Goal: Task Accomplishment & Management: Manage account settings

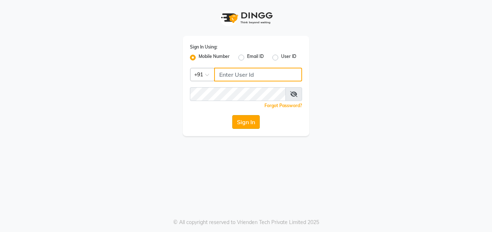
type input "9137516783"
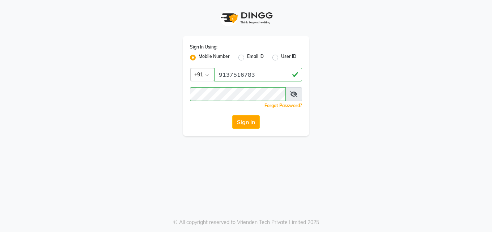
click at [249, 124] on button "Sign In" at bounding box center [246, 122] width 28 height 14
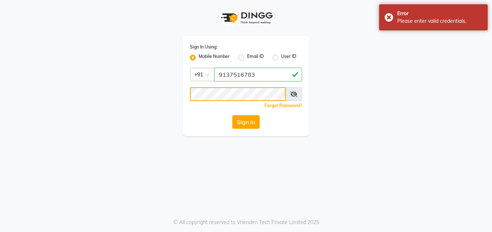
click at [232, 115] on button "Sign In" at bounding box center [246, 122] width 28 height 14
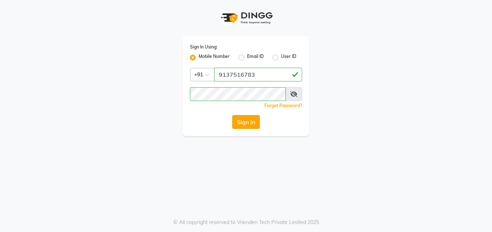
click at [243, 122] on button "Sign In" at bounding box center [246, 122] width 28 height 14
click at [251, 119] on button "Sign In" at bounding box center [246, 122] width 28 height 14
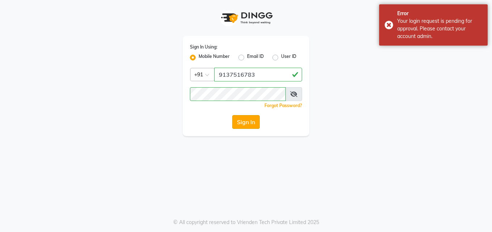
click at [250, 118] on button "Sign In" at bounding box center [246, 122] width 28 height 14
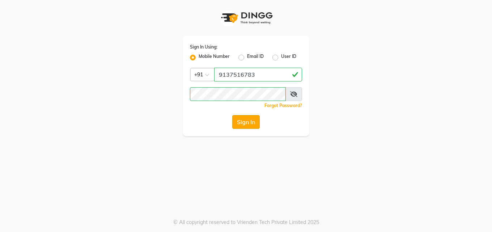
click at [250, 119] on button "Sign In" at bounding box center [246, 122] width 28 height 14
click at [248, 123] on button "Sign In" at bounding box center [246, 122] width 28 height 14
click at [254, 119] on button "Sign In" at bounding box center [246, 122] width 28 height 14
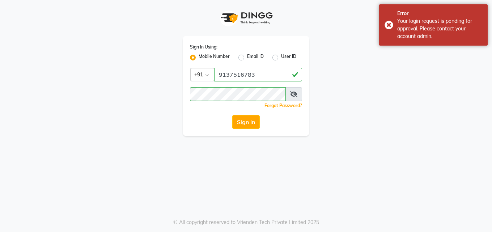
click at [254, 119] on button "Sign In" at bounding box center [246, 122] width 28 height 14
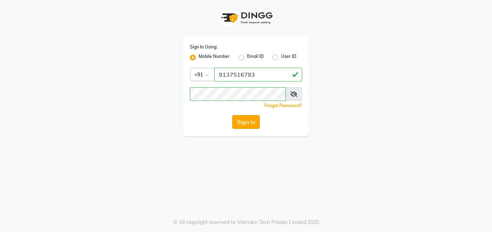
click at [243, 123] on button "Sign In" at bounding box center [246, 122] width 28 height 14
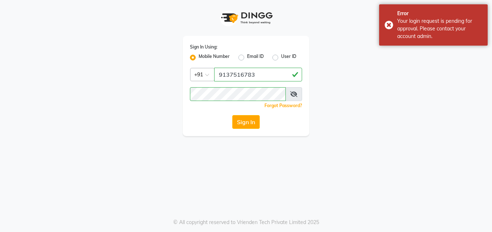
drag, startPoint x: 243, startPoint y: 123, endPoint x: 247, endPoint y: 125, distance: 4.0
click at [247, 125] on button "Sign In" at bounding box center [246, 122] width 28 height 14
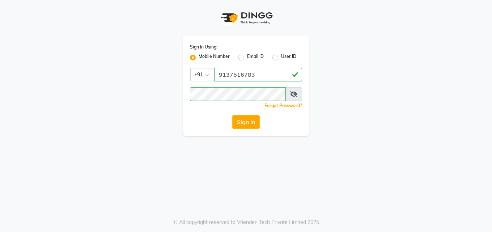
click at [247, 115] on div "Sign In Using: Mobile Number Email ID User ID Country Code × +91 9137516783 Rem…" at bounding box center [246, 86] width 127 height 100
click at [247, 116] on button "Sign In" at bounding box center [246, 122] width 28 height 14
click at [251, 118] on button "Sign In" at bounding box center [246, 122] width 28 height 14
click at [240, 116] on button "Sign In" at bounding box center [246, 122] width 28 height 14
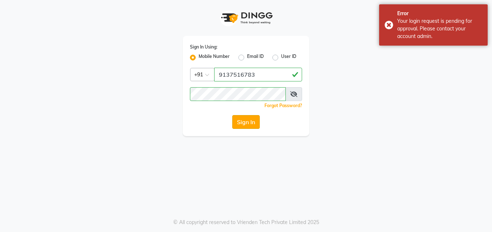
click at [244, 123] on button "Sign In" at bounding box center [246, 122] width 28 height 14
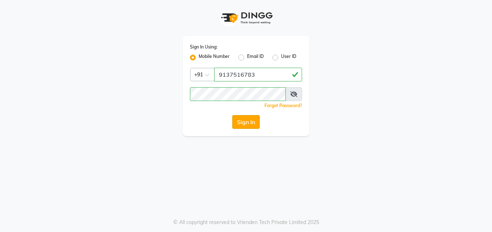
click at [251, 127] on button "Sign In" at bounding box center [246, 122] width 28 height 14
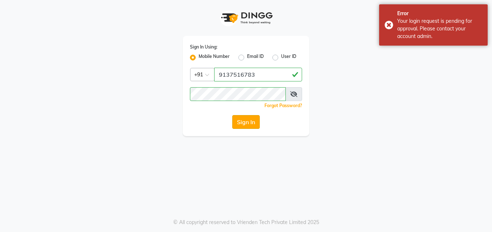
click at [251, 127] on button "Sign In" at bounding box center [246, 122] width 28 height 14
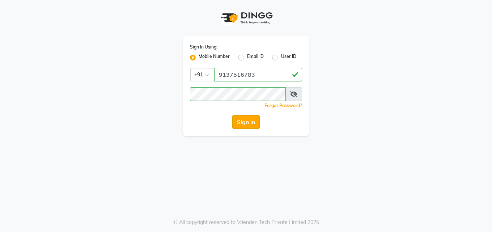
click at [245, 123] on button "Sign In" at bounding box center [246, 122] width 28 height 14
click at [241, 123] on button "Sign In" at bounding box center [246, 122] width 28 height 14
click at [244, 129] on div "Sign In Using: Mobile Number Email ID User ID Country Code × +91 9137516783 Rem…" at bounding box center [246, 86] width 127 height 100
drag, startPoint x: 244, startPoint y: 128, endPoint x: 247, endPoint y: 123, distance: 5.5
click at [247, 126] on button "Sign In" at bounding box center [246, 122] width 28 height 14
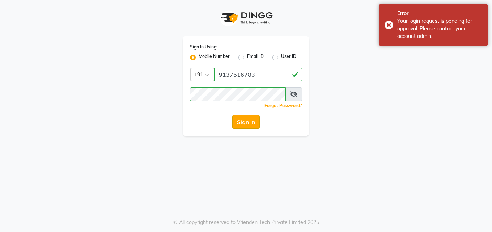
click at [247, 123] on button "Sign In" at bounding box center [246, 122] width 28 height 14
click at [248, 122] on div "Sign In" at bounding box center [246, 122] width 112 height 14
click at [248, 122] on button "Sign In" at bounding box center [246, 122] width 28 height 14
click at [248, 122] on div "Sign In" at bounding box center [246, 122] width 112 height 14
click at [251, 120] on button "Sign In" at bounding box center [246, 122] width 28 height 14
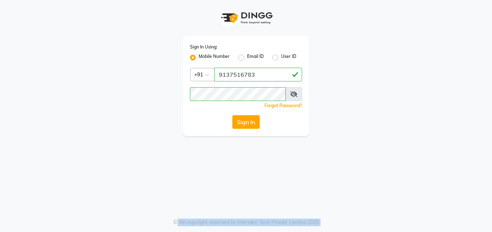
click at [254, 121] on button "Sign In" at bounding box center [246, 122] width 28 height 14
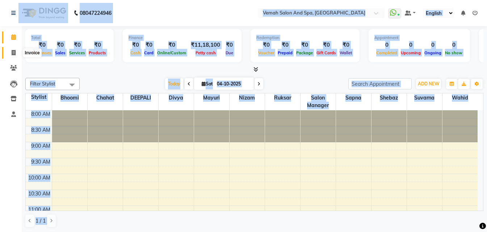
click at [14, 53] on icon at bounding box center [14, 52] width 4 height 5
select select "7315"
select select "service"
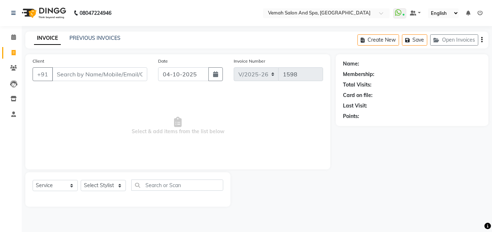
click at [93, 72] on input "Client" at bounding box center [99, 74] width 95 height 14
click at [0, 61] on li "Clients" at bounding box center [11, 68] width 22 height 16
click at [88, 77] on input "Client" at bounding box center [81, 74] width 58 height 14
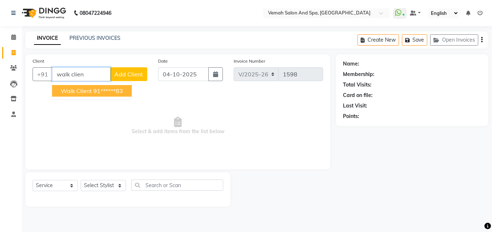
click at [94, 91] on ngb-highlight "91******83" at bounding box center [108, 90] width 30 height 7
type input "91******83"
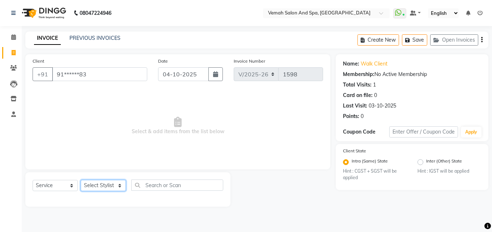
drag, startPoint x: 117, startPoint y: 189, endPoint x: 121, endPoint y: 185, distance: 5.9
click at [117, 189] on select "Select Stylist Bhoomi Chahat DEEPALI Divya Mayuri Nizam Ruksar Salon Manager Sa…" at bounding box center [103, 185] width 45 height 11
click at [170, 148] on span "Select & add items from the list below" at bounding box center [178, 126] width 291 height 72
click at [182, 193] on div "Select Service Product Membership Package Voucher Prepaid Gift Card Select Styl…" at bounding box center [128, 188] width 191 height 17
click at [121, 188] on select "Select Stylist Bhoomi Chahat DEEPALI Divya Mayuri Nizam Ruksar Salon Manager Sa…" at bounding box center [103, 185] width 45 height 11
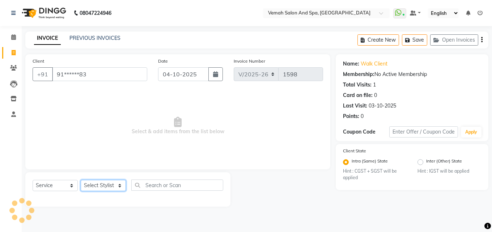
select select "62759"
click at [81, 180] on select "Select Stylist Bhoomi Chahat DEEPALI Divya Mayuri Nizam Ruksar Salon Manager Sa…" at bounding box center [103, 185] width 45 height 11
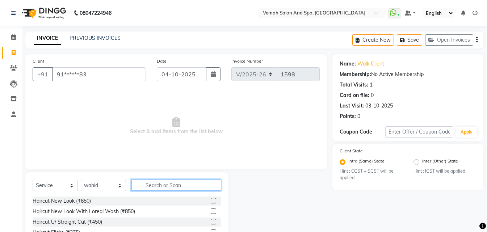
click at [165, 190] on input "text" at bounding box center [176, 185] width 90 height 11
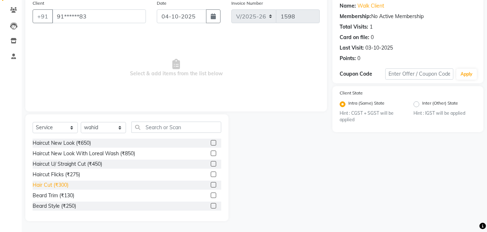
click at [55, 184] on div "Hair Cut (₹300)" at bounding box center [51, 185] width 36 height 8
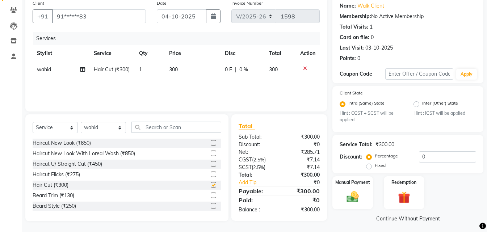
checkbox input "false"
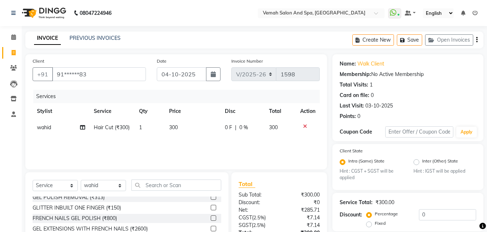
scroll to position [61, 0]
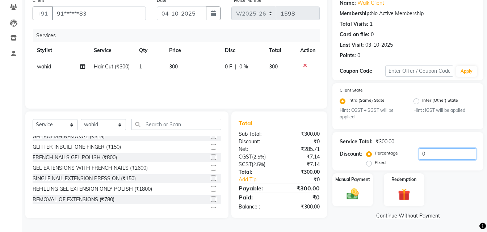
click at [451, 154] on input "0" at bounding box center [447, 153] width 57 height 11
type input "20"
click at [357, 191] on img at bounding box center [353, 194] width 20 height 14
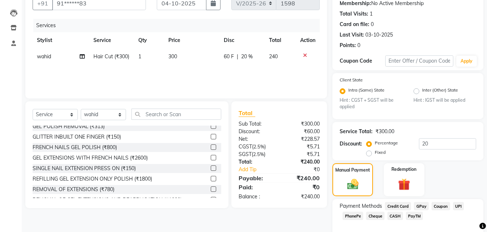
scroll to position [107, 0]
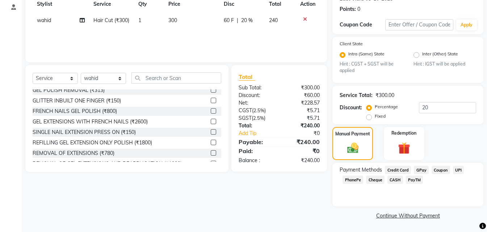
click at [396, 179] on span "CASH" at bounding box center [395, 180] width 16 height 8
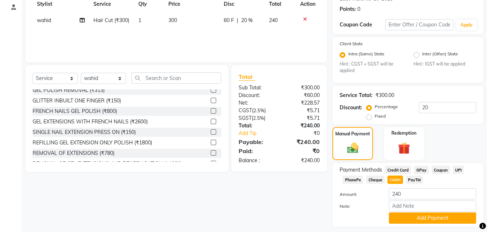
scroll to position [127, 0]
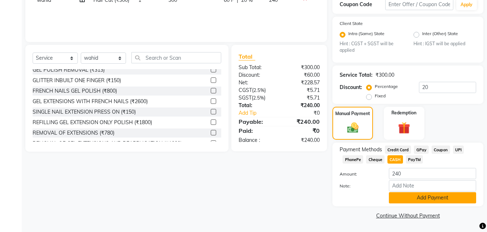
click at [452, 202] on button "Add Payment" at bounding box center [432, 197] width 87 height 11
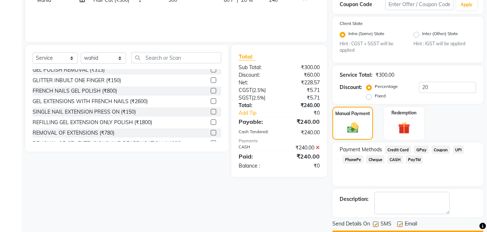
scroll to position [148, 0]
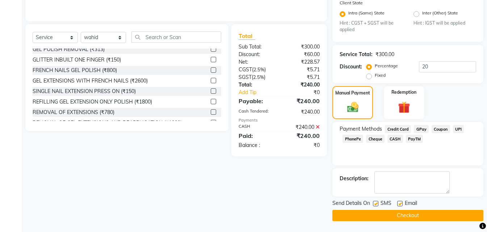
click at [427, 217] on button "Checkout" at bounding box center [407, 215] width 151 height 11
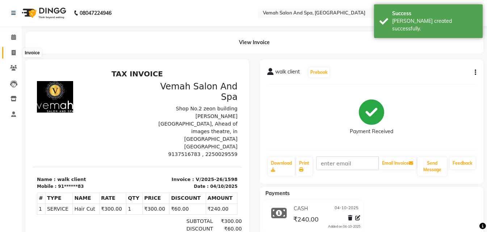
click at [12, 50] on icon at bounding box center [14, 52] width 4 height 5
select select "service"
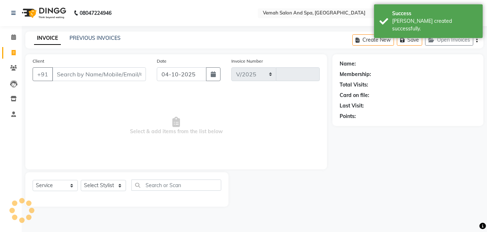
select select "7315"
type input "1599"
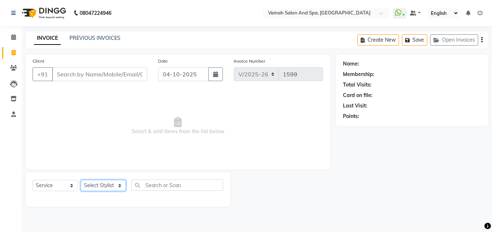
click at [118, 189] on select "Select Stylist Bhoomi Chahat DEEPALI Divya Mayuri Nizam Ruksar Salon Manager Sa…" at bounding box center [103, 185] width 45 height 11
select select "62759"
click at [81, 180] on select "Select Stylist Bhoomi Chahat DEEPALI Divya Mayuri Nizam Ruksar Salon Manager Sa…" at bounding box center [103, 185] width 45 height 11
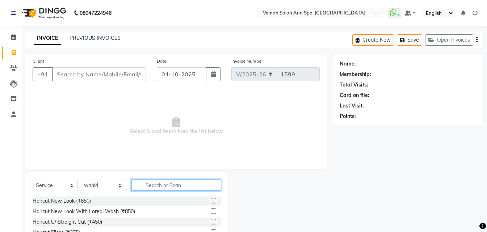
click at [177, 187] on input "text" at bounding box center [176, 185] width 90 height 11
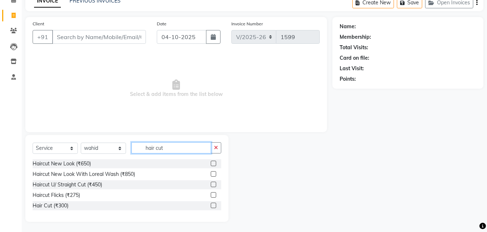
scroll to position [38, 0]
type input "hair cut"
drag, startPoint x: 62, startPoint y: 205, endPoint x: 92, endPoint y: 197, distance: 31.1
click at [62, 206] on div "Hair Cut (₹300)" at bounding box center [51, 205] width 36 height 8
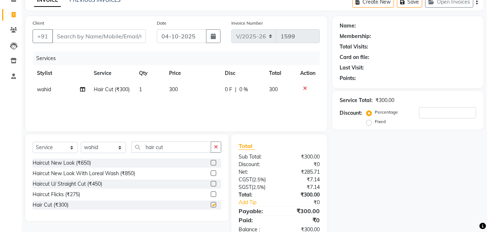
checkbox input "false"
click at [443, 111] on input "number" at bounding box center [447, 112] width 57 height 11
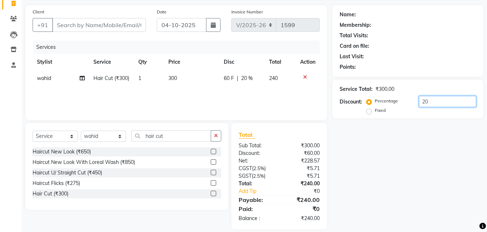
scroll to position [58, 0]
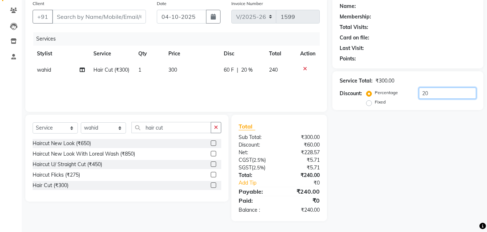
type input "20"
click at [179, 132] on input "hair cut" at bounding box center [171, 127] width 80 height 11
type input "h"
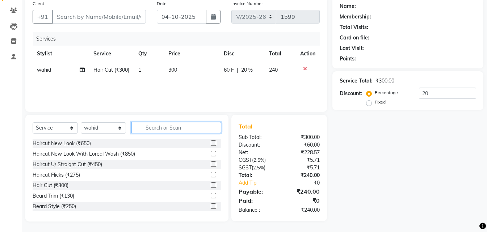
scroll to position [58, 0]
click at [305, 70] on icon at bounding box center [305, 68] width 4 height 5
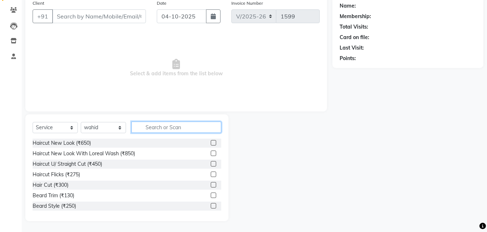
click at [194, 127] on input "text" at bounding box center [176, 127] width 90 height 11
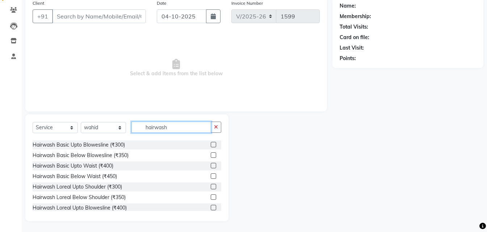
scroll to position [36, 0]
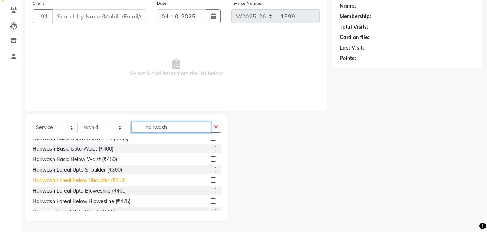
type input "hairwash"
click at [61, 181] on div "Hairwash Loreal Below Shoulder (₹350)" at bounding box center [79, 181] width 93 height 8
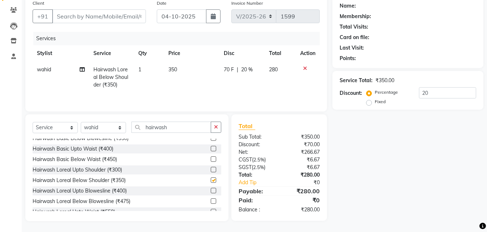
checkbox input "false"
click at [110, 13] on input "Client" at bounding box center [99, 16] width 94 height 14
type input "w"
type input "0"
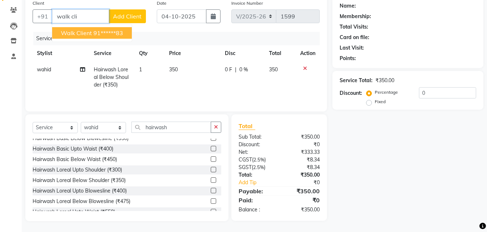
drag, startPoint x: 119, startPoint y: 36, endPoint x: 151, endPoint y: 32, distance: 31.8
click at [119, 35] on ngb-highlight "91******83" at bounding box center [108, 32] width 30 height 7
type input "91******83"
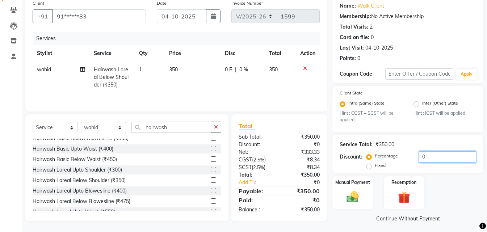
click at [437, 159] on input "0" at bounding box center [447, 156] width 57 height 11
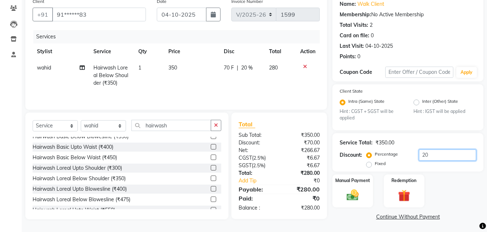
scroll to position [61, 0]
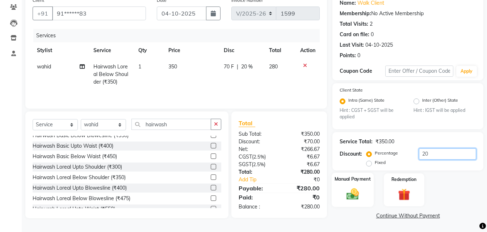
type input "20"
click at [347, 196] on img at bounding box center [353, 194] width 20 height 14
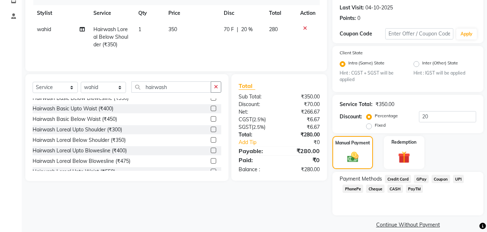
scroll to position [107, 0]
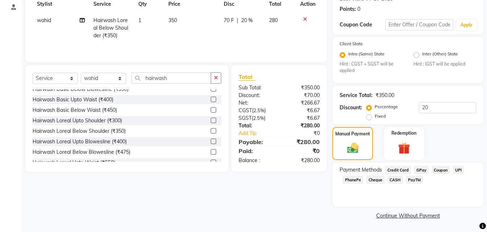
click at [395, 182] on span "CASH" at bounding box center [395, 180] width 16 height 8
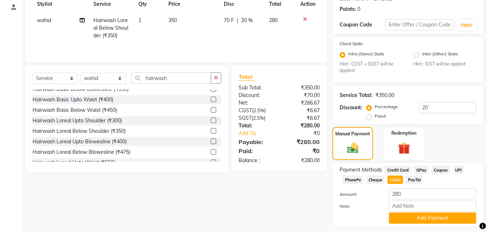
scroll to position [127, 0]
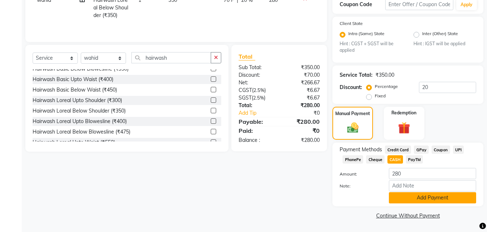
click at [415, 199] on button "Add Payment" at bounding box center [432, 197] width 87 height 11
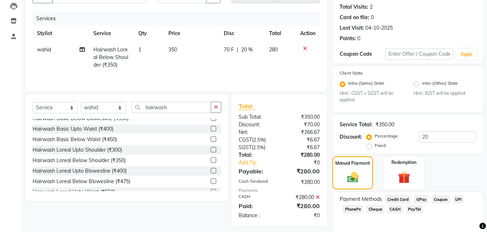
scroll to position [148, 0]
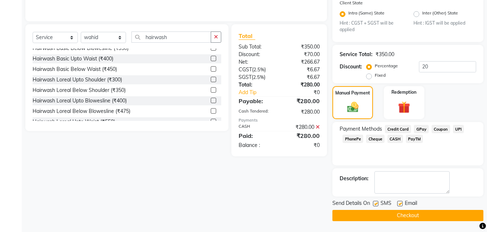
click at [394, 138] on span "CASH" at bounding box center [395, 139] width 16 height 8
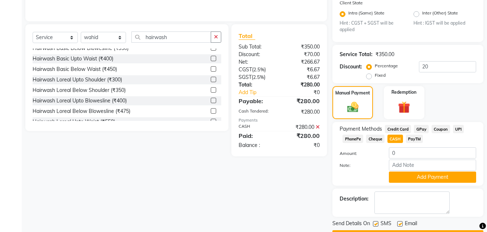
scroll to position [168, 0]
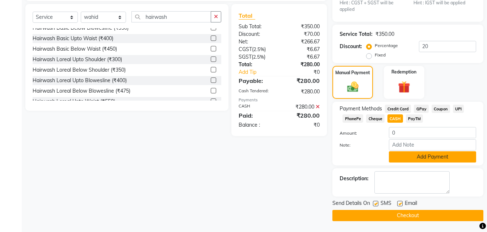
click at [439, 157] on button "Add Payment" at bounding box center [432, 156] width 87 height 11
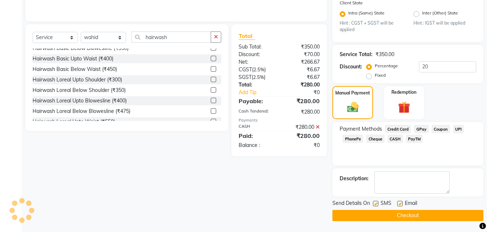
click at [426, 213] on button "Checkout" at bounding box center [407, 215] width 151 height 11
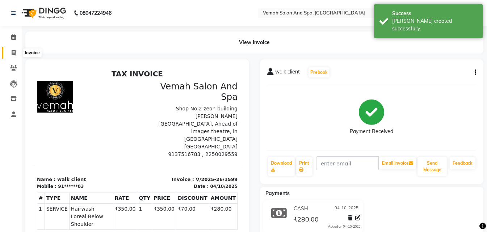
click at [13, 55] on span at bounding box center [13, 53] width 13 height 8
select select "service"
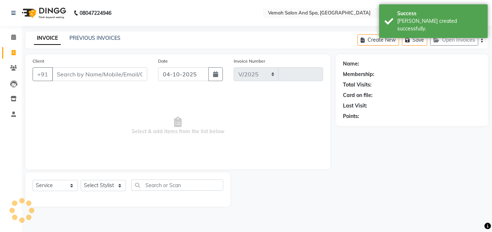
select select "7315"
type input "1600"
click at [101, 74] on input "Client" at bounding box center [99, 74] width 95 height 14
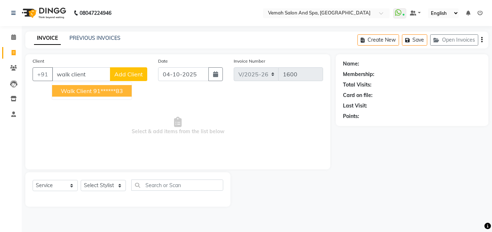
click at [97, 89] on ngb-highlight "91******83" at bounding box center [108, 90] width 30 height 7
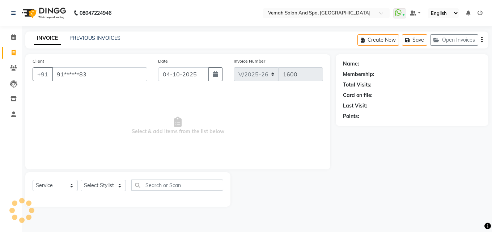
type input "91******83"
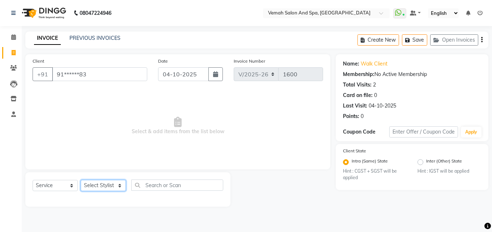
click at [117, 186] on select "Select Stylist Bhoomi Chahat DEEPALI Divya Mayuri Nizam Ruksar Salon Manager Sa…" at bounding box center [103, 185] width 45 height 11
select select "62761"
click at [81, 180] on select "Select Stylist Bhoomi Chahat DEEPALI Divya Mayuri Nizam Ruksar Salon Manager Sa…" at bounding box center [103, 185] width 45 height 11
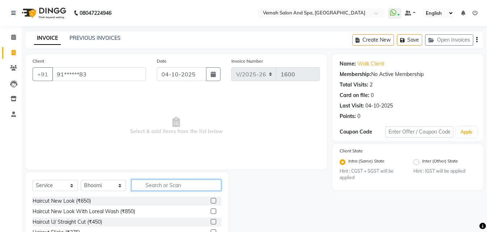
click at [180, 181] on input "text" at bounding box center [176, 185] width 90 height 11
click at [78, 199] on div "Haircut New Look (₹650)" at bounding box center [62, 201] width 58 height 8
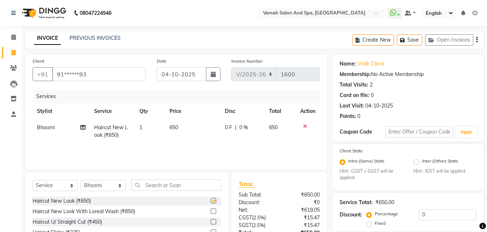
checkbox input "false"
click at [454, 219] on input "0" at bounding box center [447, 214] width 57 height 11
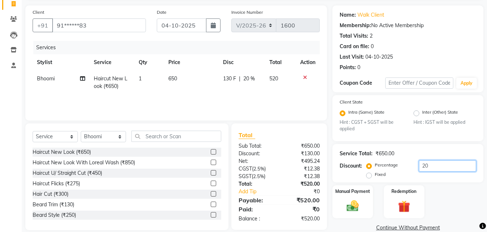
scroll to position [61, 0]
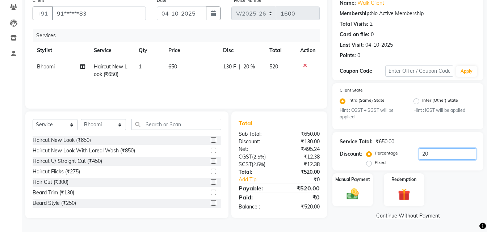
type input "20"
click at [123, 125] on select "Select Stylist Bhoomi Chahat DEEPALI Divya Mayuri Nizam Ruksar Salon Manager Sa…" at bounding box center [103, 124] width 45 height 11
select select "81151"
click at [81, 119] on select "Select Stylist Bhoomi Chahat DEEPALI Divya Mayuri Nizam Ruksar Salon Manager Sa…" at bounding box center [103, 124] width 45 height 11
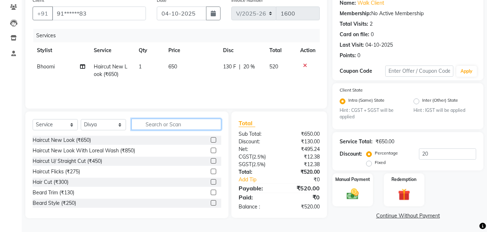
click at [166, 121] on input "text" at bounding box center [176, 124] width 90 height 11
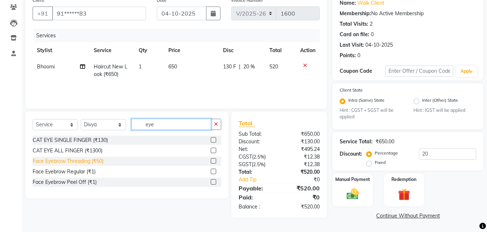
type input "eye"
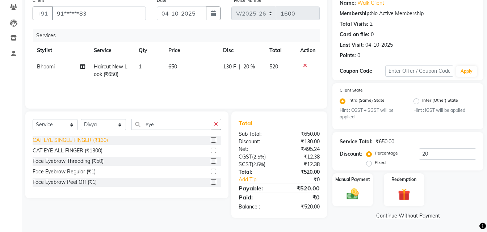
click at [63, 161] on div "Face Eyebrow Threading (₹50)" at bounding box center [68, 162] width 71 height 8
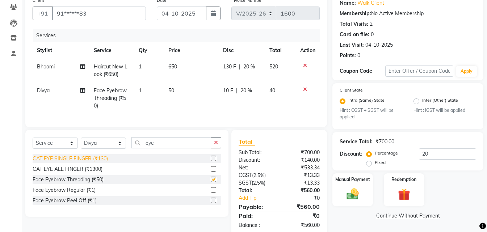
checkbox input "false"
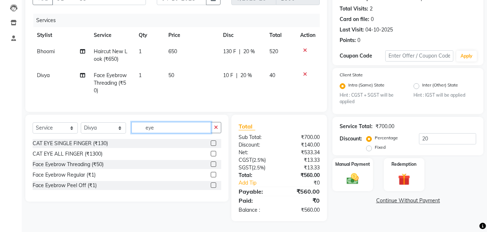
drag, startPoint x: 173, startPoint y: 125, endPoint x: 171, endPoint y: 95, distance: 29.4
click at [174, 124] on input "eye" at bounding box center [171, 127] width 80 height 11
type input "e"
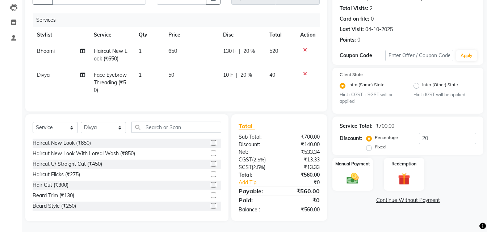
click at [306, 71] on icon at bounding box center [305, 73] width 4 height 5
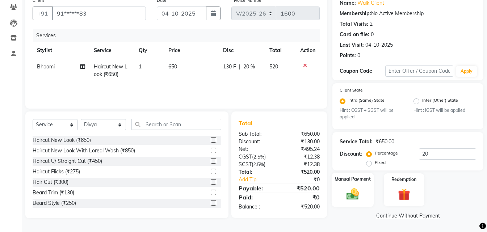
click at [354, 197] on img at bounding box center [353, 194] width 20 height 14
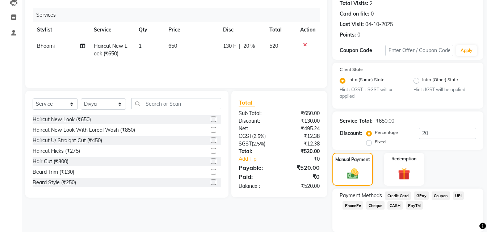
scroll to position [107, 0]
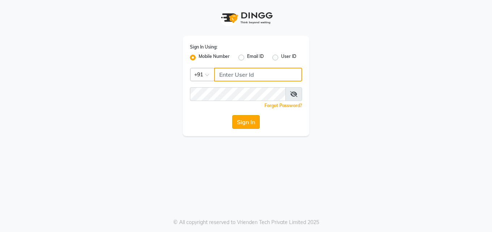
type input "9137516783"
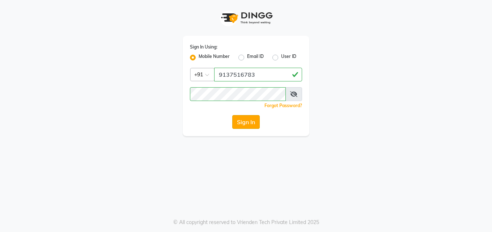
click at [246, 126] on button "Sign In" at bounding box center [246, 122] width 28 height 14
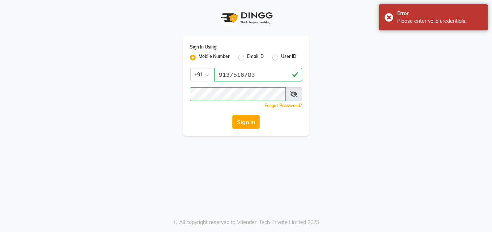
click at [291, 94] on icon at bounding box center [293, 94] width 7 height 6
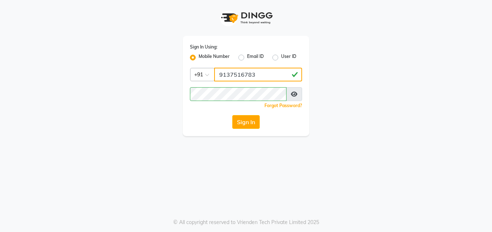
drag, startPoint x: 347, startPoint y: 71, endPoint x: 334, endPoint y: 78, distance: 15.4
click at [337, 77] on div "Sign In Using: Mobile Number Email ID User ID Country Code × [PHONE_NUMBER] Rem…" at bounding box center [246, 68] width 413 height 136
click at [259, 121] on button "Sign In" at bounding box center [246, 122] width 28 height 14
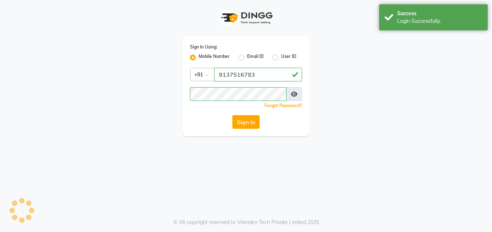
click at [251, 123] on button "Sign In" at bounding box center [246, 122] width 28 height 14
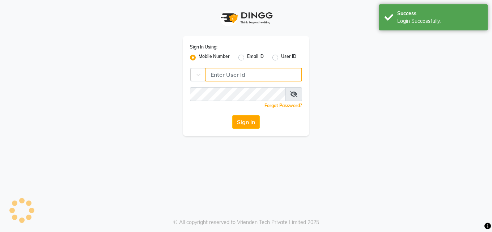
type input "9137516783"
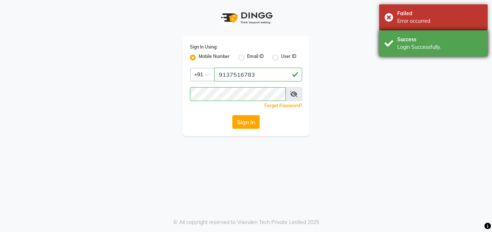
click at [427, 41] on div "Success" at bounding box center [440, 40] width 85 height 8
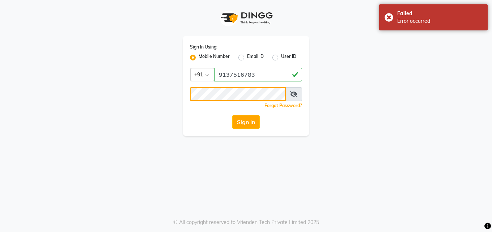
click at [286, 96] on div at bounding box center [246, 94] width 112 height 14
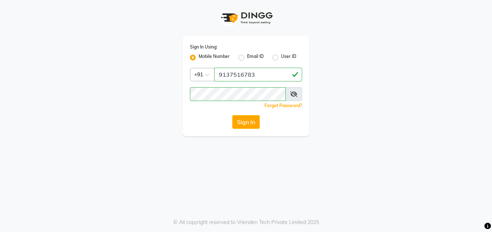
click at [296, 98] on span at bounding box center [294, 94] width 17 height 14
drag, startPoint x: 298, startPoint y: 96, endPoint x: 294, endPoint y: 96, distance: 4.0
click at [298, 96] on span at bounding box center [294, 94] width 17 height 14
click at [294, 96] on icon at bounding box center [293, 94] width 7 height 6
drag, startPoint x: 319, startPoint y: 79, endPoint x: 295, endPoint y: 92, distance: 26.6
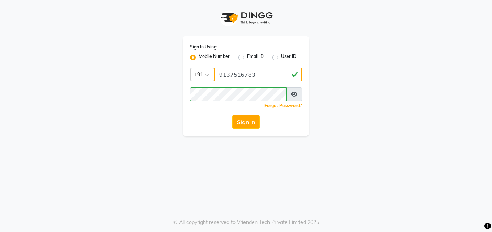
click at [308, 85] on div "Sign In Using: Mobile Number Email ID User ID Country Code × +91 9137516783 Rem…" at bounding box center [246, 68] width 413 height 136
drag, startPoint x: 237, startPoint y: 133, endPoint x: 246, endPoint y: 123, distance: 13.1
click at [246, 123] on div "Sign In Using: Mobile Number Email ID User ID Country Code × +91 9137516783 Rem…" at bounding box center [246, 86] width 127 height 100
click at [246, 123] on button "Sign In" at bounding box center [246, 122] width 28 height 14
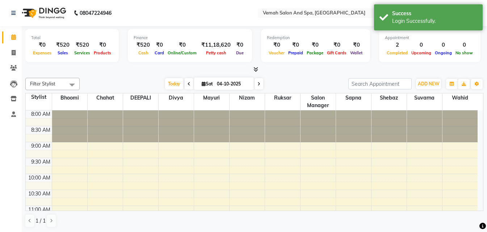
scroll to position [0, 0]
click at [8, 51] on span at bounding box center [13, 53] width 13 height 8
select select "service"
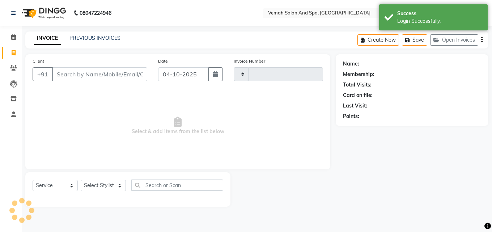
type input "1600"
select select "7315"
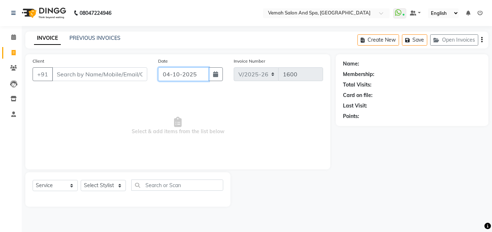
click at [195, 77] on input "04-10-2025" at bounding box center [183, 74] width 50 height 14
select select "10"
select select "2025"
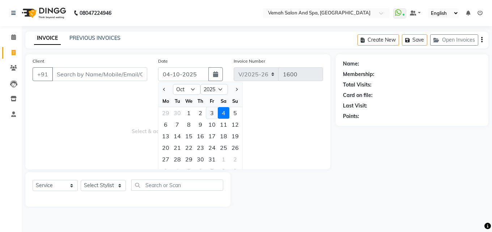
click at [214, 113] on div "3" at bounding box center [212, 113] width 12 height 12
type input "03-10-2025"
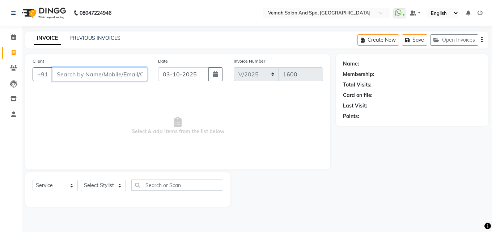
click at [118, 72] on input "Client" at bounding box center [99, 74] width 95 height 14
click at [108, 41] on link "PREVIOUS INVOICES" at bounding box center [95, 38] width 51 height 7
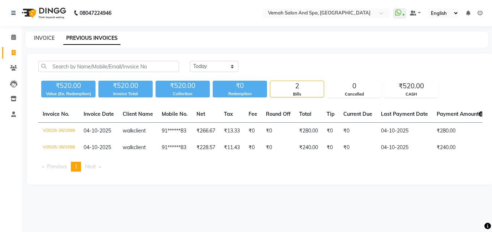
click at [49, 39] on link "INVOICE" at bounding box center [44, 38] width 21 height 7
select select "service"
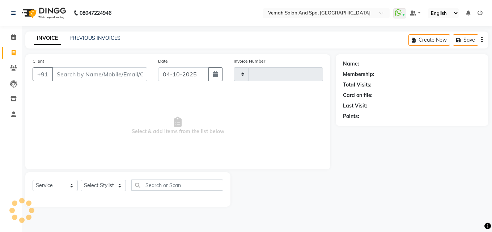
type input "1600"
select select "7315"
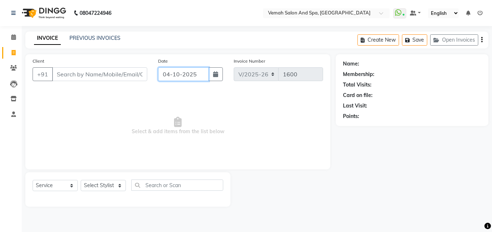
click at [165, 74] on input "04-10-2025" at bounding box center [183, 74] width 50 height 14
select select "10"
select select "2025"
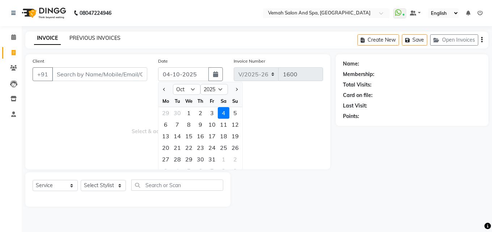
click at [84, 33] on div "INVOICE PREVIOUS INVOICES Create New Save Open Invoices" at bounding box center [256, 40] width 463 height 17
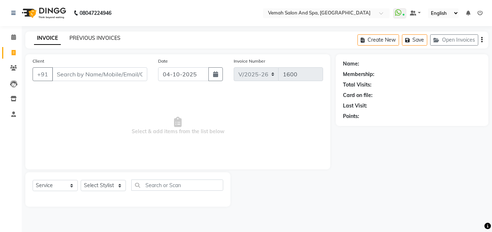
click at [85, 36] on link "PREVIOUS INVOICES" at bounding box center [95, 38] width 51 height 7
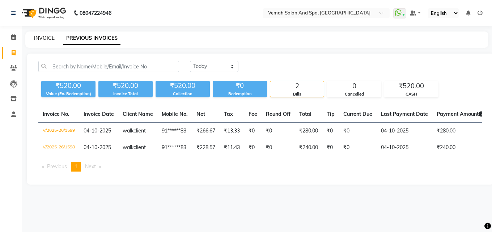
click at [38, 41] on link "INVOICE" at bounding box center [44, 38] width 21 height 7
select select "7315"
select select "service"
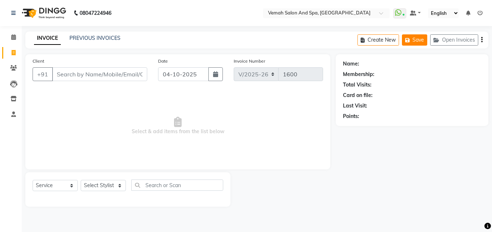
click at [419, 42] on button "Save" at bounding box center [414, 39] width 25 height 11
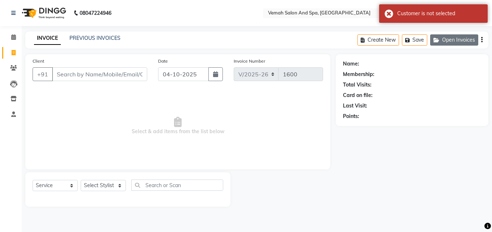
click at [448, 41] on button "Open Invoices" at bounding box center [455, 39] width 48 height 11
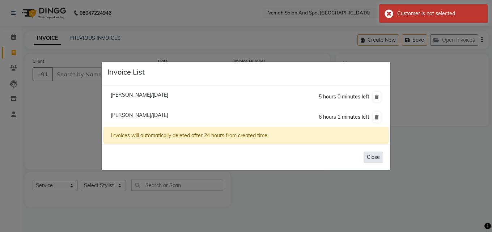
click at [376, 158] on button "Close" at bounding box center [374, 157] width 20 height 11
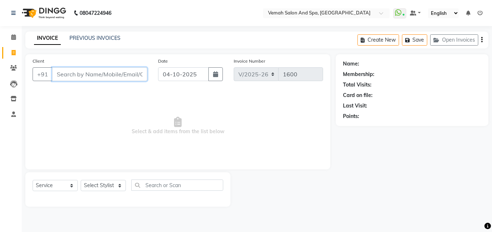
click at [113, 80] on input "Client" at bounding box center [99, 74] width 95 height 14
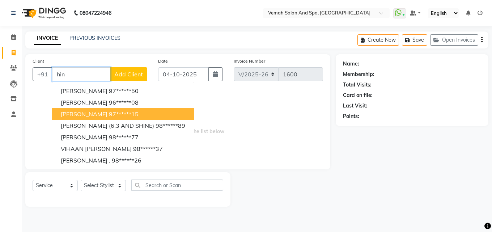
click at [109, 117] on ngb-highlight "97******15" at bounding box center [124, 113] width 30 height 7
type input "97******15"
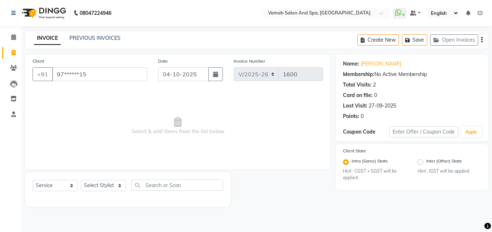
click at [85, 192] on div "Select Service Product Membership Package Voucher Prepaid Gift Card Select Styl…" at bounding box center [128, 188] width 191 height 17
click at [92, 190] on select "Select Stylist Bhoomi Chahat DEEPALI Divya Mayuri Nizam Ruksar Salon Manager Sa…" at bounding box center [103, 185] width 45 height 11
select select "62761"
click at [81, 180] on select "Select Stylist Bhoomi Chahat DEEPALI Divya Mayuri Nizam Ruksar Salon Manager Sa…" at bounding box center [103, 185] width 45 height 11
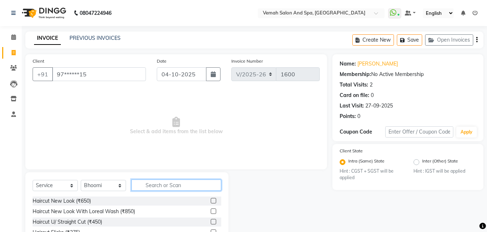
click at [148, 188] on input "text" at bounding box center [176, 185] width 90 height 11
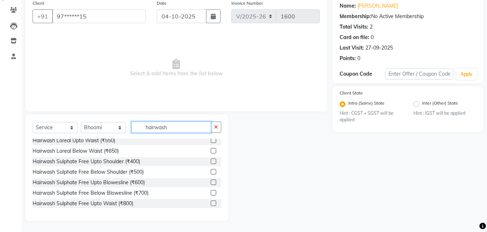
scroll to position [117, 0]
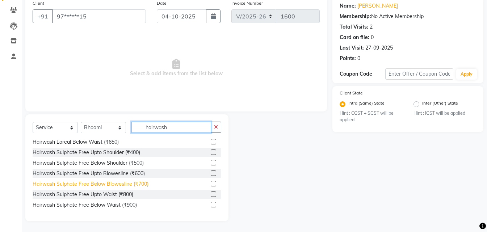
type input "hairwash"
click at [89, 185] on div "Hairwash Sulphate Free Below Blowesline (₹700)" at bounding box center [91, 184] width 116 height 8
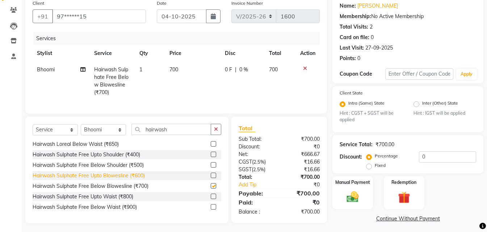
checkbox input "false"
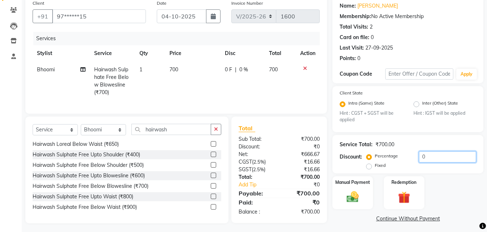
click at [428, 155] on input "0" at bounding box center [447, 156] width 57 height 11
type input "20"
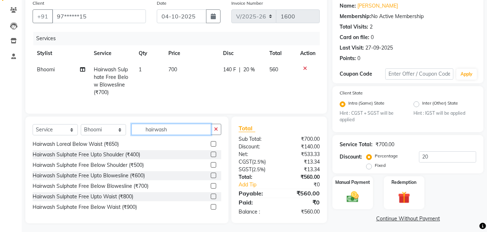
click at [173, 135] on input "hairwash" at bounding box center [171, 129] width 80 height 11
click at [212, 134] on button "button" at bounding box center [216, 129] width 11 height 11
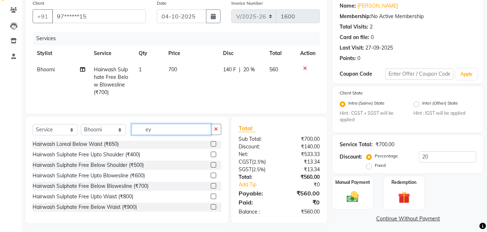
scroll to position [0, 0]
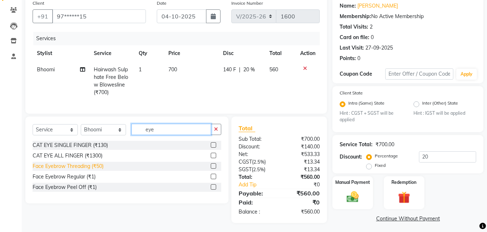
type input "eye"
click at [84, 170] on div "Face Eyebrow Threading (₹50)" at bounding box center [68, 167] width 71 height 8
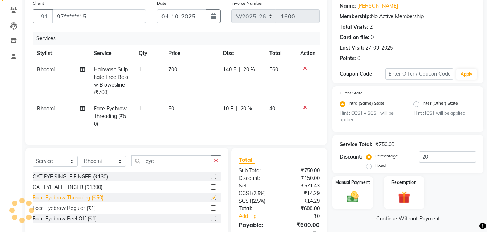
checkbox input "false"
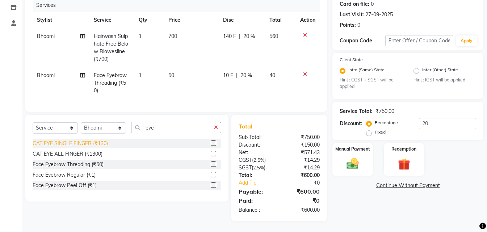
click at [77, 145] on div "CAT EYE SINGLE FINGER (₹130)" at bounding box center [70, 144] width 75 height 8
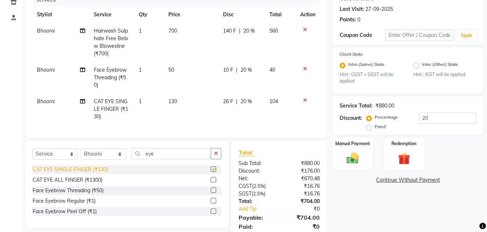
checkbox input "false"
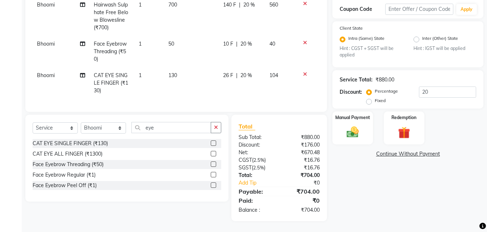
scroll to position [128, 0]
click at [305, 72] on icon at bounding box center [305, 74] width 4 height 5
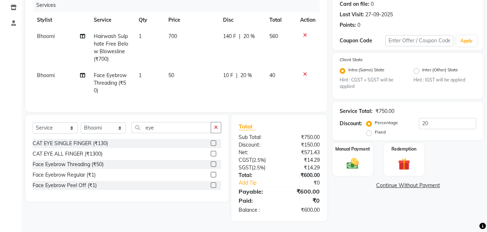
scroll to position [97, 0]
click at [216, 128] on icon "button" at bounding box center [216, 127] width 4 height 5
type input "eye"
click at [105, 162] on div "Face Eyebrow Threading (₹50)" at bounding box center [127, 164] width 189 height 9
click at [97, 166] on div "Face Eyebrow Threading (₹50)" at bounding box center [68, 165] width 71 height 8
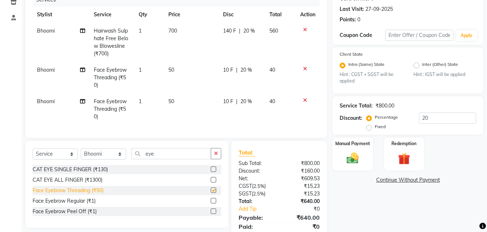
checkbox input "false"
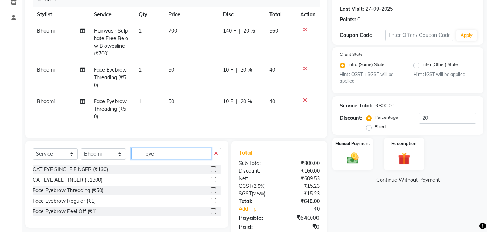
click at [158, 159] on input "eye" at bounding box center [171, 153] width 80 height 11
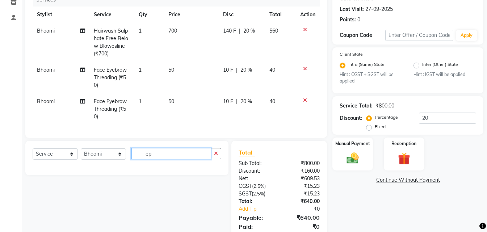
type input "e"
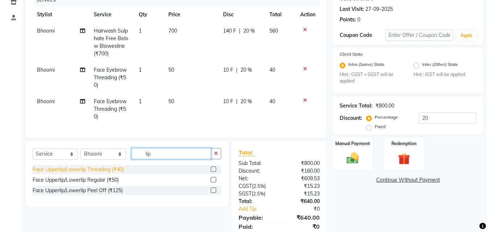
type input "lip"
click at [120, 173] on div "Face Upperlip/Lowerlip Threading (₹40)" at bounding box center [78, 170] width 91 height 8
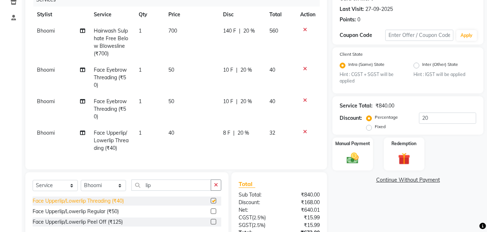
checkbox input "false"
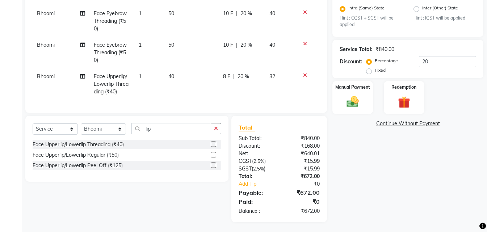
scroll to position [160, 0]
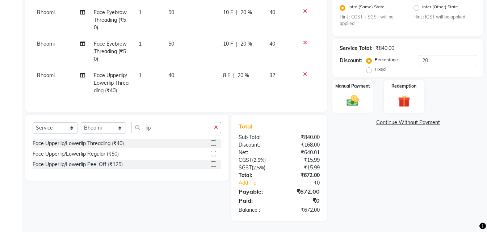
click at [303, 40] on icon at bounding box center [305, 42] width 4 height 5
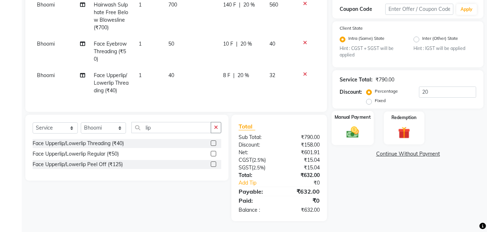
click at [349, 130] on img at bounding box center [353, 132] width 20 height 14
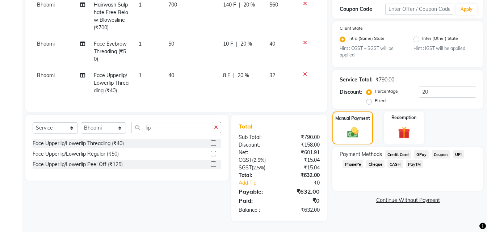
click at [395, 160] on span "CASH" at bounding box center [395, 164] width 16 height 8
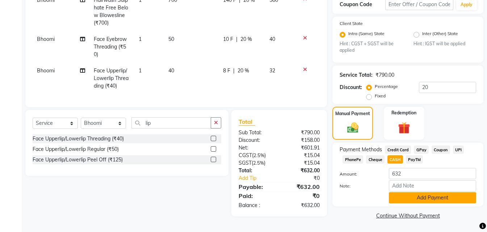
click at [398, 197] on button "Add Payment" at bounding box center [432, 197] width 87 height 11
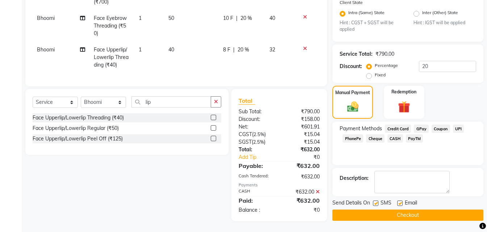
scroll to position [154, 0]
click at [366, 210] on button "Checkout" at bounding box center [407, 215] width 151 height 11
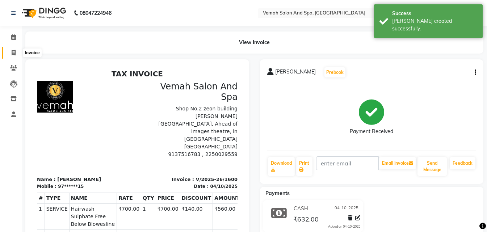
click at [12, 54] on icon at bounding box center [14, 52] width 4 height 5
select select "7315"
select select "service"
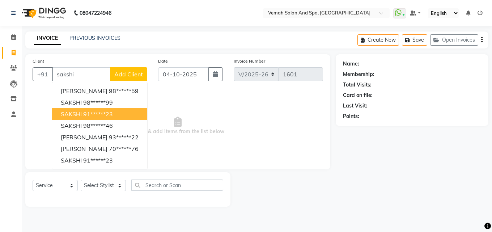
click at [100, 113] on ngb-highlight "91******23" at bounding box center [98, 113] width 30 height 7
type input "91******23"
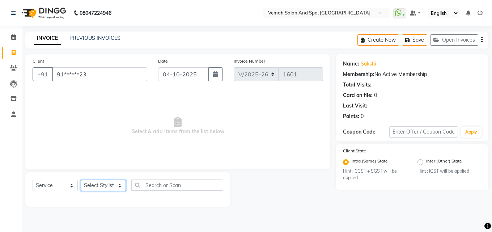
click at [96, 180] on select "Select Stylist Bhoomi Chahat DEEPALI Divya Mayuri Nizam Ruksar Salon Manager Sa…" at bounding box center [103, 185] width 45 height 11
select select "85239"
click at [81, 180] on select "Select Stylist Bhoomi Chahat DEEPALI Divya Mayuri Nizam Ruksar Salon Manager Sa…" at bounding box center [103, 185] width 45 height 11
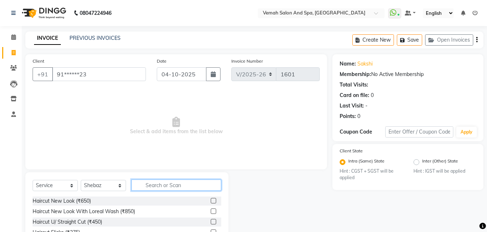
click at [149, 185] on input "text" at bounding box center [176, 185] width 90 height 11
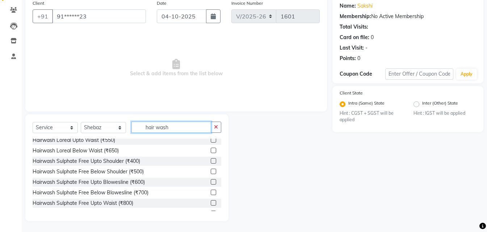
scroll to position [138, 0]
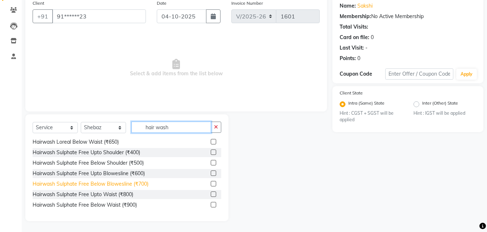
type input "hair wash"
click at [95, 185] on div "Hairwash Sulphate Free Below Blowesline (₹700)" at bounding box center [91, 184] width 116 height 8
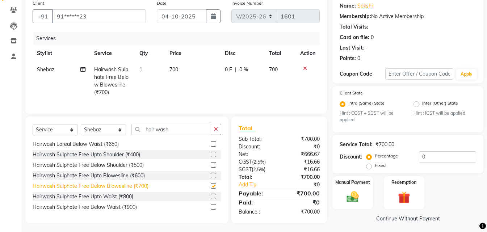
checkbox input "false"
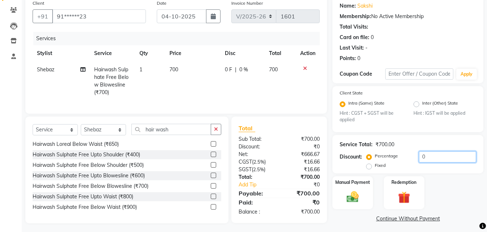
click at [434, 157] on input "0" at bounding box center [447, 156] width 57 height 11
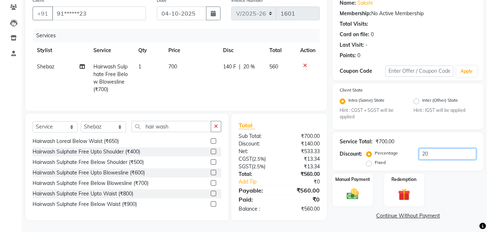
type input "20"
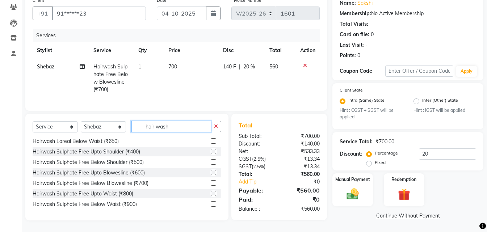
click at [172, 127] on input "hair wash" at bounding box center [171, 126] width 80 height 11
click at [215, 129] on icon "button" at bounding box center [216, 126] width 4 height 5
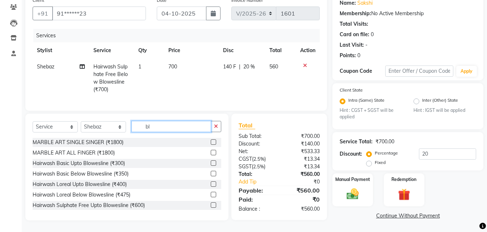
type input "b"
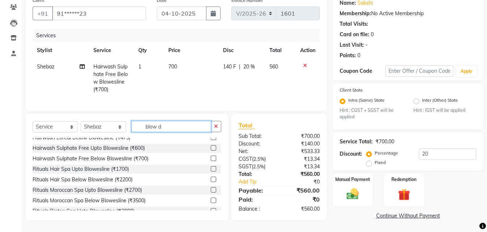
scroll to position [65, 0]
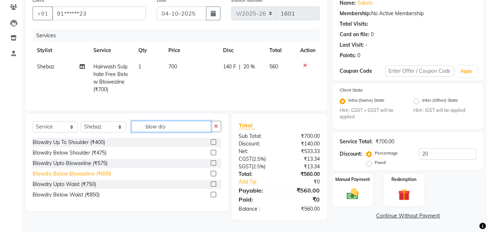
type input "blow dry"
click at [70, 178] on div "Blowdry Below Blowseline (₹600)" at bounding box center [72, 174] width 79 height 8
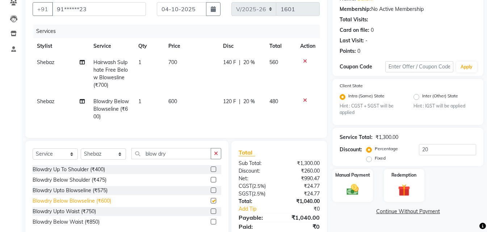
checkbox input "false"
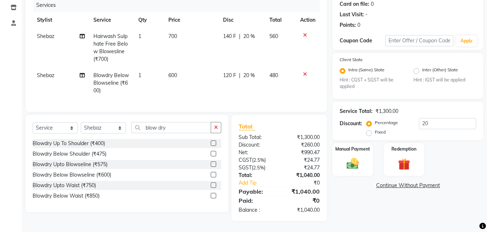
click at [221, 127] on div "Select Service Product Membership Package Voucher Prepaid Gift Card Select Styl…" at bounding box center [126, 163] width 203 height 97
click at [218, 128] on button "button" at bounding box center [216, 127] width 11 height 11
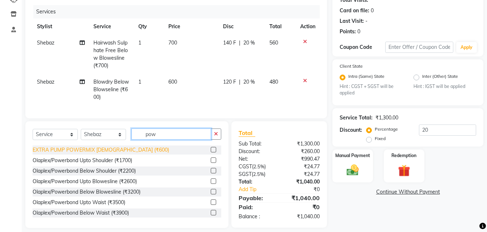
scroll to position [97, 0]
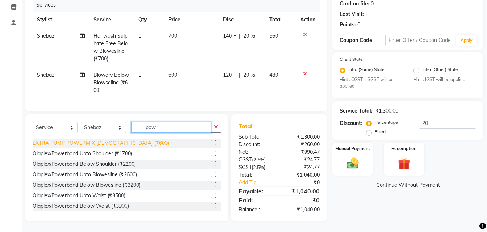
type input "pow"
click at [119, 144] on div "EXTRA PUMP POWERMIX [DEMOGRAPHIC_DATA] (₹600)" at bounding box center [101, 143] width 137 height 8
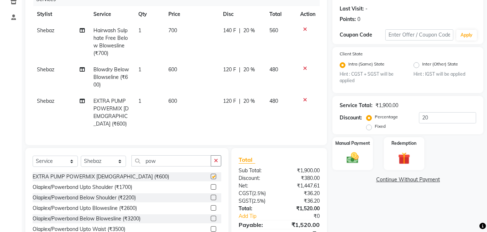
checkbox input "false"
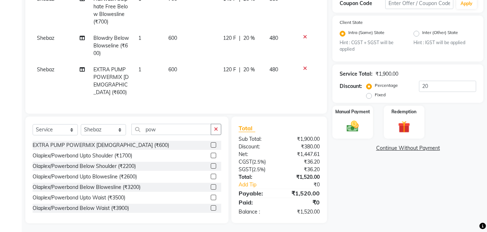
click at [181, 67] on td "600" at bounding box center [191, 81] width 55 height 39
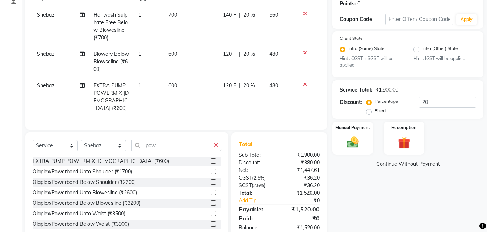
select select "85239"
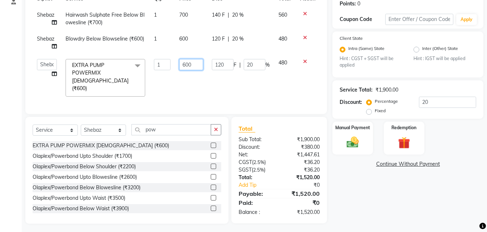
click at [193, 65] on input "600" at bounding box center [191, 64] width 24 height 11
type input "6"
click at [186, 66] on input "number" at bounding box center [191, 64] width 24 height 11
type input "2000"
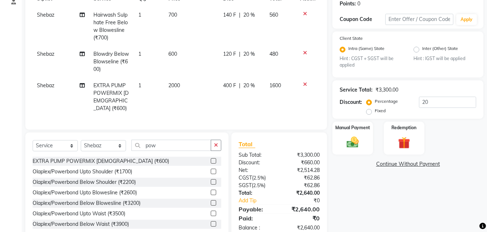
click at [197, 84] on td "2000" at bounding box center [191, 96] width 55 height 39
select select "85239"
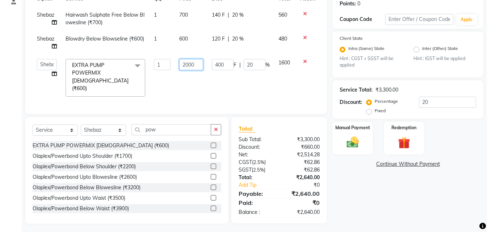
click at [197, 63] on input "2000" at bounding box center [191, 64] width 24 height 11
type input "2"
type input "1900"
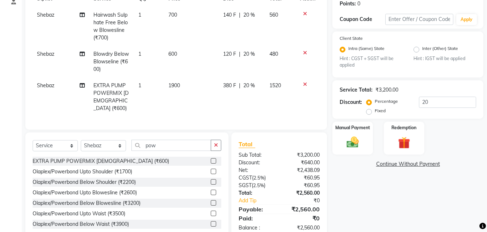
click at [190, 85] on td "1900" at bounding box center [191, 96] width 55 height 39
select select "85239"
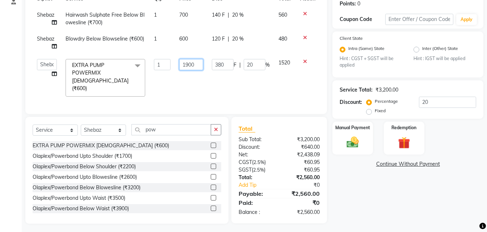
click at [199, 64] on input "1900" at bounding box center [191, 64] width 24 height 11
type input "1940"
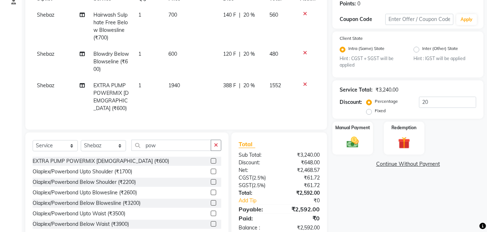
click at [195, 81] on td "1940" at bounding box center [191, 96] width 55 height 39
select select "85239"
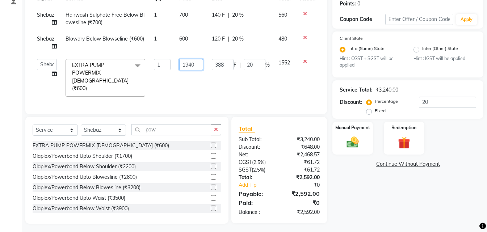
click at [199, 65] on input "1940" at bounding box center [191, 64] width 24 height 11
type input "1939"
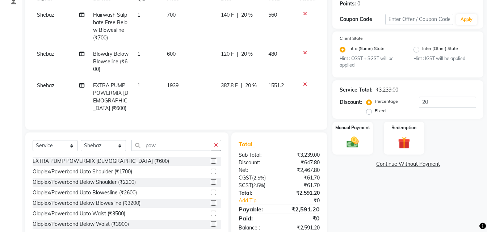
click at [196, 80] on td "1939" at bounding box center [190, 96] width 54 height 39
select select "85239"
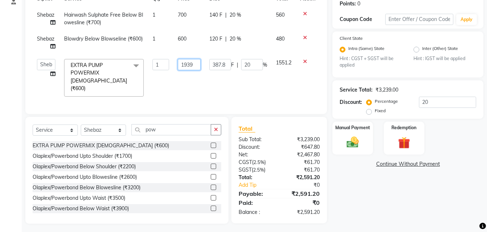
click at [196, 64] on input "1939" at bounding box center [189, 64] width 23 height 11
type input "1938"
click at [193, 78] on td "1938" at bounding box center [189, 78] width 32 height 46
select select "85239"
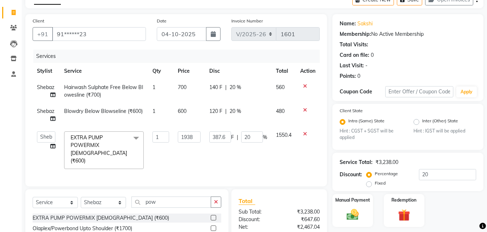
scroll to position [4, 0]
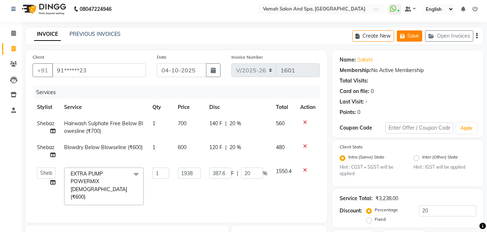
click at [410, 39] on button "Save" at bounding box center [409, 35] width 25 height 11
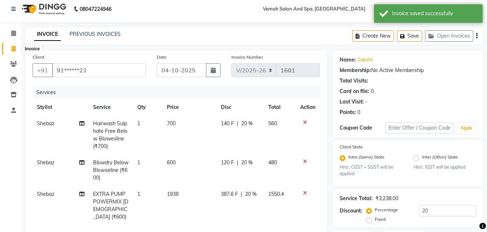
click at [13, 51] on icon at bounding box center [14, 48] width 4 height 5
select select "7315"
select select "service"
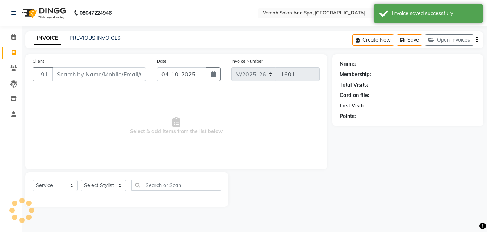
scroll to position [0, 0]
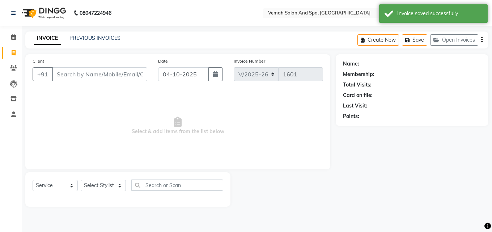
click at [102, 75] on input "Client" at bounding box center [99, 74] width 95 height 14
drag, startPoint x: 76, startPoint y: 76, endPoint x: 79, endPoint y: 35, distance: 41.0
click at [76, 76] on input "Client" at bounding box center [99, 74] width 95 height 14
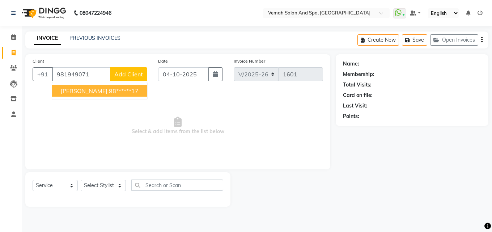
click at [147, 87] on button "SHARMILA SHELETKAR 98******17" at bounding box center [99, 91] width 95 height 12
type input "98******17"
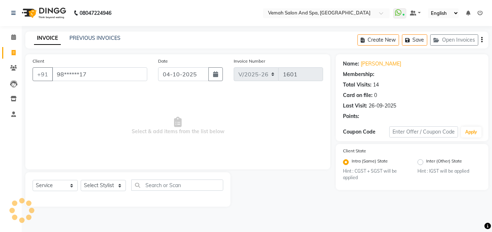
select select "1: Object"
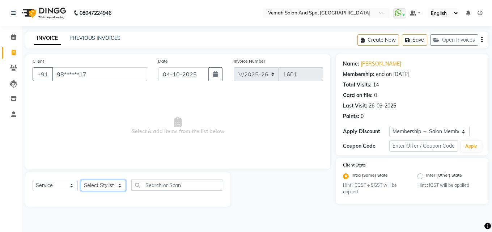
click at [95, 186] on select "Select Stylist Bhoomi Chahat DEEPALI Divya Mayuri Nizam Ruksar Salon Manager Sa…" at bounding box center [103, 185] width 45 height 11
select select "84645"
click at [81, 180] on select "Select Stylist Bhoomi Chahat DEEPALI Divya Mayuri Nizam Ruksar Salon Manager Sa…" at bounding box center [103, 185] width 45 height 11
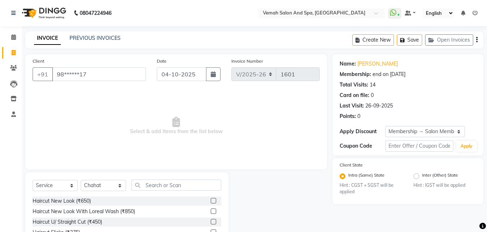
click at [159, 193] on div "Select Service Product Membership Package Voucher Prepaid Gift Card Select Styl…" at bounding box center [127, 188] width 189 height 17
click at [157, 186] on input "text" at bounding box center [176, 185] width 90 height 11
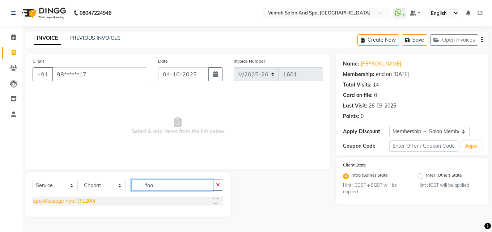
type input "foo"
click at [79, 201] on div "Spa Massage Foot (₹1200)" at bounding box center [64, 201] width 63 height 8
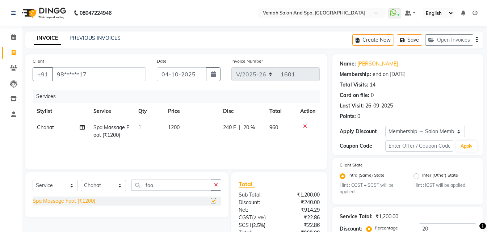
checkbox input "false"
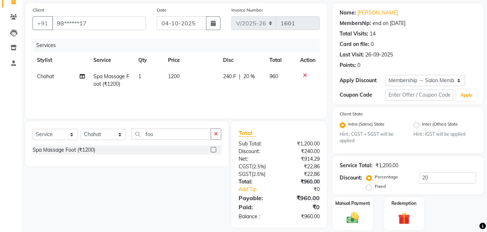
scroll to position [75, 0]
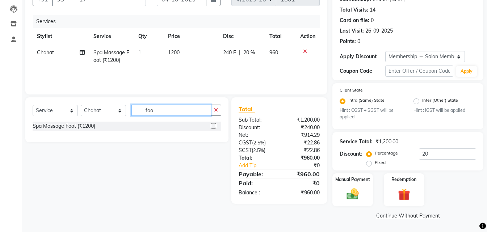
click at [155, 113] on input "foo" at bounding box center [171, 110] width 80 height 11
click at [217, 111] on icon "button" at bounding box center [216, 110] width 4 height 5
type input "sha"
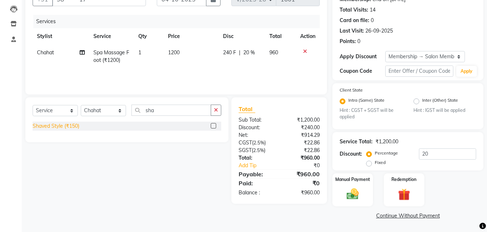
click at [34, 127] on div "Shaved Style (₹150)" at bounding box center [56, 126] width 47 height 8
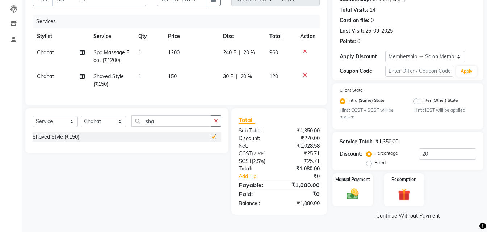
checkbox input "false"
click at [353, 199] on img at bounding box center [353, 194] width 20 height 14
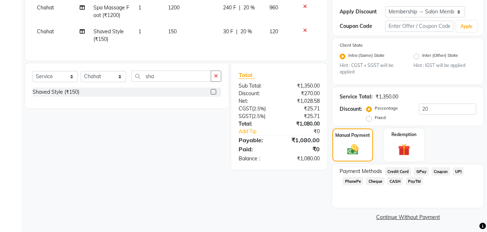
scroll to position [121, 0]
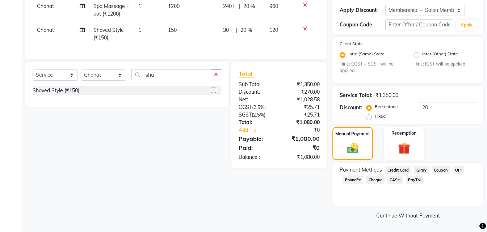
click at [457, 172] on span "UPI" at bounding box center [458, 170] width 11 height 8
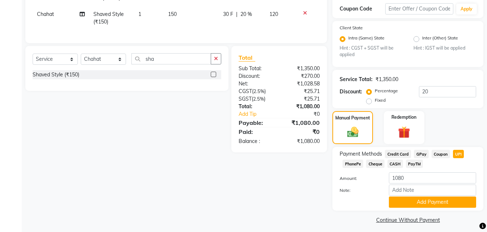
scroll to position [142, 0]
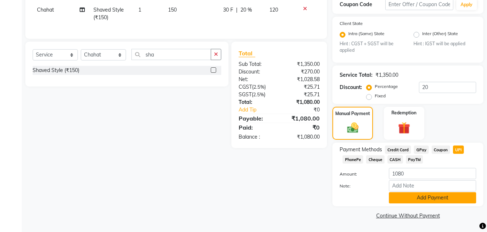
click at [403, 198] on button "Add Payment" at bounding box center [432, 197] width 87 height 11
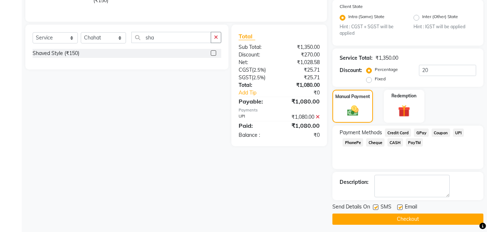
scroll to position [162, 0]
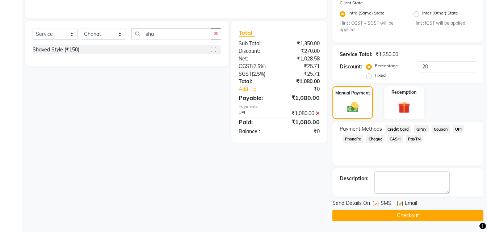
click at [351, 221] on button "Checkout" at bounding box center [407, 215] width 151 height 11
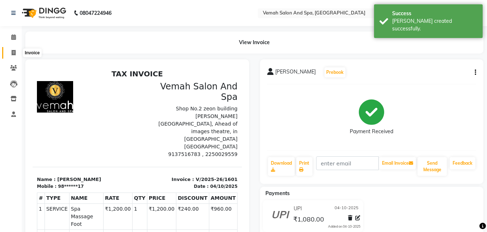
click at [11, 50] on span at bounding box center [13, 53] width 13 height 8
select select "service"
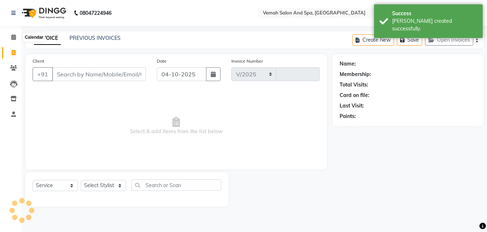
select select "7315"
type input "1602"
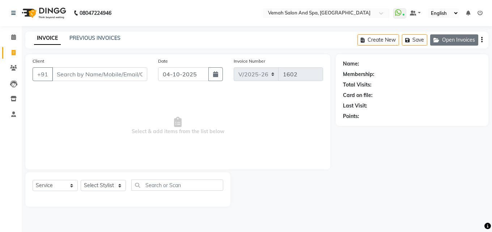
click at [441, 40] on icon "button" at bounding box center [438, 40] width 9 height 5
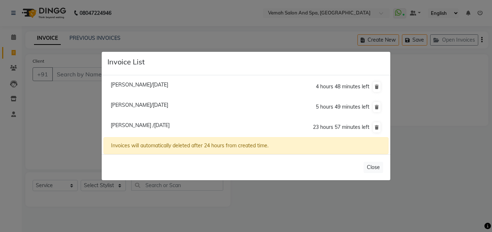
click at [128, 127] on span "Sakshi /04 October 2025" at bounding box center [140, 125] width 59 height 7
type input "91******23"
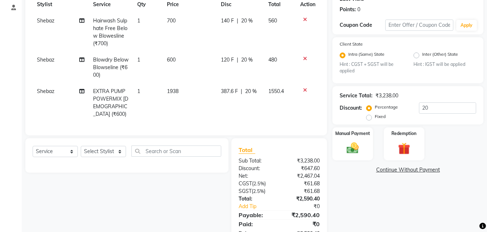
scroll to position [128, 0]
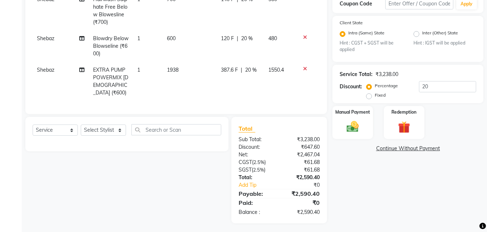
click at [182, 66] on td "1938" at bounding box center [190, 81] width 54 height 39
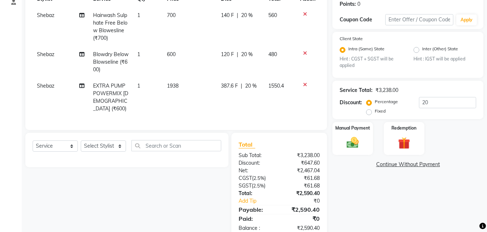
select select "85239"
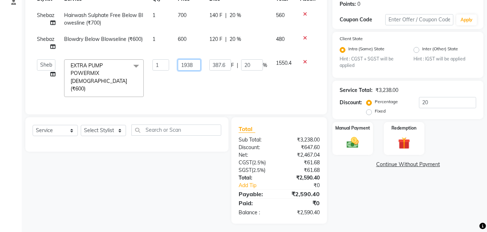
click at [190, 65] on input "1938" at bounding box center [189, 64] width 23 height 11
click at [197, 64] on input "1938" at bounding box center [189, 64] width 23 height 11
type input "1"
type input "1870"
click at [188, 85] on td "1870" at bounding box center [189, 78] width 32 height 46
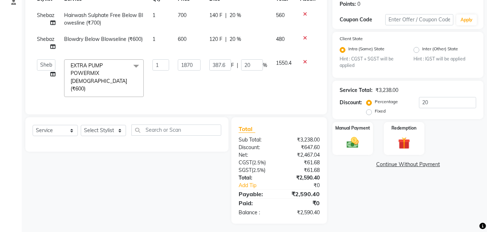
select select "85239"
click at [351, 143] on img at bounding box center [353, 143] width 20 height 14
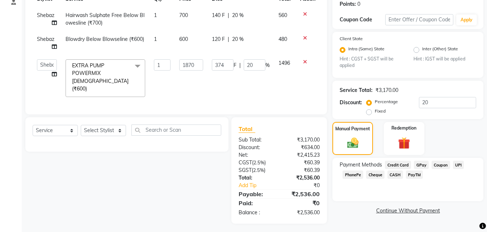
click at [454, 165] on span "UPI" at bounding box center [458, 165] width 11 height 8
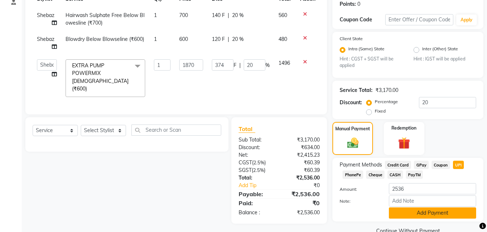
click at [406, 214] on button "Add Payment" at bounding box center [432, 212] width 87 height 11
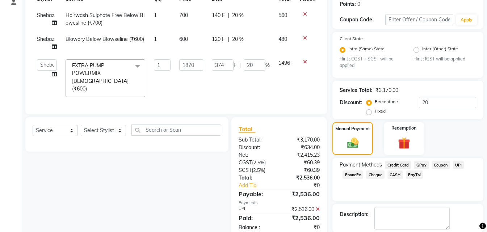
scroll to position [148, 0]
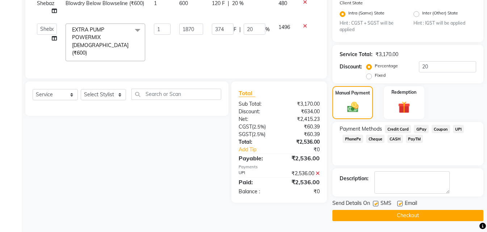
click at [405, 215] on button "Checkout" at bounding box center [407, 215] width 151 height 11
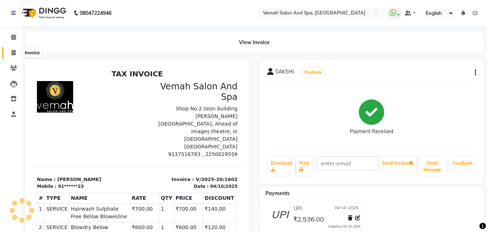
click at [13, 54] on icon at bounding box center [14, 52] width 4 height 5
select select "service"
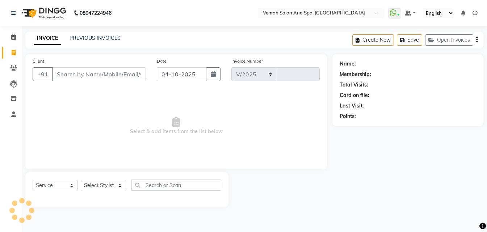
select select "7315"
type input "1603"
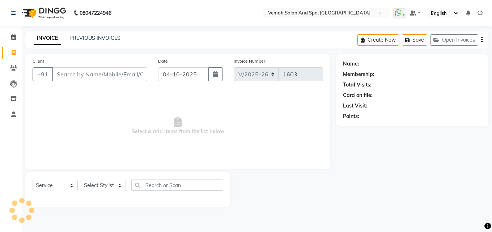
click at [71, 75] on input "Client" at bounding box center [99, 74] width 95 height 14
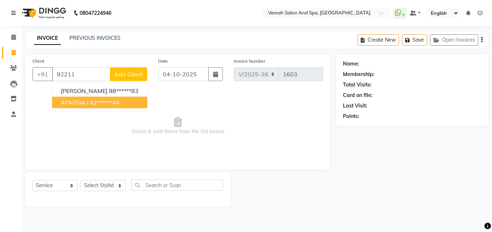
click at [79, 106] on button "APARNA I 92******44" at bounding box center [99, 103] width 95 height 12
type input "92******44"
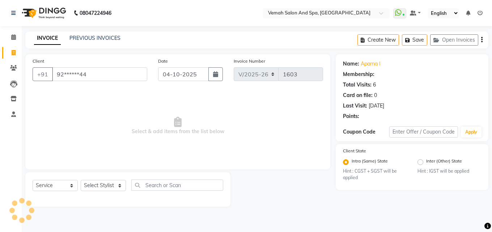
select select "1: Object"
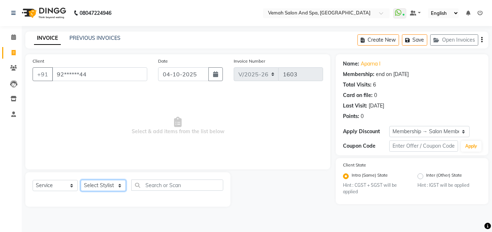
click at [99, 185] on select "Select Stylist Bhoomi Chahat DEEPALI Divya Mayuri Nizam Ruksar Salon Manager Sa…" at bounding box center [103, 185] width 45 height 11
select select "66107"
click at [81, 180] on select "Select Stylist Bhoomi Chahat DEEPALI Divya Mayuri Nizam Ruksar Salon Manager Sa…" at bounding box center [103, 185] width 45 height 11
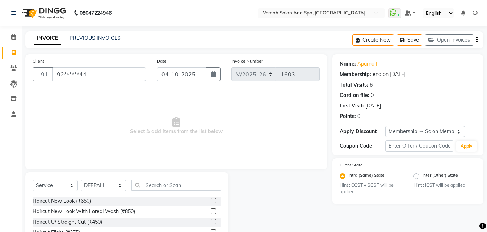
click at [156, 190] on div "Select Service Product Membership Package Voucher Prepaid Gift Card Select Styl…" at bounding box center [127, 188] width 189 height 17
click at [156, 184] on input "text" at bounding box center [176, 185] width 90 height 11
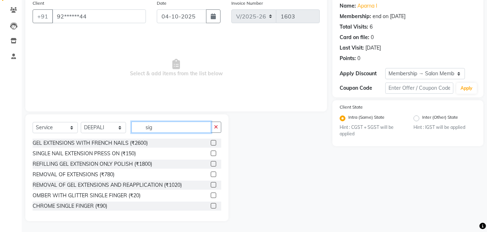
scroll to position [17, 0]
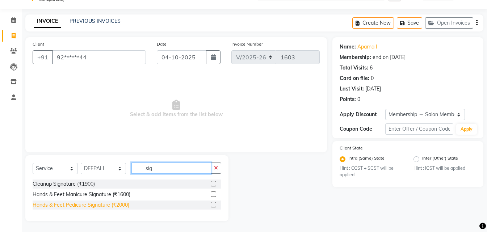
type input "sig"
click at [72, 207] on div "Hands & Feet Pedicure Signature (₹2000)" at bounding box center [81, 205] width 97 height 8
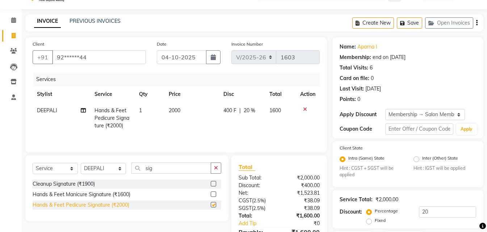
checkbox input "false"
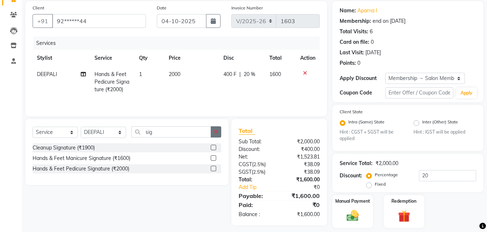
click at [217, 130] on icon "button" at bounding box center [216, 131] width 4 height 5
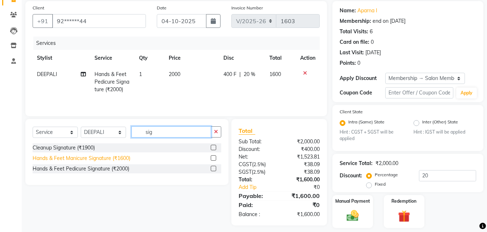
type input "sig"
click at [113, 156] on div "Hands & Feet Manicure Signature (₹1600)" at bounding box center [82, 159] width 98 height 8
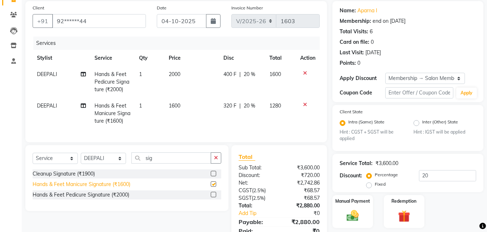
checkbox input "false"
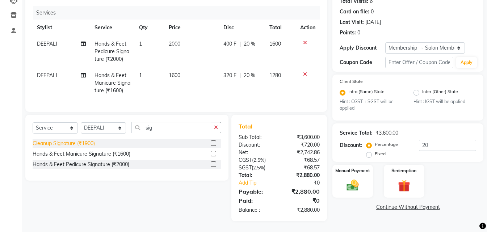
click at [95, 141] on div "Cleanup Signature (₹1900)" at bounding box center [64, 144] width 62 height 8
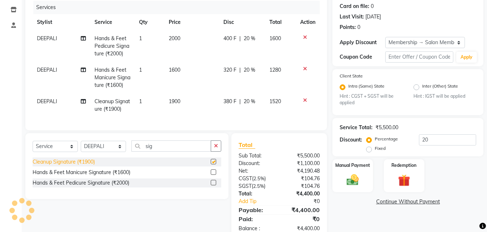
checkbox input "false"
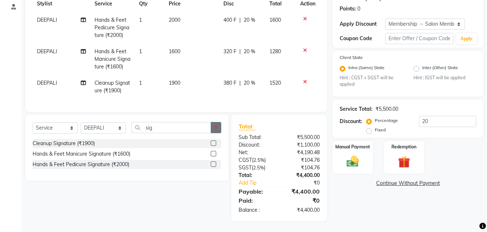
click at [218, 129] on button "button" at bounding box center [216, 127] width 11 height 11
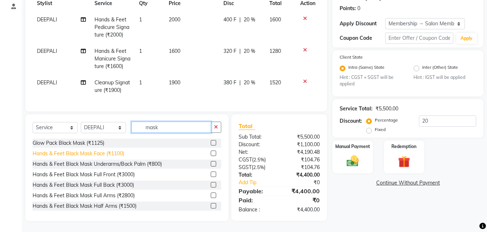
type input "mask"
click at [117, 154] on div "Hands & Feet Black Mask Face (₹1100)" at bounding box center [79, 154] width 92 height 8
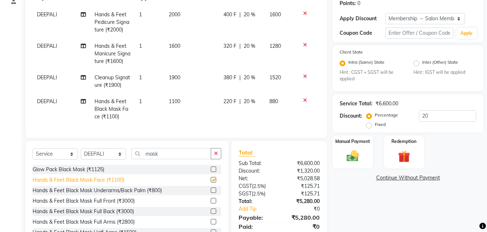
checkbox input "false"
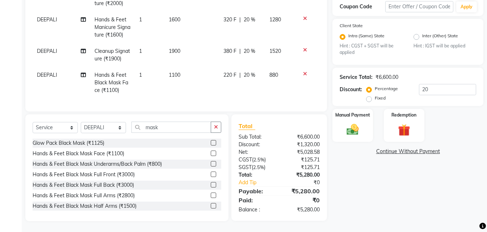
scroll to position [145, 0]
click at [217, 128] on icon "button" at bounding box center [216, 127] width 4 height 5
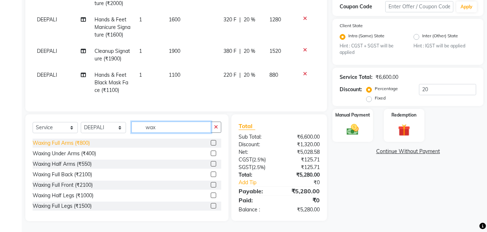
type input "wax"
click at [80, 142] on div "Waxing Full Arms (₹800)" at bounding box center [61, 143] width 57 height 8
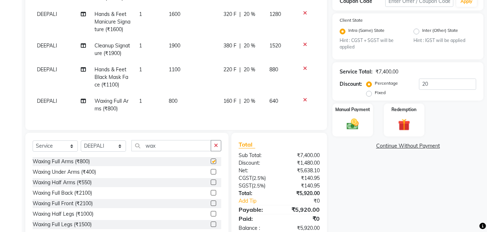
checkbox input "false"
click at [184, 98] on td "800" at bounding box center [191, 105] width 55 height 24
select select "66107"
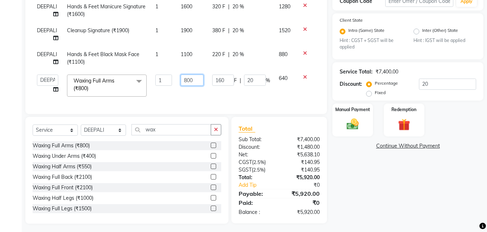
click at [190, 79] on input "800" at bounding box center [192, 80] width 23 height 11
click at [194, 79] on input "800" at bounding box center [192, 80] width 23 height 11
type input "8"
type input "500"
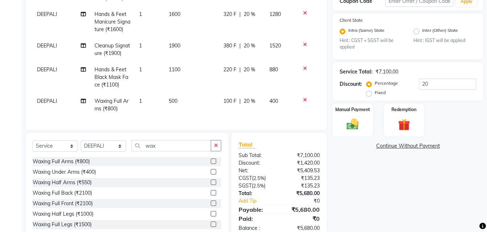
click at [150, 94] on tr "DEEPALI Waxing Full Arms (₹800) 1 500 100 F | 20 % 400" at bounding box center [176, 105] width 287 height 24
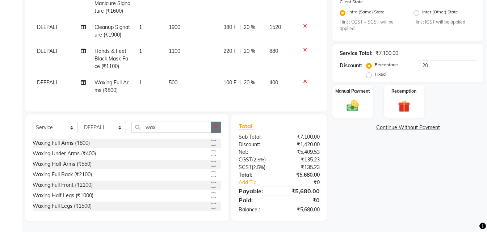
click at [218, 130] on button "button" at bounding box center [216, 127] width 11 height 11
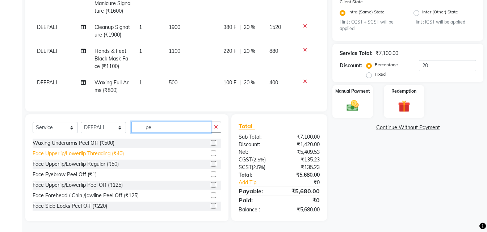
type input "pe"
click at [75, 156] on div "Face Upperlip/Lowerlip Threading (₹40)" at bounding box center [78, 154] width 91 height 8
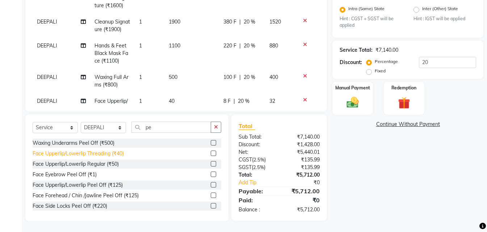
click at [75, 156] on div "Face Upperlip/Lowerlip Threading (₹40)" at bounding box center [78, 154] width 91 height 8
checkbox input "false"
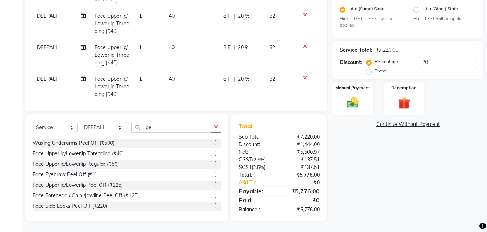
scroll to position [97, 0]
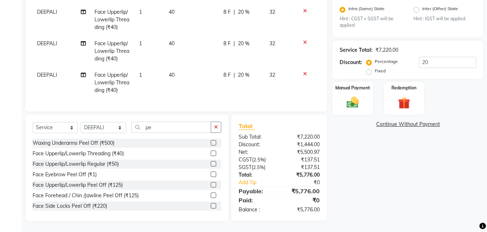
click at [303, 8] on icon at bounding box center [305, 10] width 4 height 5
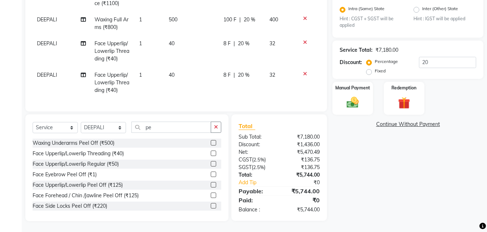
click at [303, 40] on icon at bounding box center [305, 42] width 4 height 5
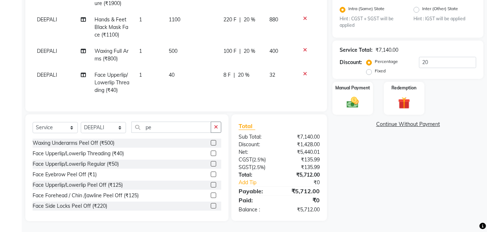
click at [299, 67] on td at bounding box center [308, 83] width 24 height 32
click at [47, 185] on div "Face Upperlip/Lowerlip Peel Off (₹125)" at bounding box center [78, 185] width 90 height 8
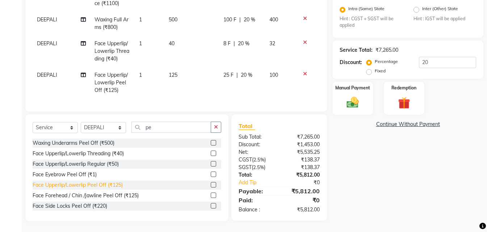
checkbox input "false"
click at [303, 40] on icon at bounding box center [305, 42] width 4 height 5
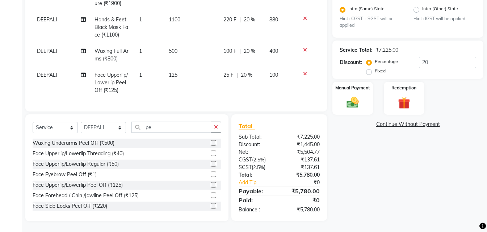
click at [140, 67] on td "1" at bounding box center [150, 83] width 30 height 32
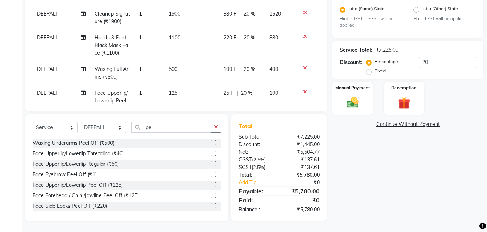
select select "66107"
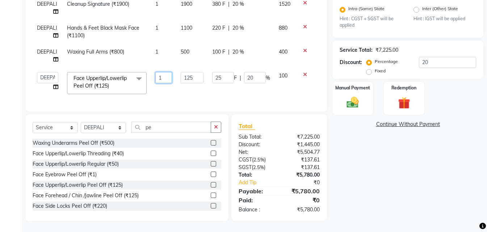
click at [169, 75] on input "1" at bounding box center [163, 77] width 17 height 11
type input "3"
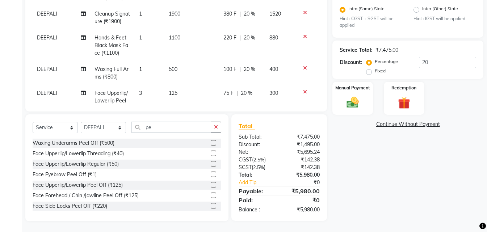
click at [174, 85] on tr "DEEPALI Face Upperlip/Lowerlip Peel Off (₹125) 3 125 75 F | 20 % 300" at bounding box center [176, 101] width 287 height 32
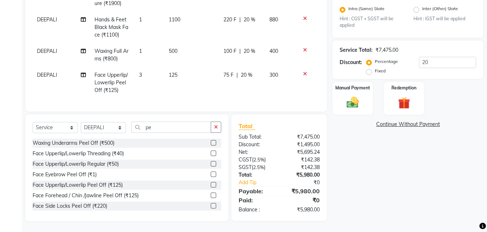
scroll to position [34, 0]
click at [142, 67] on td "3" at bounding box center [150, 83] width 30 height 32
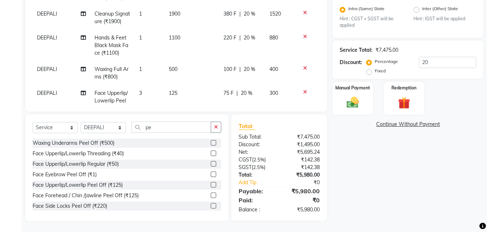
select select "66107"
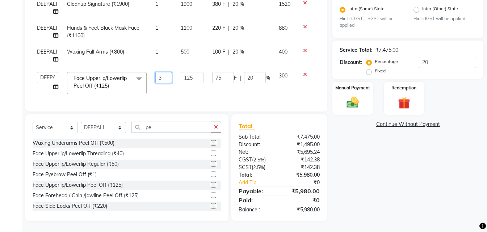
click at [167, 72] on input "3" at bounding box center [163, 77] width 17 height 11
type input "2"
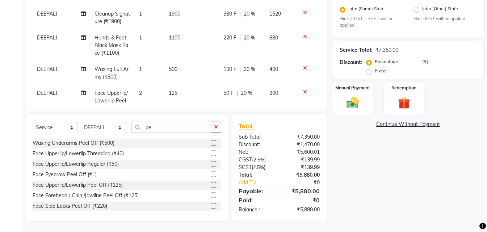
click at [163, 86] on tr "DEEPALI Face Upperlip/Lowerlip Peel Off (₹125) 2 125 50 F | 20 % 200" at bounding box center [176, 101] width 287 height 32
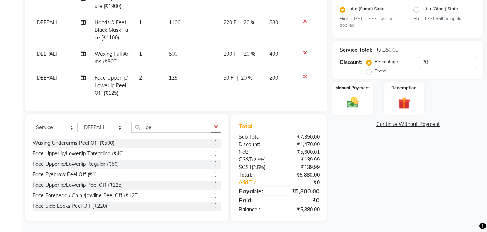
scroll to position [34, 0]
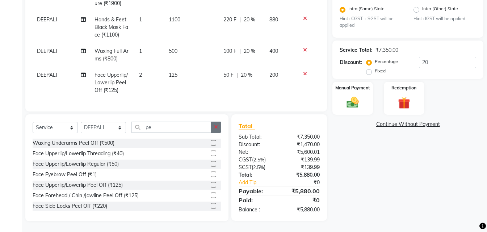
click at [217, 127] on icon "button" at bounding box center [216, 127] width 4 height 5
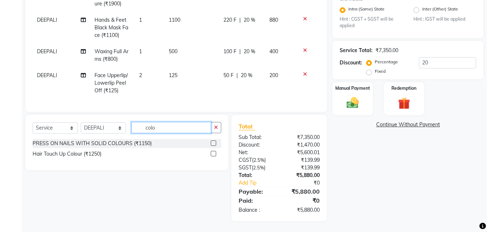
scroll to position [166, 0]
type input "colour"
click at [88, 152] on div "Hair Touch Up Colour (₹1250)" at bounding box center [67, 154] width 69 height 8
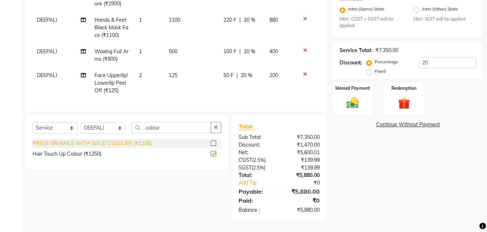
checkbox input "false"
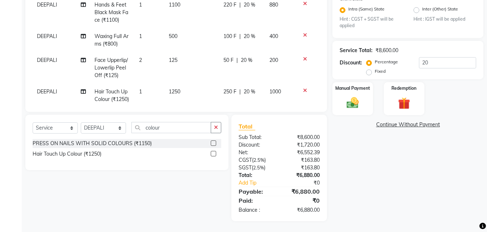
scroll to position [58, 0]
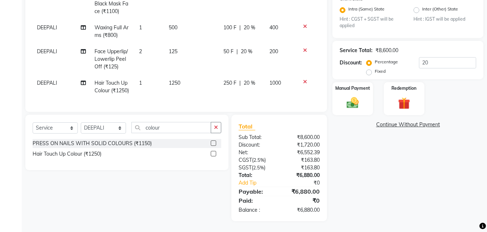
click at [182, 76] on td "1250" at bounding box center [191, 87] width 55 height 24
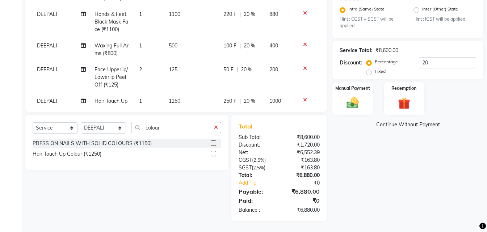
select select "66107"
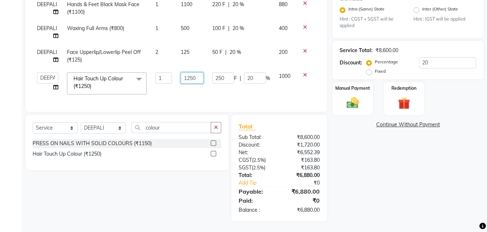
click at [195, 72] on input "1250" at bounding box center [192, 77] width 23 height 11
type input "1"
type input "1700"
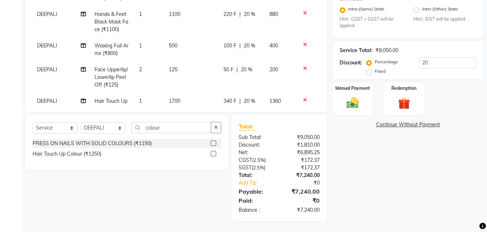
click at [188, 85] on tbody "DEEPALI Hands & Feet Pedicure Signature (₹2000) 1 2000 400 F | 20 % 1600 DEEPAL…" at bounding box center [176, 18] width 287 height 198
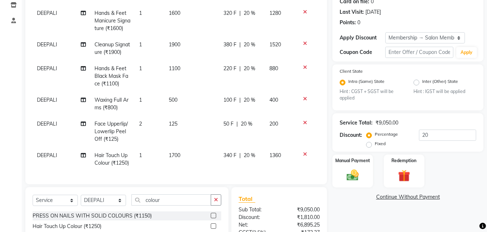
scroll to position [166, 0]
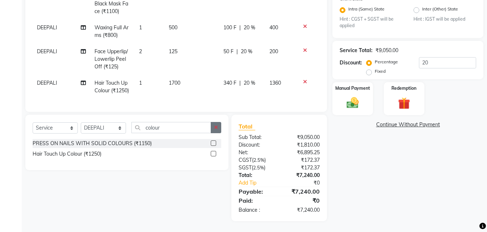
click at [214, 128] on button "button" at bounding box center [216, 127] width 11 height 11
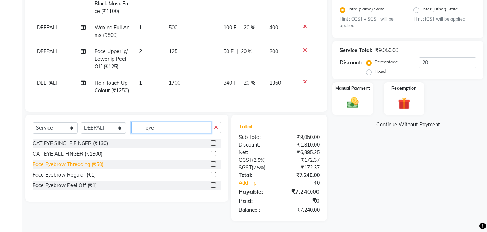
type input "eye"
click at [73, 165] on div "Face Eyebrow Threading (₹50)" at bounding box center [68, 165] width 71 height 8
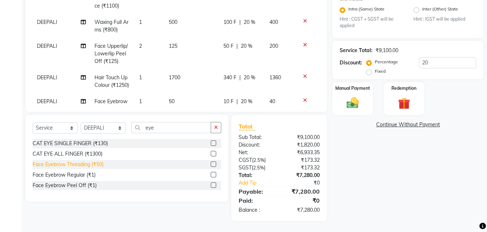
click at [73, 167] on div "Face Eyebrow Threading (₹50)" at bounding box center [68, 165] width 71 height 8
click at [72, 161] on div "Face Eyebrow Threading (₹50)" at bounding box center [68, 165] width 71 height 8
checkbox input "false"
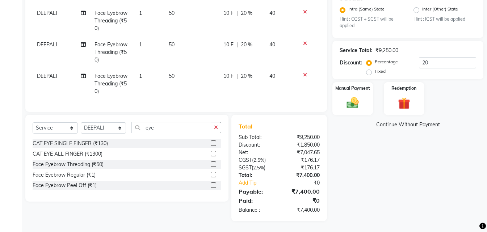
scroll to position [184, 0]
click at [302, 40] on div at bounding box center [307, 42] width 15 height 5
click at [303, 40] on icon at bounding box center [305, 42] width 4 height 5
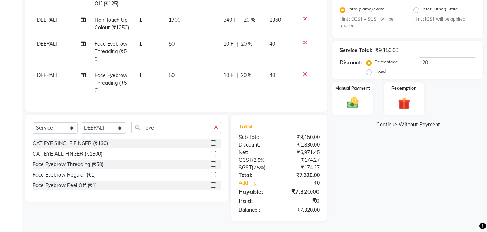
click at [303, 72] on icon at bounding box center [305, 74] width 4 height 5
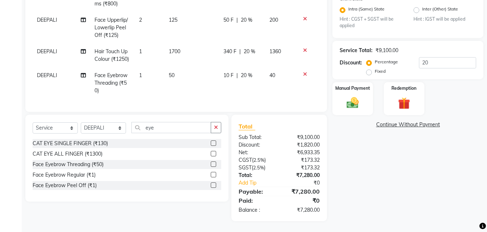
click at [303, 72] on icon at bounding box center [305, 74] width 4 height 5
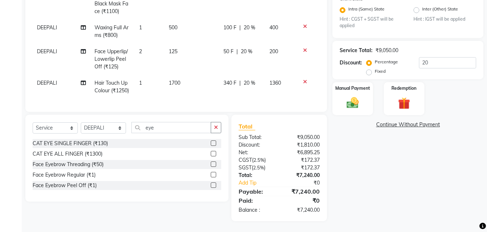
scroll to position [58, 0]
click at [303, 79] on icon at bounding box center [305, 81] width 4 height 5
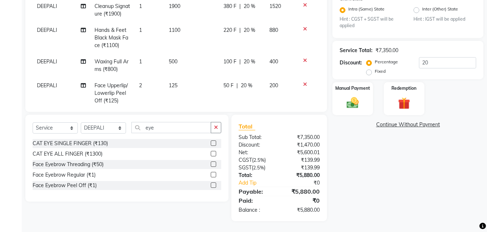
scroll to position [34, 0]
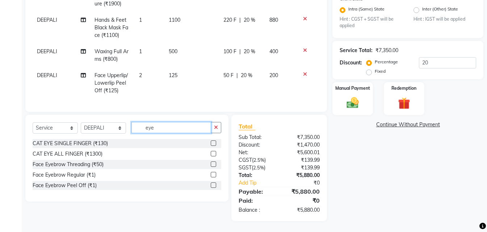
click at [162, 131] on input "eye" at bounding box center [171, 127] width 80 height 11
type input "e"
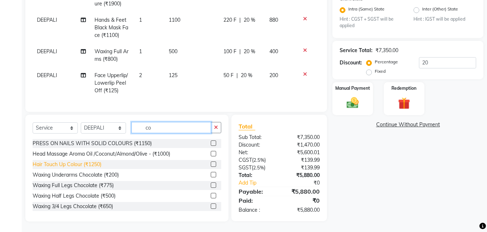
type input "co"
click at [88, 164] on div "Hair Touch Up Colour (₹1250)" at bounding box center [67, 165] width 69 height 8
checkbox input "false"
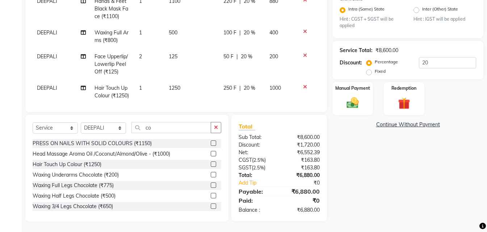
scroll to position [58, 0]
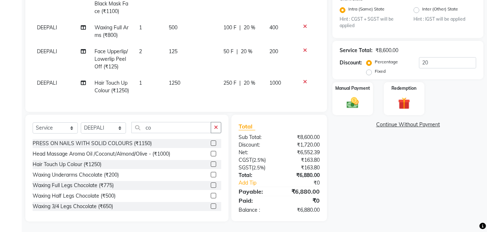
click at [184, 75] on td "1250" at bounding box center [191, 87] width 55 height 24
select select "66107"
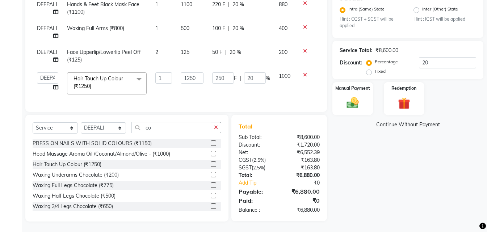
scroll to position [34, 0]
click at [198, 73] on input "1250" at bounding box center [192, 77] width 23 height 11
type input "1700"
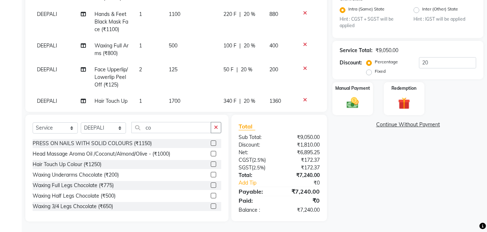
click at [259, 85] on tbody "DEEPALI Hands & Feet Pedicure Signature (₹2000) 1 2000 400 F | 20 % 1600 DEEPAL…" at bounding box center [176, 18] width 287 height 198
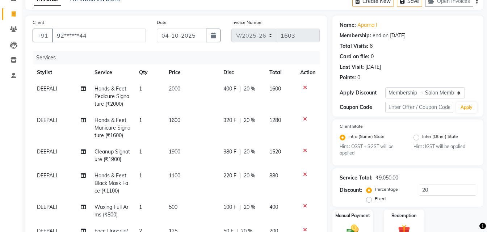
scroll to position [0, 0]
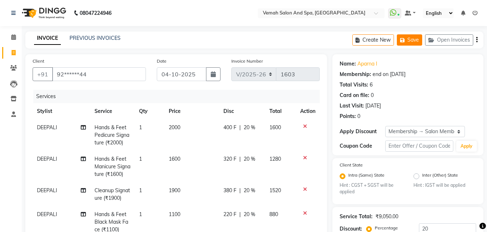
click at [408, 39] on button "Save" at bounding box center [409, 39] width 25 height 11
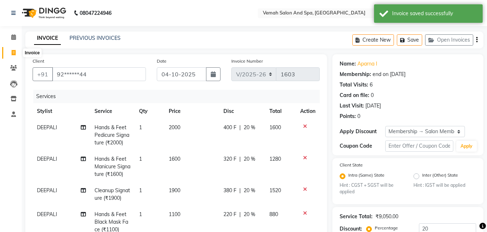
click at [12, 54] on icon at bounding box center [14, 52] width 4 height 5
select select "service"
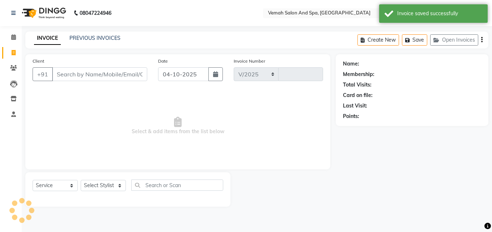
select select "7315"
type input "1603"
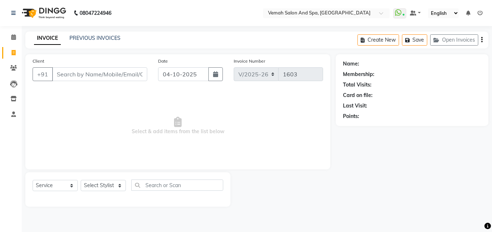
click at [81, 77] on input "Client" at bounding box center [99, 74] width 95 height 14
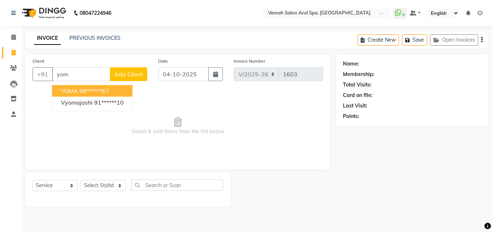
click at [82, 90] on ngb-highlight "98******67" at bounding box center [94, 90] width 30 height 7
type input "98******67"
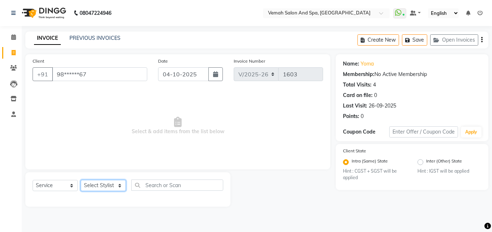
click at [96, 185] on select "Select Stylist Bhoomi Chahat DEEPALI Divya Mayuri Nizam Ruksar Salon Manager Sa…" at bounding box center [103, 185] width 45 height 11
select select "62757"
click at [81, 180] on select "Select Stylist Bhoomi Chahat DEEPALI Divya Mayuri Nizam Ruksar Salon Manager Sa…" at bounding box center [103, 185] width 45 height 11
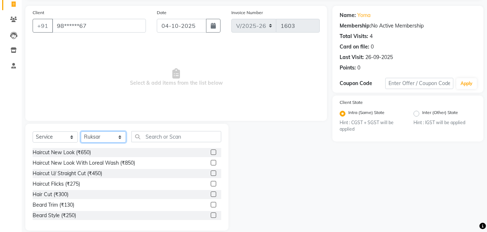
scroll to position [58, 0]
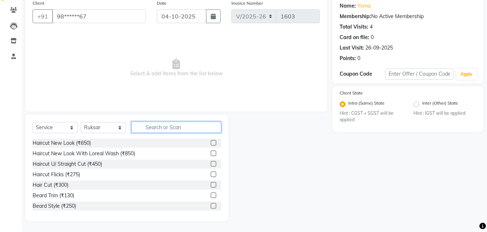
click at [172, 128] on input "text" at bounding box center [176, 127] width 90 height 11
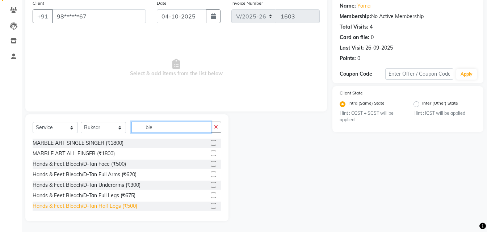
type input "ble"
click at [101, 204] on div "Hands & Feet Bleach/D-Tan Half Legs (₹500)" at bounding box center [85, 206] width 105 height 8
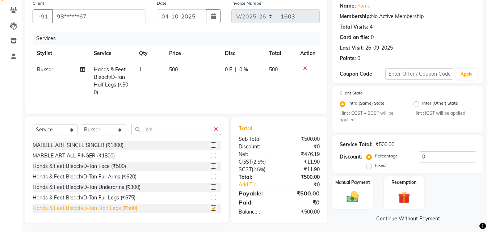
checkbox input "false"
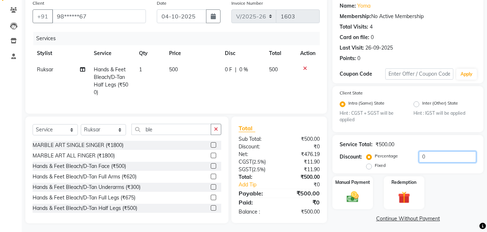
click at [425, 158] on input "0" at bounding box center [447, 156] width 57 height 11
type input "20"
click at [388, 133] on div "Name: Yoma Membership: No Active Membership Total Visits: 4 Card on file: 0 Las…" at bounding box center [410, 110] width 156 height 228
click at [215, 132] on icon "button" at bounding box center [216, 129] width 4 height 5
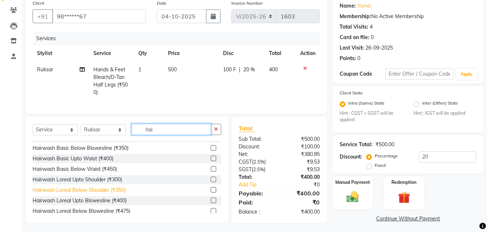
scroll to position [109, 0]
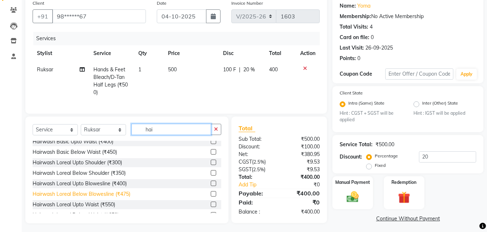
type input "hai"
click at [66, 198] on div "Hairwash Loreal Below Blowesline (₹475)" at bounding box center [82, 194] width 98 height 8
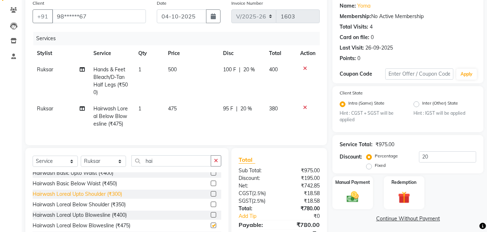
checkbox input "false"
click at [214, 163] on icon "button" at bounding box center [216, 160] width 4 height 5
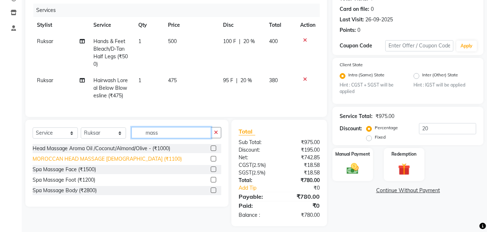
scroll to position [97, 0]
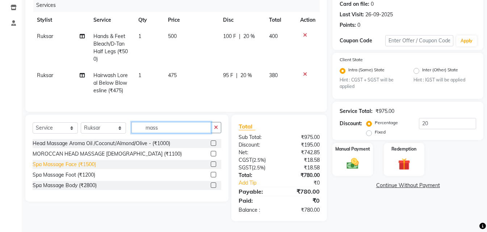
type input "mass"
click at [87, 164] on div "Spa Massage Face (₹1500)" at bounding box center [64, 165] width 63 height 8
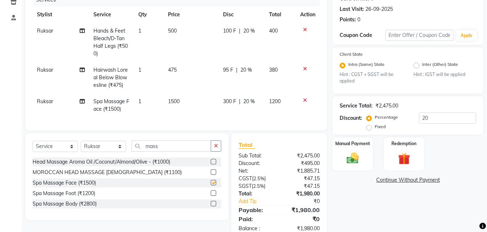
checkbox input "false"
click at [179, 99] on span "1500" at bounding box center [174, 101] width 12 height 7
select select "62757"
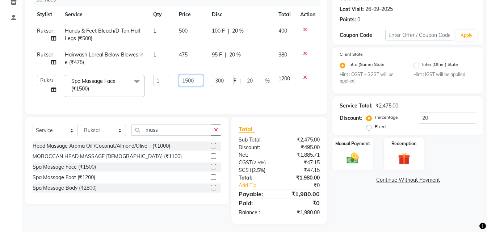
click at [198, 80] on input "1500" at bounding box center [191, 80] width 24 height 11
type input "1"
type input "750"
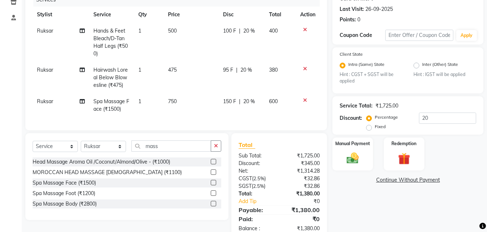
click at [192, 94] on td "750" at bounding box center [191, 105] width 55 height 24
select select "62757"
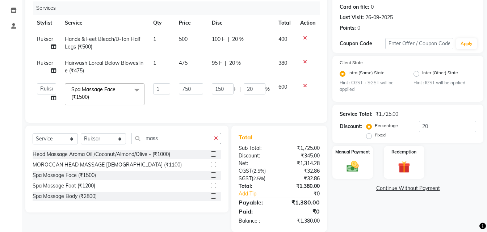
scroll to position [0, 0]
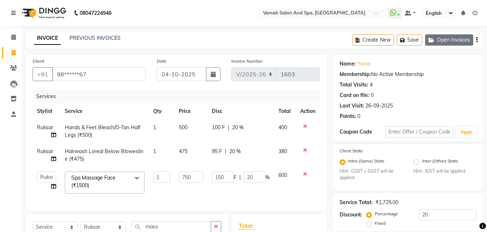
click at [446, 40] on button "Open Invoices" at bounding box center [449, 39] width 48 height 11
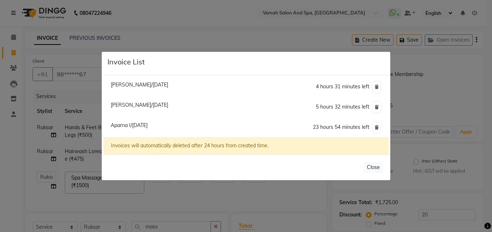
drag, startPoint x: 248, startPoint y: 23, endPoint x: 341, endPoint y: 58, distance: 98.9
click at [299, 44] on ngb-modal-window "Invoice List Anupa Uppar/03 October 2025 4 hours 31 minutes left Munira Patel/0…" at bounding box center [246, 116] width 492 height 232
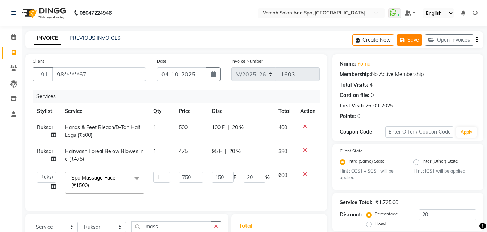
click at [406, 42] on icon "button" at bounding box center [403, 40] width 7 height 5
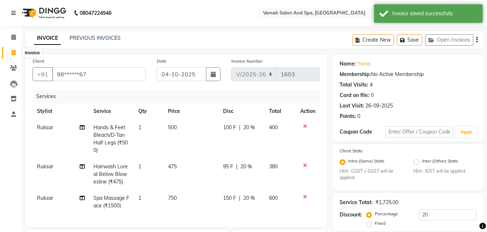
click at [16, 53] on span at bounding box center [13, 53] width 13 height 8
select select "service"
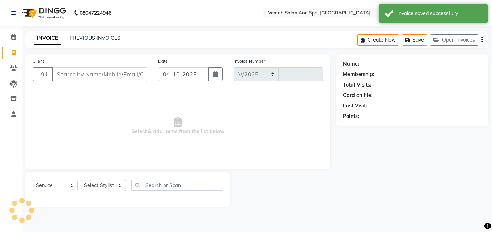
select select "7315"
type input "1603"
click at [28, 54] on app-home "08047224946 Select Location × Vemah Salon And Spa, Bhakti Park WhatsApp Status …" at bounding box center [246, 109] width 492 height 218
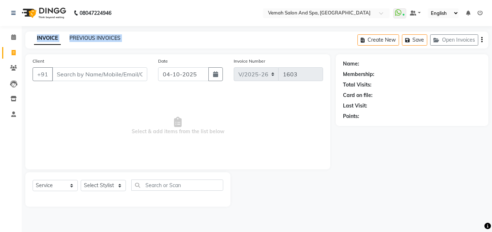
click at [97, 37] on link "PREVIOUS INVOICES" at bounding box center [95, 38] width 51 height 7
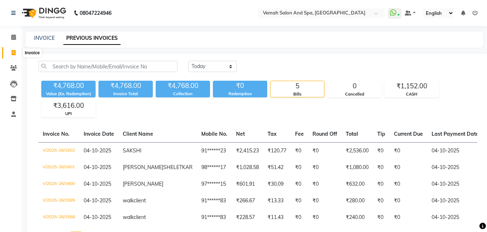
click at [11, 52] on span at bounding box center [13, 53] width 13 height 8
select select "7315"
select select "service"
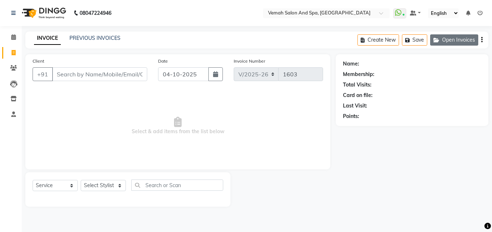
click at [452, 43] on button "Open Invoices" at bounding box center [455, 39] width 48 height 11
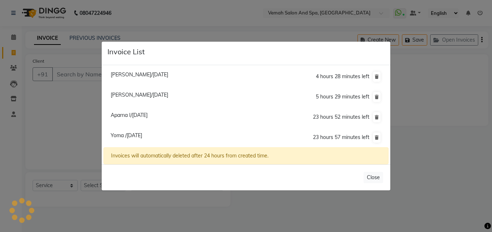
click at [142, 139] on span "Yoma /[DATE]" at bounding box center [127, 135] width 32 height 7
type input "98******67"
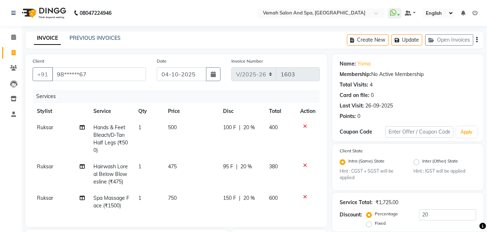
scroll to position [109, 0]
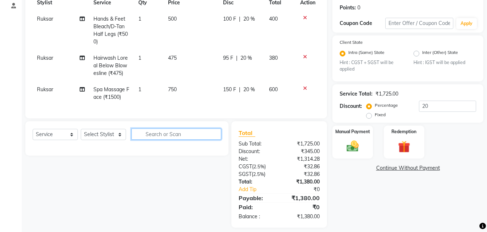
click at [168, 139] on input "text" at bounding box center [176, 134] width 90 height 11
click at [159, 140] on input "pellof" at bounding box center [171, 134] width 80 height 11
click at [163, 139] on input "pellof" at bounding box center [171, 134] width 80 height 11
type input "p"
drag, startPoint x: 150, startPoint y: 126, endPoint x: 137, endPoint y: 159, distance: 36.0
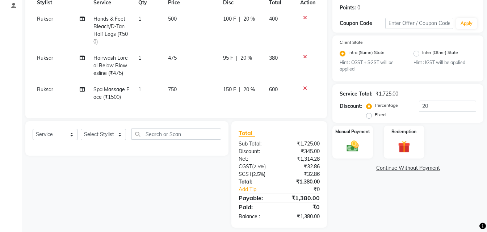
click at [140, 150] on div "Client +91 98******67 Date 04-10-2025 Invoice Number V/2025 V/2025-26 1603 Serv…" at bounding box center [176, 87] width 312 height 282
click at [158, 146] on div "Select Service Product Membership Package Voucher Prepaid Gift Card Select Styl…" at bounding box center [127, 137] width 189 height 17
drag, startPoint x: 158, startPoint y: 137, endPoint x: 155, endPoint y: 142, distance: 5.7
click at [156, 140] on input "text" at bounding box center [176, 134] width 90 height 11
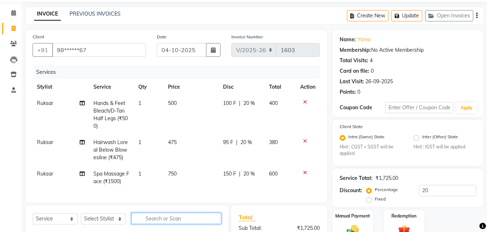
scroll to position [0, 0]
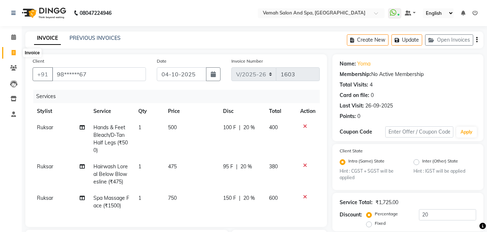
click at [13, 52] on icon at bounding box center [14, 52] width 4 height 5
select select "7315"
select select "service"
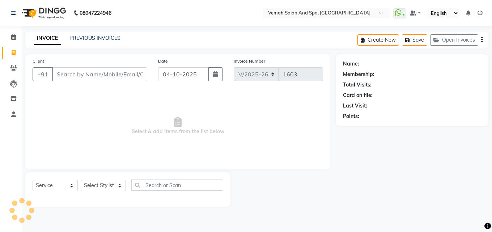
click at [92, 80] on input "Client" at bounding box center [99, 74] width 95 height 14
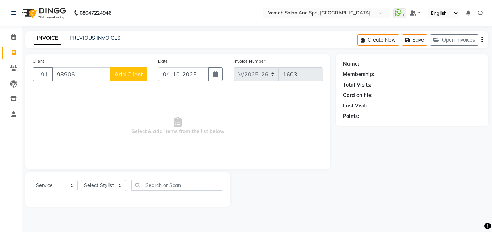
drag, startPoint x: 83, startPoint y: 71, endPoint x: 82, endPoint y: 75, distance: 4.1
click at [83, 72] on input "98906" at bounding box center [81, 74] width 58 height 14
click at [107, 73] on input "989004400" at bounding box center [81, 74] width 58 height 14
click at [78, 92] on span "PRIYANKA TIWARI" at bounding box center [84, 90] width 47 height 7
type input "98******00"
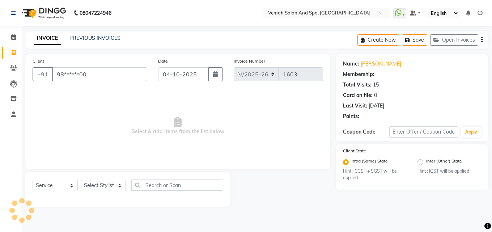
select select "1: Object"
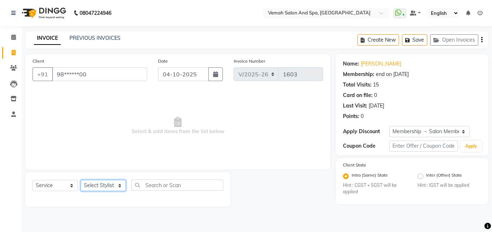
click at [100, 182] on select "Select Stylist Bhoomi Chahat DEEPALI Divya Mayuri Nizam Ruksar Salon Manager Sa…" at bounding box center [103, 185] width 45 height 11
select select "62762"
click at [81, 180] on select "Select Stylist Bhoomi Chahat DEEPALI Divya Mayuri Nizam Ruksar Salon Manager Sa…" at bounding box center [103, 185] width 45 height 11
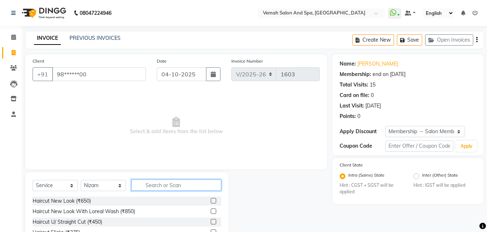
click at [151, 184] on input "text" at bounding box center [176, 185] width 90 height 11
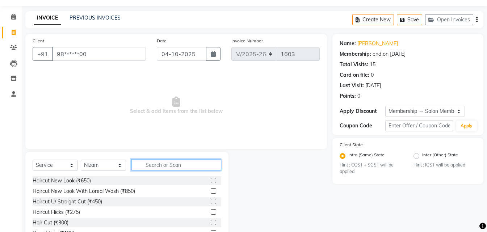
scroll to position [36, 0]
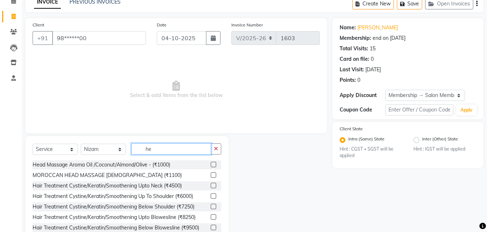
type input "he"
click at [98, 148] on select "Select Stylist Bhoomi Chahat DEEPALI Divya Mayuri Nizam Ruksar Salon Manager Sa…" at bounding box center [103, 149] width 45 height 11
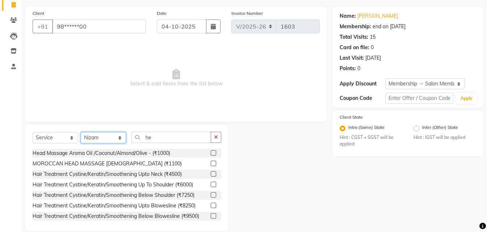
scroll to position [58, 0]
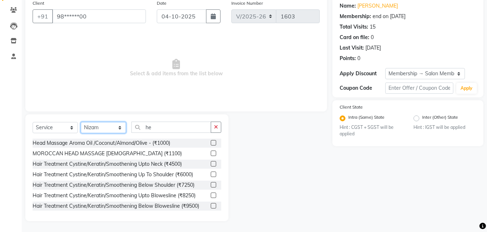
click at [114, 127] on select "Select Stylist Bhoomi Chahat DEEPALI Divya Mayuri Nizam Ruksar Salon Manager Sa…" at bounding box center [103, 127] width 45 height 11
click at [118, 127] on select "Select Stylist Bhoomi Chahat DEEPALI Divya Mayuri Nizam Ruksar Salon Manager Sa…" at bounding box center [103, 127] width 45 height 11
click at [100, 129] on select "Select Stylist Bhoomi Chahat DEEPALI Divya Mayuri Nizam Ruksar Salon Manager Sa…" at bounding box center [103, 127] width 45 height 11
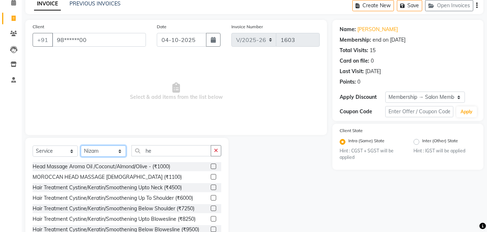
scroll to position [22, 0]
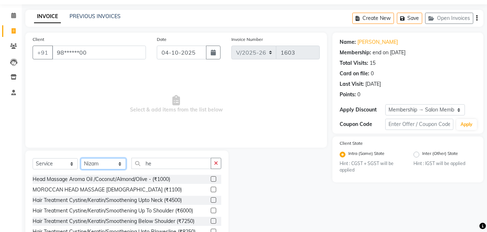
click at [113, 165] on select "Select Stylist Bhoomi Chahat DEEPALI Divya Mayuri Nizam Ruksar Salon Manager Sa…" at bounding box center [103, 163] width 45 height 11
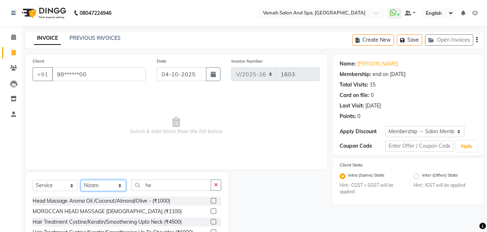
click at [119, 184] on select "Select Stylist Bhoomi Chahat DEEPALI Divya Mayuri Nizam Ruksar Salon Manager Sa…" at bounding box center [103, 185] width 45 height 11
click at [104, 185] on select "Select Stylist Bhoomi Chahat DEEPALI Divya Mayuri Nizam Ruksar Salon Manager Sa…" at bounding box center [103, 185] width 45 height 11
click at [94, 181] on select "Select Stylist Bhoomi Chahat DEEPALI Divya Mayuri Nizam Ruksar Salon Manager Sa…" at bounding box center [103, 185] width 45 height 11
click at [108, 187] on select "Select Stylist Bhoomi Chahat DEEPALI Divya Mayuri Nizam Ruksar Salon Manager Sa…" at bounding box center [103, 185] width 45 height 11
click at [98, 188] on select "Select Stylist Bhoomi Chahat DEEPALI Divya Mayuri Nizam Ruksar Salon Manager Sa…" at bounding box center [103, 185] width 45 height 11
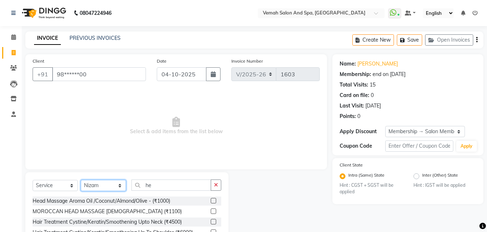
click at [118, 184] on select "Select Stylist Bhoomi Chahat DEEPALI Divya Mayuri Nizam Ruksar Salon Manager Sa…" at bounding box center [103, 185] width 45 height 11
select select
click at [81, 180] on select "Select Stylist Bhoomi Chahat DEEPALI Divya Mayuri Nizam Ruksar Salon Manager Sa…" at bounding box center [103, 185] width 45 height 11
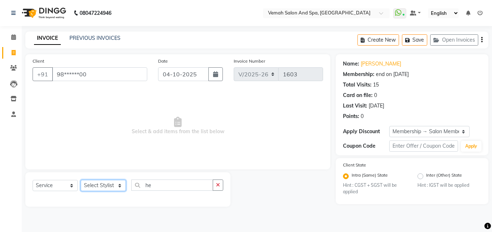
click at [91, 190] on select "Select Stylist Bhoomi Chahat DEEPALI Divya Mayuri Nizam Ruksar Salon Manager Sa…" at bounding box center [103, 185] width 45 height 11
click at [172, 163] on div "Client +91 98******00 Date 04-10-2025 Invoice Number V/2025 V/2025-26 1603 Sele…" at bounding box center [177, 111] width 305 height 115
click at [412, 37] on button "Save" at bounding box center [414, 39] width 25 height 11
click at [103, 73] on input "98******00" at bounding box center [99, 74] width 95 height 14
click at [407, 41] on icon "button" at bounding box center [409, 40] width 7 height 5
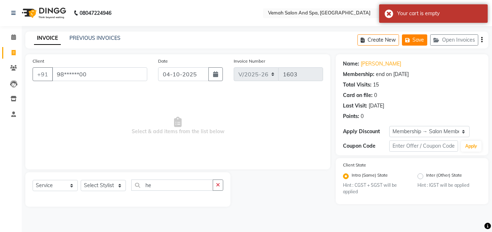
click at [414, 39] on button "Save" at bounding box center [414, 39] width 25 height 11
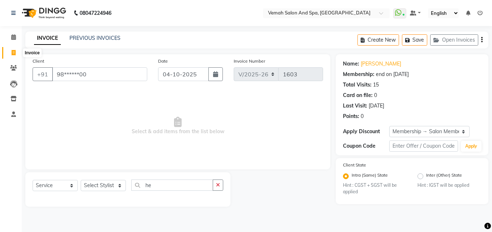
click at [12, 55] on icon at bounding box center [14, 52] width 4 height 5
select select "service"
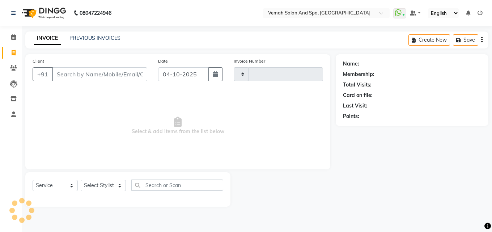
type input "1603"
select select "7315"
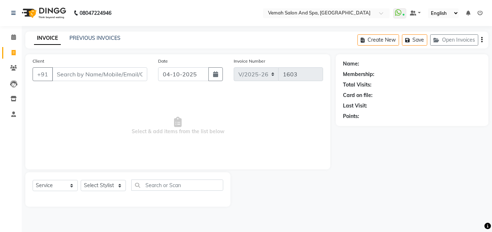
click at [72, 77] on input "Client" at bounding box center [99, 74] width 95 height 14
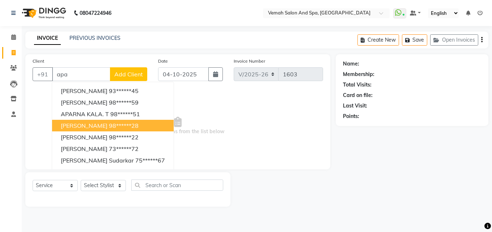
click at [62, 128] on span "APARNA CHAUDHARI" at bounding box center [84, 125] width 47 height 7
type input "98******28"
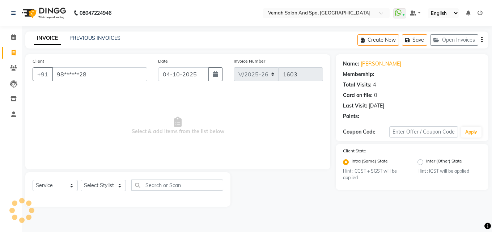
select select "1: Object"
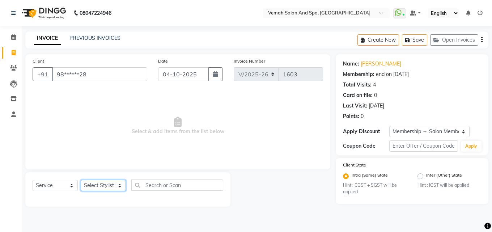
click at [91, 187] on select "Select Stylist Bhoomi Chahat DEEPALI Divya Mayuri Nizam Rehan Ruksar Saddam Sal…" at bounding box center [103, 185] width 45 height 11
click at [151, 169] on div "Client +91 98******28 Date 04-10-2025 Invoice Number V/2025 V/2025-26 1603 Sele…" at bounding box center [178, 130] width 316 height 152
click at [79, 34] on div "PREVIOUS INVOICES" at bounding box center [95, 38] width 51 height 8
click at [84, 38] on link "PREVIOUS INVOICES" at bounding box center [95, 38] width 51 height 7
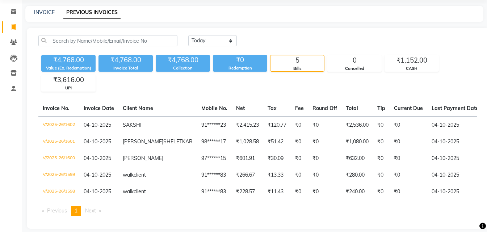
scroll to position [10, 0]
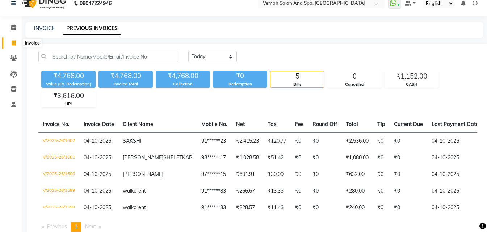
click at [11, 39] on span at bounding box center [13, 43] width 13 height 8
select select "7315"
select select "service"
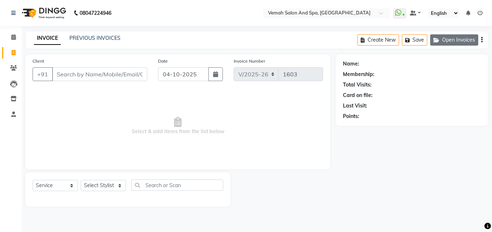
click at [457, 41] on button "Open Invoices" at bounding box center [455, 39] width 48 height 11
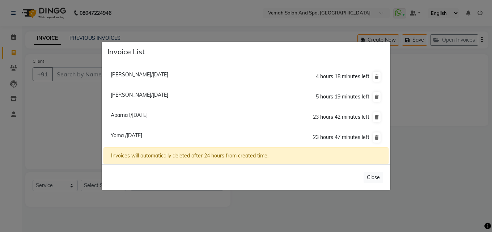
click at [110, 117] on li "Aparna I/04 October 2025 23 hours 42 minutes left" at bounding box center [246, 117] width 285 height 21
click at [119, 113] on span "Aparna I/04 October 2025" at bounding box center [129, 115] width 37 height 7
type input "92******44"
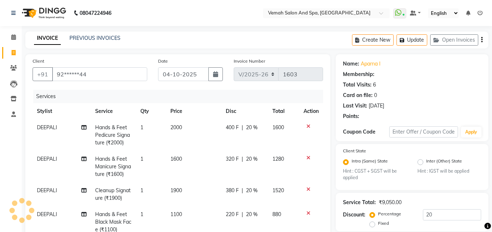
type input "0"
select select "1: Object"
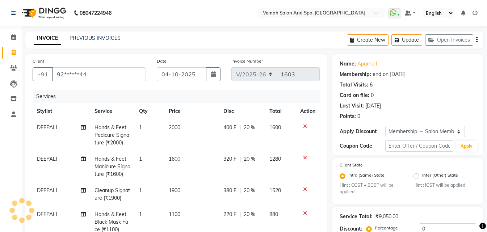
type input "20"
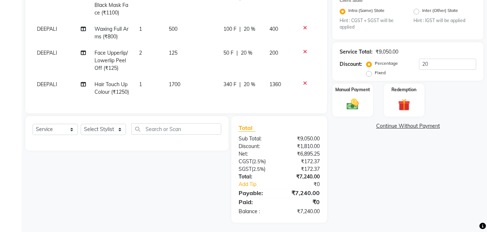
scroll to position [166, 0]
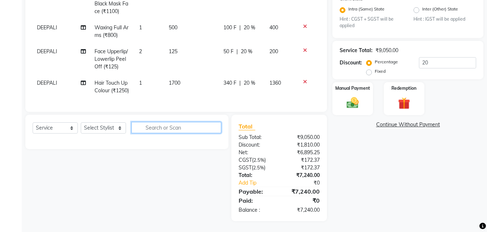
click at [156, 131] on input "text" at bounding box center [176, 127] width 90 height 11
click at [156, 131] on input "hair" at bounding box center [171, 127] width 80 height 11
click at [162, 127] on input "hair" at bounding box center [171, 127] width 80 height 11
click at [161, 130] on input "hair" at bounding box center [171, 127] width 80 height 11
type input "hair"
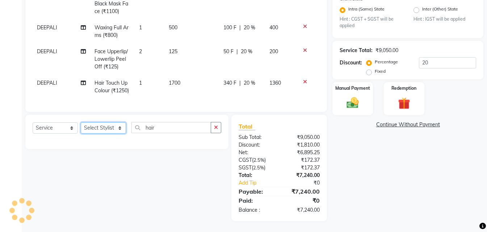
click at [92, 127] on select "Select Stylist Bhoomi Chahat DEEPALI Divya Mayuri Nizam Rehan Ruksar Saddam Sal…" at bounding box center [103, 127] width 45 height 11
select select "62759"
click at [81, 122] on select "Select Stylist Bhoomi Chahat DEEPALI Divya Mayuri Nizam Rehan Ruksar Saddam Sal…" at bounding box center [103, 127] width 45 height 11
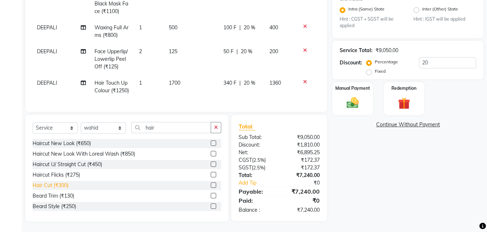
click at [63, 182] on div "Hair Cut (₹300)" at bounding box center [51, 186] width 36 height 8
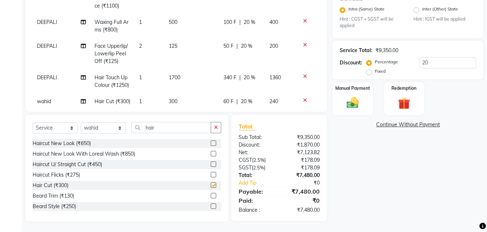
checkbox input "false"
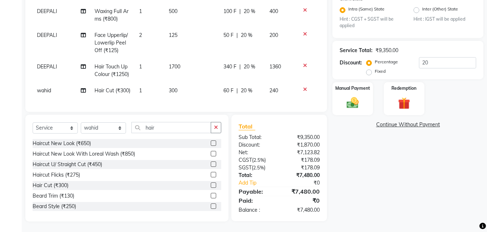
scroll to position [167, 0]
click at [355, 106] on img at bounding box center [353, 103] width 20 height 14
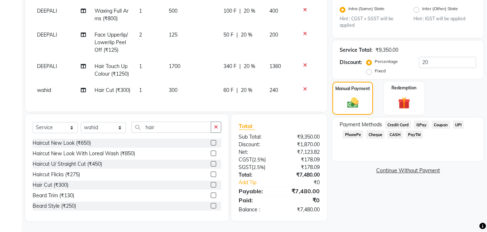
click at [399, 125] on span "Credit Card" at bounding box center [398, 125] width 26 height 8
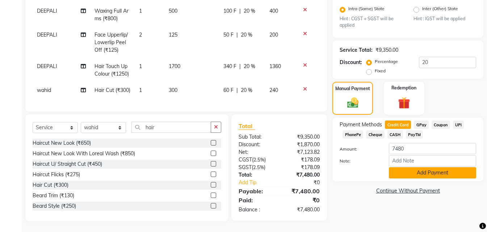
click at [399, 172] on button "Add Payment" at bounding box center [432, 172] width 87 height 11
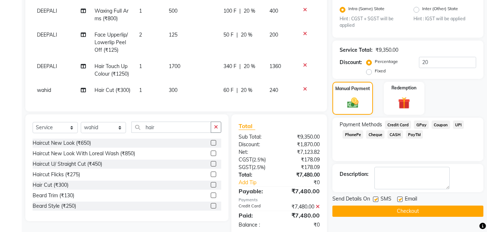
scroll to position [181, 0]
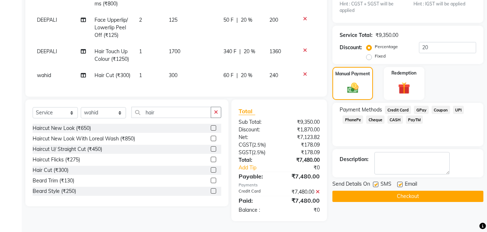
click at [393, 198] on button "Checkout" at bounding box center [407, 196] width 151 height 11
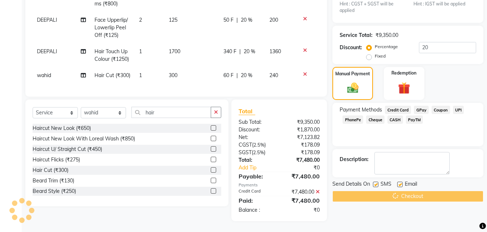
scroll to position [73, 0]
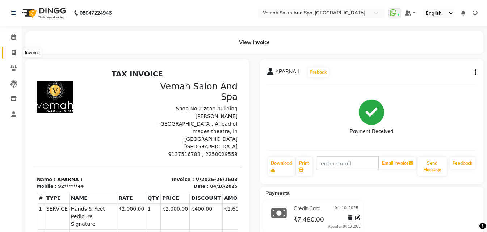
click at [12, 51] on icon at bounding box center [14, 52] width 4 height 5
select select "service"
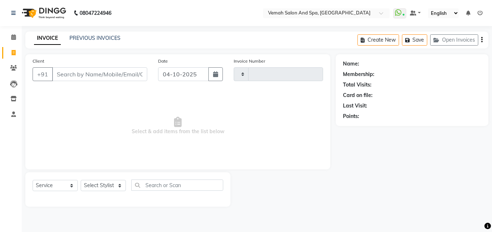
click at [91, 78] on input "Client" at bounding box center [99, 74] width 95 height 14
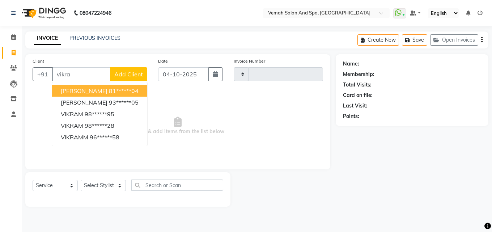
click at [81, 77] on input "vikra" at bounding box center [81, 74] width 58 height 14
type input "v"
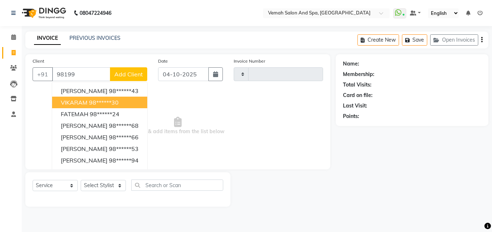
click at [64, 101] on span "VIKARAM" at bounding box center [74, 102] width 27 height 7
type input "98******30"
select select "1: Object"
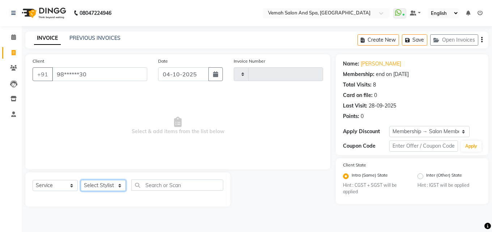
click at [91, 181] on select "Select Stylist Bhoomi Chahat DEEPALI Divya Mayuri Nizam Rehan Ruksar Saddam Sal…" at bounding box center [103, 185] width 45 height 11
select select "62762"
click at [81, 180] on select "Select Stylist Bhoomi Chahat DEEPALI Divya Mayuri Nizam Rehan Ruksar Saddam Sal…" at bounding box center [103, 185] width 45 height 11
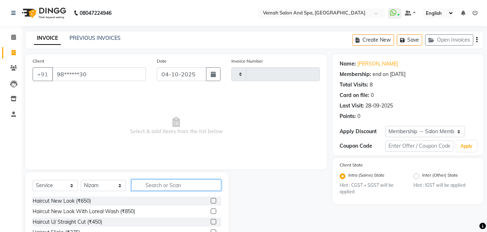
click at [144, 186] on input "text" at bounding box center [176, 185] width 90 height 11
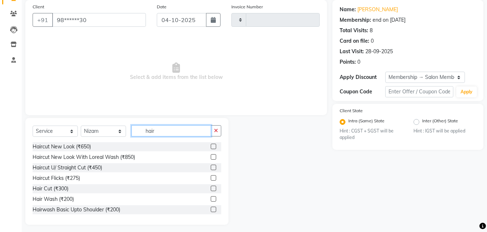
scroll to position [58, 0]
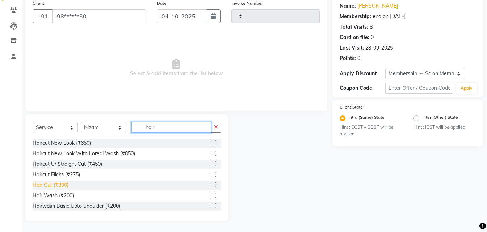
type input "hair"
drag, startPoint x: 59, startPoint y: 188, endPoint x: 62, endPoint y: 183, distance: 5.7
click at [59, 186] on div "Hair Cut (₹300)" at bounding box center [51, 185] width 36 height 8
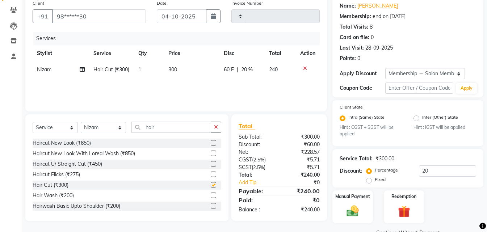
checkbox input "false"
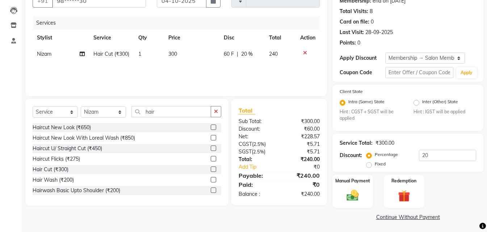
scroll to position [75, 0]
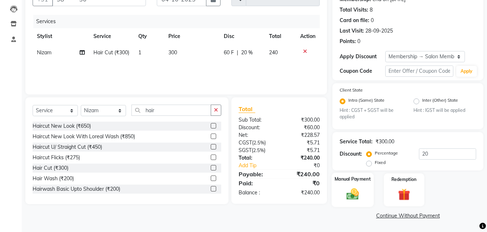
click at [354, 195] on img at bounding box center [353, 194] width 20 height 14
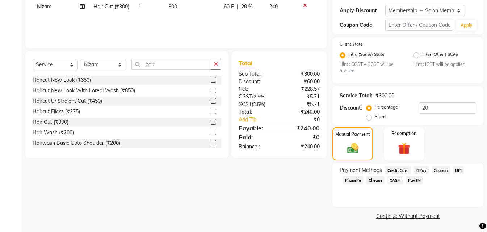
scroll to position [121, 0]
click at [461, 171] on span "UPI" at bounding box center [458, 170] width 11 height 8
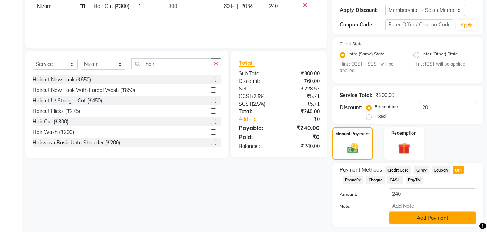
click at [410, 218] on button "Add Payment" at bounding box center [432, 218] width 87 height 11
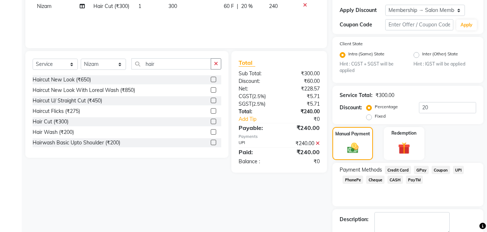
scroll to position [162, 0]
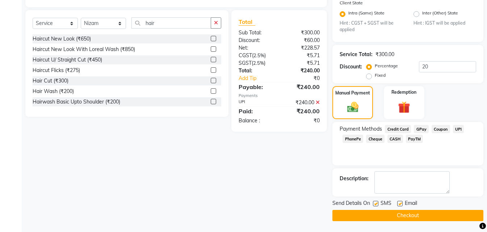
click at [411, 216] on button "Checkout" at bounding box center [407, 215] width 151 height 11
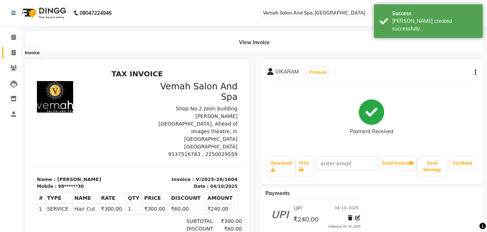
click at [9, 50] on span at bounding box center [13, 53] width 13 height 8
select select "service"
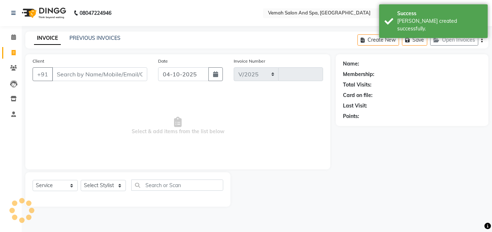
select select "7315"
type input "1605"
click at [60, 73] on input "Client" at bounding box center [99, 74] width 95 height 14
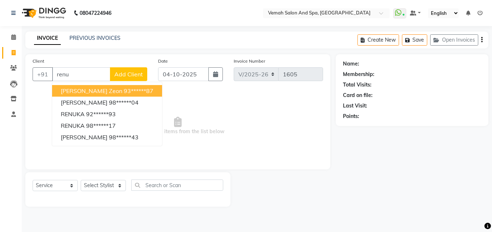
click at [79, 77] on input "renu" at bounding box center [81, 74] width 58 height 14
type input "r"
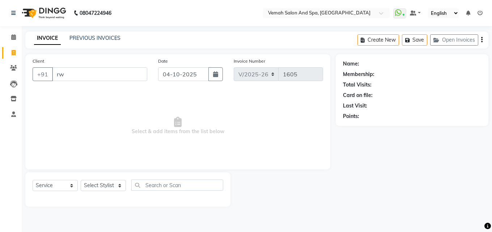
type input "r"
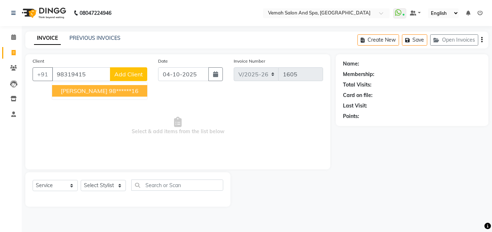
click at [74, 93] on span "RINU MAHINDRA" at bounding box center [84, 90] width 47 height 7
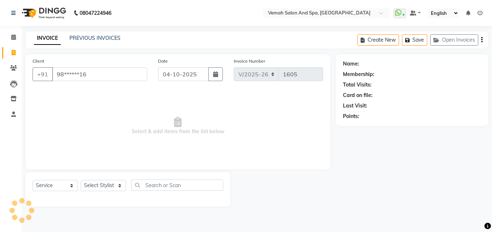
type input "98******16"
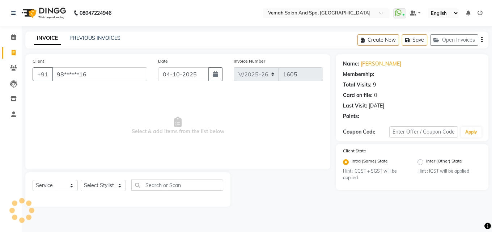
select select "1: Object"
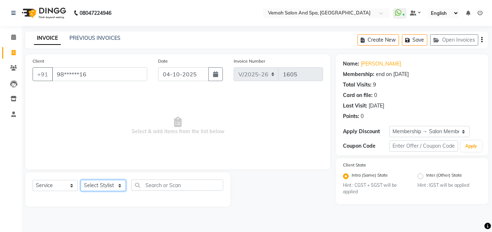
click at [85, 187] on select "Select Stylist Bhoomi Chahat DEEPALI Divya Mayuri Nizam Rehan Ruksar Saddam Sal…" at bounding box center [103, 185] width 45 height 11
select select "62761"
click at [81, 180] on select "Select Stylist Bhoomi Chahat DEEPALI Divya Mayuri Nizam Rehan Ruksar Saddam Sal…" at bounding box center [103, 185] width 45 height 11
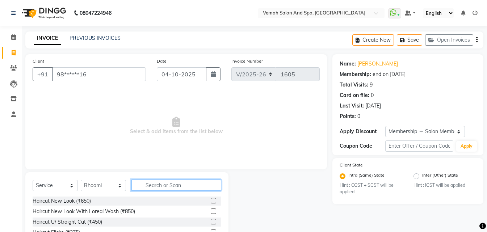
click at [154, 189] on input "text" at bounding box center [176, 185] width 90 height 11
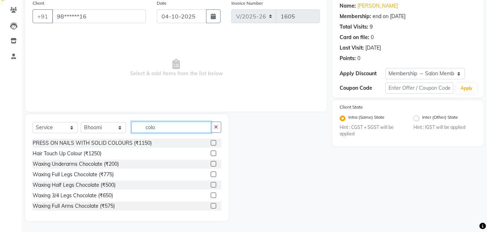
scroll to position [7, 0]
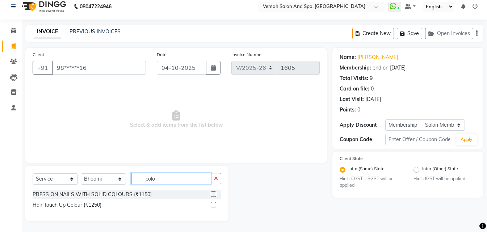
click at [162, 177] on input "colo" at bounding box center [171, 178] width 80 height 11
type input "colo"
click at [104, 207] on div "Hair Touch Up Colour (₹1250)" at bounding box center [127, 205] width 189 height 9
click at [101, 203] on div "Hair Touch Up Colour (₹1250)" at bounding box center [67, 205] width 69 height 8
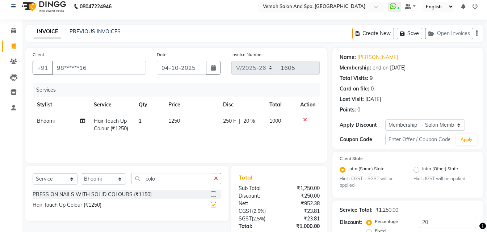
checkbox input "false"
click at [183, 118] on td "1250" at bounding box center [191, 125] width 55 height 24
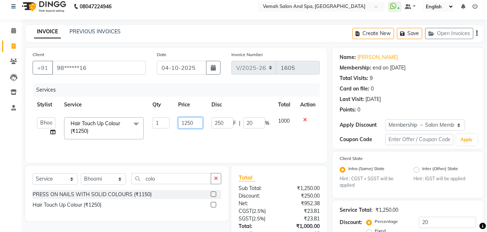
click at [197, 123] on input "1250" at bounding box center [190, 122] width 25 height 11
type input "1"
type input "1700"
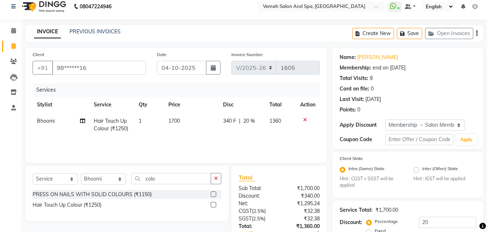
click at [190, 137] on div "Services Stylist Service Qty Price Disc Total Action Bhoomi Hair Touch Up Colou…" at bounding box center [176, 119] width 287 height 72
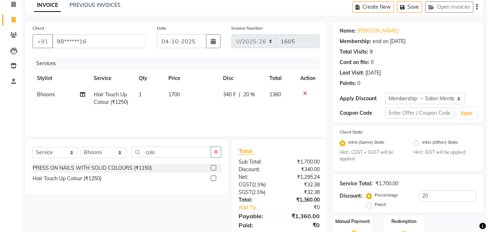
scroll to position [75, 0]
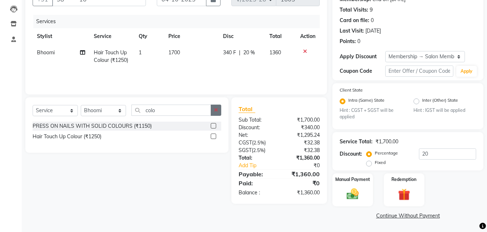
click at [218, 113] on button "button" at bounding box center [216, 110] width 11 height 11
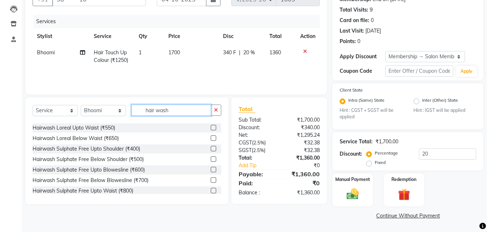
scroll to position [138, 0]
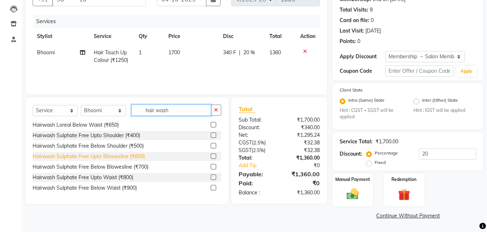
type input "hair wash"
click at [107, 156] on div "Hairwash Sulphate Free Upto Blowesline (₹600)" at bounding box center [89, 157] width 112 height 8
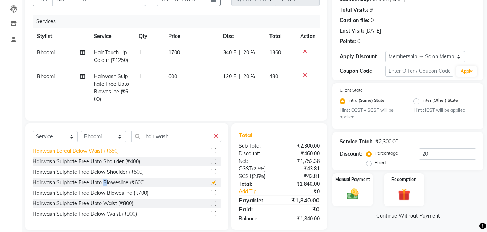
checkbox input "false"
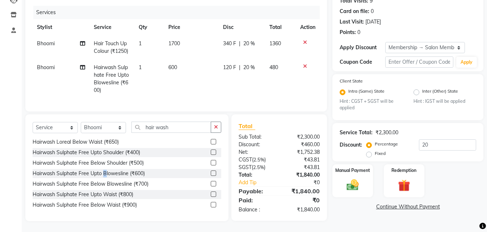
scroll to position [89, 0]
click at [115, 164] on div "Hairwash Sulphate Free Below Shoulder (₹500)" at bounding box center [88, 163] width 111 height 8
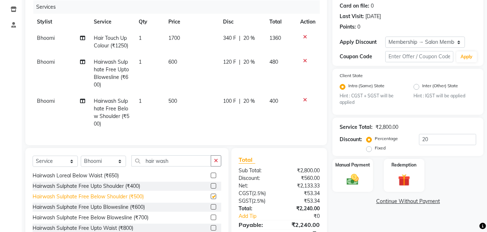
checkbox input "false"
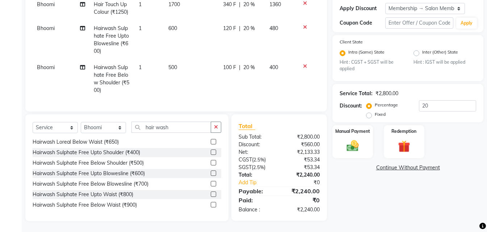
scroll to position [129, 0]
click at [123, 184] on div "Hairwash Sulphate Free Below Blowesline (₹700)" at bounding box center [91, 184] width 116 height 8
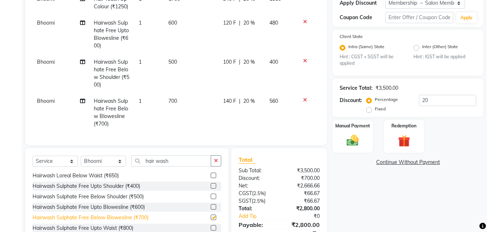
checkbox input "false"
click at [301, 63] on td at bounding box center [308, 73] width 24 height 39
click at [303, 62] on icon at bounding box center [305, 60] width 4 height 5
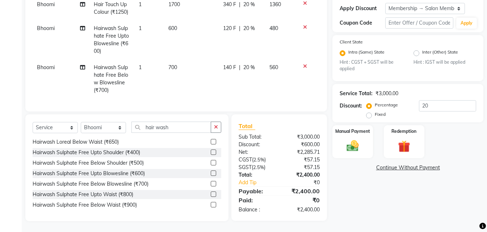
scroll to position [123, 0]
click at [305, 27] on icon at bounding box center [305, 27] width 4 height 5
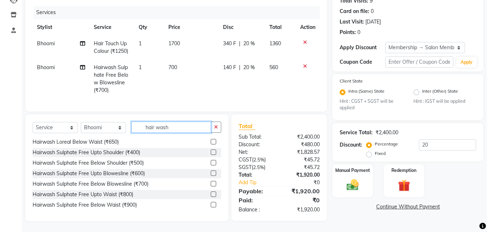
drag, startPoint x: 175, startPoint y: 126, endPoint x: 179, endPoint y: 127, distance: 4.0
click at [179, 127] on input "hair wash" at bounding box center [171, 127] width 80 height 11
type input "h"
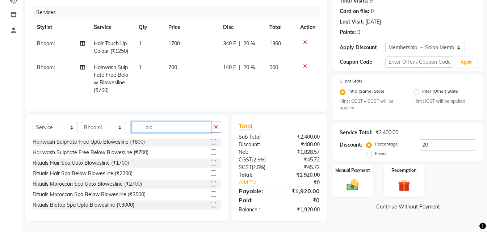
scroll to position [22, 0]
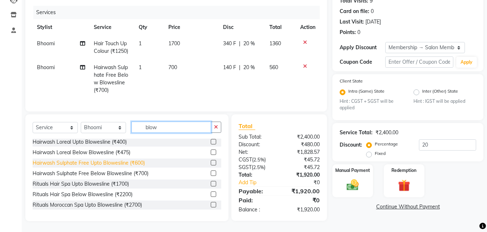
type input "blow"
click at [131, 159] on div "Hairwash Sulphate Free Upto Blowesline (₹600)" at bounding box center [89, 163] width 112 height 8
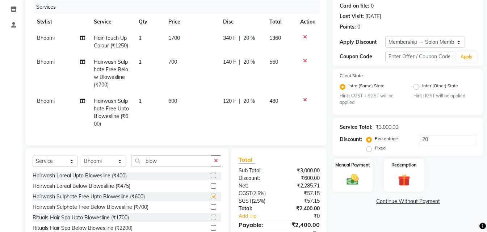
checkbox input "false"
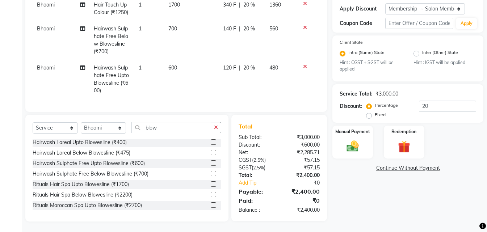
scroll to position [129, 0]
click at [217, 129] on icon "button" at bounding box center [216, 127] width 4 height 5
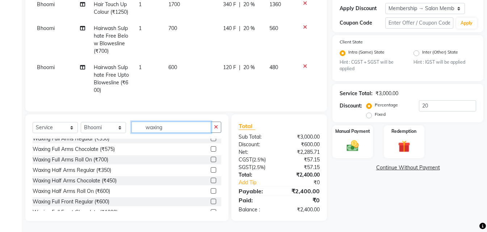
scroll to position [215, 0]
type input "waxing"
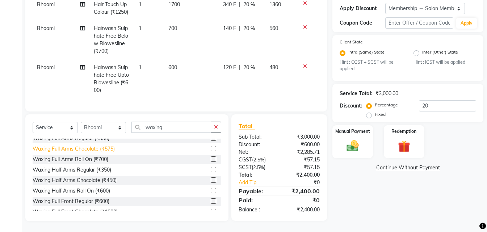
click at [81, 180] on div "Waxing Half Arms Chocolate (₹450)" at bounding box center [75, 181] width 84 height 8
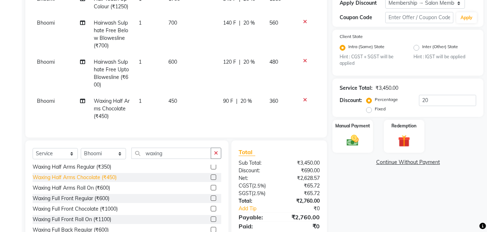
scroll to position [251, 0]
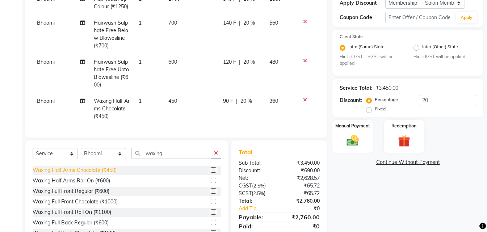
click at [77, 174] on div "Waxing Half Arms Chocolate (₹450)" at bounding box center [75, 171] width 84 height 8
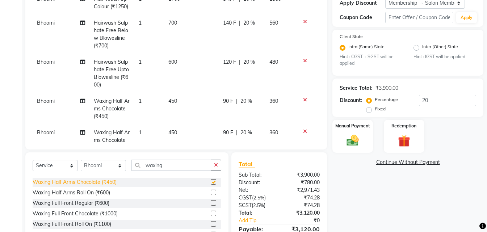
checkbox input "false"
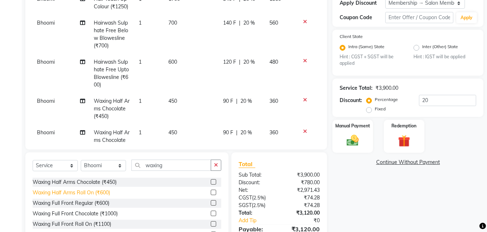
click at [73, 196] on div "Waxing Half Arms Roll On (₹600)" at bounding box center [71, 193] width 77 height 8
checkbox input "false"
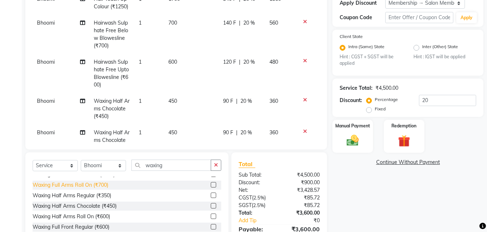
scroll to position [215, 0]
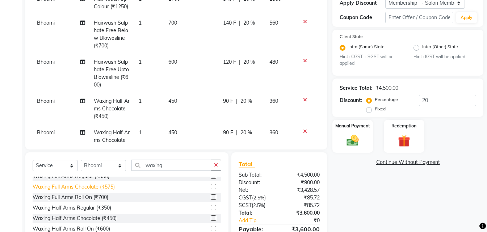
click at [66, 188] on div "Waxing Full Arms Chocolate (₹575)" at bounding box center [74, 187] width 82 height 8
checkbox input "false"
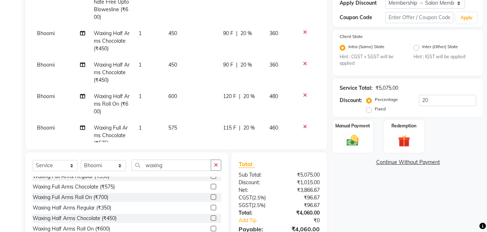
scroll to position [52, 0]
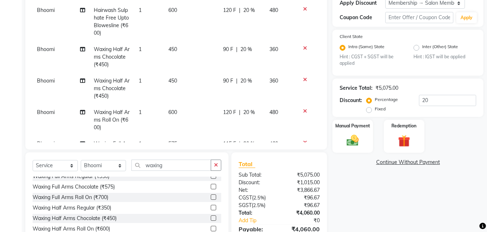
click at [303, 49] on icon at bounding box center [305, 48] width 4 height 5
click at [303, 47] on icon at bounding box center [305, 48] width 4 height 5
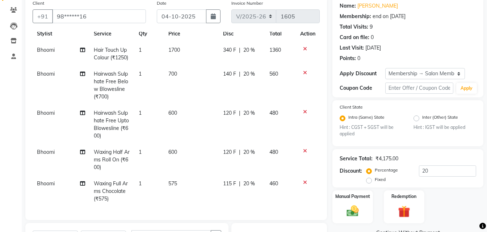
scroll to position [130, 0]
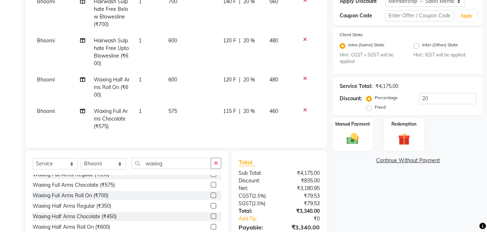
click at [303, 76] on icon at bounding box center [305, 78] width 4 height 5
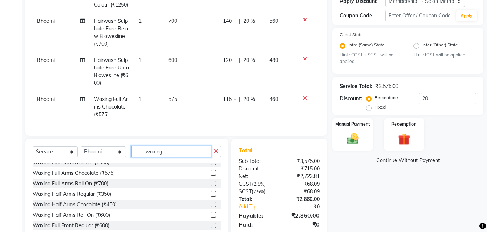
click at [174, 149] on input "waxing" at bounding box center [171, 151] width 80 height 11
type input "w"
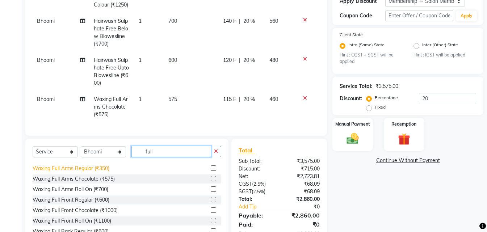
scroll to position [36, 0]
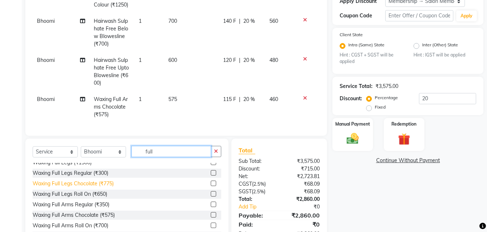
type input "full"
click at [71, 183] on div "Waxing Full Legs Chocolate (₹775)" at bounding box center [73, 184] width 81 height 8
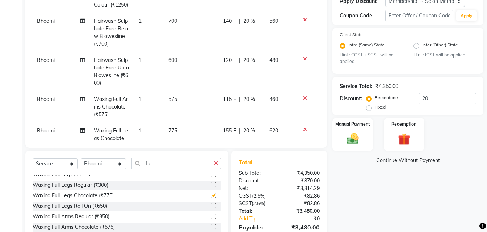
checkbox input "false"
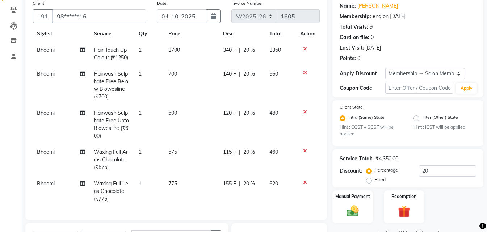
scroll to position [167, 0]
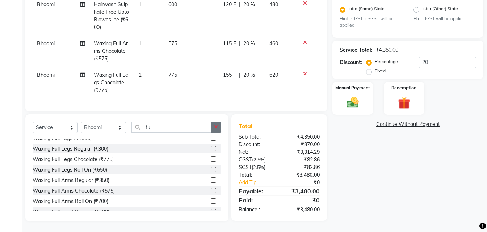
click at [213, 124] on button "button" at bounding box center [216, 127] width 11 height 11
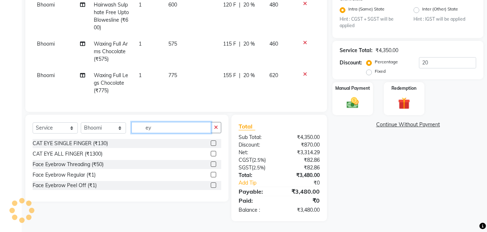
scroll to position [166, 0]
type input "eye"
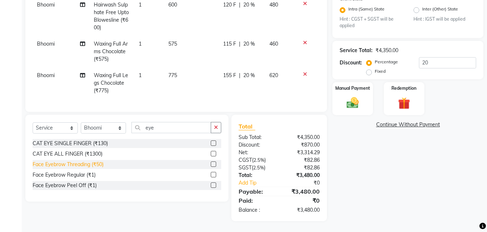
click at [62, 164] on div "Face Eyebrow Threading (₹50)" at bounding box center [68, 165] width 71 height 8
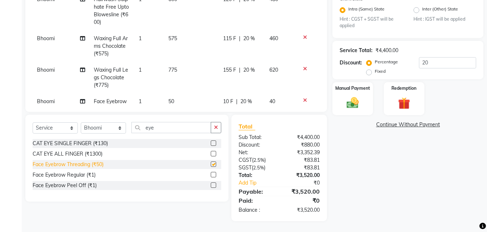
checkbox input "false"
click at [168, 130] on input "eye" at bounding box center [171, 127] width 80 height 11
type input "e"
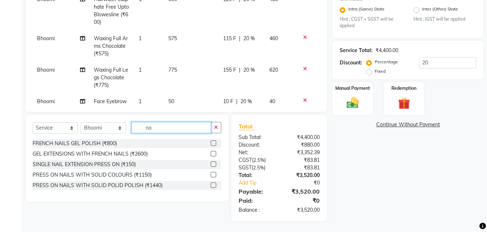
type input "n"
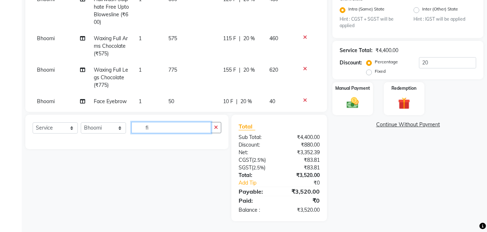
type input "f"
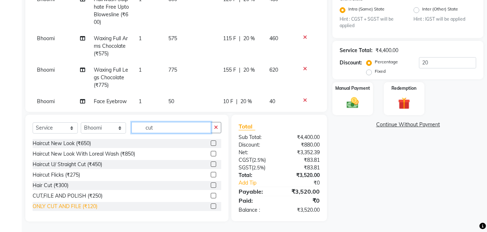
type input "cut"
click at [67, 206] on div "ONLY CUT AND FILE (₹120)" at bounding box center [65, 207] width 65 height 8
click at [59, 208] on div "ONLY CUT AND FILE (₹120)" at bounding box center [65, 207] width 65 height 8
checkbox input "false"
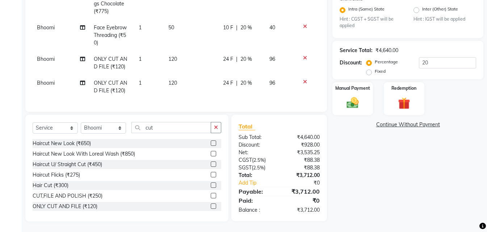
scroll to position [167, 0]
click at [177, 75] on td "120" at bounding box center [191, 87] width 55 height 24
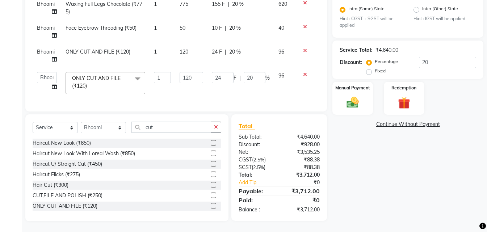
scroll to position [58, 0]
click at [192, 72] on input "120" at bounding box center [192, 77] width 24 height 11
type input "1"
type input "7"
type input "100"
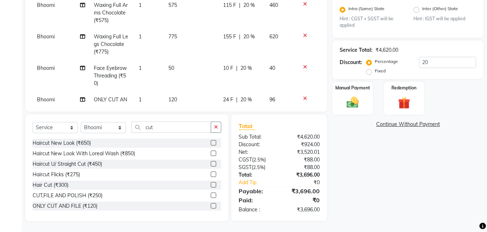
click at [192, 95] on div "Services Stylist Service Qty Price Disc Total Action Bhoomi Hair Touch Up Colou…" at bounding box center [176, 13] width 287 height 181
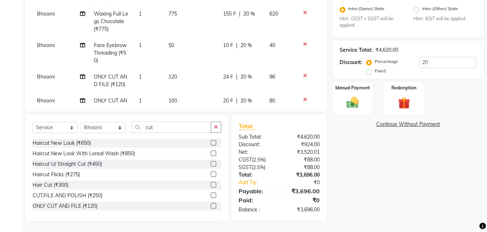
scroll to position [104, 0]
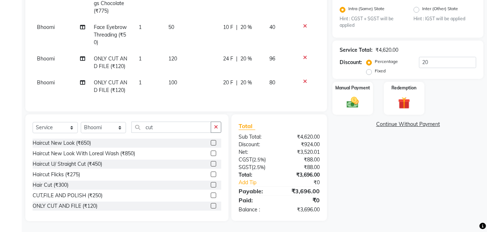
click at [179, 75] on td "100" at bounding box center [191, 87] width 55 height 24
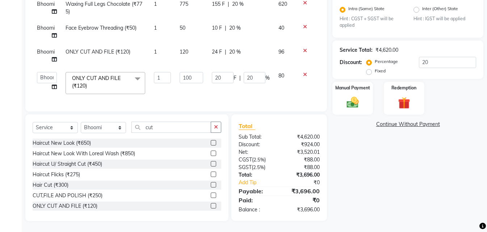
scroll to position [58, 0]
click at [193, 72] on input "100" at bounding box center [192, 77] width 24 height 11
type input "1"
type input "90"
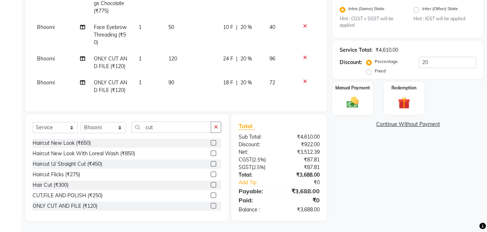
scroll to position [104, 0]
click at [178, 75] on td "90" at bounding box center [191, 87] width 55 height 24
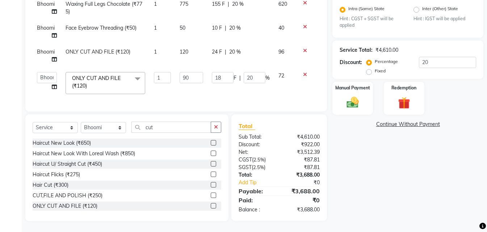
scroll to position [58, 0]
click at [196, 72] on input "90" at bounding box center [192, 77] width 24 height 11
type input "9"
type input "88"
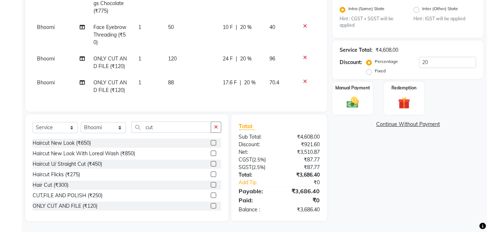
scroll to position [104, 0]
click at [303, 55] on icon at bounding box center [305, 57] width 4 height 5
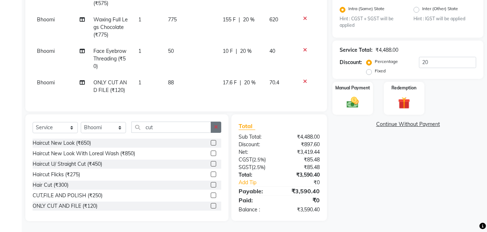
click at [216, 126] on icon "button" at bounding box center [216, 127] width 4 height 5
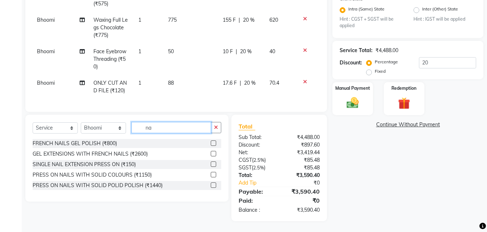
scroll to position [167, 0]
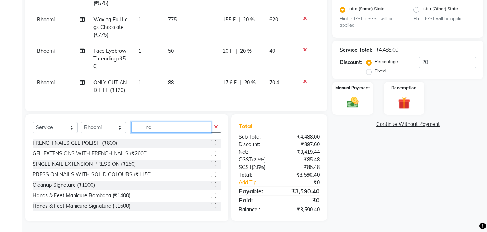
type input "n"
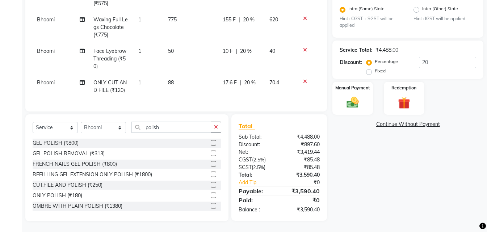
drag, startPoint x: 0, startPoint y: 61, endPoint x: 3, endPoint y: 88, distance: 27.0
click at [3, 87] on div "Calendar Invoice Clients Leads Inventory Staff Completed InProgress Upcoming Dr…" at bounding box center [49, 37] width 98 height 367
click at [59, 196] on div "ONLY POLISH (₹180)" at bounding box center [58, 196] width 50 height 8
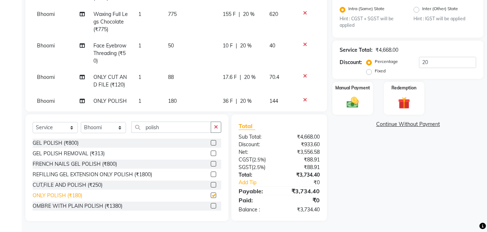
scroll to position [104, 0]
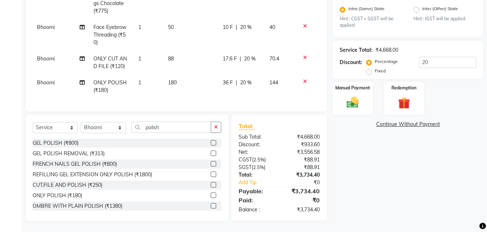
drag, startPoint x: 175, startPoint y: 69, endPoint x: 171, endPoint y: 74, distance: 6.2
click at [171, 75] on td "180" at bounding box center [191, 87] width 55 height 24
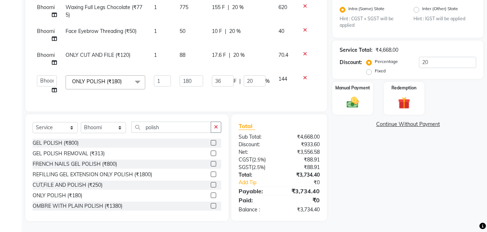
scroll to position [55, 0]
drag, startPoint x: 188, startPoint y: 76, endPoint x: 196, endPoint y: 76, distance: 7.6
click at [196, 76] on input "180" at bounding box center [192, 80] width 24 height 11
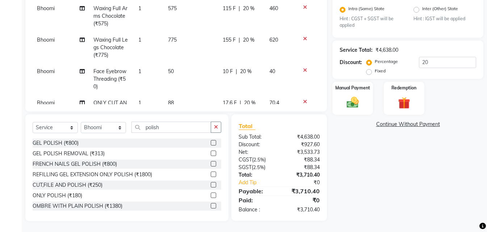
click at [188, 88] on tbody "Bhoomi Hair Touch Up Colour (₹1250) 1 1700 340 F | 20 % 1360 Bhoomi Hairwash Su…" at bounding box center [176, 20] width 287 height 244
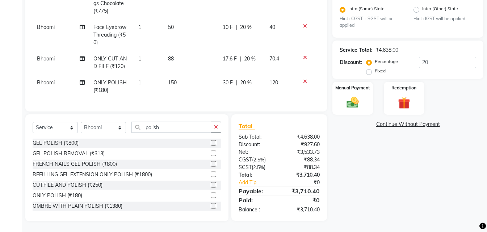
scroll to position [104, 0]
click at [357, 109] on img at bounding box center [353, 103] width 20 height 14
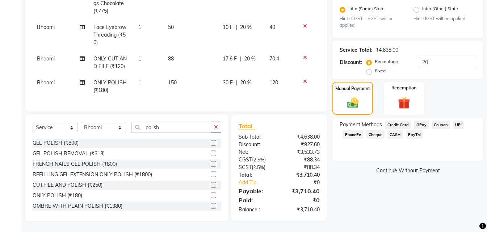
click at [389, 124] on span "Credit Card" at bounding box center [398, 125] width 26 height 8
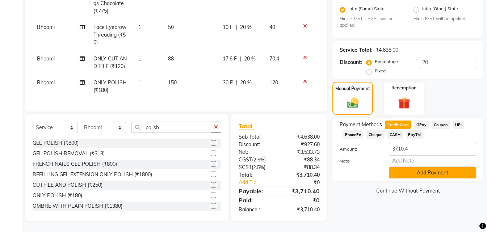
click at [407, 171] on button "Add Payment" at bounding box center [432, 172] width 87 height 11
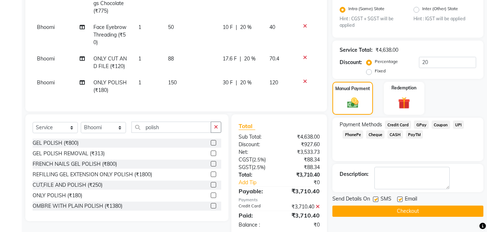
scroll to position [181, 0]
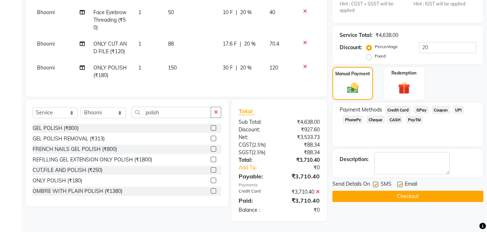
click at [404, 196] on button "Checkout" at bounding box center [407, 196] width 151 height 11
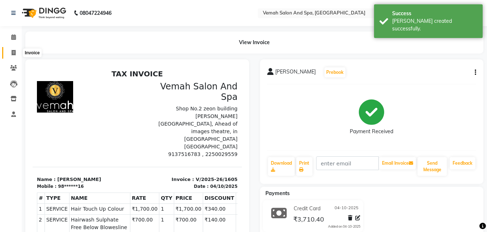
click at [13, 56] on span at bounding box center [13, 53] width 13 height 8
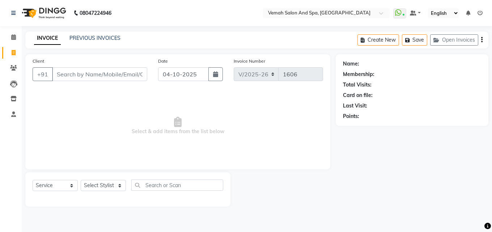
click at [79, 79] on input "Client" at bounding box center [99, 74] width 95 height 14
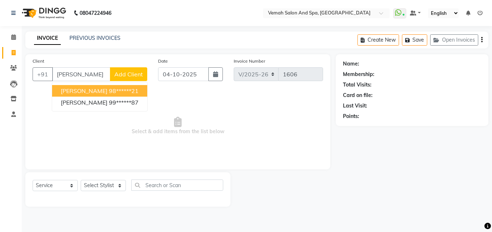
click at [95, 92] on button "SASHA GILL 98******21" at bounding box center [99, 91] width 95 height 12
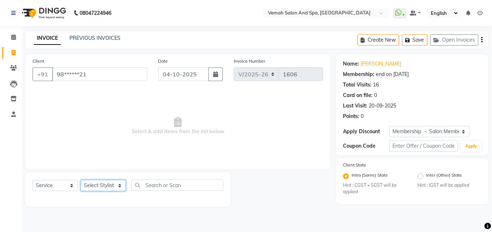
click at [104, 187] on select "Select Stylist Bhoomi Chahat [PERSON_NAME] [PERSON_NAME] beautician [PERSON_NAM…" at bounding box center [103, 185] width 45 height 11
click at [81, 180] on select "Select Stylist Bhoomi Chahat [PERSON_NAME] [PERSON_NAME] beautician [PERSON_NAM…" at bounding box center [103, 185] width 45 height 11
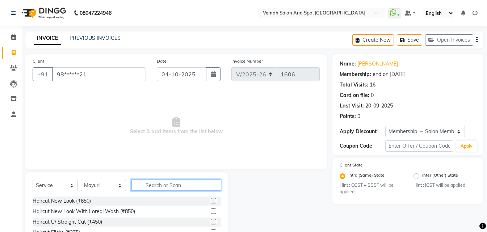
click at [147, 189] on input "text" at bounding box center [176, 185] width 90 height 11
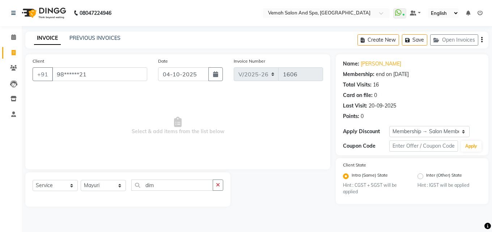
click at [169, 192] on div "Select Service Product Membership Package Voucher Prepaid Gift Card Select Styl…" at bounding box center [128, 188] width 191 height 17
click at [172, 184] on input "dim" at bounding box center [172, 185] width 82 height 11
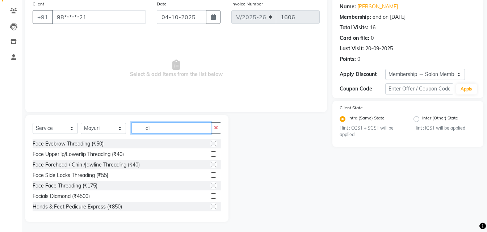
scroll to position [58, 0]
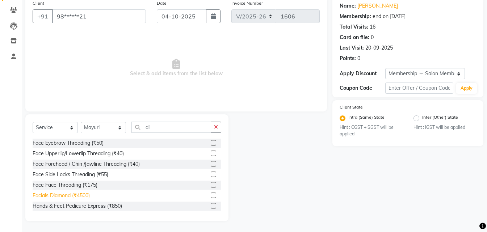
click at [75, 196] on div "Facials Diamond (₹4500)" at bounding box center [61, 196] width 57 height 8
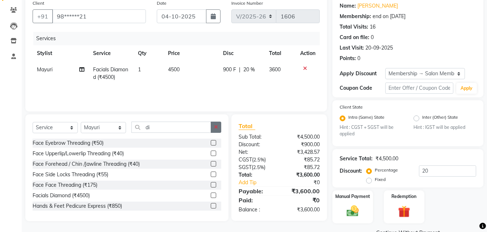
click at [217, 126] on icon "button" at bounding box center [216, 127] width 4 height 5
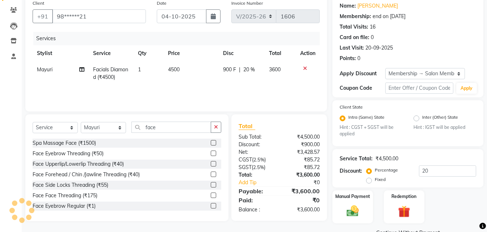
click at [180, 67] on span "4500" at bounding box center [174, 69] width 12 height 7
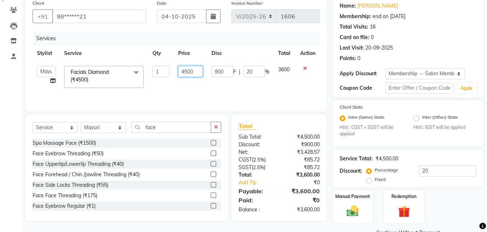
click at [199, 72] on input "4500" at bounding box center [190, 71] width 25 height 11
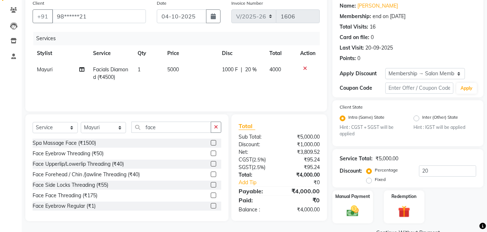
click at [196, 87] on div "Services Stylist Service Qty Price Disc Total Action Mayuri Facials Diamond (₹4…" at bounding box center [176, 68] width 287 height 72
click at [218, 128] on icon "button" at bounding box center [216, 127] width 4 height 5
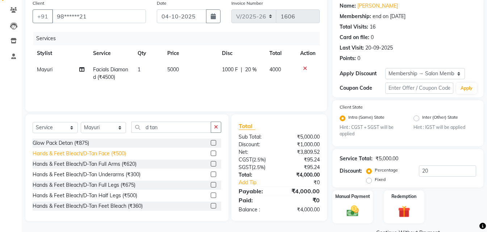
click at [79, 154] on div "Hands & Feet Bleach/D-Tan Face (₹500)" at bounding box center [79, 154] width 93 height 8
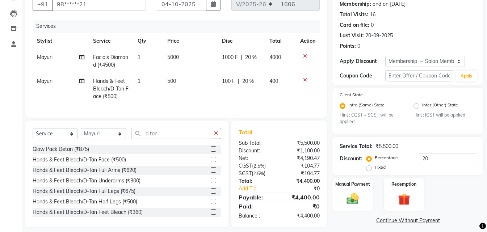
scroll to position [82, 0]
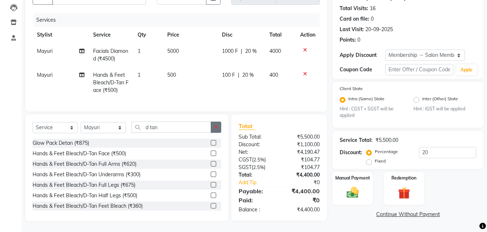
click at [217, 128] on icon "button" at bounding box center [216, 127] width 4 height 5
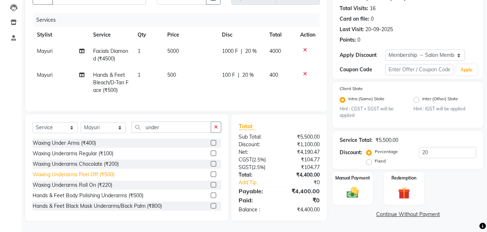
click at [113, 172] on div "Waxing Underarms Peel Off (₹500)" at bounding box center [74, 175] width 82 height 8
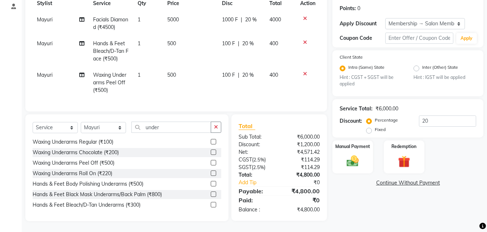
scroll to position [113, 0]
click at [219, 126] on button "button" at bounding box center [216, 127] width 11 height 11
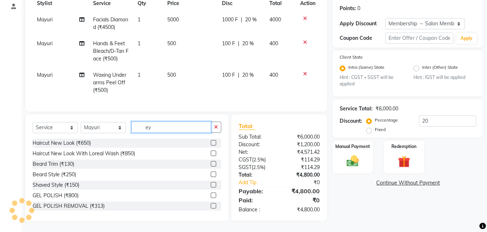
scroll to position [113, 0]
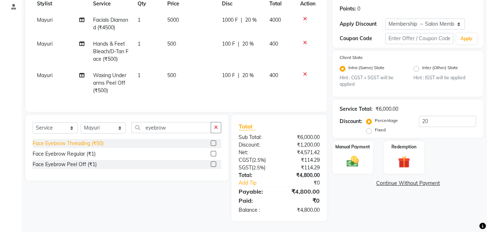
click at [74, 144] on div "Face Eyebrow Threading (₹50)" at bounding box center [68, 144] width 71 height 8
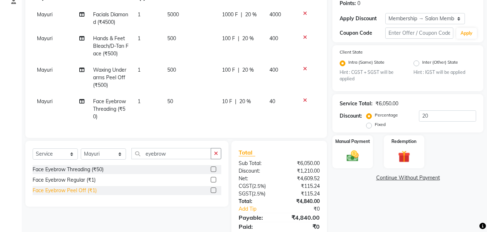
click at [85, 194] on div "Face Eyebrow Peel Off (₹1)" at bounding box center [65, 191] width 64 height 8
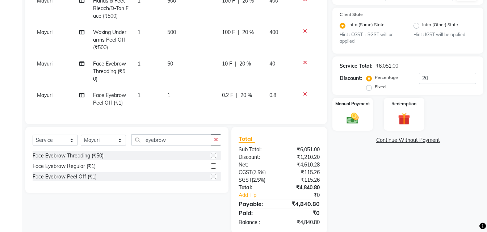
scroll to position [166, 0]
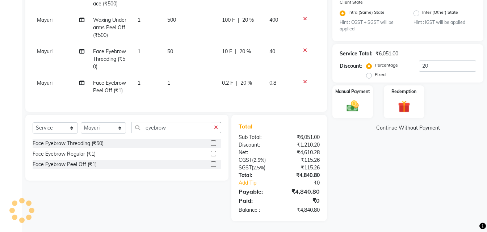
click at [171, 76] on td "1" at bounding box center [190, 87] width 55 height 24
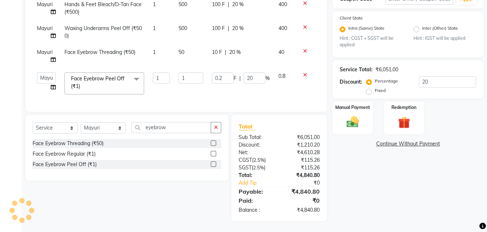
scroll to position [152, 0]
click at [185, 77] on input "1" at bounding box center [191, 77] width 25 height 11
click at [201, 91] on td "3" at bounding box center [190, 83] width 33 height 31
click at [164, 72] on input "1" at bounding box center [161, 77] width 17 height 11
click at [184, 91] on td "3" at bounding box center [190, 83] width 33 height 31
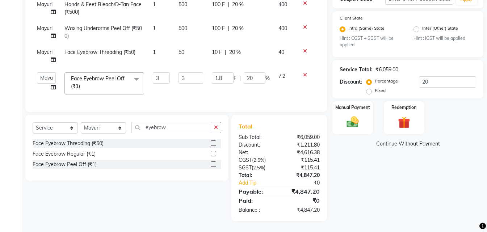
click at [190, 79] on td "3" at bounding box center [190, 83] width 33 height 31
click at [193, 72] on input "3" at bounding box center [191, 77] width 25 height 11
click at [196, 90] on td "375" at bounding box center [190, 83] width 33 height 31
click at [261, 74] on input "20" at bounding box center [255, 77] width 22 height 11
click at [280, 92] on td "900" at bounding box center [285, 83] width 22 height 31
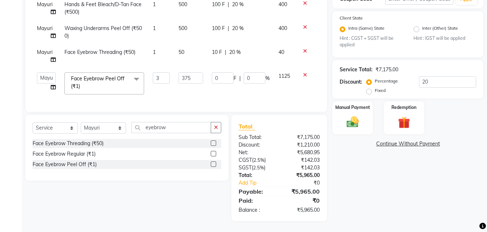
scroll to position [147, 0]
click at [311, 76] on div at bounding box center [307, 74] width 15 height 5
click at [307, 78] on td at bounding box center [308, 83] width 24 height 31
click at [305, 75] on icon at bounding box center [305, 74] width 4 height 5
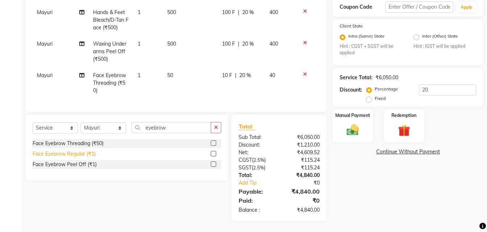
click at [92, 165] on div "Face Eyebrow Peel Off (₹1)" at bounding box center [65, 165] width 64 height 8
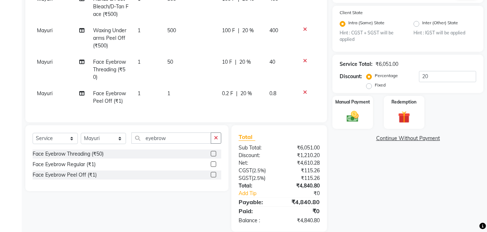
scroll to position [166, 0]
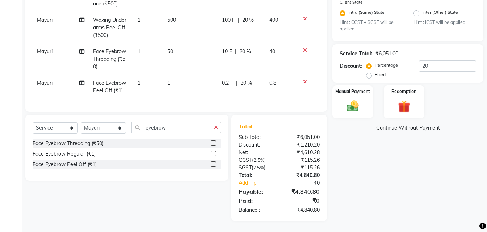
click at [139, 76] on td "1" at bounding box center [148, 87] width 30 height 24
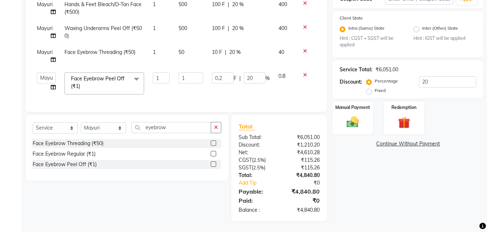
scroll to position [152, 0]
click at [161, 74] on input "1" at bounding box center [161, 77] width 17 height 11
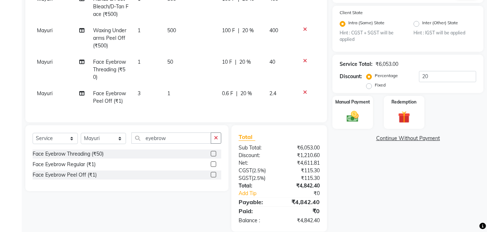
click at [172, 86] on tr "Mayuri Face Eyebrow Peel Off (₹1) 3 1 0.6 F | 20 % 2.4" at bounding box center [176, 97] width 287 height 24
click at [169, 90] on td "1" at bounding box center [190, 97] width 55 height 24
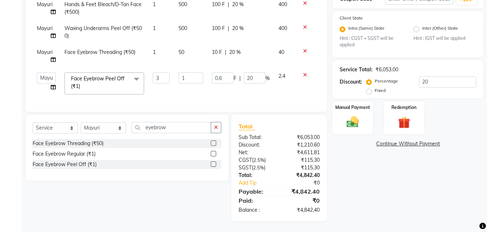
scroll to position [152, 0]
click at [192, 80] on td "1" at bounding box center [190, 83] width 33 height 31
click at [194, 72] on input "1" at bounding box center [191, 77] width 25 height 11
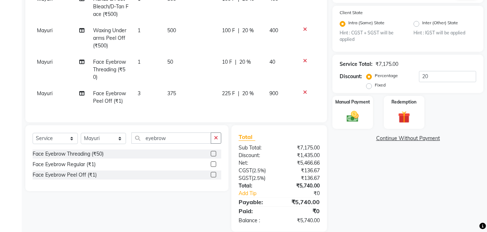
click at [197, 89] on td "375" at bounding box center [190, 97] width 55 height 24
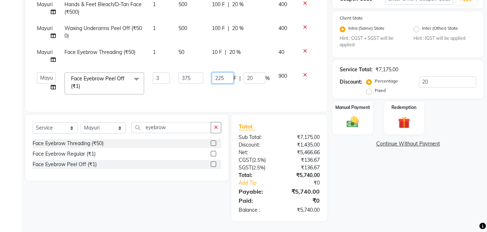
click at [229, 72] on input "225" at bounding box center [223, 77] width 22 height 11
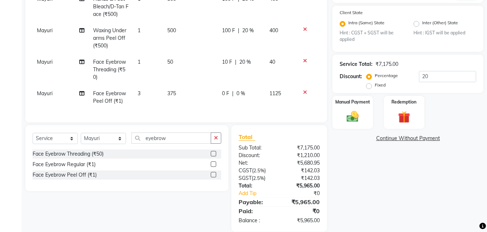
click at [233, 88] on td "0 F | 0 %" at bounding box center [241, 97] width 47 height 24
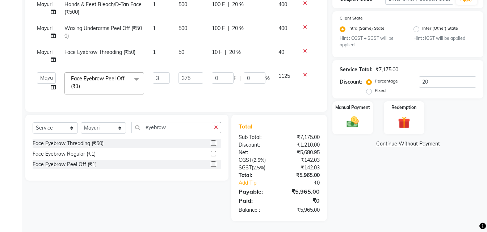
click at [238, 72] on div "0 F | 0 %" at bounding box center [241, 77] width 58 height 11
click at [240, 75] on span "|" at bounding box center [239, 79] width 1 height 8
click at [249, 73] on input "0" at bounding box center [255, 77] width 22 height 11
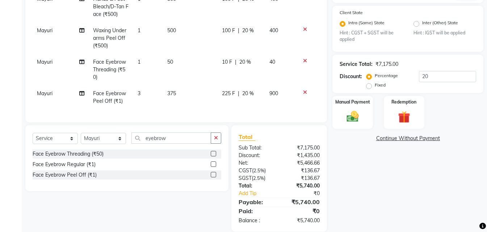
click at [257, 87] on td "225 F | 20 %" at bounding box center [241, 97] width 47 height 24
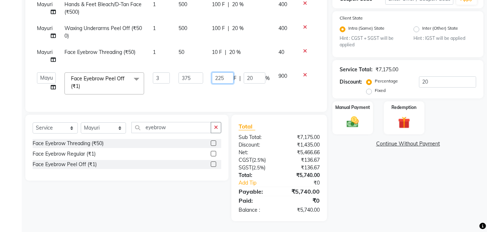
click at [226, 72] on input "225" at bounding box center [223, 77] width 22 height 11
click at [219, 84] on tbody "Mayuri Facials Diamond (₹4500) 1 5000 1000 F | 20 % 4000 Mayuri Hands & Feet Bl…" at bounding box center [176, 35] width 287 height 126
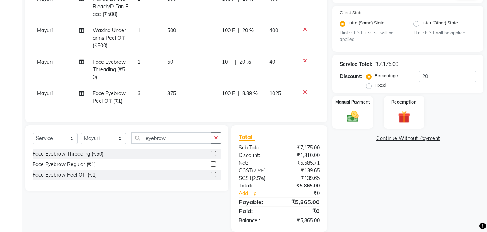
click at [242, 93] on span "8.89 %" at bounding box center [250, 94] width 16 height 8
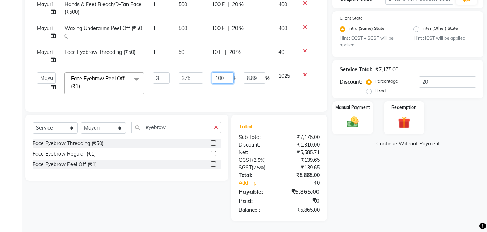
click at [231, 74] on input "100" at bounding box center [223, 77] width 22 height 11
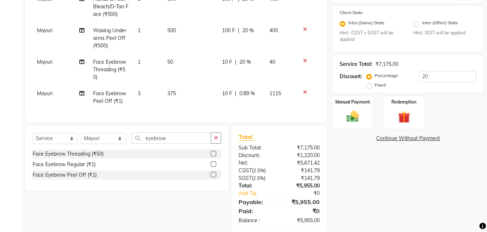
click at [226, 85] on tbody "Mayuri Facials Diamond (₹4500) 1 5000 1000 F | 20 % 4000 Mayuri Hands & Feet Bl…" at bounding box center [176, 38] width 287 height 142
click at [251, 92] on div "10 F | 0.89 %" at bounding box center [241, 94] width 38 height 8
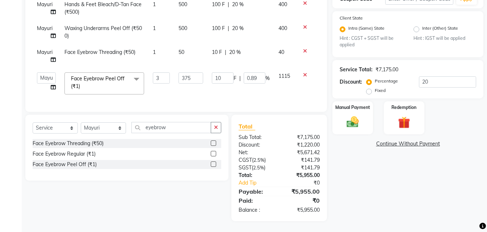
click at [266, 75] on span "%" at bounding box center [267, 79] width 4 height 8
click at [254, 73] on input "0.89" at bounding box center [255, 77] width 22 height 11
click at [254, 73] on input "9" at bounding box center [255, 77] width 22 height 11
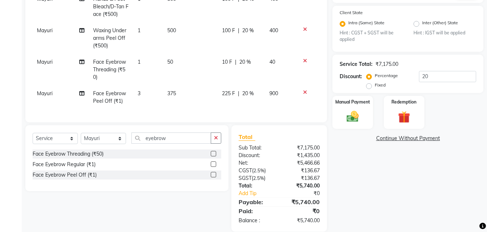
click at [240, 85] on tbody "Mayuri Facials Diamond (₹4500) 1 5000 1000 F | 20 % 4000 Mayuri Hands & Feet Bl…" at bounding box center [176, 38] width 287 height 142
click at [303, 92] on icon at bounding box center [305, 92] width 4 height 5
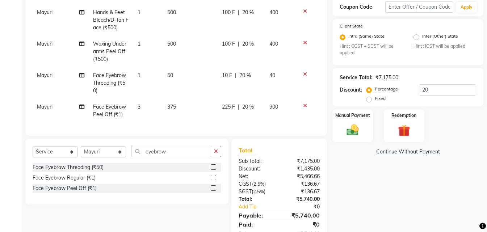
scroll to position [0, 0]
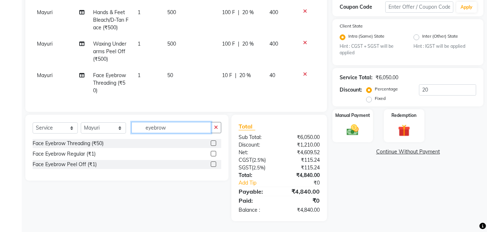
click at [167, 129] on input "eyebrow" at bounding box center [171, 127] width 80 height 11
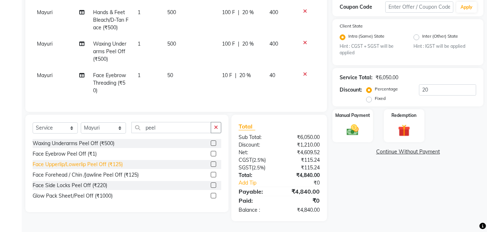
click at [67, 166] on div "Face Upperlip/Lowerlip Peel Off (₹125)" at bounding box center [78, 165] width 90 height 8
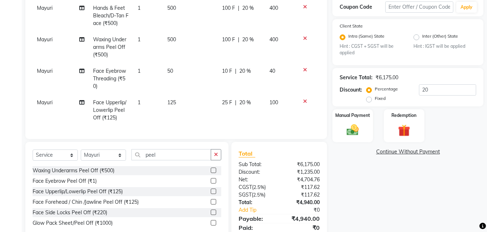
scroll to position [10, 0]
click at [77, 194] on div "Face Upperlip/Lowerlip Peel Off (₹125)" at bounding box center [78, 192] width 90 height 8
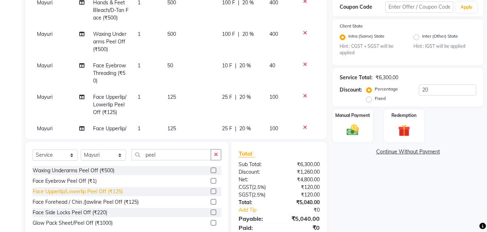
click at [77, 192] on div "Face Upperlip/Lowerlip Peel Off (₹125)" at bounding box center [78, 192] width 90 height 8
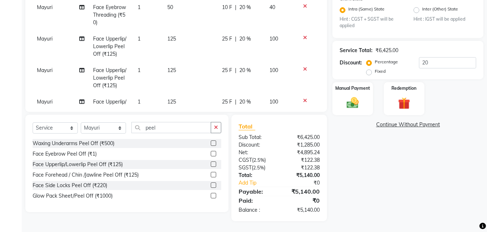
scroll to position [37, 0]
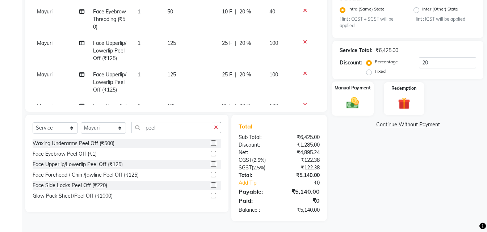
click at [353, 104] on img at bounding box center [353, 103] width 20 height 14
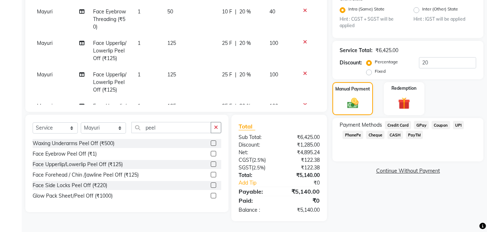
click at [456, 125] on span "UPI" at bounding box center [458, 125] width 11 height 8
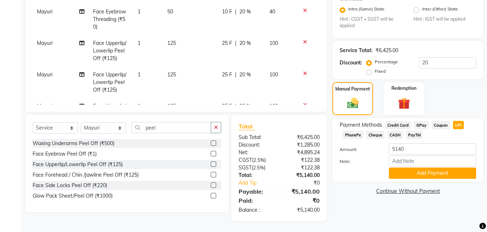
click at [402, 126] on span "Credit Card" at bounding box center [398, 125] width 26 height 8
click at [401, 171] on button "Add Payment" at bounding box center [432, 173] width 87 height 11
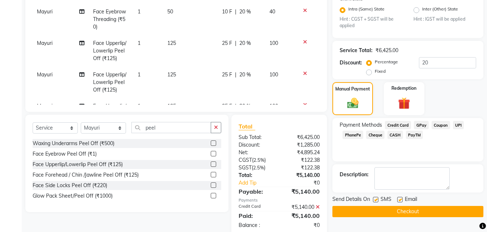
click at [347, 207] on button "Checkout" at bounding box center [407, 211] width 151 height 11
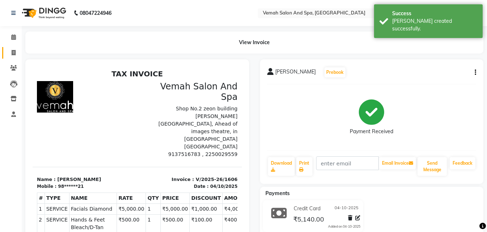
click at [7, 54] on link "Invoice" at bounding box center [10, 53] width 17 height 12
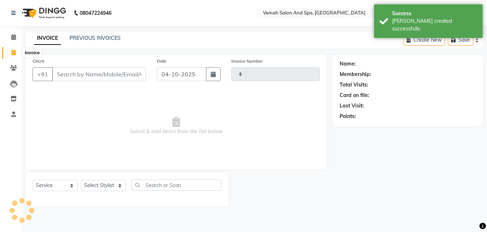
click at [9, 54] on span at bounding box center [13, 53] width 13 height 8
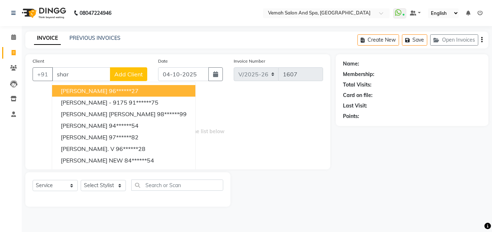
click at [237, 112] on span "Select & add items from the list below" at bounding box center [178, 126] width 291 height 72
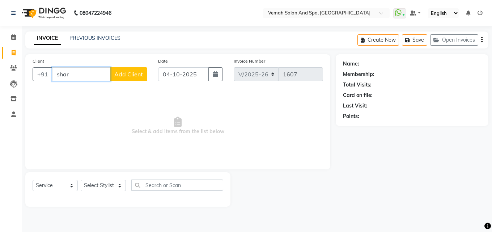
click at [86, 73] on input "shar" at bounding box center [81, 74] width 58 height 14
click at [81, 73] on input "Client" at bounding box center [99, 74] width 95 height 14
click at [84, 91] on span "SHARMILA SHELETKAR" at bounding box center [84, 90] width 47 height 7
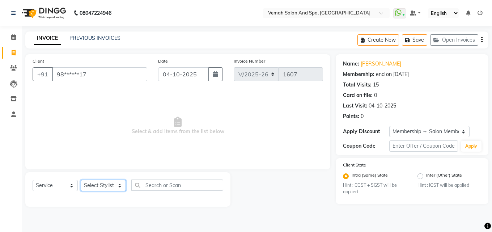
click at [98, 188] on select "Select Stylist Bhoomi Chahat [PERSON_NAME] [PERSON_NAME] beautician [PERSON_NAM…" at bounding box center [103, 185] width 45 height 11
click at [81, 180] on select "Select Stylist Bhoomi Chahat [PERSON_NAME] [PERSON_NAME] beautician [PERSON_NAM…" at bounding box center [103, 185] width 45 height 11
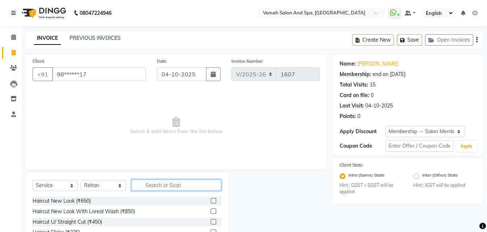
click at [150, 184] on input "text" at bounding box center [176, 185] width 90 height 11
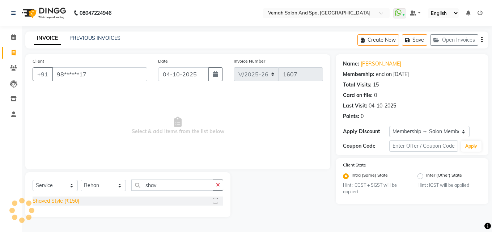
click at [61, 203] on div "Shaved Style (₹150)" at bounding box center [56, 201] width 47 height 8
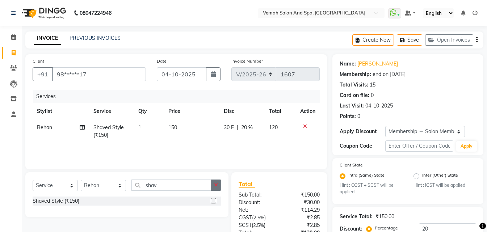
click at [219, 182] on button "button" at bounding box center [216, 185] width 11 height 11
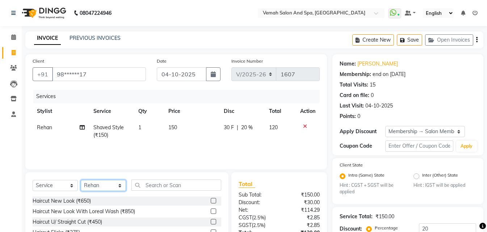
click at [102, 182] on select "Select Stylist Bhoomi Chahat [PERSON_NAME] [PERSON_NAME] beautician [PERSON_NAM…" at bounding box center [103, 185] width 45 height 11
click at [81, 180] on select "Select Stylist Bhoomi Chahat [PERSON_NAME] [PERSON_NAME] beautician [PERSON_NAM…" at bounding box center [103, 185] width 45 height 11
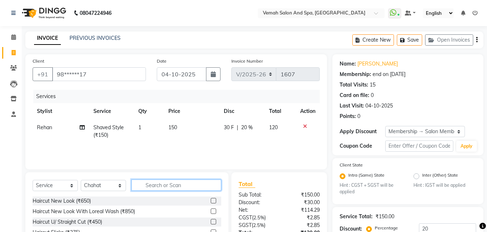
click at [170, 189] on input "text" at bounding box center [176, 185] width 90 height 11
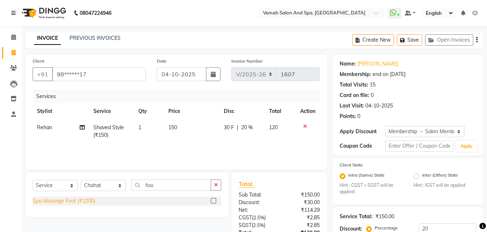
drag, startPoint x: 93, startPoint y: 201, endPoint x: 100, endPoint y: 199, distance: 7.2
click at [94, 201] on div "Spa Massage Foot (₹1200)" at bounding box center [64, 201] width 63 height 8
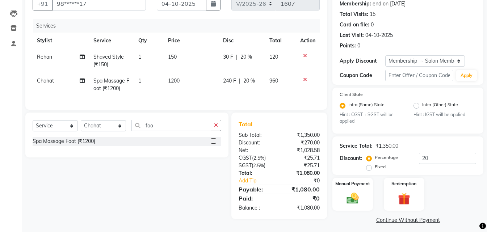
scroll to position [75, 0]
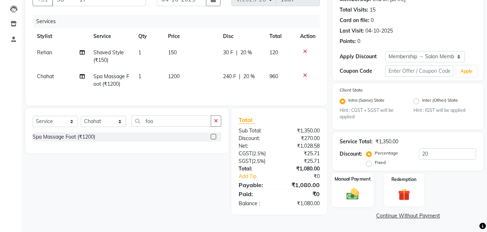
drag, startPoint x: 349, startPoint y: 195, endPoint x: 354, endPoint y: 196, distance: 4.5
click at [350, 195] on img at bounding box center [353, 194] width 20 height 14
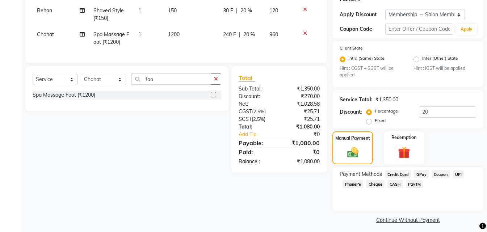
scroll to position [121, 0]
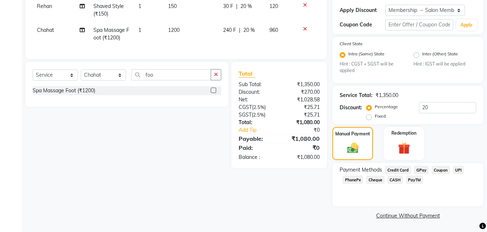
click at [459, 171] on span "UPI" at bounding box center [458, 170] width 11 height 8
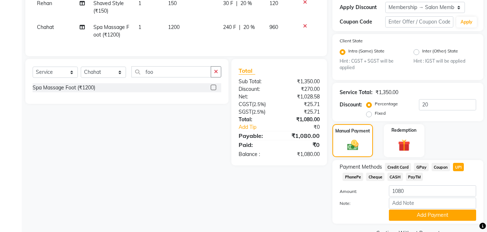
scroll to position [142, 0]
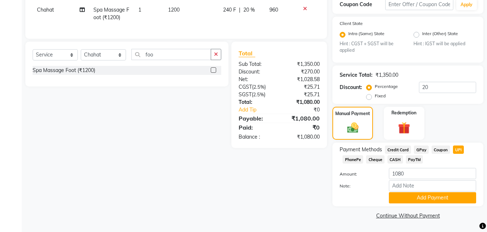
click at [418, 149] on span "GPay" at bounding box center [421, 150] width 15 height 8
drag, startPoint x: 402, startPoint y: 197, endPoint x: 492, endPoint y: 181, distance: 91.4
click at [402, 197] on button "Add Payment" at bounding box center [432, 197] width 87 height 11
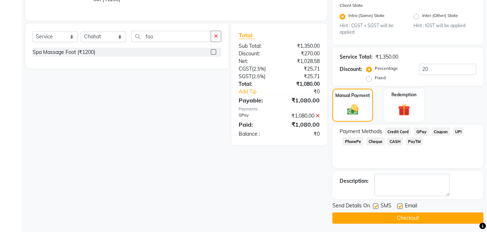
scroll to position [162, 0]
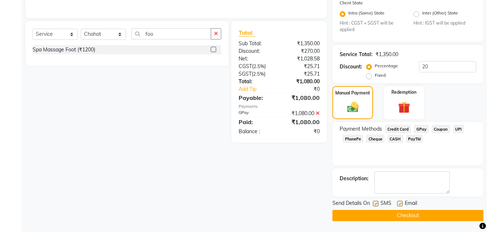
click at [357, 219] on button "Checkout" at bounding box center [407, 215] width 151 height 11
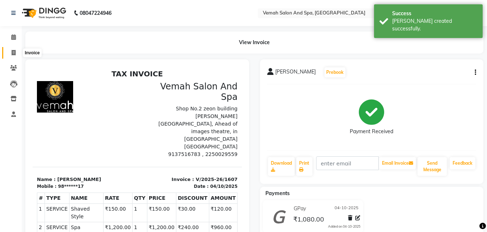
click at [9, 53] on span at bounding box center [13, 53] width 13 height 8
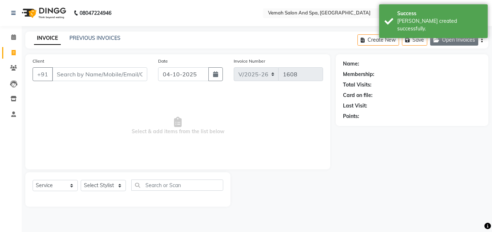
click at [449, 38] on button "Open Invoices" at bounding box center [455, 39] width 48 height 11
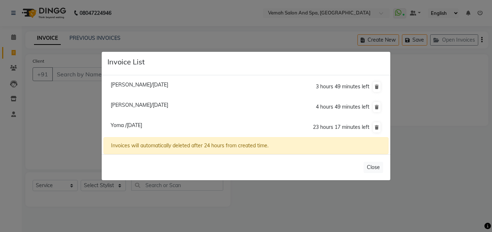
click at [119, 122] on span "Yoma /[DATE]" at bounding box center [127, 125] width 32 height 7
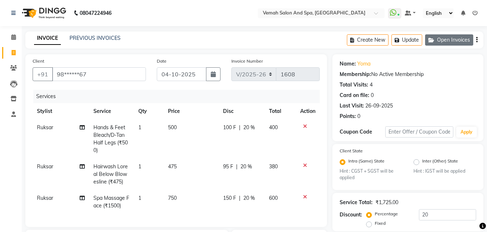
click at [454, 42] on button "Open Invoices" at bounding box center [449, 39] width 48 height 11
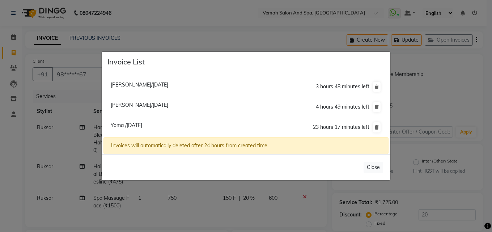
click at [31, 92] on ngb-modal-window "Invoice List Anupa Uppar/03 October 2025 3 hours 48 minutes left Munira Patel/0…" at bounding box center [246, 116] width 492 height 232
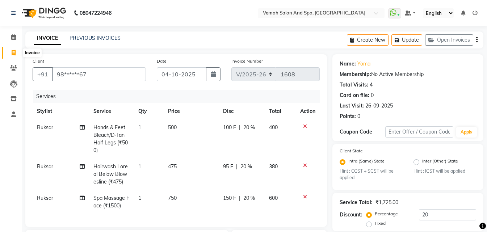
click at [14, 51] on icon at bounding box center [14, 52] width 4 height 5
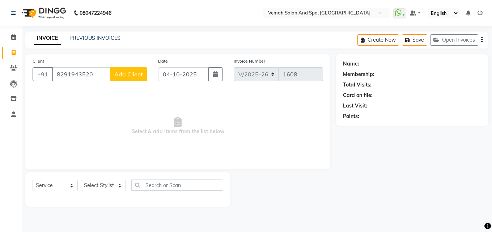
click at [130, 76] on span "Add Client" at bounding box center [128, 74] width 29 height 7
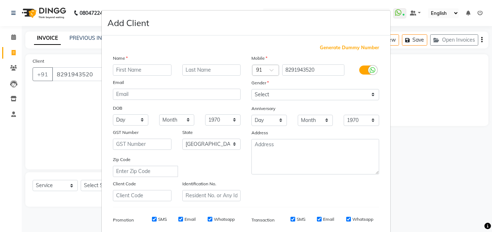
click at [142, 67] on input "text" at bounding box center [142, 69] width 59 height 11
click at [211, 71] on input "text" at bounding box center [211, 69] width 59 height 11
drag, startPoint x: 209, startPoint y: 72, endPoint x: 211, endPoint y: 5, distance: 66.7
click at [210, 71] on input "waling" at bounding box center [211, 69] width 59 height 11
click at [273, 95] on select "Select [DEMOGRAPHIC_DATA] [DEMOGRAPHIC_DATA] Other Prefer Not To Say" at bounding box center [316, 94] width 128 height 11
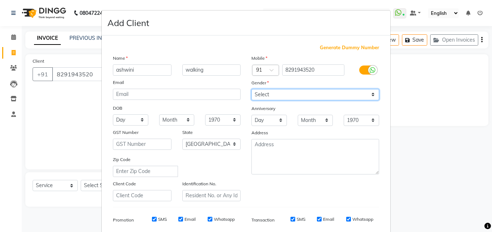
click at [252, 89] on select "Select [DEMOGRAPHIC_DATA] [DEMOGRAPHIC_DATA] Other Prefer Not To Say" at bounding box center [316, 94] width 128 height 11
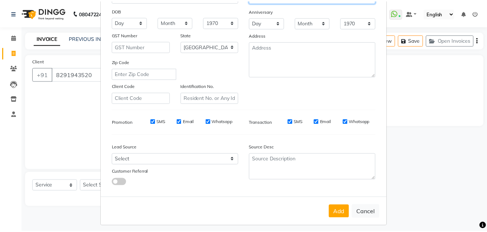
scroll to position [102, 0]
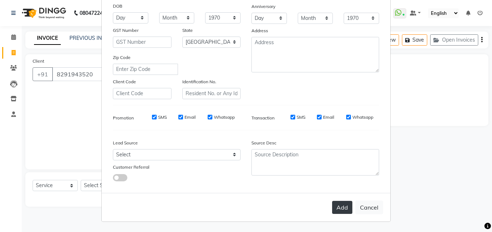
click at [332, 214] on button "Add" at bounding box center [342, 207] width 20 height 13
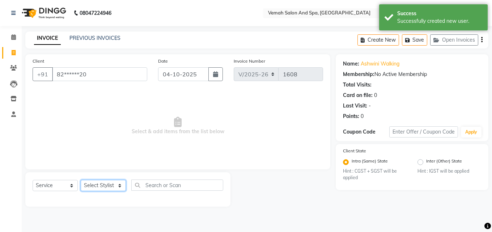
click at [102, 188] on select "Select Stylist Bhoomi Chahat [PERSON_NAME] [PERSON_NAME] beautician [PERSON_NAM…" at bounding box center [103, 185] width 45 height 11
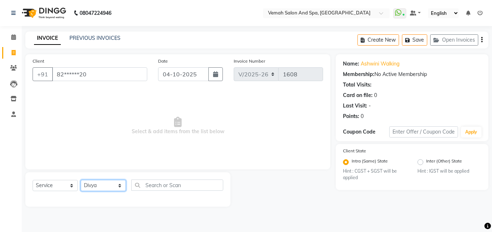
click at [81, 180] on select "Select Stylist Bhoomi Chahat [PERSON_NAME] [PERSON_NAME] beautician [PERSON_NAM…" at bounding box center [103, 185] width 45 height 11
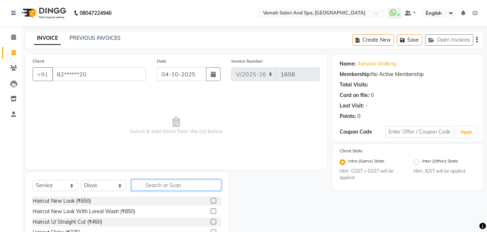
click at [156, 188] on input "text" at bounding box center [176, 185] width 90 height 11
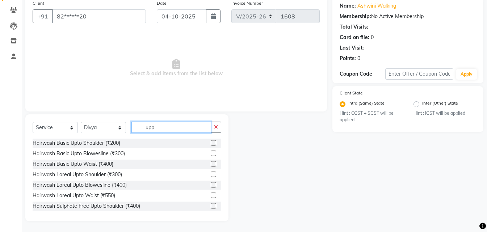
scroll to position [17, 0]
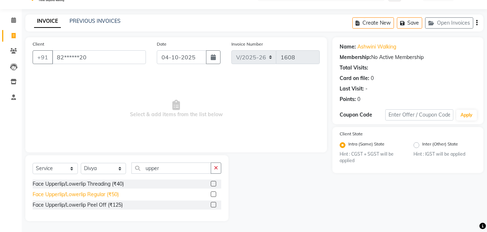
click at [70, 195] on div "Face Upperlip/Lowerlip Regular (₹50)" at bounding box center [76, 195] width 86 height 8
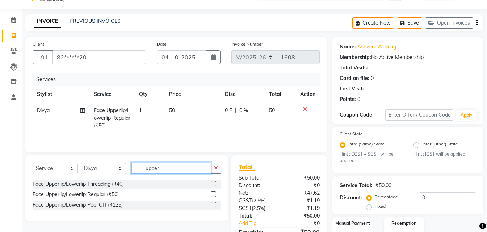
click at [159, 168] on input "upper" at bounding box center [171, 168] width 80 height 11
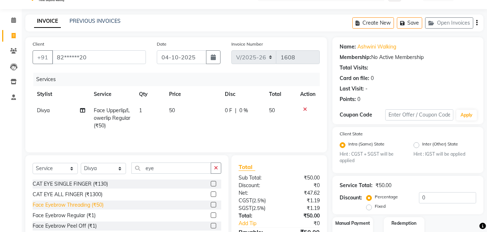
click at [82, 207] on div "Face Eyebrow Threading (₹50)" at bounding box center [68, 205] width 71 height 8
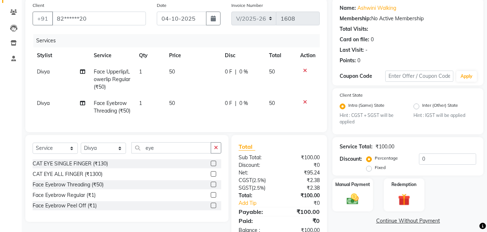
scroll to position [53, 0]
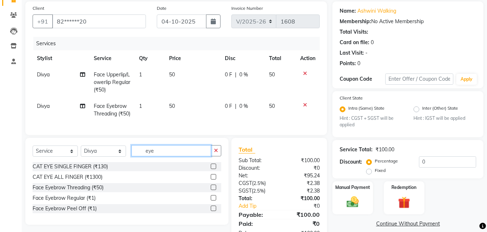
click at [160, 156] on input "eye" at bounding box center [171, 150] width 80 height 11
click at [159, 156] on input "eye" at bounding box center [171, 150] width 80 height 11
click at [219, 156] on button "button" at bounding box center [216, 150] width 11 height 11
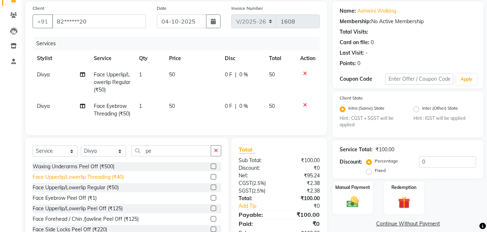
click at [83, 181] on div "Face Upperlip/Lowerlip Threading (₹40)" at bounding box center [78, 177] width 91 height 8
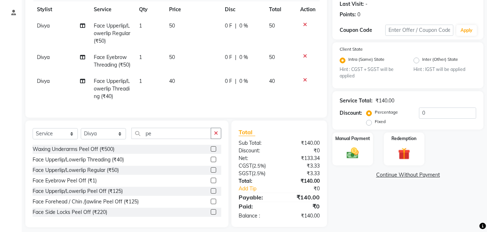
scroll to position [85, 0]
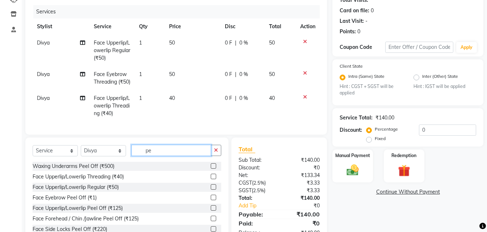
click at [157, 156] on input "pe" at bounding box center [171, 150] width 80 height 11
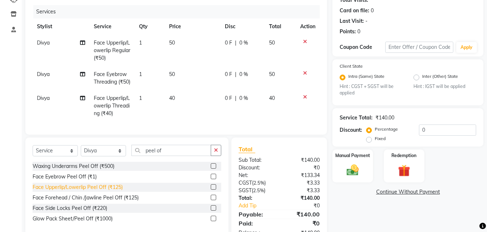
click at [82, 191] on div "Face Upperlip/Lowerlip Peel Off (₹125)" at bounding box center [78, 188] width 90 height 8
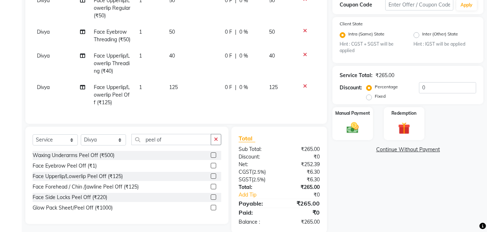
scroll to position [152, 0]
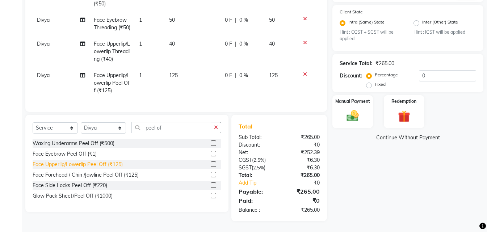
click at [72, 164] on div "Face Upperlip/Lowerlip Peel Off (₹125)" at bounding box center [78, 165] width 90 height 8
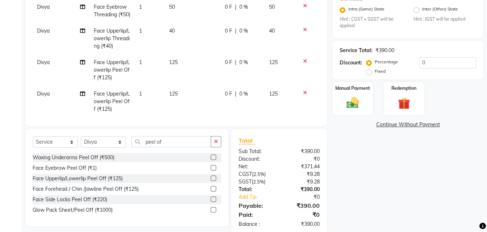
scroll to position [166, 0]
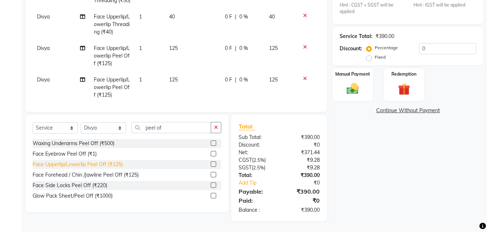
click at [89, 163] on div "Face Upperlip/Lowerlip Peel Off (₹125)" at bounding box center [78, 165] width 90 height 8
click at [56, 167] on div "Face Upperlip/Lowerlip Peel Off (₹125)" at bounding box center [78, 165] width 90 height 8
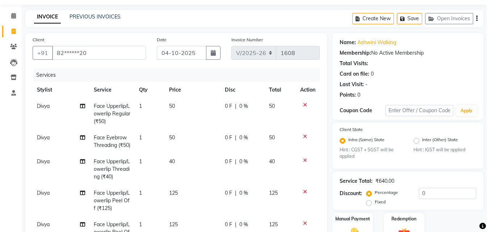
click at [302, 107] on td at bounding box center [308, 114] width 24 height 32
click at [303, 106] on icon at bounding box center [305, 104] width 4 height 5
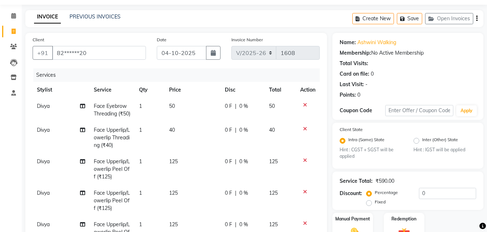
click at [303, 104] on div at bounding box center [307, 104] width 15 height 5
click at [303, 104] on icon at bounding box center [305, 104] width 4 height 5
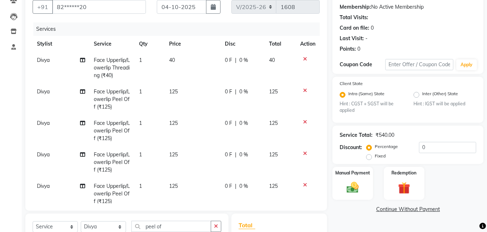
scroll to position [58, 0]
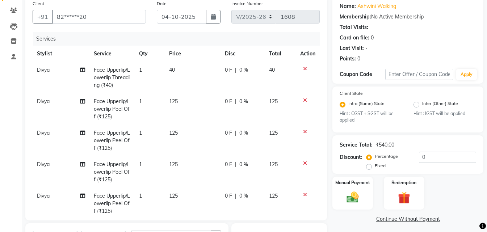
click at [303, 100] on icon at bounding box center [305, 100] width 4 height 5
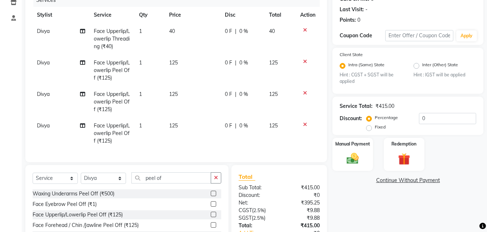
scroll to position [110, 0]
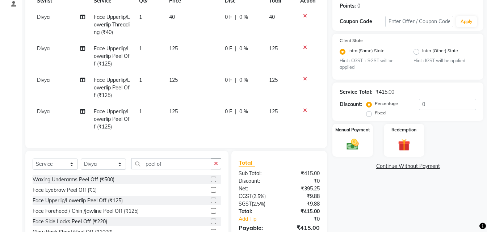
click at [177, 15] on td "40" at bounding box center [193, 25] width 56 height 32
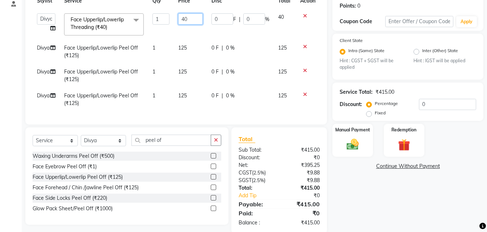
click at [192, 17] on input "40" at bounding box center [190, 18] width 25 height 11
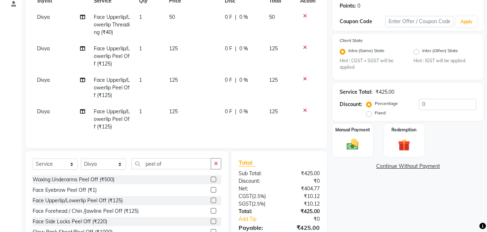
click at [203, 37] on td "50" at bounding box center [193, 25] width 56 height 32
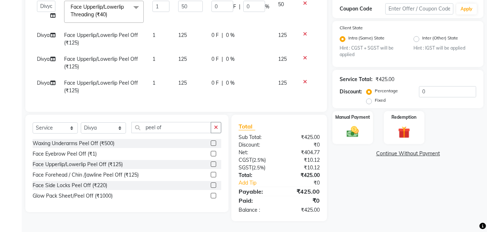
scroll to position [129, 0]
click at [214, 127] on icon "button" at bounding box center [216, 127] width 4 height 5
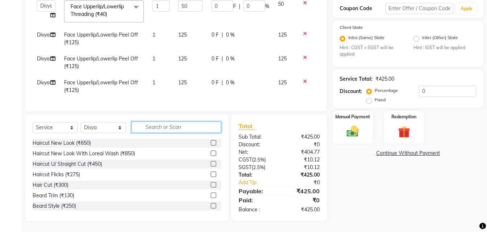
click at [161, 131] on input "text" at bounding box center [176, 127] width 90 height 11
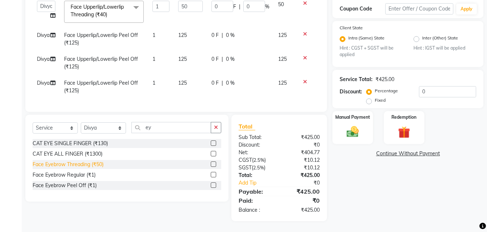
click at [82, 165] on div "Face Eyebrow Threading (₹50)" at bounding box center [68, 165] width 71 height 8
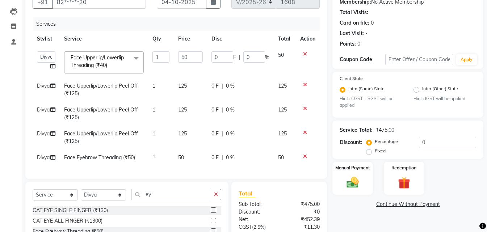
scroll to position [80, 0]
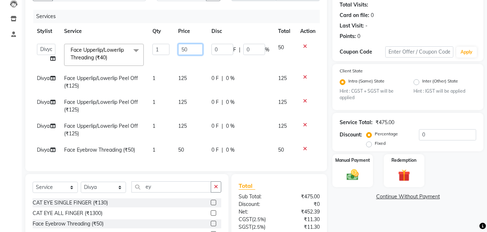
click at [188, 50] on input "50" at bounding box center [190, 49] width 25 height 11
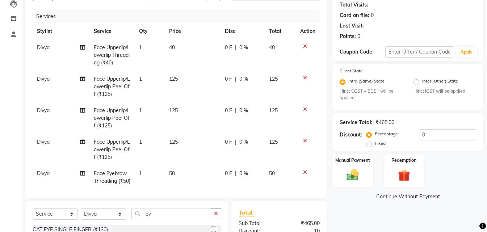
click at [286, 47] on td "40" at bounding box center [280, 55] width 31 height 32
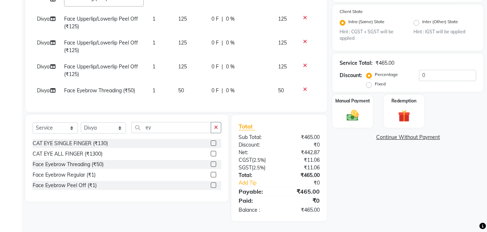
scroll to position [147, 0]
click at [349, 109] on img at bounding box center [353, 116] width 20 height 14
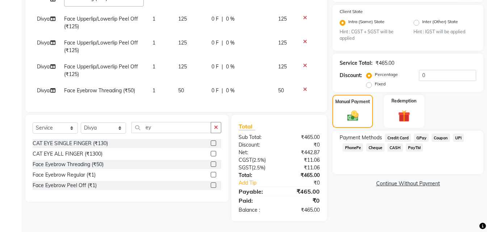
click at [416, 134] on span "GPay" at bounding box center [421, 138] width 15 height 8
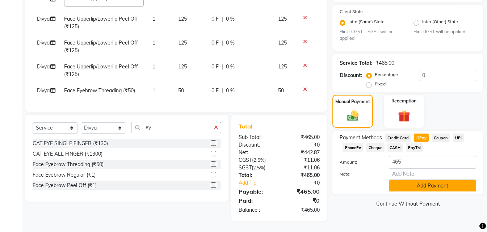
click at [408, 180] on button "Add Payment" at bounding box center [432, 185] width 87 height 11
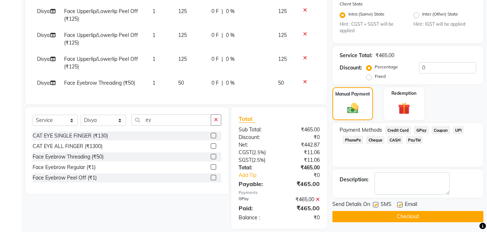
scroll to position [162, 0]
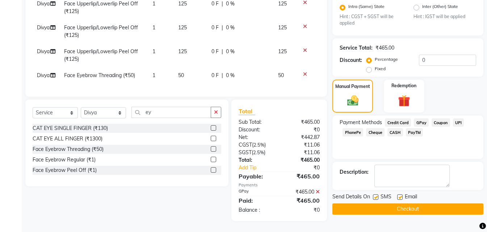
click at [366, 205] on button "Checkout" at bounding box center [407, 208] width 151 height 11
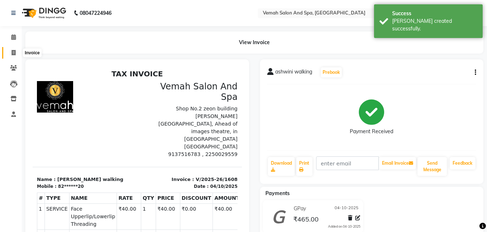
click at [15, 51] on icon at bounding box center [14, 52] width 4 height 5
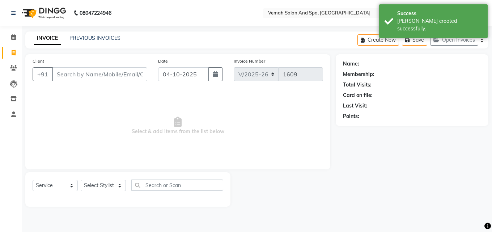
click at [65, 75] on input "Client" at bounding box center [99, 74] width 95 height 14
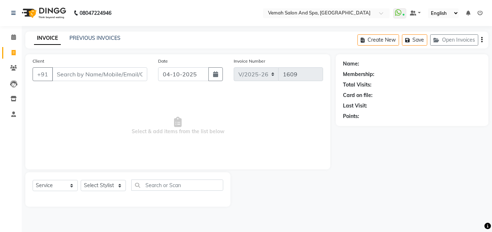
click at [76, 75] on input "Client" at bounding box center [99, 74] width 95 height 14
click at [86, 73] on input "Client" at bounding box center [99, 74] width 95 height 14
click at [13, 37] on icon at bounding box center [13, 36] width 5 height 5
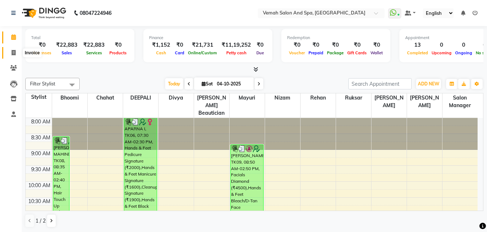
click at [12, 53] on icon at bounding box center [14, 52] width 4 height 5
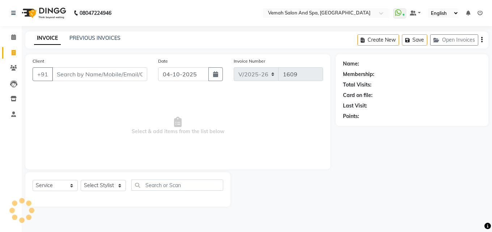
click at [72, 75] on input "Client" at bounding box center [99, 74] width 95 height 14
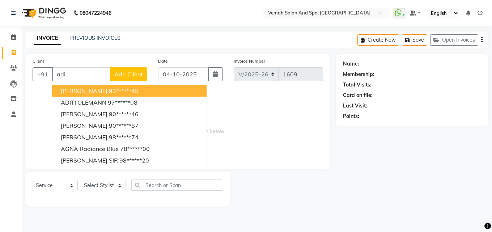
click at [78, 77] on input "adi" at bounding box center [81, 74] width 58 height 14
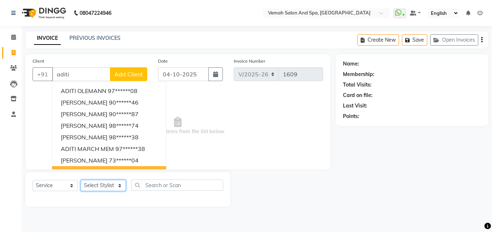
click at [105, 188] on select "Select Stylist Bhoomi Chahat [PERSON_NAME] [PERSON_NAME] beautician [PERSON_NAM…" at bounding box center [103, 185] width 45 height 11
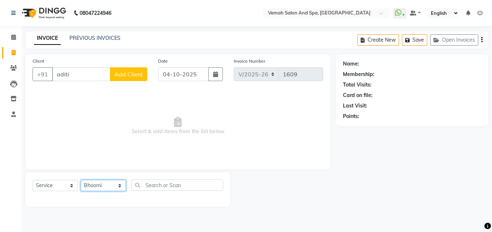
click at [81, 180] on select "Select Stylist Bhoomi Chahat [PERSON_NAME] [PERSON_NAME] beautician [PERSON_NAM…" at bounding box center [103, 185] width 45 height 11
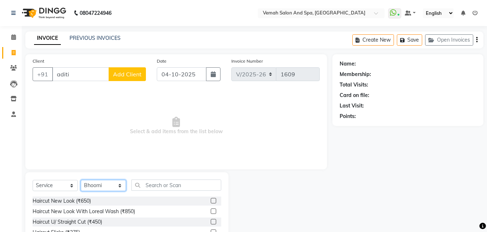
click at [110, 185] on select "Select Stylist Bhoomi Chahat [PERSON_NAME] [PERSON_NAME] beautician [PERSON_NAM…" at bounding box center [103, 185] width 45 height 11
click at [81, 180] on select "Select Stylist Bhoomi Chahat [PERSON_NAME] [PERSON_NAME] beautician [PERSON_NAM…" at bounding box center [103, 185] width 45 height 11
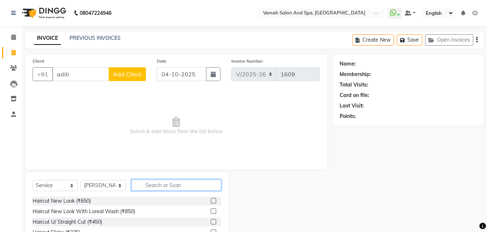
click at [145, 186] on input "text" at bounding box center [176, 185] width 90 height 11
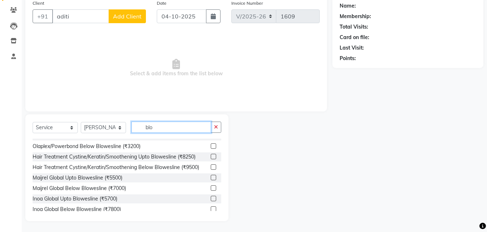
scroll to position [145, 0]
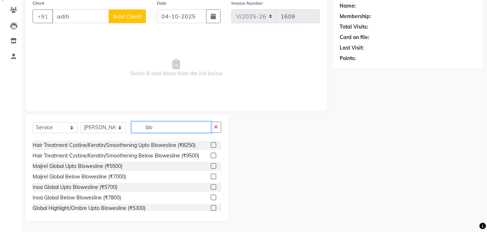
click at [154, 126] on input "blo" at bounding box center [171, 127] width 80 height 11
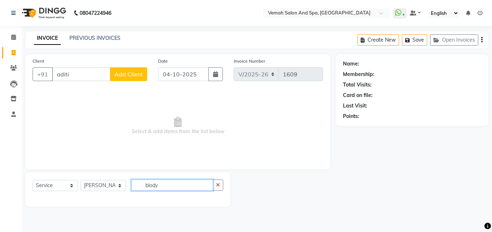
click at [165, 181] on input "blody" at bounding box center [172, 185] width 82 height 11
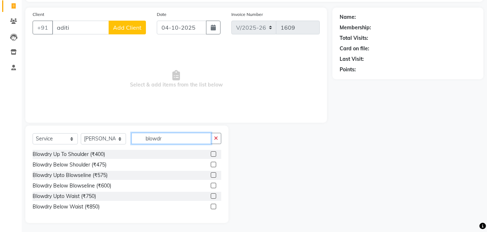
scroll to position [49, 0]
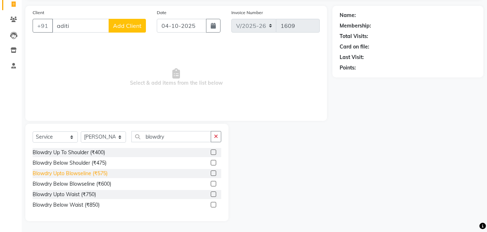
click at [91, 173] on div "Blowdry Upto Blowseline (₹575)" at bounding box center [70, 174] width 75 height 8
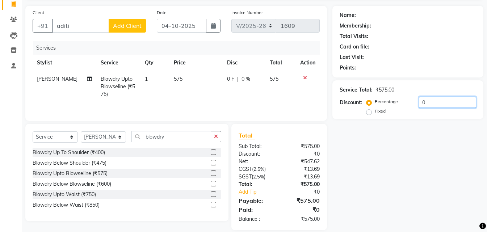
click at [436, 103] on input "0" at bounding box center [447, 102] width 57 height 11
click at [427, 61] on div "Name: Membership: Total Visits: Card on file: Last Visit: Points:" at bounding box center [408, 40] width 137 height 63
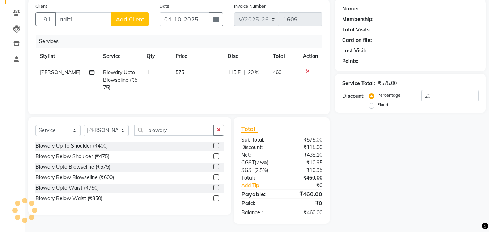
scroll to position [0, 0]
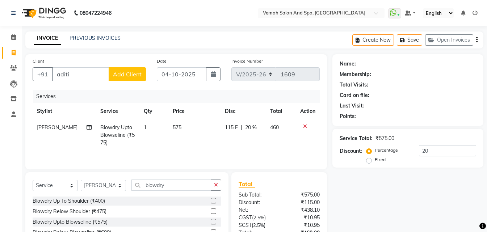
click at [126, 75] on span "Add Client" at bounding box center [127, 74] width 29 height 7
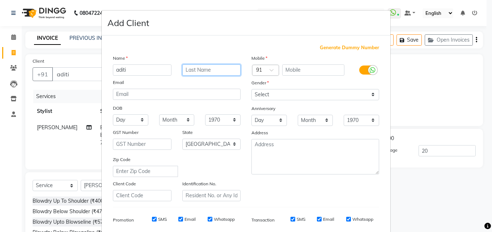
click at [193, 70] on input "text" at bounding box center [211, 69] width 59 height 11
click at [252, 84] on label "Gender" at bounding box center [260, 83] width 17 height 7
click at [259, 84] on label "Gender" at bounding box center [260, 83] width 17 height 7
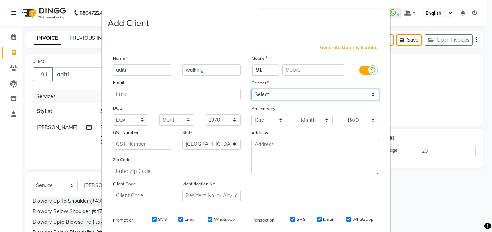
click at [261, 95] on select "Select [DEMOGRAPHIC_DATA] [DEMOGRAPHIC_DATA] Other Prefer Not To Say" at bounding box center [316, 94] width 128 height 11
click at [252, 89] on select "Select [DEMOGRAPHIC_DATA] [DEMOGRAPHIC_DATA] Other Prefer Not To Say" at bounding box center [316, 94] width 128 height 11
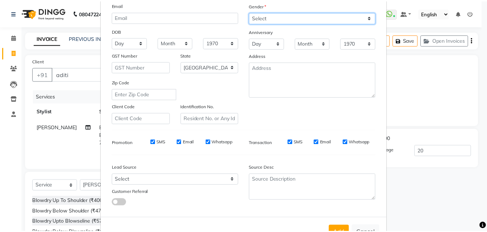
scroll to position [102, 0]
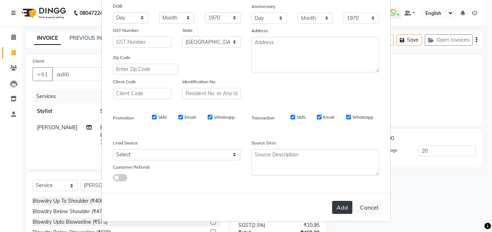
click at [347, 207] on button "Add" at bounding box center [342, 207] width 20 height 13
click at [347, 204] on button "Add" at bounding box center [342, 207] width 20 height 13
click at [339, 212] on button "Add" at bounding box center [342, 207] width 20 height 13
click at [338, 207] on button "Add" at bounding box center [342, 207] width 20 height 13
click at [341, 208] on button "Add" at bounding box center [342, 207] width 20 height 13
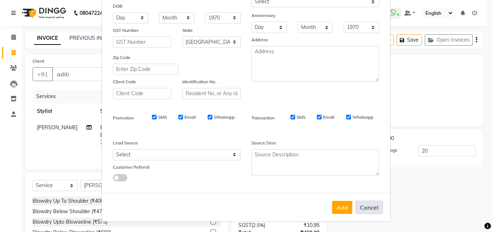
click at [368, 211] on button "Cancel" at bounding box center [370, 208] width 28 height 14
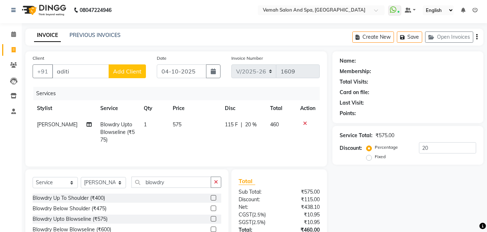
scroll to position [0, 0]
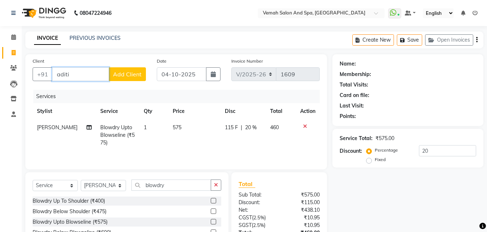
click at [72, 74] on input "aditi" at bounding box center [80, 74] width 57 height 14
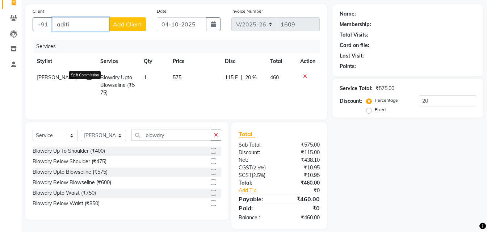
scroll to position [58, 0]
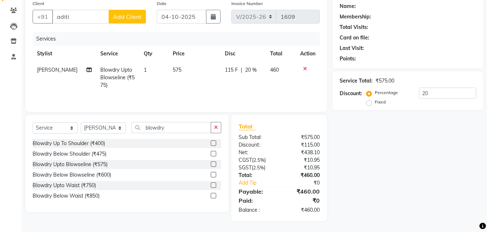
click at [306, 70] on icon at bounding box center [305, 68] width 4 height 5
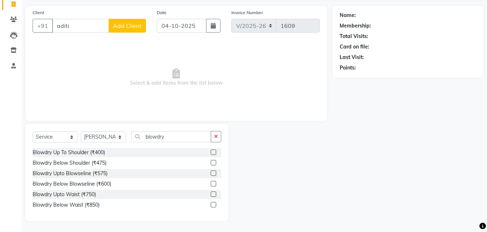
scroll to position [49, 0]
click at [96, 30] on input "aditi" at bounding box center [80, 26] width 57 height 14
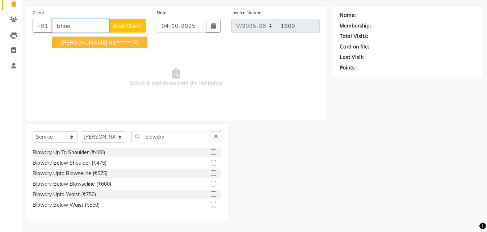
click at [55, 46] on button "bhoomi parab 91******76" at bounding box center [99, 43] width 95 height 12
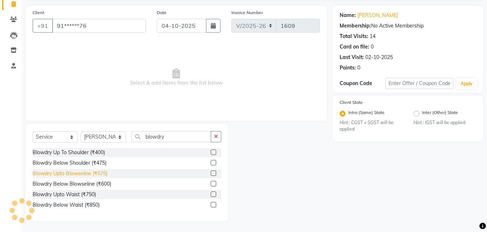
click at [97, 175] on div "Blowdry Upto Blowseline (₹575)" at bounding box center [70, 174] width 75 height 8
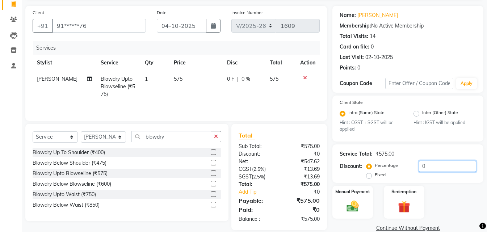
click at [425, 167] on input "0" at bounding box center [447, 166] width 57 height 11
click at [418, 147] on div "Service Total: ₹575.00 Discount: Percentage Fixed 20" at bounding box center [408, 163] width 137 height 33
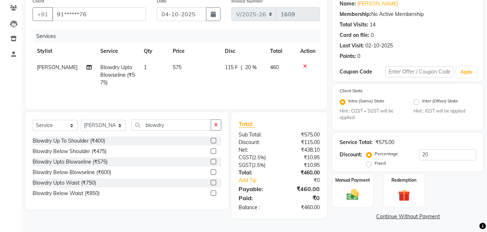
scroll to position [61, 0]
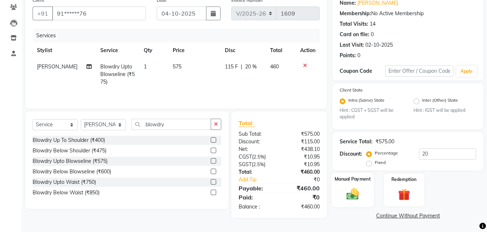
click at [349, 198] on img at bounding box center [353, 194] width 20 height 14
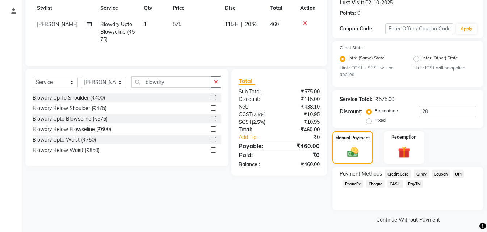
scroll to position [107, 0]
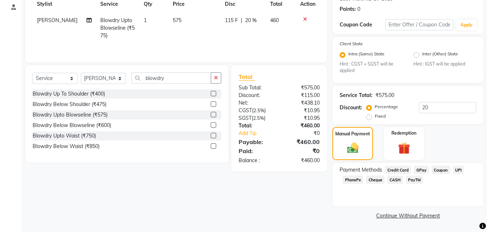
click at [399, 169] on span "Credit Card" at bounding box center [398, 170] width 26 height 8
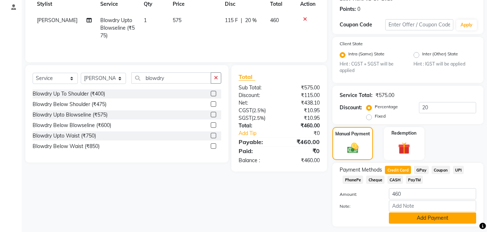
click at [416, 217] on button "Add Payment" at bounding box center [432, 218] width 87 height 11
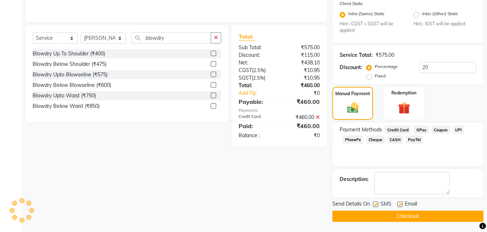
scroll to position [148, 0]
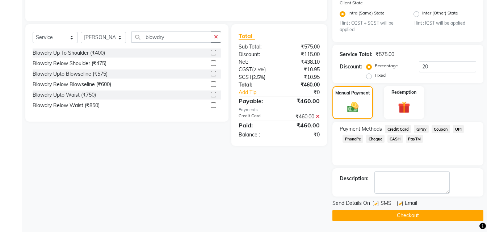
drag, startPoint x: 386, startPoint y: 220, endPoint x: 389, endPoint y: 217, distance: 4.1
click at [387, 219] on button "Checkout" at bounding box center [407, 215] width 151 height 11
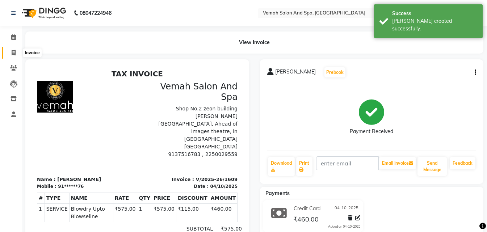
click at [12, 51] on icon at bounding box center [14, 52] width 4 height 5
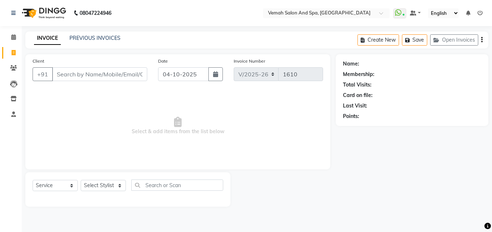
drag, startPoint x: 63, startPoint y: 81, endPoint x: 64, endPoint y: 74, distance: 7.3
click at [64, 77] on div "Client +91" at bounding box center [90, 72] width 126 height 30
click at [87, 185] on select "Select Stylist Bhoomi Chahat [PERSON_NAME] [PERSON_NAME] beautician [PERSON_NAM…" at bounding box center [103, 185] width 45 height 11
click at [81, 180] on select "Select Stylist Bhoomi Chahat [PERSON_NAME] [PERSON_NAME] beautician [PERSON_NAM…" at bounding box center [103, 185] width 45 height 11
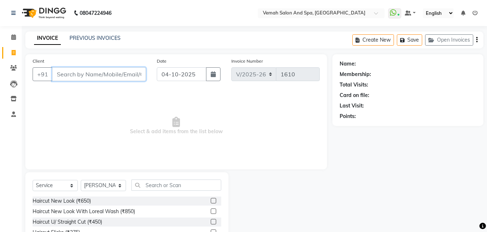
click at [125, 79] on input "Client" at bounding box center [99, 74] width 94 height 14
click at [13, 49] on span at bounding box center [13, 53] width 13 height 8
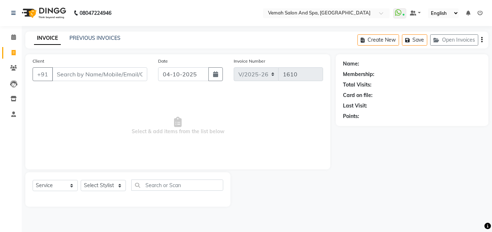
click at [107, 74] on input "Client" at bounding box center [99, 74] width 95 height 14
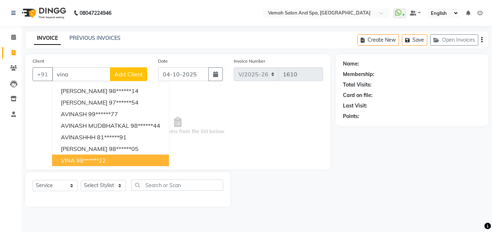
click at [67, 160] on span "VINA" at bounding box center [68, 160] width 14 height 7
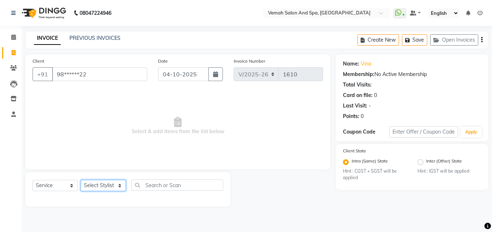
click at [117, 186] on select "Select Stylist Bhoomi Chahat [PERSON_NAME] [PERSON_NAME] beautician [PERSON_NAM…" at bounding box center [103, 185] width 45 height 11
click at [81, 180] on select "Select Stylist Bhoomi Chahat [PERSON_NAME] [PERSON_NAME] beautician [PERSON_NAM…" at bounding box center [103, 185] width 45 height 11
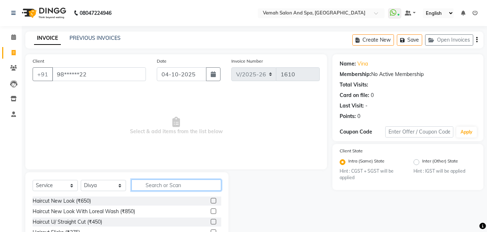
click at [148, 186] on input "text" at bounding box center [176, 185] width 90 height 11
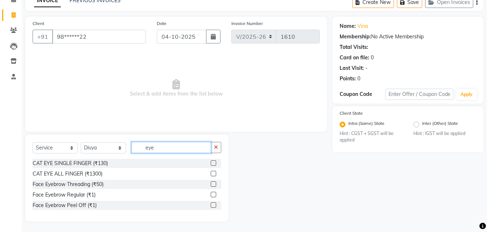
scroll to position [38, 0]
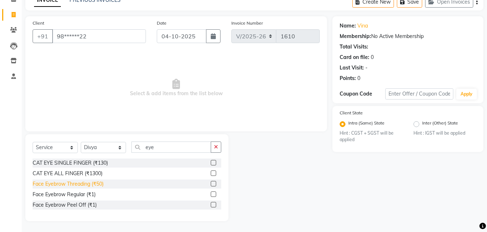
click at [61, 182] on div "Face Eyebrow Threading (₹50)" at bounding box center [68, 184] width 71 height 8
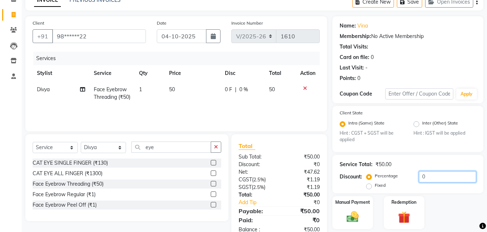
click at [425, 176] on input "0" at bounding box center [447, 176] width 57 height 11
click at [433, 154] on div "Name: Vina Membership: No Active Membership Total Visits: Card on file: 0 Last …" at bounding box center [410, 130] width 156 height 228
click at [357, 219] on img at bounding box center [353, 217] width 20 height 14
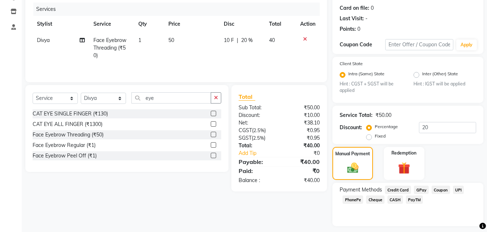
scroll to position [107, 0]
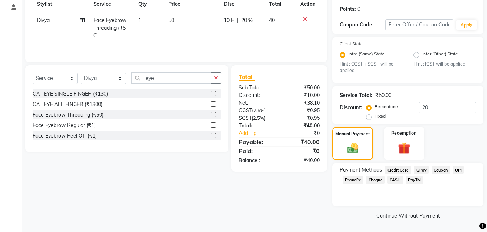
click at [394, 181] on span "CASH" at bounding box center [395, 180] width 16 height 8
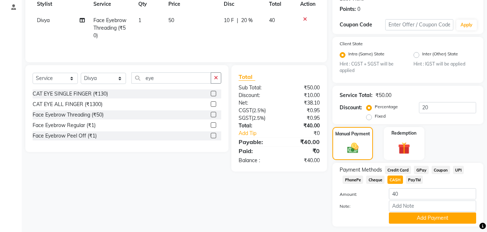
scroll to position [127, 0]
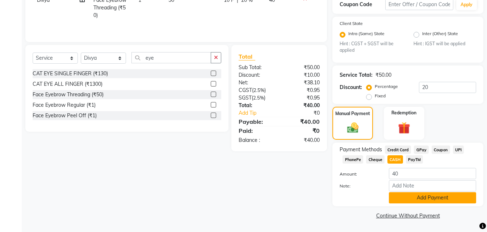
click at [414, 202] on button "Add Payment" at bounding box center [432, 197] width 87 height 11
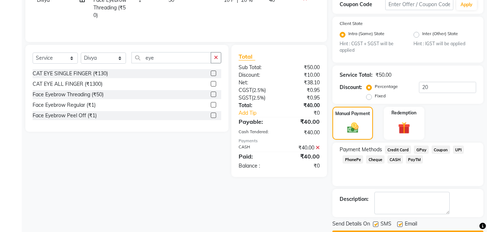
scroll to position [148, 0]
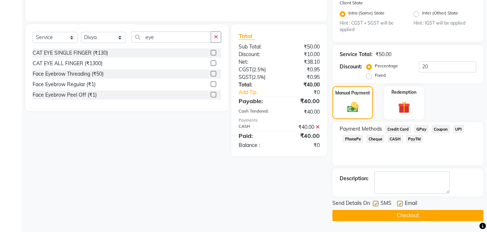
click at [370, 216] on button "Checkout" at bounding box center [407, 215] width 151 height 11
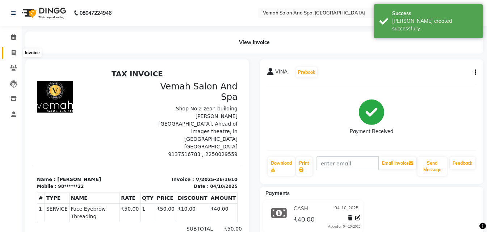
click at [13, 49] on span at bounding box center [13, 53] width 13 height 8
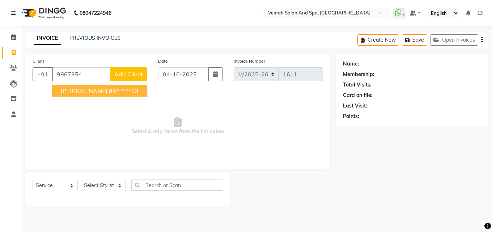
click at [68, 93] on span "LAURA Dsouza" at bounding box center [84, 90] width 47 height 7
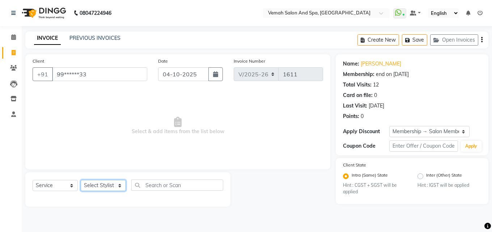
click at [89, 188] on select "Select Stylist Bhoomi Chahat [PERSON_NAME] [PERSON_NAME] beautician [PERSON_NAM…" at bounding box center [103, 185] width 45 height 11
click at [81, 180] on select "Select Stylist Bhoomi Chahat [PERSON_NAME] [PERSON_NAME] beautician [PERSON_NAM…" at bounding box center [103, 185] width 45 height 11
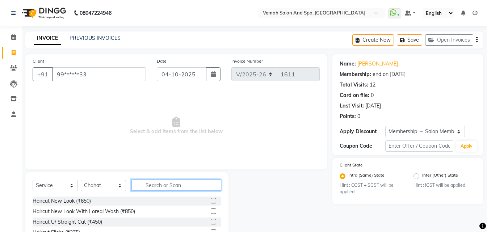
click at [143, 189] on input "text" at bounding box center [176, 185] width 90 height 11
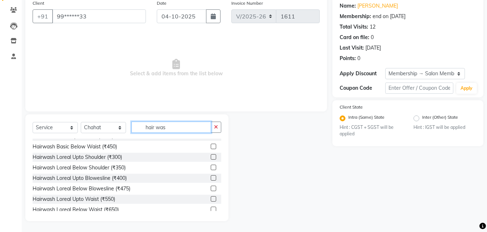
scroll to position [72, 0]
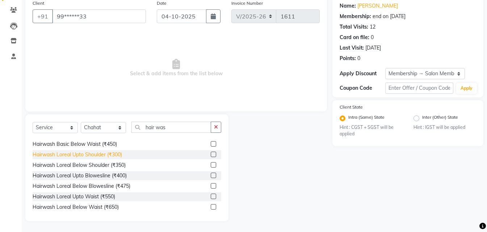
click at [64, 155] on div "Hairwash Loreal Upto Shoulder (₹300)" at bounding box center [77, 155] width 89 height 8
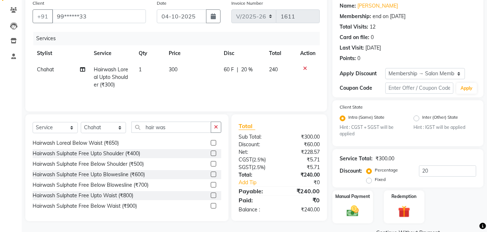
scroll to position [138, 0]
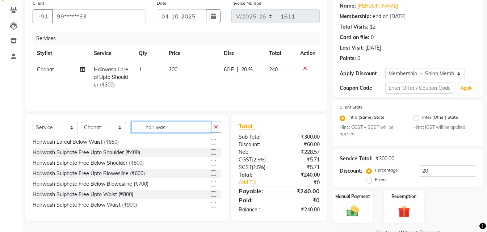
click at [166, 128] on input "hair was" at bounding box center [171, 127] width 80 height 11
click at [170, 127] on input "hair was" at bounding box center [171, 127] width 80 height 11
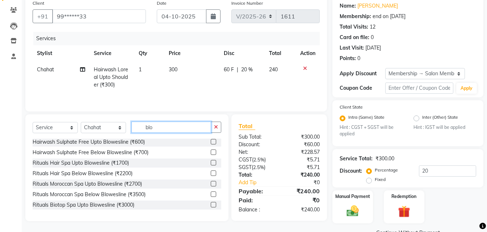
scroll to position [22, 0]
click at [159, 128] on input "blo" at bounding box center [171, 127] width 80 height 11
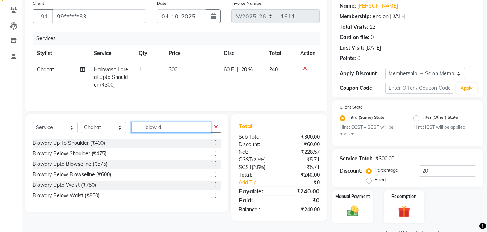
scroll to position [0, 0]
click at [68, 144] on div "Blowdry Up To Shoulder (₹400)" at bounding box center [69, 143] width 72 height 8
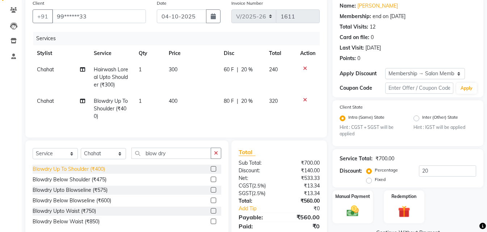
scroll to position [89, 0]
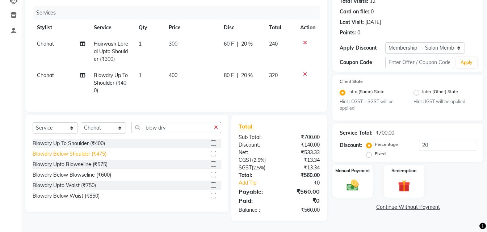
click at [94, 156] on div "Blowdry Below Shoulder (₹475)" at bounding box center [70, 154] width 74 height 8
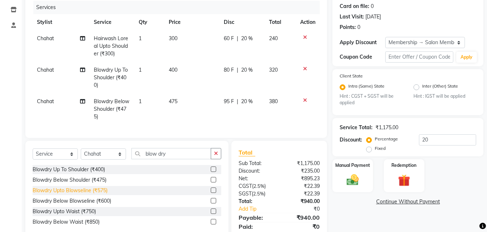
click at [70, 194] on div "Blowdry Upto Blowseline (₹575)" at bounding box center [70, 191] width 75 height 8
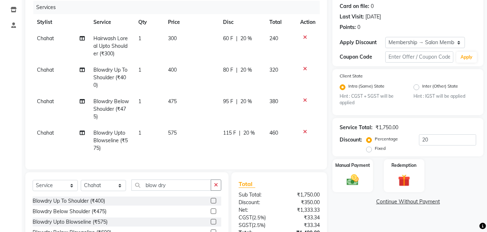
click at [306, 101] on icon at bounding box center [305, 100] width 4 height 5
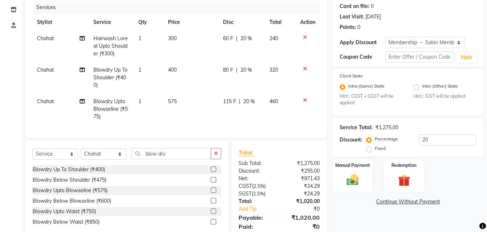
click at [306, 70] on icon at bounding box center [305, 68] width 4 height 5
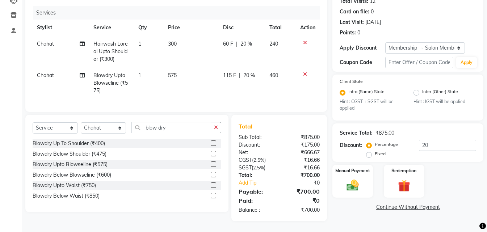
click at [305, 40] on icon at bounding box center [305, 42] width 4 height 5
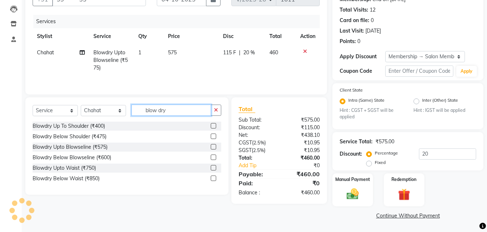
click at [175, 112] on input "blow dry" at bounding box center [171, 110] width 80 height 11
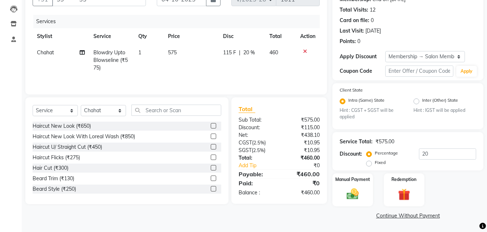
click at [303, 51] on icon at bounding box center [305, 51] width 4 height 5
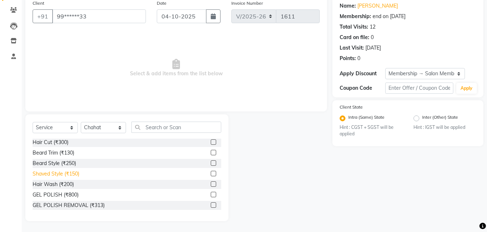
scroll to position [36, 0]
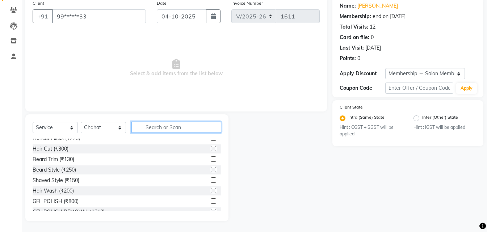
click at [154, 129] on input "text" at bounding box center [176, 127] width 90 height 11
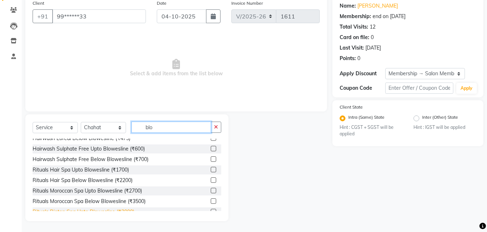
scroll to position [0, 0]
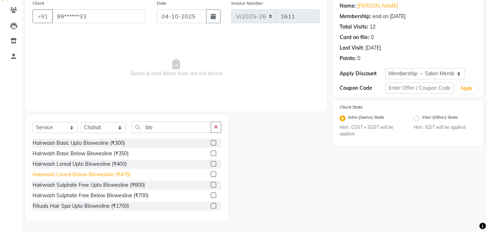
click at [69, 177] on div "Hairwash Loreal Below Blowesline (₹475)" at bounding box center [82, 175] width 98 height 8
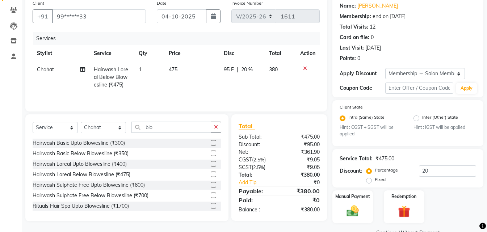
scroll to position [75, 0]
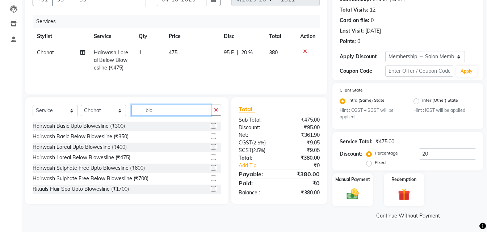
click at [156, 111] on input "blo" at bounding box center [171, 110] width 80 height 11
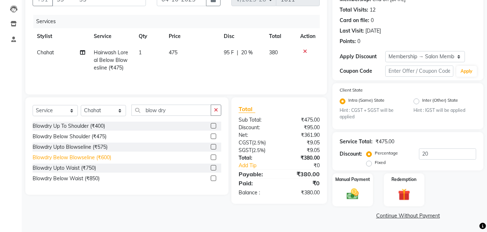
click at [61, 157] on div "Blowdry Below Blowseline (₹600)" at bounding box center [72, 158] width 79 height 8
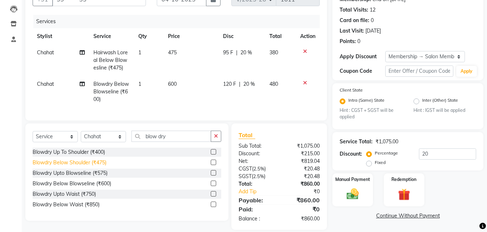
click at [77, 167] on div "Blowdry Below Shoulder (₹475)" at bounding box center [70, 163] width 74 height 8
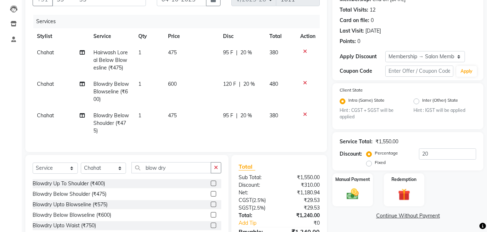
click at [304, 83] on icon at bounding box center [305, 82] width 4 height 5
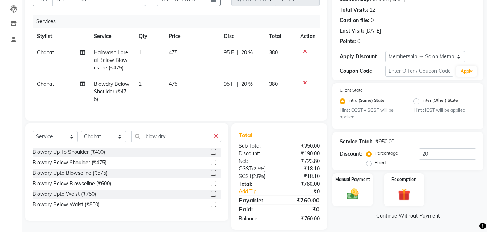
click at [305, 52] on icon at bounding box center [305, 51] width 4 height 5
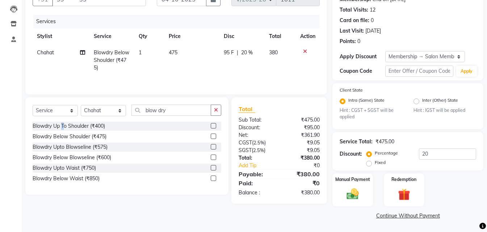
drag, startPoint x: 63, startPoint y: 128, endPoint x: 66, endPoint y: 125, distance: 3.8
click at [65, 128] on div "Blowdry Up To Shoulder (₹400)" at bounding box center [69, 126] width 72 height 8
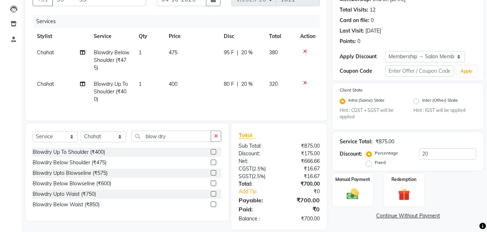
click at [304, 51] on icon at bounding box center [305, 51] width 4 height 5
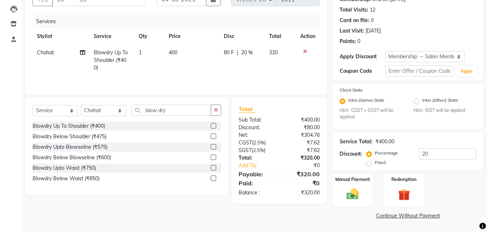
click at [221, 110] on div "Select Service Product Membership Package Voucher Prepaid Gift Card Select Styl…" at bounding box center [126, 145] width 203 height 97
click at [215, 110] on icon "button" at bounding box center [216, 110] width 4 height 5
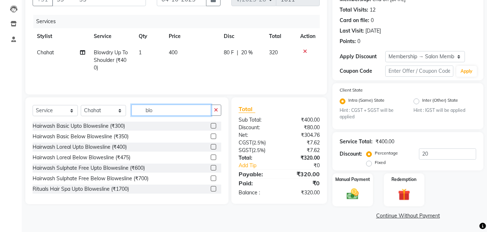
scroll to position [39, 0]
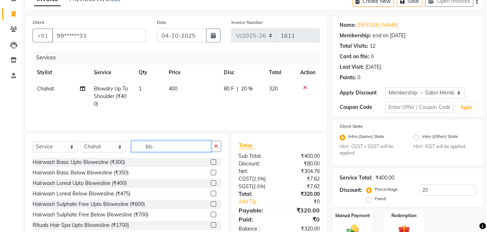
click at [159, 146] on input "blo" at bounding box center [171, 146] width 80 height 11
click at [179, 87] on td "400" at bounding box center [191, 97] width 55 height 32
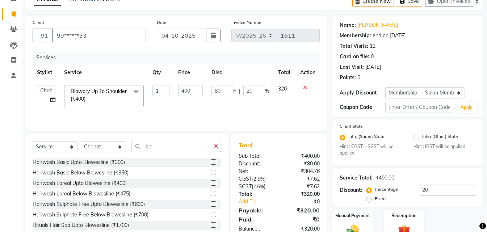
click at [306, 87] on icon at bounding box center [305, 87] width 4 height 5
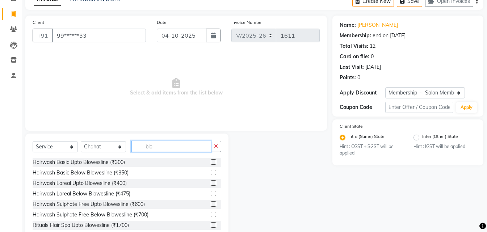
click at [170, 147] on input "blo" at bounding box center [171, 146] width 80 height 11
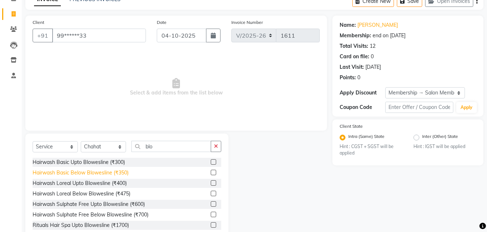
click at [87, 175] on div "Hairwash Basic Below Blowesline (₹350)" at bounding box center [81, 173] width 96 height 8
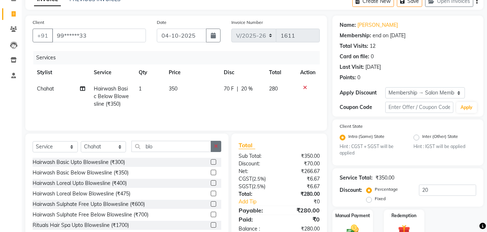
click at [215, 148] on icon "button" at bounding box center [216, 146] width 4 height 5
click at [130, 197] on div "Hairwash Loreal Below Blowesline (₹475)" at bounding box center [82, 194] width 98 height 8
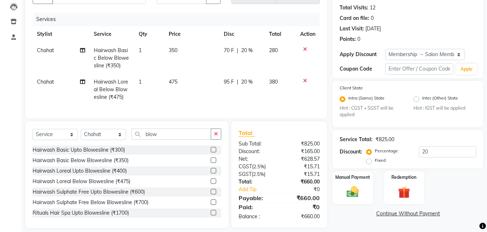
scroll to position [89, 0]
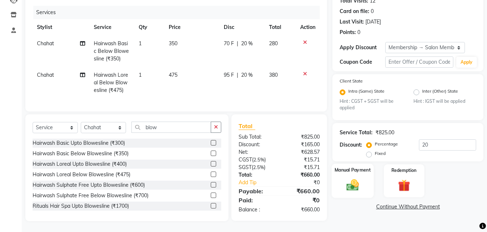
click at [353, 178] on img at bounding box center [353, 185] width 20 height 14
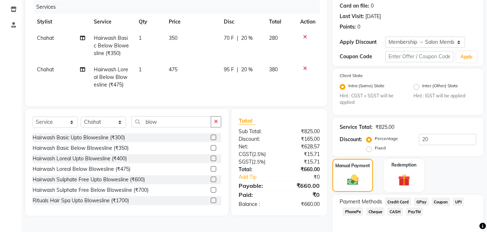
scroll to position [121, 0]
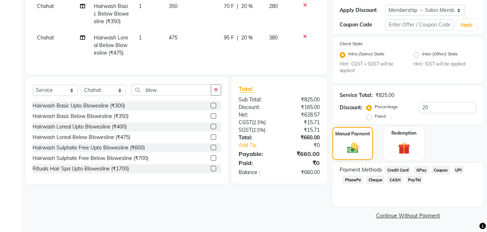
click at [395, 170] on span "Credit Card" at bounding box center [398, 170] width 26 height 8
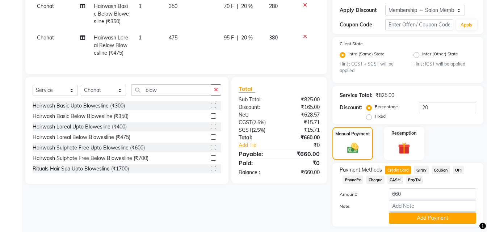
scroll to position [142, 0]
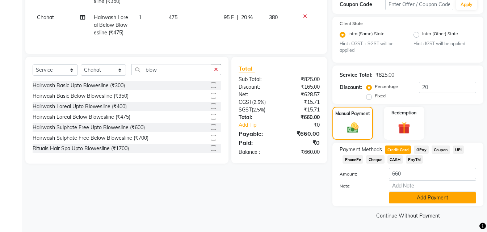
click at [412, 200] on button "Add Payment" at bounding box center [432, 197] width 87 height 11
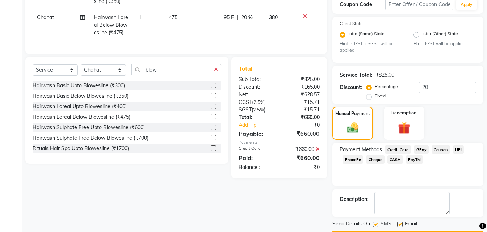
scroll to position [162, 0]
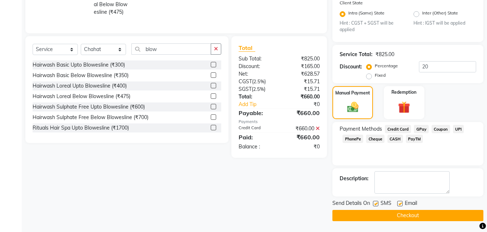
click at [360, 213] on button "Checkout" at bounding box center [407, 215] width 151 height 11
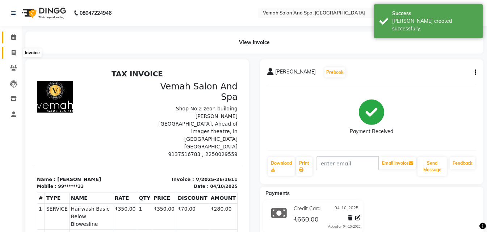
drag, startPoint x: 12, startPoint y: 53, endPoint x: 20, endPoint y: 39, distance: 15.9
click at [12, 53] on icon at bounding box center [14, 52] width 4 height 5
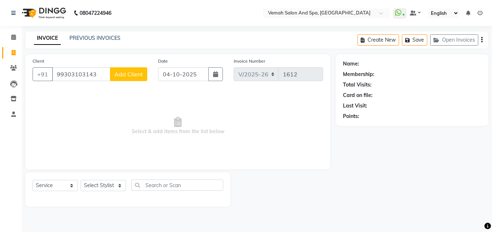
click at [129, 75] on span "Add Client" at bounding box center [128, 74] width 29 height 7
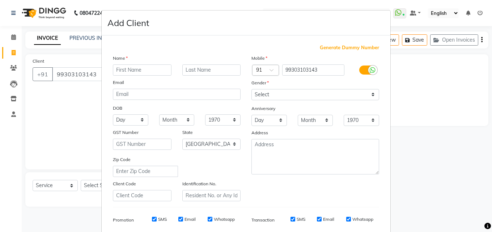
click at [132, 73] on input "text" at bounding box center [142, 69] width 59 height 11
click at [194, 75] on input "text" at bounding box center [211, 69] width 59 height 11
click at [207, 69] on input "text" at bounding box center [211, 69] width 59 height 11
click at [258, 97] on select "Select [DEMOGRAPHIC_DATA] [DEMOGRAPHIC_DATA] Other Prefer Not To Say" at bounding box center [316, 94] width 128 height 11
click at [252, 89] on select "Select [DEMOGRAPHIC_DATA] [DEMOGRAPHIC_DATA] Other Prefer Not To Say" at bounding box center [316, 94] width 128 height 11
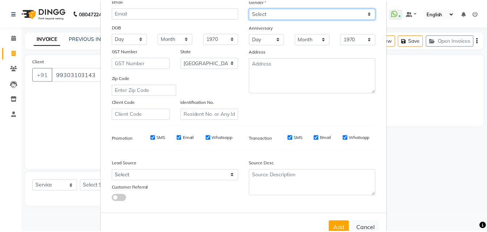
scroll to position [102, 0]
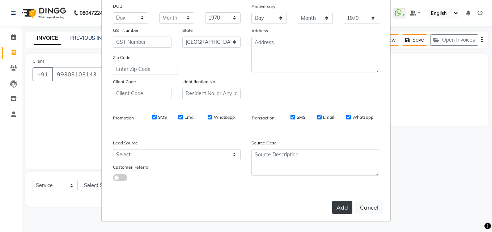
click at [341, 203] on button "Add" at bounding box center [342, 207] width 20 height 13
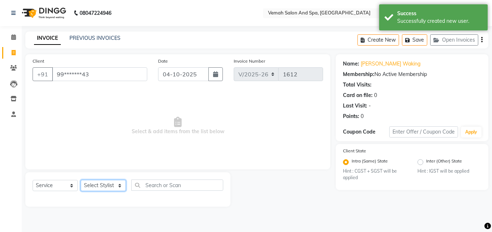
click at [104, 189] on select "Select Stylist Bhoomi Chahat [PERSON_NAME] [PERSON_NAME] beautician [PERSON_NAM…" at bounding box center [103, 185] width 45 height 11
click at [81, 180] on select "Select Stylist Bhoomi Chahat [PERSON_NAME] [PERSON_NAME] beautician [PERSON_NAM…" at bounding box center [103, 185] width 45 height 11
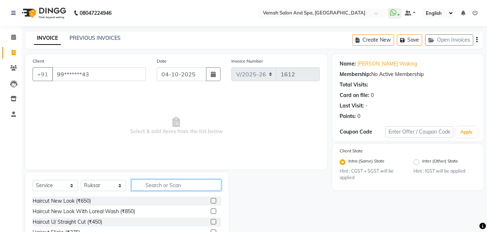
click at [164, 186] on input "text" at bounding box center [176, 185] width 90 height 11
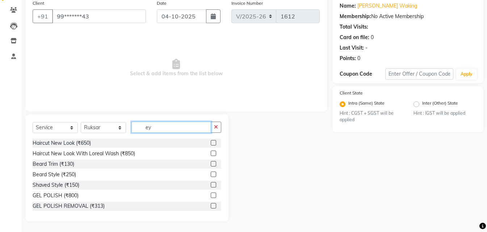
scroll to position [38, 0]
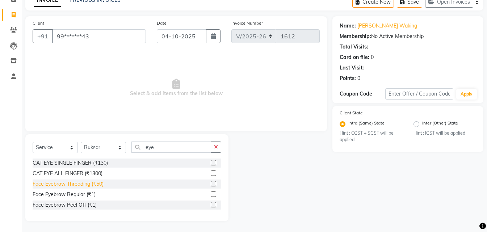
click at [62, 181] on div "Face Eyebrow Threading (₹50)" at bounding box center [68, 184] width 71 height 8
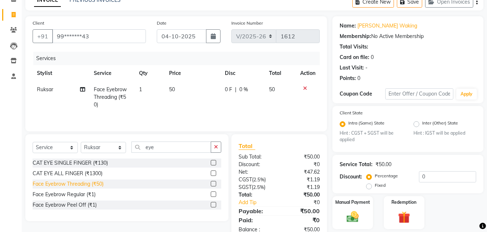
click at [64, 185] on div "Face Eyebrow Threading (₹50)" at bounding box center [68, 184] width 71 height 8
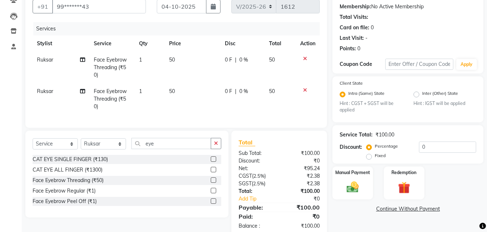
scroll to position [89, 0]
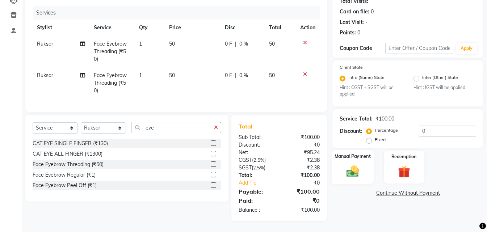
click at [353, 172] on img at bounding box center [353, 171] width 20 height 14
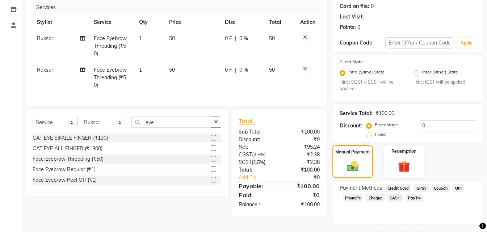
scroll to position [107, 0]
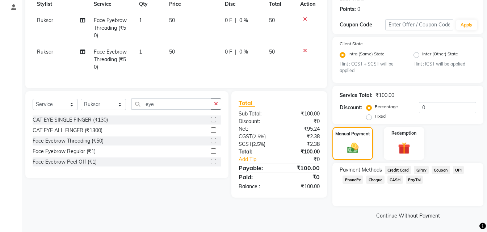
click at [421, 170] on span "GPay" at bounding box center [421, 170] width 15 height 8
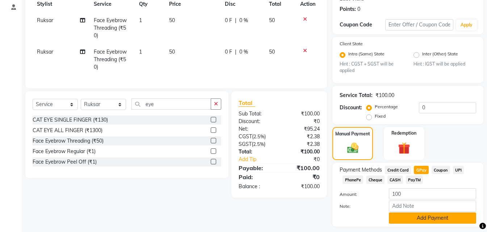
click at [407, 220] on button "Add Payment" at bounding box center [432, 218] width 87 height 11
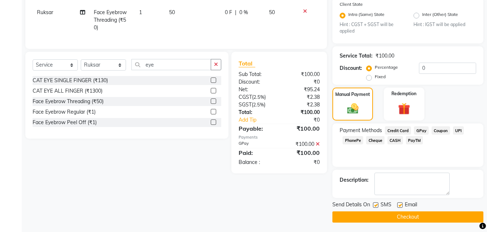
scroll to position [148, 0]
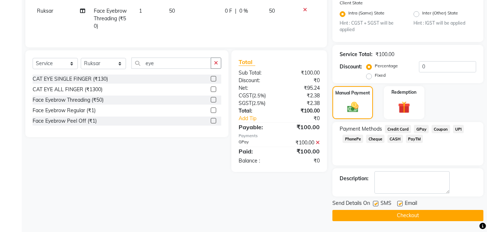
click at [410, 220] on button "Checkout" at bounding box center [407, 215] width 151 height 11
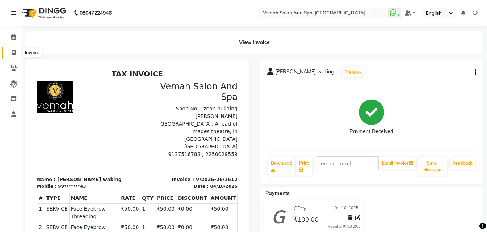
click at [12, 51] on icon at bounding box center [14, 52] width 4 height 5
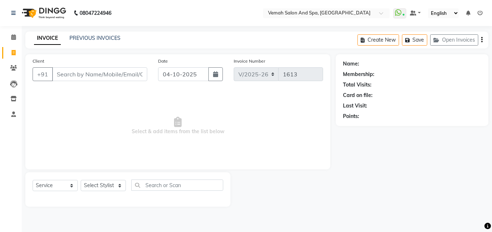
drag, startPoint x: 84, startPoint y: 34, endPoint x: 87, endPoint y: 46, distance: 12.9
click at [87, 46] on div "INVOICE PREVIOUS INVOICES Create New Save Open Invoices" at bounding box center [256, 40] width 463 height 17
click at [89, 36] on link "PREVIOUS INVOICES" at bounding box center [95, 38] width 51 height 7
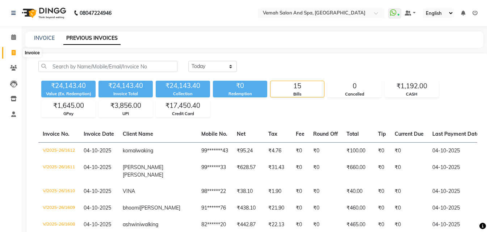
click at [18, 53] on span at bounding box center [13, 53] width 13 height 8
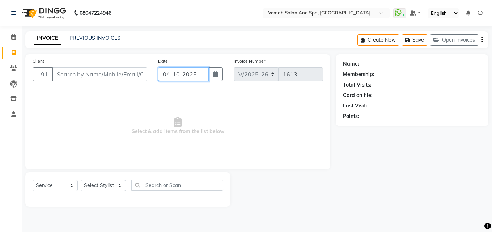
click at [171, 70] on input "04-10-2025" at bounding box center [183, 74] width 50 height 14
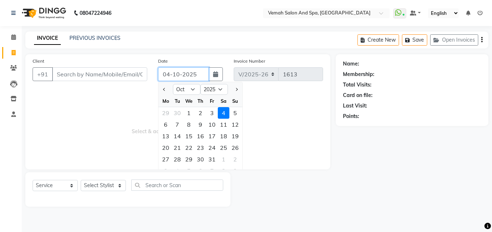
click at [172, 75] on input "04-10-2025" at bounding box center [183, 74] width 50 height 14
click at [211, 113] on div "3" at bounding box center [212, 113] width 12 height 12
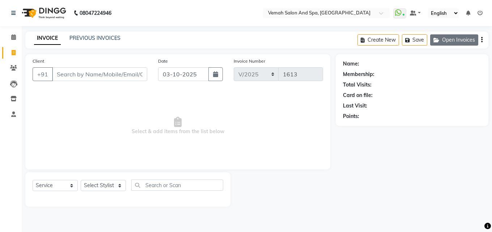
click at [460, 39] on button "Open Invoices" at bounding box center [455, 39] width 48 height 11
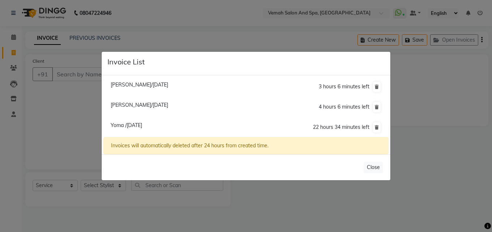
click at [174, 81] on li "Anupa Uppar/03 October 2025 3 hours 6 minutes left" at bounding box center [246, 87] width 285 height 21
click at [168, 84] on span "Anupa Uppar/03 October 2025" at bounding box center [140, 84] width 58 height 7
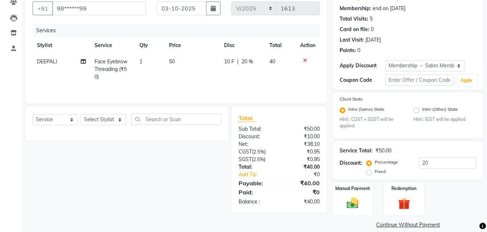
scroll to position [72, 0]
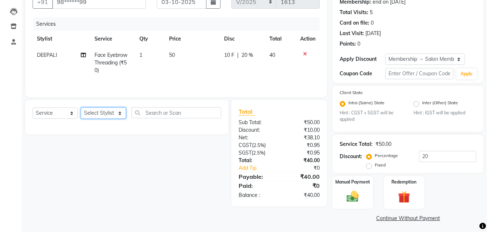
click at [116, 112] on select "Select Stylist Bhoomi Chahat [PERSON_NAME] [PERSON_NAME] beautician [PERSON_NAM…" at bounding box center [103, 113] width 45 height 11
click at [81, 108] on select "Select Stylist Bhoomi Chahat [PERSON_NAME] [PERSON_NAME] beautician [PERSON_NAM…" at bounding box center [103, 113] width 45 height 11
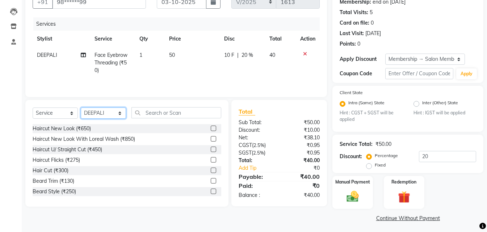
scroll to position [75, 0]
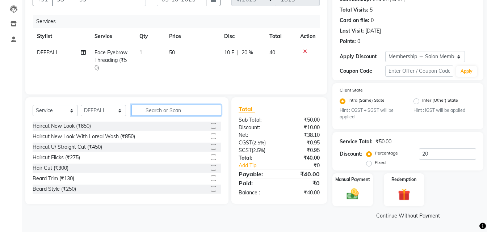
click at [153, 111] on input "text" at bounding box center [176, 110] width 90 height 11
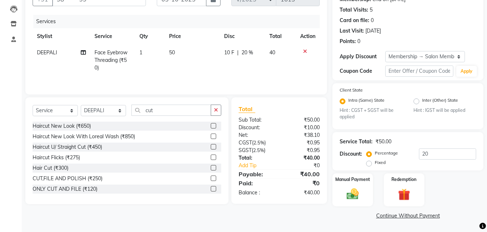
click at [100, 192] on div "ONLY CUT AND FILE (₹120)" at bounding box center [127, 189] width 189 height 9
click at [74, 189] on div "ONLY CUT AND FILE (₹120)" at bounding box center [65, 189] width 65 height 8
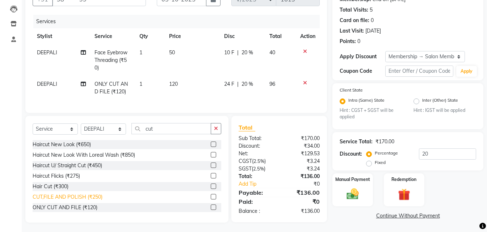
click at [86, 201] on div "CUT,FILE AND POLISH (₹250)" at bounding box center [68, 197] width 70 height 8
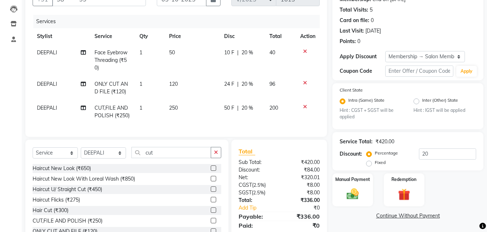
click at [306, 81] on icon at bounding box center [305, 82] width 4 height 5
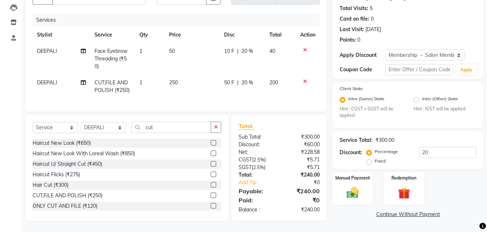
scroll to position [82, 0]
click at [305, 47] on icon at bounding box center [305, 49] width 4 height 5
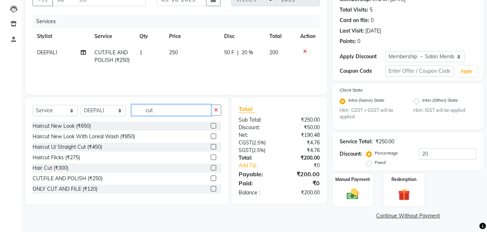
click at [158, 113] on input "cut" at bounding box center [171, 110] width 80 height 11
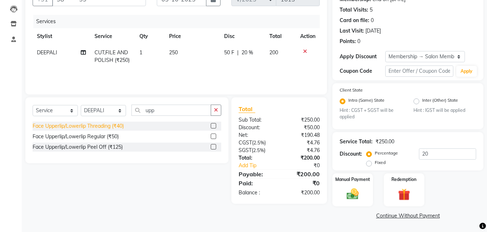
click at [107, 125] on div "Face Upperlip/Lowerlip Threading (₹40)" at bounding box center [78, 126] width 91 height 8
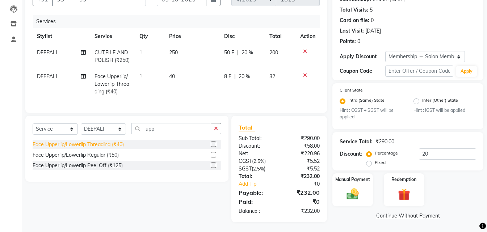
click at [111, 148] on div "Face Upperlip/Lowerlip Threading (₹40)" at bounding box center [78, 145] width 91 height 8
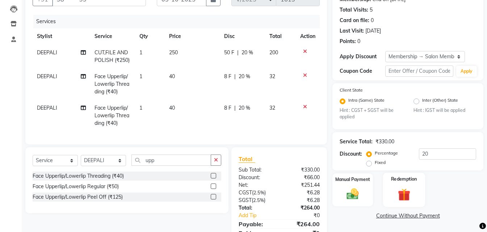
scroll to position [113, 0]
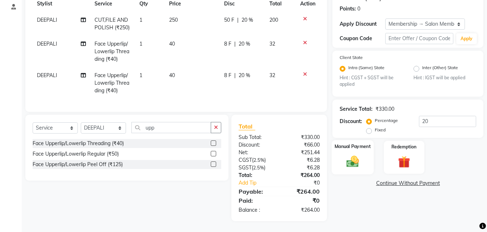
click at [352, 160] on img at bounding box center [353, 162] width 20 height 14
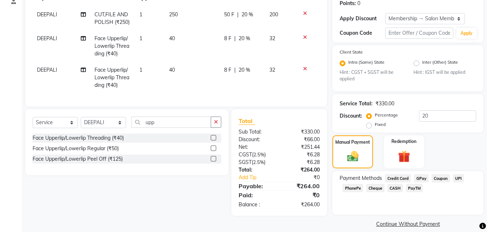
click at [394, 192] on span "CASH" at bounding box center [395, 188] width 16 height 8
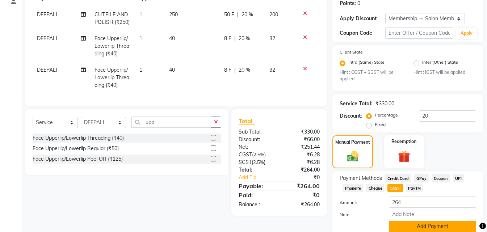
click at [396, 229] on button "Add Payment" at bounding box center [432, 226] width 87 height 11
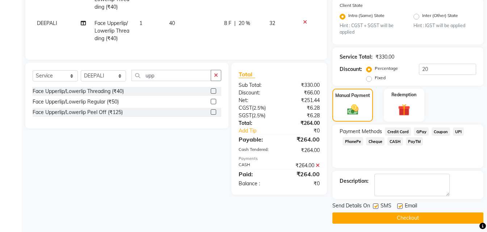
scroll to position [162, 0]
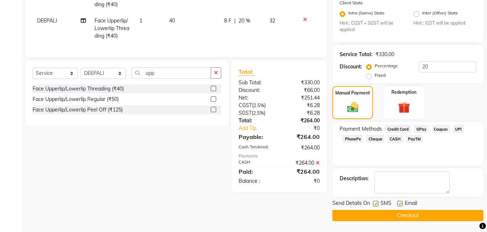
click at [403, 215] on button "Checkout" at bounding box center [407, 215] width 151 height 11
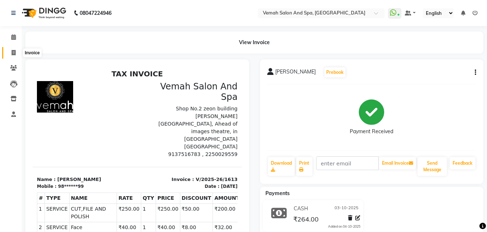
click at [10, 54] on span at bounding box center [13, 53] width 13 height 8
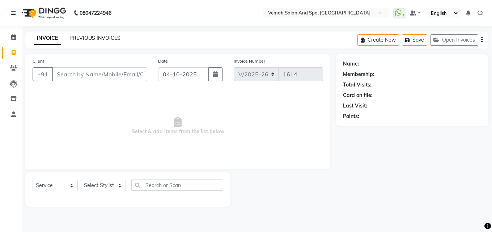
click at [77, 38] on link "PREVIOUS INVOICES" at bounding box center [95, 38] width 51 height 7
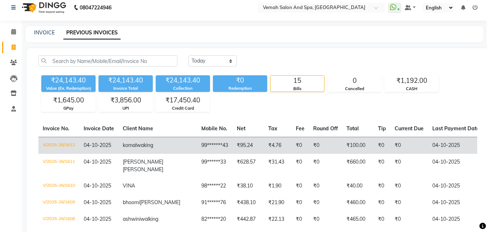
scroll to position [109, 0]
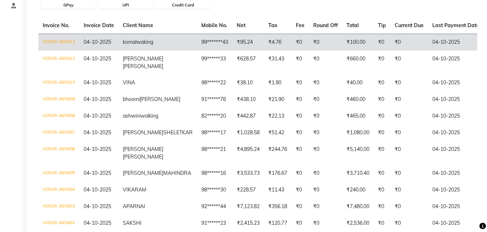
click at [390, 45] on td "₹0" at bounding box center [409, 42] width 38 height 17
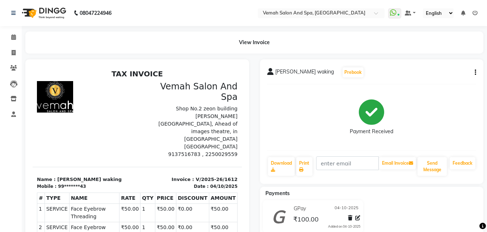
click at [353, 210] on div "GPay [DATE]" at bounding box center [326, 208] width 68 height 11
click at [354, 208] on span "04-10-2025" at bounding box center [347, 209] width 24 height 8
click at [337, 209] on span "04-10-2025" at bounding box center [347, 209] width 24 height 8
click at [339, 208] on span "04-10-2025" at bounding box center [347, 209] width 24 height 8
click at [340, 207] on span "04-10-2025" at bounding box center [347, 209] width 24 height 8
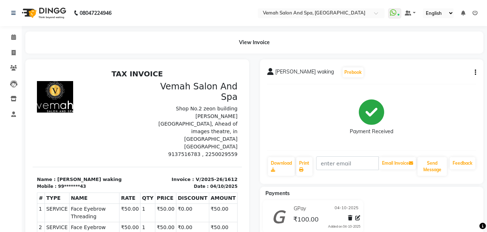
click at [477, 70] on div "komal waking Prebook Payment Received Download Print Email Invoice Send Message…" at bounding box center [372, 121] width 224 height 125
click at [11, 50] on span at bounding box center [13, 53] width 13 height 8
select select "service"
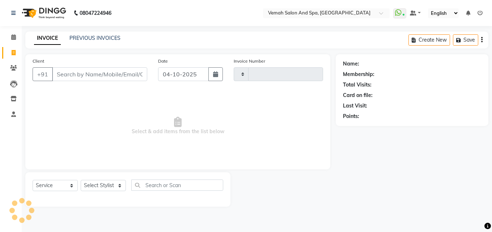
type input "1614"
select select "7315"
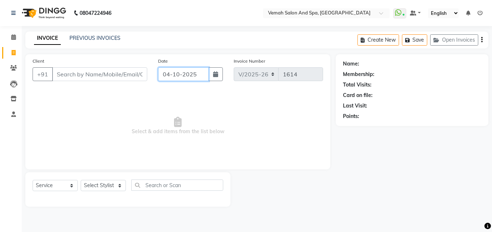
click at [167, 72] on input "04-10-2025" at bounding box center [183, 74] width 50 height 14
select select "10"
select select "2025"
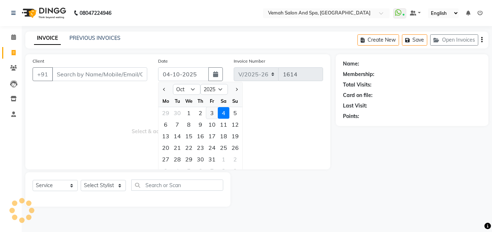
click at [211, 112] on div "3" at bounding box center [212, 113] width 12 height 12
type input "03-10-2025"
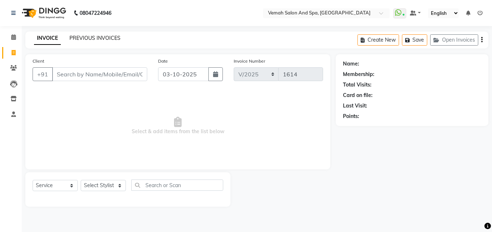
click at [100, 37] on link "PREVIOUS INVOICES" at bounding box center [95, 38] width 51 height 7
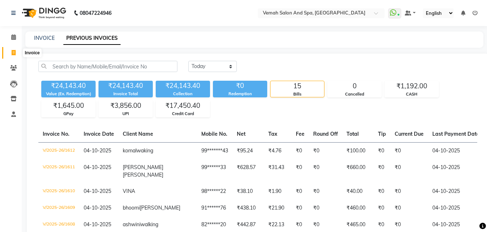
click at [10, 54] on span at bounding box center [13, 53] width 13 height 8
select select "service"
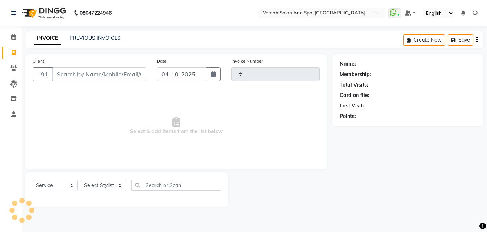
type input "1614"
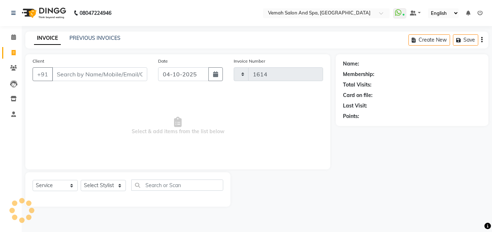
select select "7315"
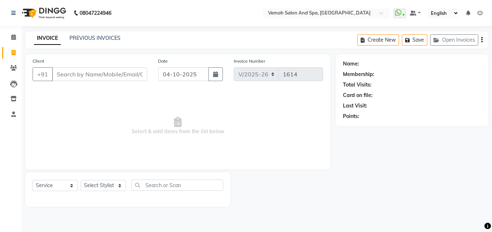
drag, startPoint x: 96, startPoint y: 29, endPoint x: 96, endPoint y: 34, distance: 5.1
click at [96, 32] on div "08047224946 Select Location × Vemah Salon And Spa, Bhakti Park WhatsApp Status …" at bounding box center [246, 116] width 492 height 232
click at [95, 38] on link "PREVIOUS INVOICES" at bounding box center [95, 38] width 51 height 7
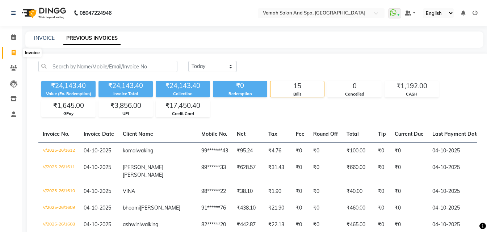
click at [12, 49] on span at bounding box center [13, 53] width 13 height 8
select select "7315"
select select "service"
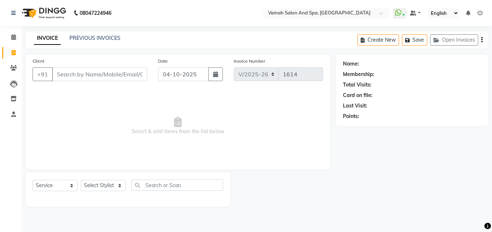
click at [66, 79] on input "Client" at bounding box center [99, 74] width 95 height 14
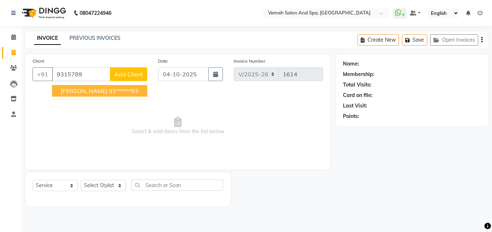
click at [134, 95] on button "[PERSON_NAME] 93******83" at bounding box center [99, 91] width 95 height 12
type input "93******83"
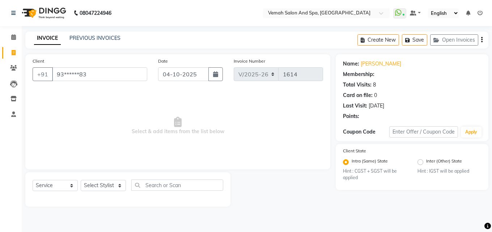
select select "1: Object"
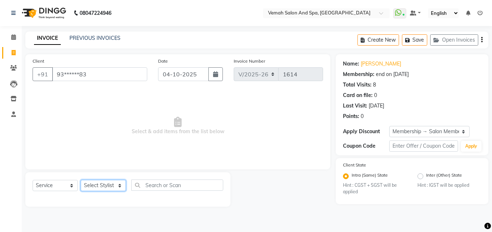
click at [104, 186] on select "Select Stylist Bhoomi Chahat [PERSON_NAME] [PERSON_NAME] beautician [PERSON_NAM…" at bounding box center [103, 185] width 45 height 11
select select "93741"
click at [81, 180] on select "Select Stylist Bhoomi Chahat [PERSON_NAME] [PERSON_NAME] beautician [PERSON_NAM…" at bounding box center [103, 185] width 45 height 11
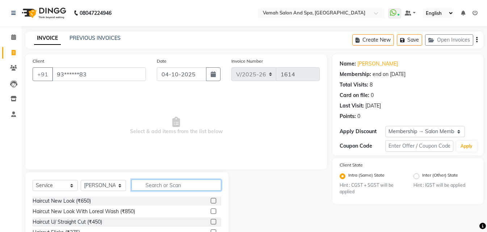
click at [149, 187] on input "text" at bounding box center [176, 185] width 90 height 11
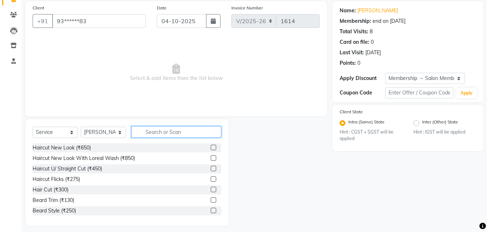
scroll to position [58, 0]
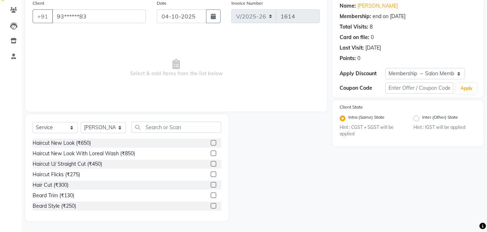
drag, startPoint x: 64, startPoint y: 186, endPoint x: 125, endPoint y: 176, distance: 61.7
click at [64, 186] on div "Hair Cut (₹300)" at bounding box center [51, 185] width 36 height 8
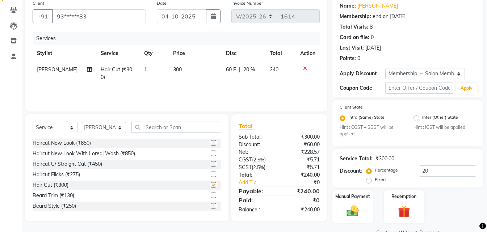
checkbox input "false"
click at [356, 214] on img at bounding box center [353, 211] width 20 height 14
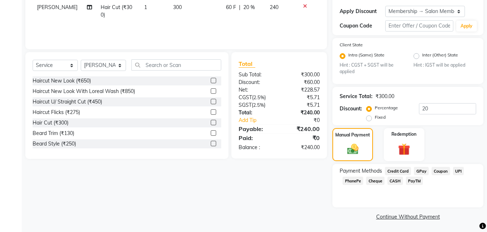
scroll to position [121, 0]
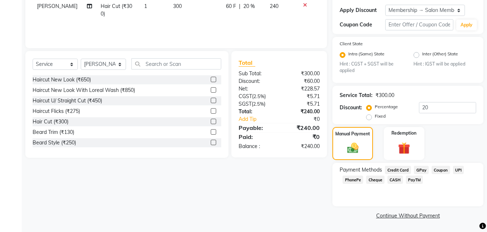
click at [424, 170] on span "GPay" at bounding box center [421, 170] width 15 height 8
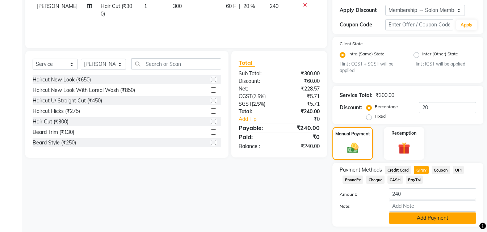
click at [417, 218] on button "Add Payment" at bounding box center [432, 218] width 87 height 11
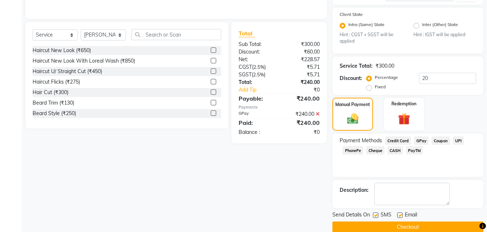
scroll to position [162, 0]
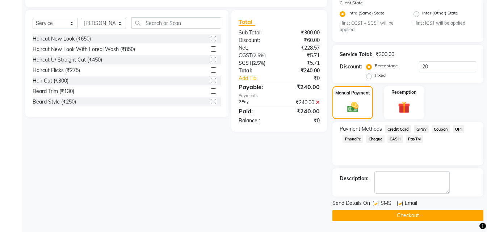
click at [423, 220] on button "Checkout" at bounding box center [407, 215] width 151 height 11
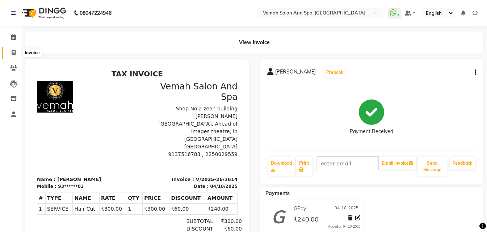
click at [9, 51] on span at bounding box center [13, 53] width 13 height 8
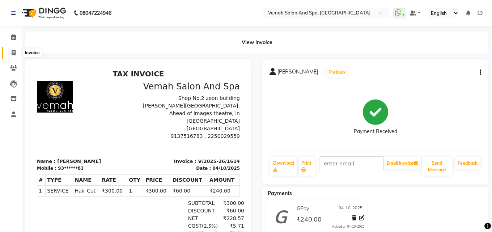
select select "7315"
select select "service"
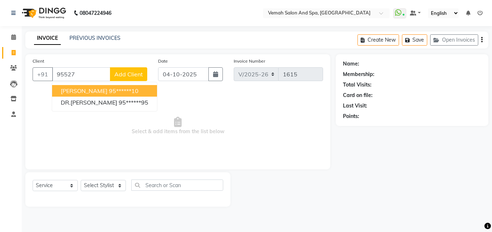
click at [109, 92] on ngb-highlight "95******10" at bounding box center [124, 90] width 30 height 7
type input "95******10"
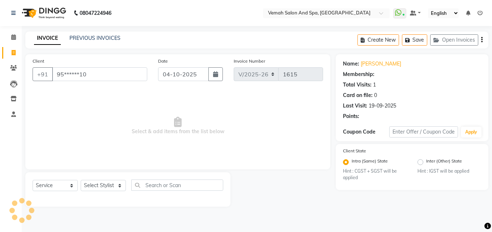
select select "1: Object"
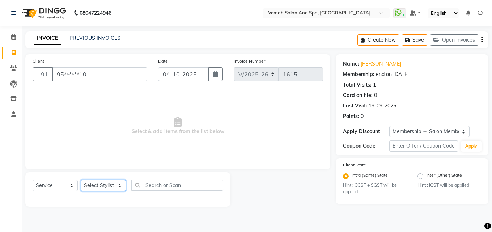
click at [93, 182] on select "Select Stylist Bhoomi Chahat [PERSON_NAME] [PERSON_NAME] beautician [PERSON_NAM…" at bounding box center [103, 185] width 45 height 11
click at [81, 180] on select "Select Stylist Bhoomi Chahat [PERSON_NAME] [PERSON_NAME] beautician [PERSON_NAM…" at bounding box center [103, 185] width 45 height 11
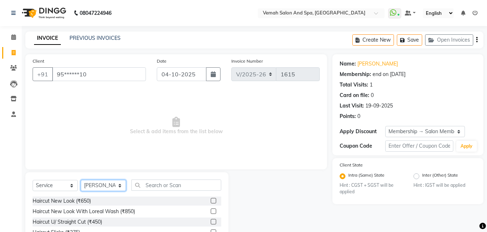
select select "93741"
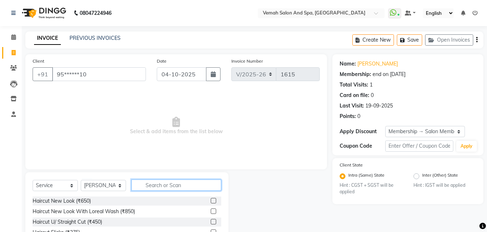
click at [151, 188] on input "text" at bounding box center [176, 185] width 90 height 11
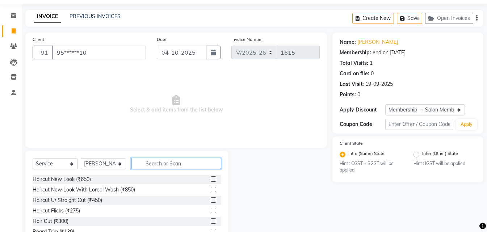
scroll to position [58, 0]
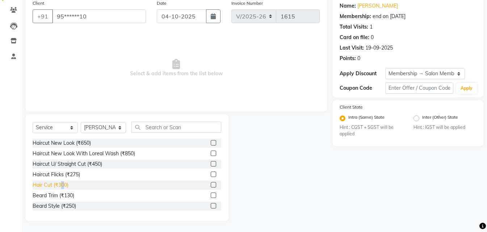
click at [63, 185] on div "Hair Cut (₹300)" at bounding box center [51, 185] width 36 height 8
checkbox input "false"
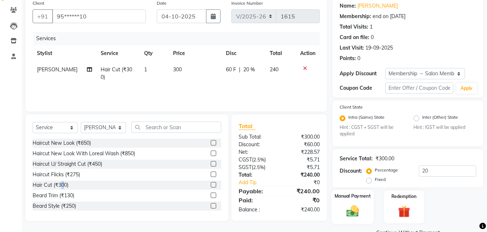
click at [349, 211] on img at bounding box center [353, 211] width 20 height 14
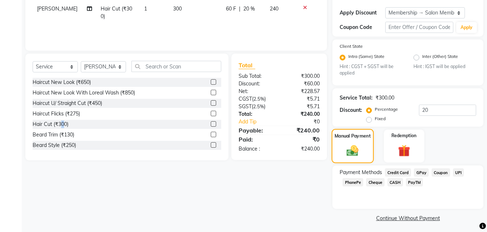
scroll to position [121, 0]
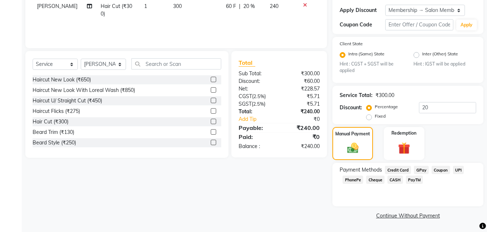
click at [391, 181] on span "CASH" at bounding box center [395, 180] width 16 height 8
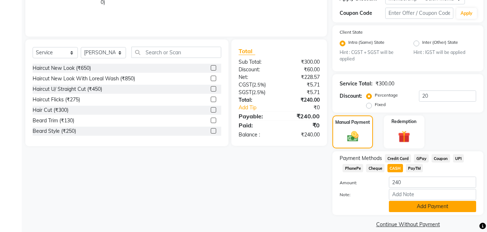
scroll to position [142, 0]
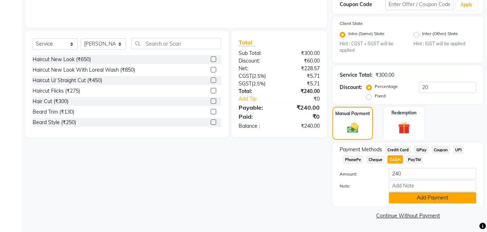
click at [415, 201] on button "Add Payment" at bounding box center [432, 197] width 87 height 11
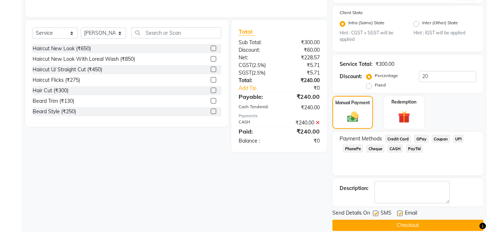
scroll to position [162, 0]
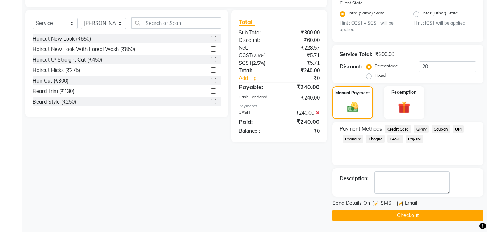
click at [402, 214] on button "Checkout" at bounding box center [407, 215] width 151 height 11
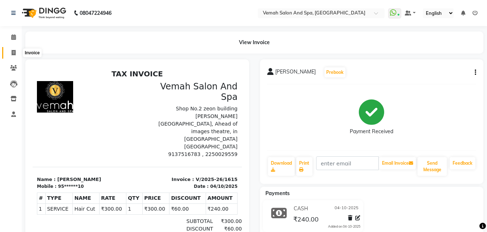
click at [12, 53] on icon at bounding box center [14, 52] width 4 height 5
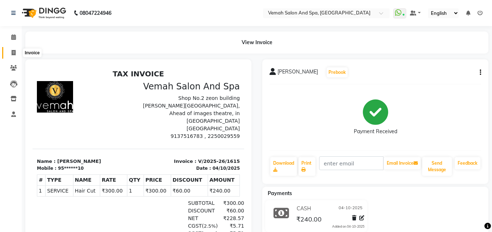
select select "7315"
select select "service"
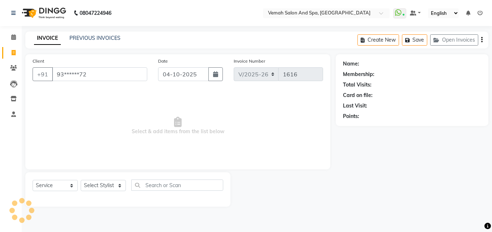
type input "93******72"
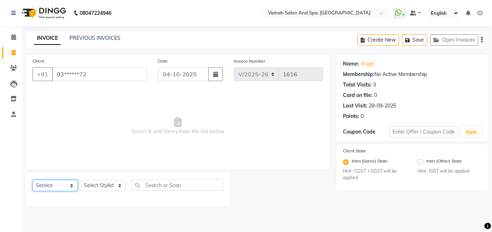
click at [55, 186] on select "Select Service Product Membership Package Voucher Prepaid Gift Card" at bounding box center [55, 185] width 45 height 11
click at [33, 180] on select "Select Service Product Membership Package Voucher Prepaid Gift Card" at bounding box center [55, 185] width 45 height 11
click at [120, 189] on select "Select Stylist Bhoomi Chahat [PERSON_NAME] [PERSON_NAME] beautician [PERSON_NAM…" at bounding box center [103, 185] width 45 height 11
select select "62759"
click at [81, 180] on select "Select Stylist Bhoomi Chahat [PERSON_NAME] [PERSON_NAME] beautician [PERSON_NAM…" at bounding box center [103, 185] width 45 height 11
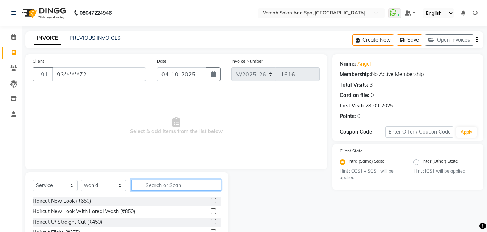
click at [173, 187] on input "text" at bounding box center [176, 185] width 90 height 11
type input "touch"
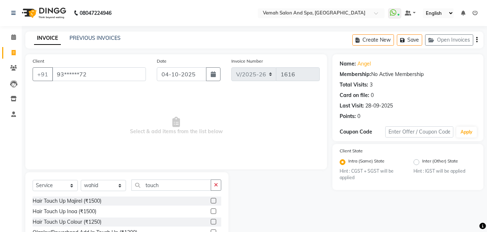
click at [211, 213] on label at bounding box center [213, 211] width 5 height 5
click at [211, 213] on input "checkbox" at bounding box center [213, 211] width 5 height 5
click at [211, 213] on label at bounding box center [213, 211] width 5 height 5
click at [211, 213] on input "checkbox" at bounding box center [213, 211] width 5 height 5
checkbox input "false"
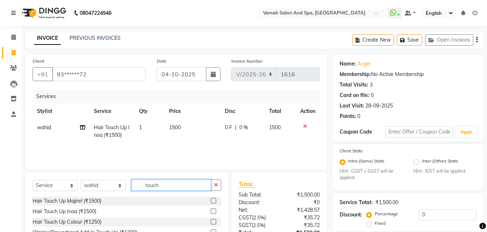
drag, startPoint x: 173, startPoint y: 182, endPoint x: 129, endPoint y: 180, distance: 44.9
click at [133, 180] on input "touch" at bounding box center [171, 185] width 80 height 11
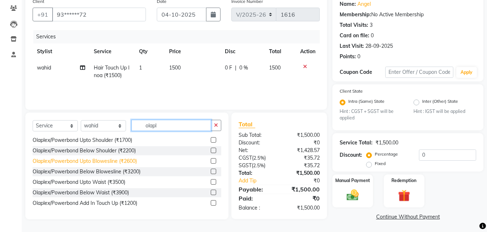
scroll to position [61, 0]
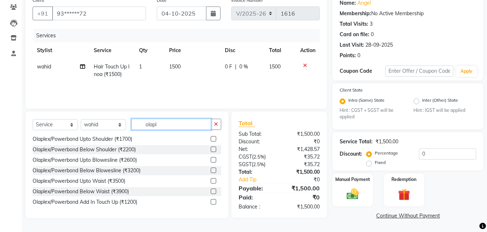
type input "olapl"
click at [211, 182] on label at bounding box center [213, 180] width 5 height 5
click at [211, 182] on input "checkbox" at bounding box center [213, 181] width 5 height 5
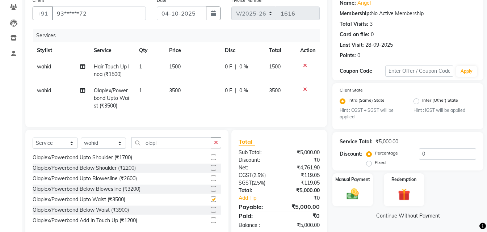
checkbox input "false"
drag, startPoint x: 429, startPoint y: 152, endPoint x: 395, endPoint y: 151, distance: 33.7
click at [395, 151] on div "Percentage Fixed 0" at bounding box center [422, 158] width 108 height 20
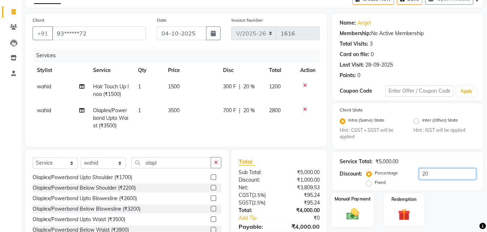
scroll to position [0, 0]
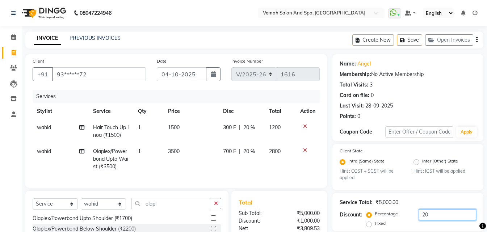
type input "20"
drag, startPoint x: 370, startPoint y: 76, endPoint x: 429, endPoint y: 76, distance: 59.4
click at [429, 76] on div "Membership: No Active Membership" at bounding box center [408, 75] width 137 height 8
click at [412, 42] on button "Save" at bounding box center [409, 39] width 25 height 11
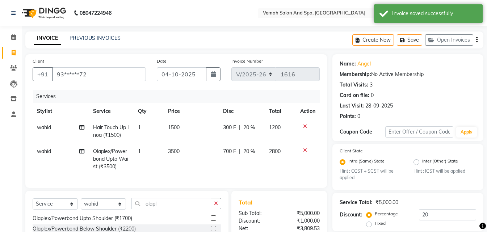
click at [52, 38] on link "INVOICE" at bounding box center [47, 38] width 27 height 13
click at [44, 38] on link "INVOICE" at bounding box center [47, 38] width 27 height 13
click at [70, 72] on input "93******72" at bounding box center [99, 74] width 94 height 14
click at [129, 71] on input "93******72" at bounding box center [99, 74] width 94 height 14
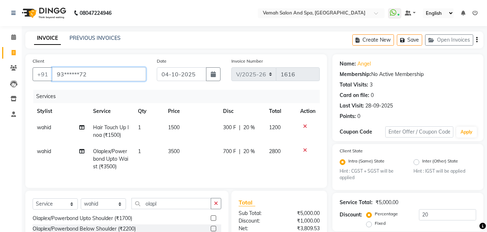
drag, startPoint x: 105, startPoint y: 72, endPoint x: 45, endPoint y: 61, distance: 61.5
click at [45, 62] on div "Client +91 93******72" at bounding box center [89, 72] width 124 height 30
type input "a"
type input "0"
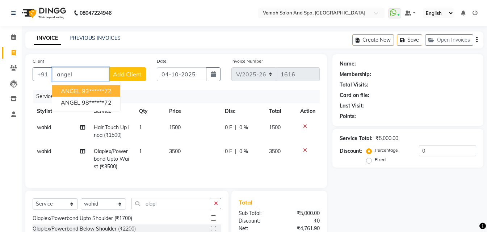
type input "93******72"
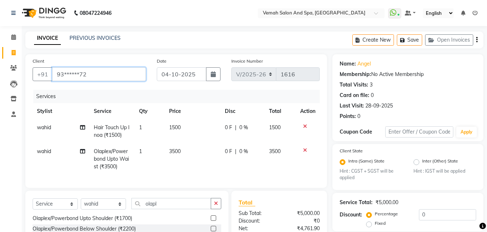
click at [116, 76] on input "93******72" at bounding box center [99, 74] width 94 height 14
click at [391, 74] on div "Membership: No Active Membership" at bounding box center [408, 75] width 137 height 8
drag, startPoint x: 110, startPoint y: 73, endPoint x: 0, endPoint y: 38, distance: 115.0
click at [0, 64] on app-home "08047224946 Select Location × Vemah Salon And Spa, Bhakti Park WhatsApp Status …" at bounding box center [243, 154] width 487 height 309
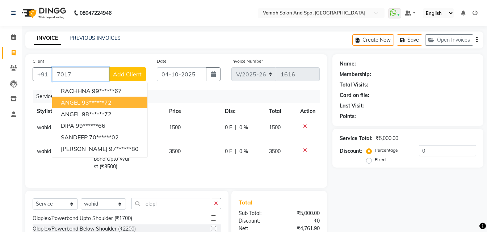
click at [99, 102] on ngb-highlight "93******72" at bounding box center [97, 102] width 30 height 7
type input "93******72"
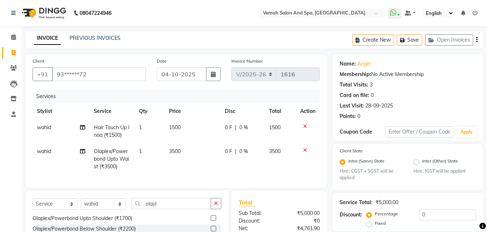
click at [361, 75] on div "Membership:" at bounding box center [356, 75] width 32 height 8
drag, startPoint x: 361, startPoint y: 75, endPoint x: 435, endPoint y: 77, distance: 73.9
click at [431, 76] on div "Membership: No Active Membership" at bounding box center [408, 75] width 137 height 8
click at [436, 79] on div "Name: Angel Membership: No Active Membership Total Visits: 3 Card on file: 0 La…" at bounding box center [408, 88] width 137 height 63
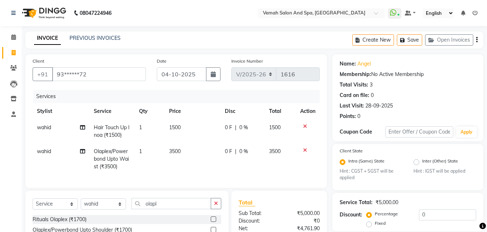
drag, startPoint x: 348, startPoint y: 107, endPoint x: 397, endPoint y: 107, distance: 48.9
click at [397, 107] on div "Last Visit: 28-09-2025" at bounding box center [408, 106] width 137 height 8
click at [415, 108] on div "Last Visit: 28-09-2025" at bounding box center [408, 106] width 137 height 8
click at [378, 72] on div "Membership: No Active Membership" at bounding box center [408, 75] width 137 height 8
click at [365, 63] on link "Angel" at bounding box center [363, 64] width 13 height 8
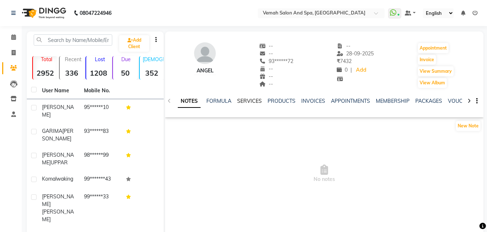
click at [244, 101] on link "SERVICES" at bounding box center [249, 101] width 25 height 7
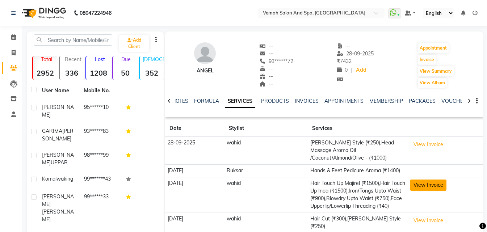
click at [431, 180] on button "View Invoice" at bounding box center [428, 185] width 36 height 11
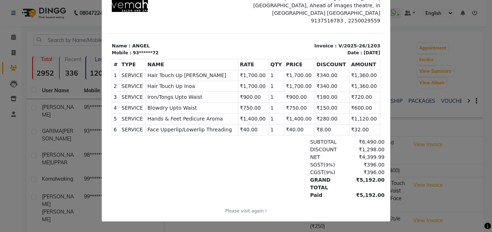
drag, startPoint x: 1, startPoint y: 167, endPoint x: 22, endPoint y: 76, distance: 93.5
click at [2, 165] on ngb-modal-window "INVOICE View Invoice Close" at bounding box center [246, 116] width 492 height 232
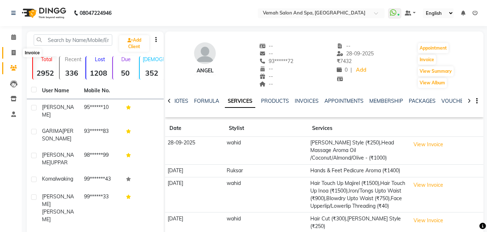
click at [13, 52] on icon at bounding box center [14, 52] width 4 height 5
select select "service"
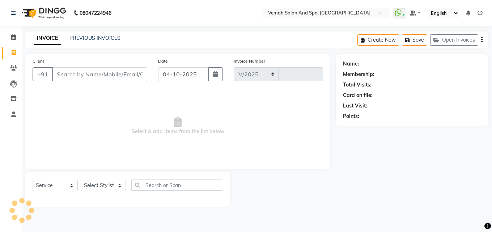
select select "7315"
type input "1616"
click at [93, 38] on link "PREVIOUS INVOICES" at bounding box center [95, 38] width 51 height 7
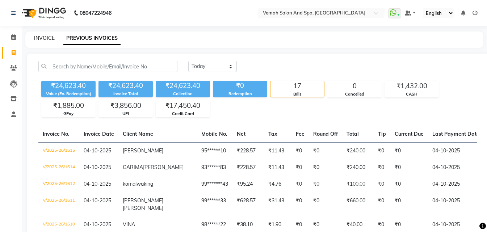
click at [41, 37] on link "INVOICE" at bounding box center [44, 38] width 21 height 7
select select "7315"
select select "service"
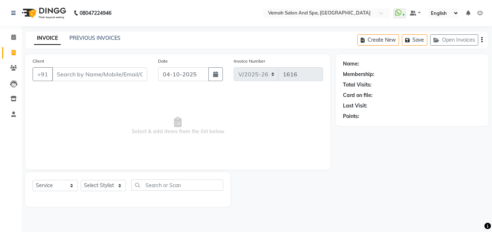
click at [484, 38] on div "Create New Save Open Invoices" at bounding box center [423, 40] width 131 height 17
click at [478, 40] on button "Open Invoices" at bounding box center [455, 39] width 48 height 11
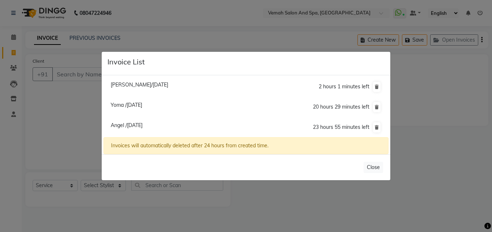
click at [137, 126] on span "Angel /[DATE]" at bounding box center [127, 125] width 32 height 7
type input "93******72"
click at [137, 126] on span "Angel /[DATE]" at bounding box center [127, 125] width 32 height 7
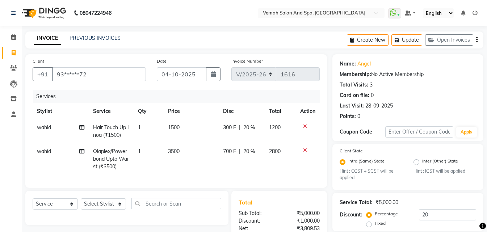
click at [43, 33] on link "INVOICE" at bounding box center [47, 38] width 27 height 13
click at [43, 34] on link "INVOICE" at bounding box center [47, 38] width 27 height 13
click at [82, 37] on link "PREVIOUS INVOICES" at bounding box center [95, 38] width 51 height 7
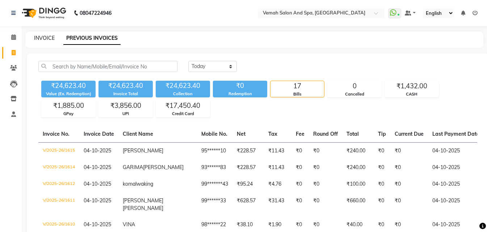
click at [53, 39] on link "INVOICE" at bounding box center [44, 38] width 21 height 7
select select "service"
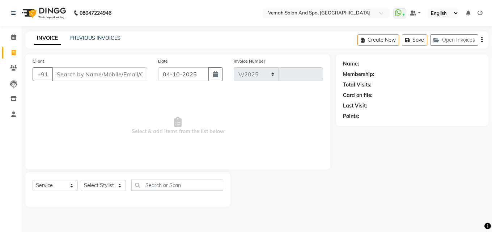
select select "7315"
type input "1616"
click at [482, 40] on icon "button" at bounding box center [482, 40] width 1 height 0
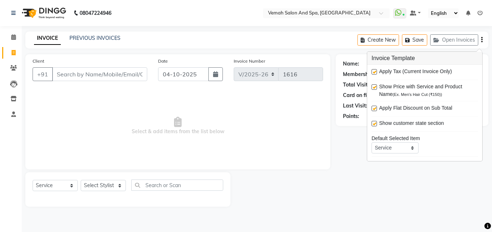
drag, startPoint x: 254, startPoint y: 140, endPoint x: 265, endPoint y: 137, distance: 11.8
click at [254, 140] on span "Select & add items from the list below" at bounding box center [178, 126] width 291 height 72
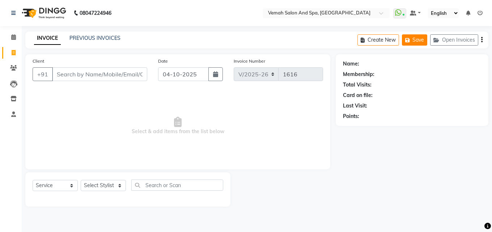
click at [418, 40] on button "Save" at bounding box center [414, 39] width 25 height 11
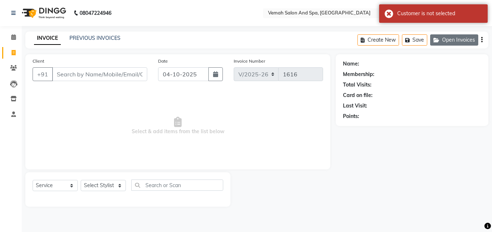
click at [450, 40] on button "Open Invoices" at bounding box center [455, 39] width 48 height 11
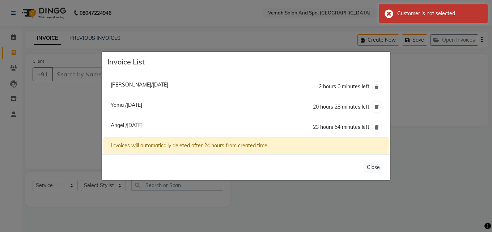
click at [132, 126] on span "Angel /[DATE]" at bounding box center [127, 125] width 32 height 7
type input "93******72"
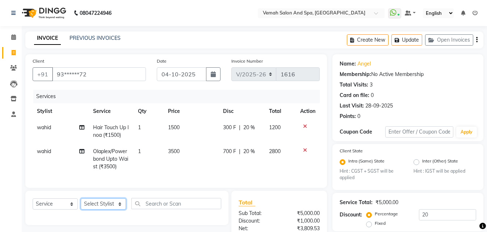
click at [101, 210] on select "Select Stylist Bhoomi Chahat [PERSON_NAME] [PERSON_NAME] beautician [PERSON_NAM…" at bounding box center [103, 203] width 45 height 11
select select "81151"
click at [81, 204] on select "Select Stylist Bhoomi Chahat [PERSON_NAME] [PERSON_NAME] beautician [PERSON_NAM…" at bounding box center [103, 203] width 45 height 11
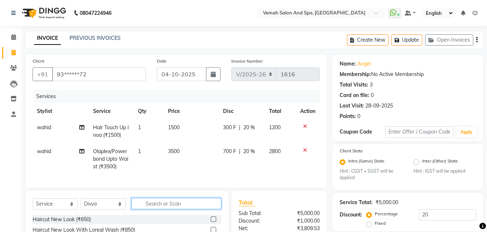
click at [157, 209] on input "text" at bounding box center [176, 203] width 90 height 11
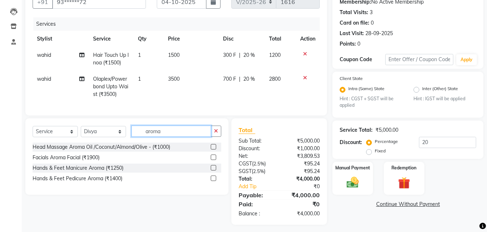
click at [172, 137] on input "aroma" at bounding box center [171, 131] width 80 height 11
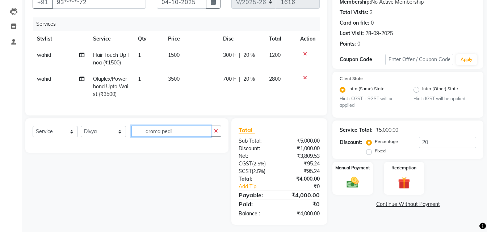
click at [189, 137] on input "aroma pedi" at bounding box center [171, 131] width 80 height 11
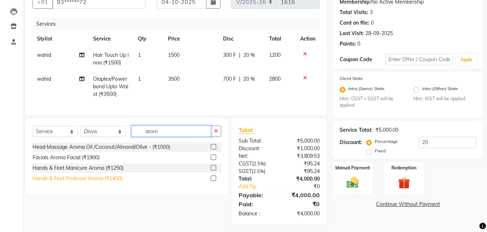
type input "arom"
click at [97, 182] on div "Hands & Feet Pedicure Aroma (₹1400)" at bounding box center [78, 179] width 90 height 8
checkbox input "false"
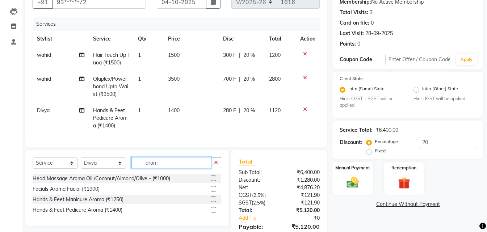
drag, startPoint x: 159, startPoint y: 167, endPoint x: 144, endPoint y: 167, distance: 15.2
click at [144, 167] on input "arom" at bounding box center [171, 162] width 80 height 11
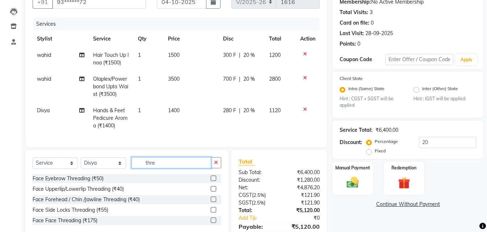
type input "thre"
click at [100, 166] on select "Select Stylist Bhoomi Chahat [PERSON_NAME] [PERSON_NAME] beautician [PERSON_NAM…" at bounding box center [103, 163] width 45 height 11
click at [81, 163] on select "Select Stylist Bhoomi Chahat [PERSON_NAME] [PERSON_NAME] beautician [PERSON_NAM…" at bounding box center [103, 163] width 45 height 11
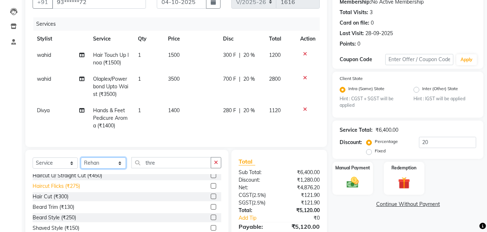
scroll to position [36, 0]
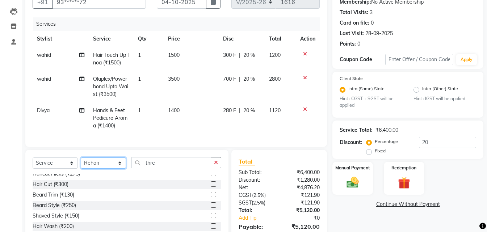
click at [91, 169] on select "Select Stylist Bhoomi Chahat [PERSON_NAME] [PERSON_NAME] beautician [PERSON_NAM…" at bounding box center [103, 163] width 45 height 11
select select "62757"
click at [81, 163] on select "Select Stylist Bhoomi Chahat [PERSON_NAME] [PERSON_NAME] beautician [PERSON_NAM…" at bounding box center [103, 163] width 45 height 11
click at [167, 167] on input "thre" at bounding box center [171, 162] width 80 height 11
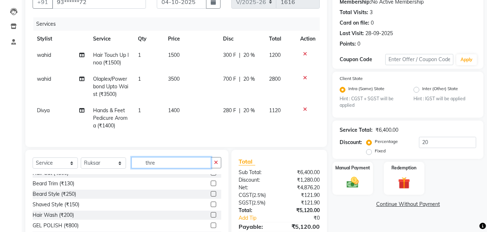
scroll to position [109, 0]
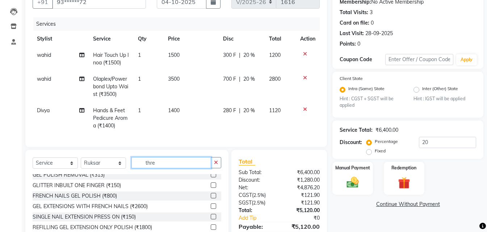
click at [163, 168] on input "thre" at bounding box center [171, 162] width 80 height 11
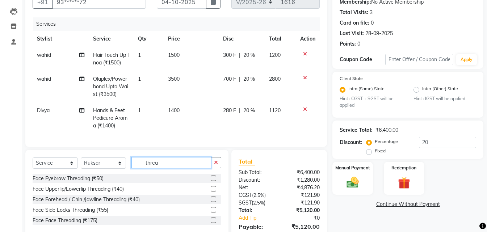
scroll to position [0, 0]
type input "threa"
click at [55, 182] on div "Face Eyebrow Threading (₹50)" at bounding box center [68, 179] width 71 height 8
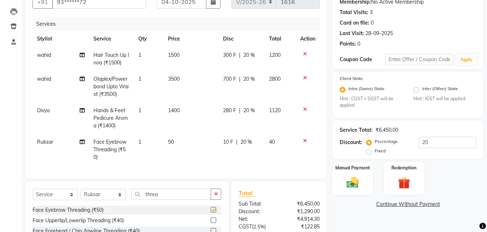
checkbox input "false"
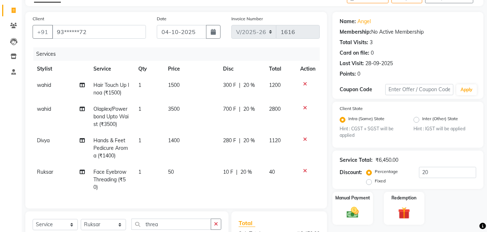
scroll to position [144, 0]
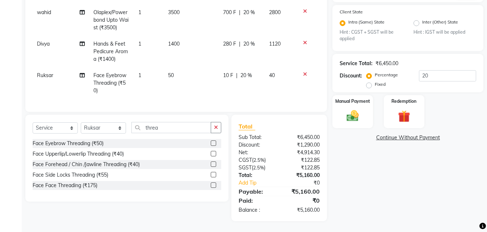
click at [162, 137] on div "Select Service Product Membership Package Voucher Prepaid Gift Card Select Styl…" at bounding box center [127, 130] width 189 height 17
drag, startPoint x: 167, startPoint y: 115, endPoint x: 167, endPoint y: 129, distance: 13.8
click at [167, 128] on div "Select Service Product Membership Package Voucher Prepaid Gift Card Select Styl…" at bounding box center [126, 158] width 203 height 87
click at [164, 131] on input "threa" at bounding box center [171, 127] width 80 height 11
type input "threa"
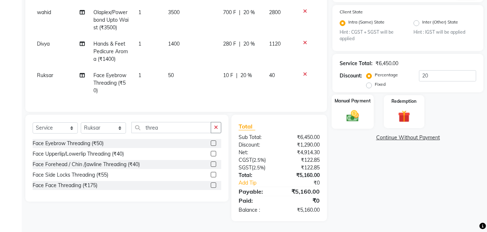
click at [354, 114] on img at bounding box center [353, 116] width 20 height 14
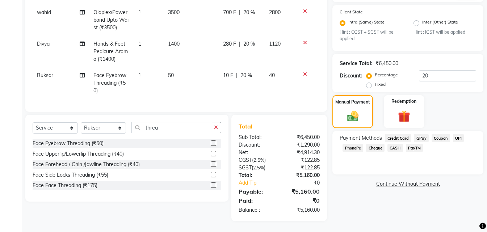
click at [398, 134] on span "Credit Card" at bounding box center [398, 138] width 26 height 8
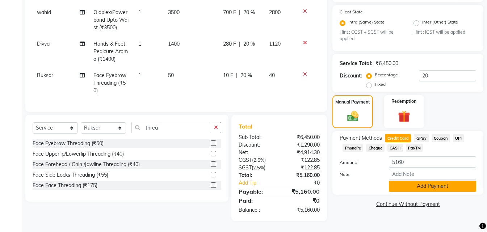
click at [427, 181] on button "Add Payment" at bounding box center [432, 186] width 87 height 11
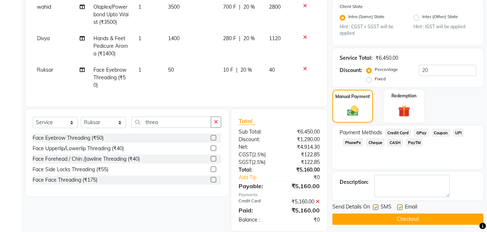
click at [374, 220] on button "Checkout" at bounding box center [407, 219] width 151 height 11
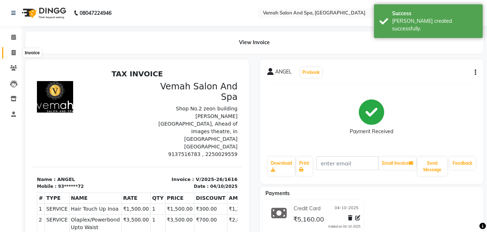
click at [13, 54] on icon at bounding box center [14, 52] width 4 height 5
select select "7315"
select select "service"
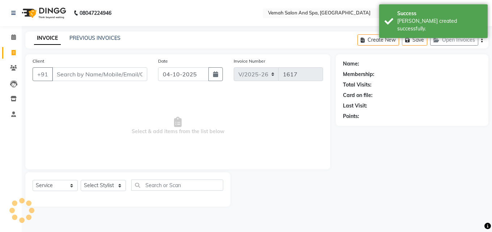
click at [104, 75] on input "Client" at bounding box center [99, 74] width 95 height 14
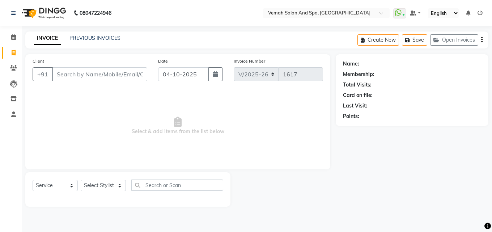
drag, startPoint x: 63, startPoint y: 78, endPoint x: 66, endPoint y: 73, distance: 6.2
click at [63, 77] on input "Client" at bounding box center [99, 74] width 95 height 14
click at [116, 72] on input "Client" at bounding box center [99, 74] width 95 height 14
drag, startPoint x: 116, startPoint y: 72, endPoint x: 110, endPoint y: 89, distance: 18.4
click at [111, 87] on div "Client +91" at bounding box center [90, 72] width 126 height 30
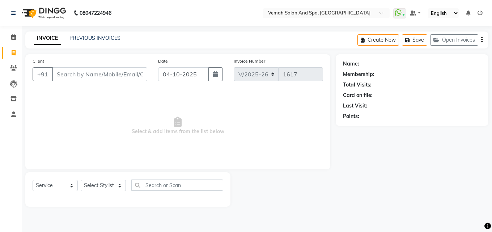
click at [89, 75] on input "Client" at bounding box center [99, 74] width 95 height 14
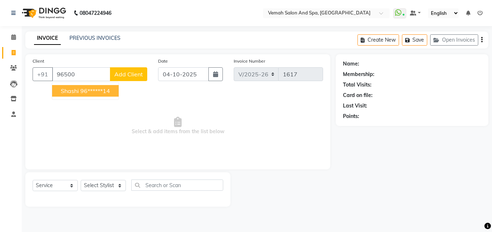
click at [97, 91] on ngb-highlight "96******14" at bounding box center [95, 90] width 30 height 7
type input "96******14"
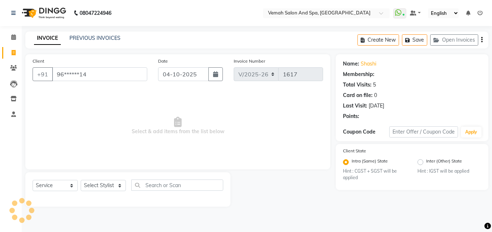
select select "1: Object"
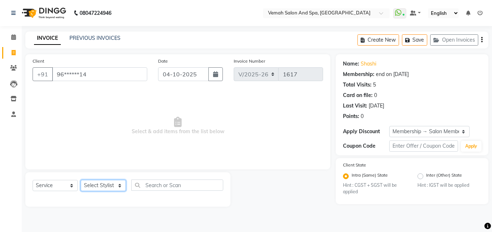
click at [90, 183] on select "Select Stylist Bhoomi Chahat [PERSON_NAME] [PERSON_NAME] beautician [PERSON_NAM…" at bounding box center [103, 185] width 45 height 11
select select "84645"
click at [81, 180] on select "Select Stylist Bhoomi Chahat [PERSON_NAME] [PERSON_NAME] beautician [PERSON_NAM…" at bounding box center [103, 185] width 45 height 11
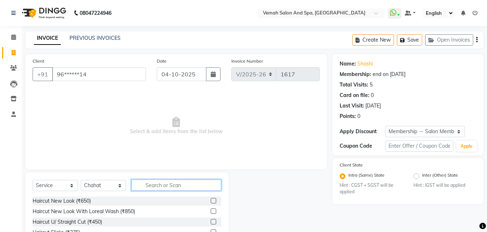
click at [159, 184] on input "text" at bounding box center [176, 185] width 90 height 11
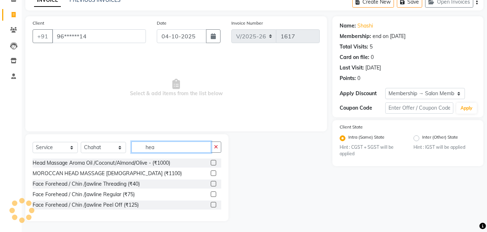
scroll to position [38, 0]
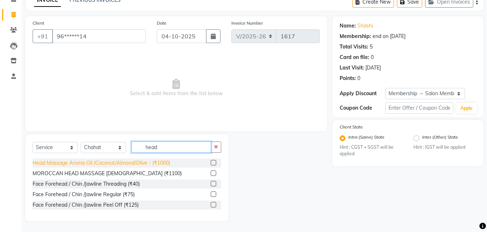
type input "head"
click at [55, 163] on div "Head Massage Aroma Oil /Coconut/Almond/Olive - (₹1000)" at bounding box center [102, 163] width 138 height 8
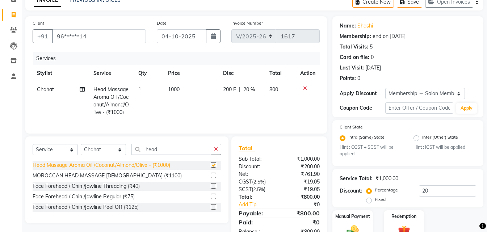
checkbox input "false"
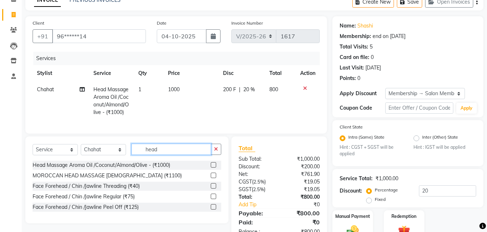
click at [159, 154] on input "head" at bounding box center [171, 149] width 80 height 11
click at [418, 6] on button "Save" at bounding box center [409, 1] width 25 height 11
click at [163, 155] on input "head" at bounding box center [171, 149] width 80 height 11
type input "h"
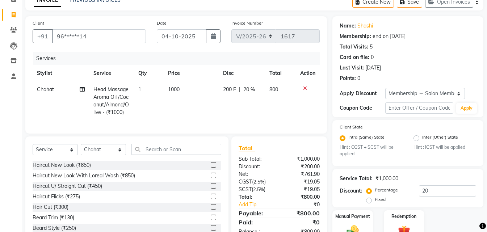
click at [107, 148] on div "Select Service Product Membership Package Voucher Prepaid Gift Card Select Styl…" at bounding box center [126, 190] width 203 height 107
click at [98, 155] on select "Select Stylist Bhoomi Chahat [PERSON_NAME] [PERSON_NAME] beautician [PERSON_NAM…" at bounding box center [103, 149] width 45 height 11
select select "85239"
click at [81, 150] on select "Select Stylist Bhoomi Chahat [PERSON_NAME] [PERSON_NAME] beautician [PERSON_NAM…" at bounding box center [103, 149] width 45 height 11
click at [150, 155] on input "text" at bounding box center [176, 149] width 90 height 11
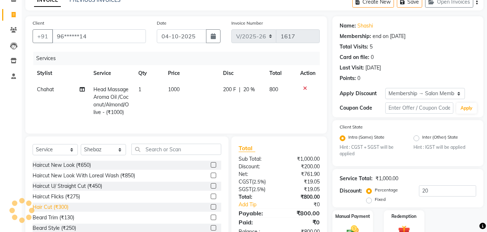
click at [67, 211] on div "Hair Cut (₹300)" at bounding box center [51, 207] width 36 height 8
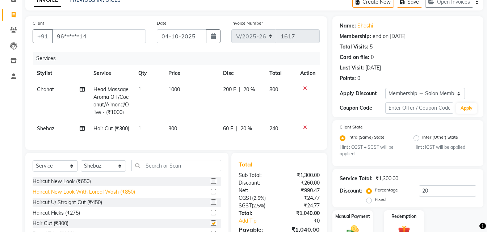
checkbox input "false"
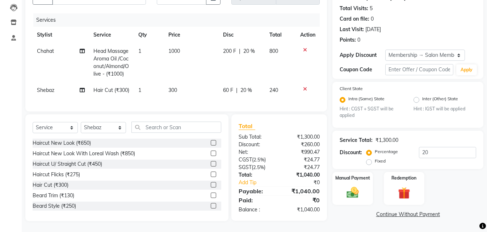
scroll to position [89, 0]
click at [354, 186] on img at bounding box center [353, 193] width 20 height 14
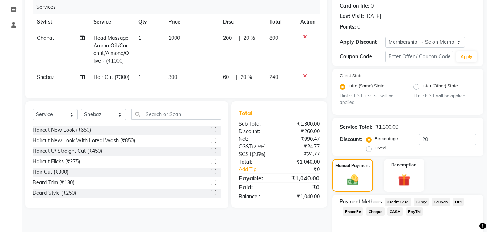
click at [421, 201] on span "GPay" at bounding box center [421, 202] width 15 height 8
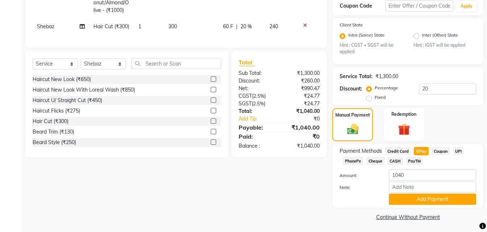
scroll to position [142, 0]
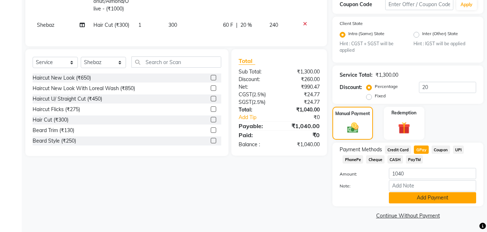
click at [416, 201] on button "Add Payment" at bounding box center [432, 197] width 87 height 11
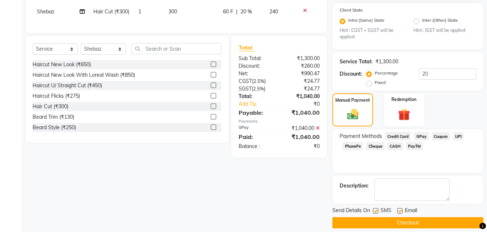
scroll to position [162, 0]
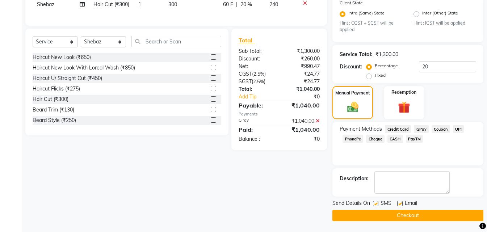
click at [390, 216] on button "Checkout" at bounding box center [407, 215] width 151 height 11
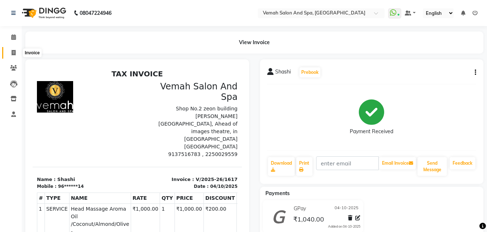
click at [9, 52] on span at bounding box center [13, 53] width 13 height 8
select select "service"
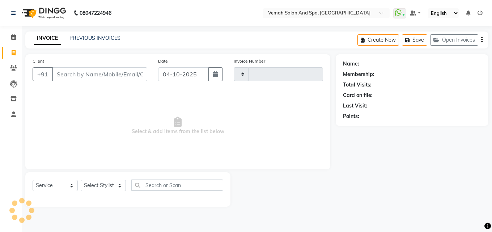
type input "1618"
select select "7315"
click at [67, 76] on input "Client" at bounding box center [99, 74] width 95 height 14
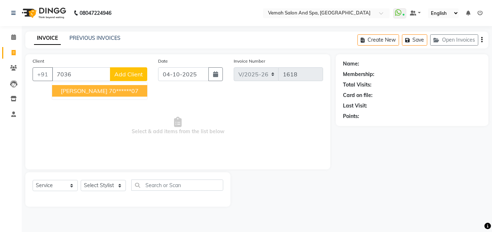
click at [62, 93] on span "[PERSON_NAME]" at bounding box center [84, 90] width 47 height 7
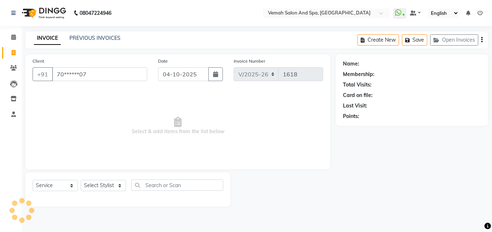
type input "70******07"
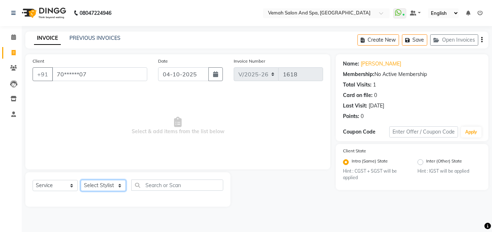
click at [91, 182] on select "Select Stylist Bhoomi Chahat [PERSON_NAME] [PERSON_NAME] beautician [PERSON_NAM…" at bounding box center [103, 185] width 45 height 11
select select "93741"
click at [81, 180] on select "Select Stylist Bhoomi Chahat [PERSON_NAME] [PERSON_NAME] beautician [PERSON_NAM…" at bounding box center [103, 185] width 45 height 11
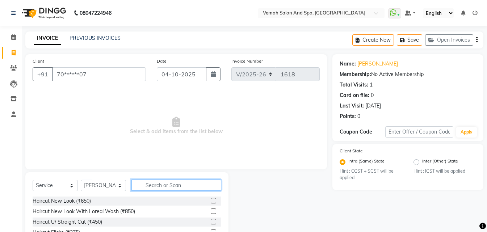
click at [152, 189] on input "text" at bounding box center [176, 185] width 90 height 11
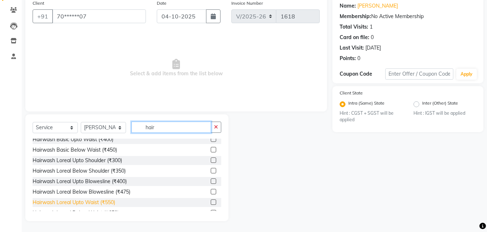
scroll to position [145, 0]
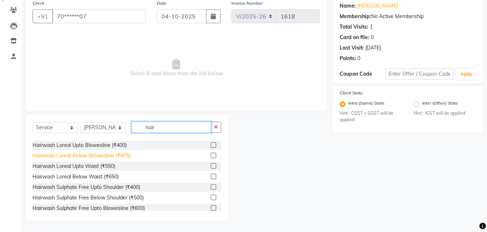
type input "hair"
click at [108, 156] on div "Hairwash Loreal Below Blowesline (₹475)" at bounding box center [82, 156] width 98 height 8
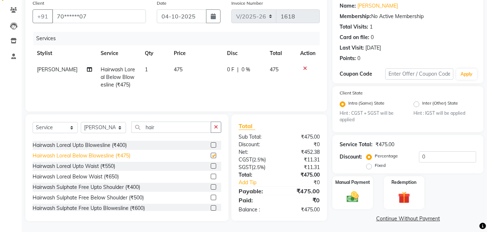
checkbox input "false"
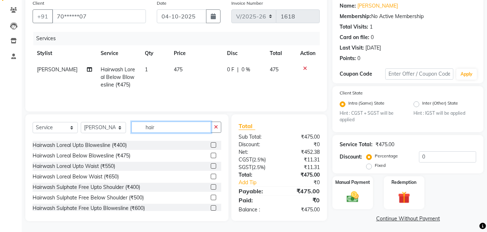
click at [179, 127] on input "hair" at bounding box center [171, 127] width 80 height 11
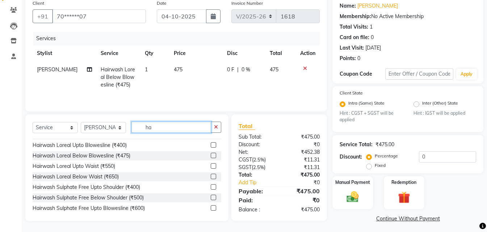
type input "h"
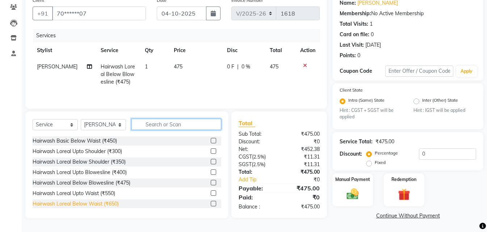
scroll to position [453, 0]
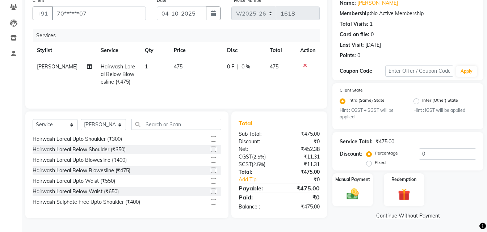
click at [304, 66] on icon at bounding box center [305, 65] width 4 height 5
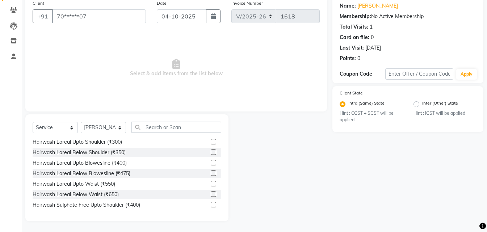
scroll to position [58, 0]
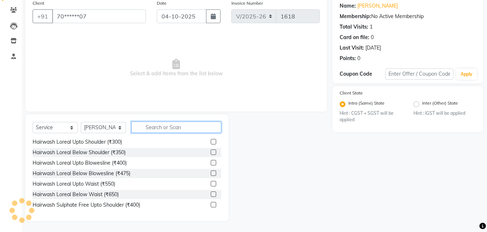
click at [165, 131] on input "text" at bounding box center [176, 127] width 90 height 11
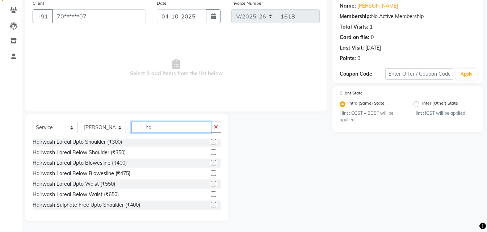
type input "h"
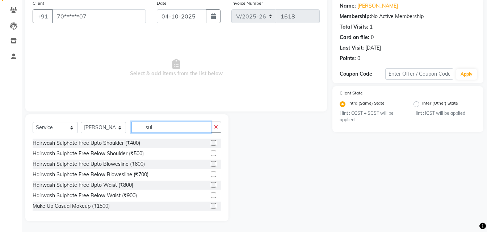
scroll to position [49, 0]
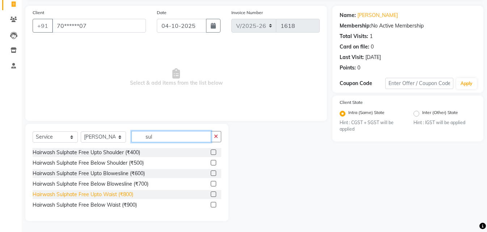
type input "sul"
click at [100, 194] on div "Hairwash Sulphate Free Upto Waist (₹800)" at bounding box center [83, 195] width 101 height 8
checkbox input "false"
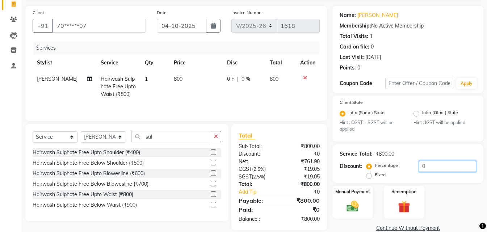
click at [433, 163] on input "0" at bounding box center [447, 166] width 57 height 11
click at [442, 147] on div "Service Total: ₹800.00 Discount: Percentage Fixed 20" at bounding box center [408, 163] width 137 height 33
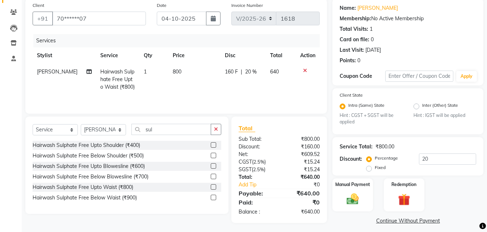
scroll to position [61, 0]
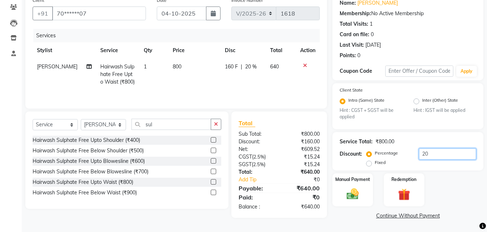
click at [431, 152] on input "20" at bounding box center [447, 153] width 57 height 11
type input "1"
type input "0"
click at [447, 134] on div "Service Total: ₹800.00 Discount: Percentage Fixed 0" at bounding box center [407, 151] width 151 height 39
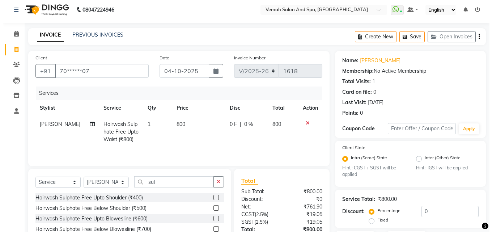
scroll to position [0, 0]
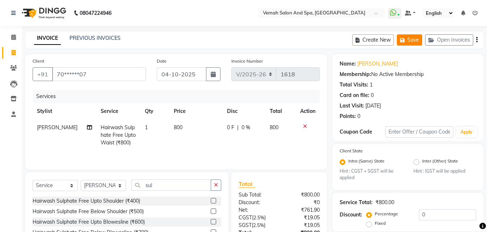
click at [406, 40] on icon "button" at bounding box center [403, 40] width 7 height 5
click at [16, 50] on icon at bounding box center [14, 52] width 4 height 5
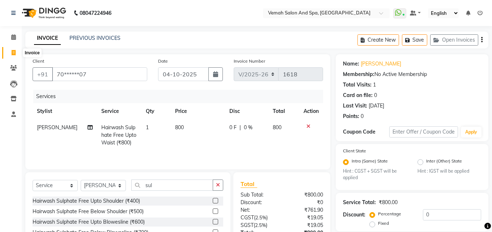
select select "7315"
select select "service"
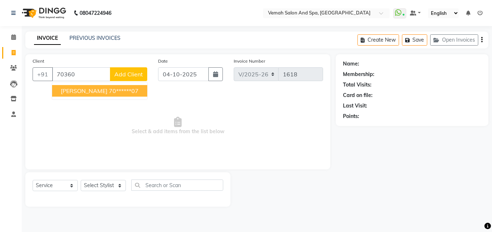
click at [75, 89] on span "[PERSON_NAME]" at bounding box center [84, 90] width 47 height 7
type input "70******07"
click at [124, 72] on span "Add Client" at bounding box center [128, 74] width 29 height 7
select select "22"
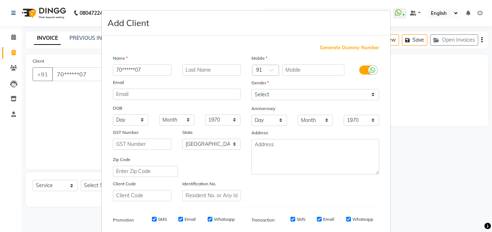
click at [77, 156] on ngb-modal-window "Add Client Generate Dummy Number Name 70******07 Email DOB Day 01 02 03 04 05 0…" at bounding box center [246, 116] width 492 height 232
click at [73, 109] on ngb-modal-window "Add Client Generate Dummy Number Name 70******07 Email DOB Day 01 02 03 04 05 0…" at bounding box center [246, 116] width 492 height 232
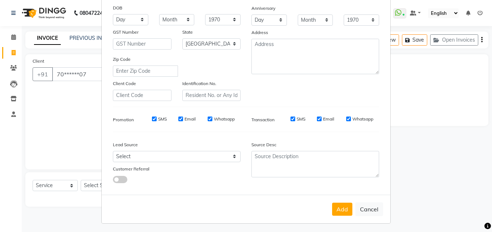
scroll to position [102, 0]
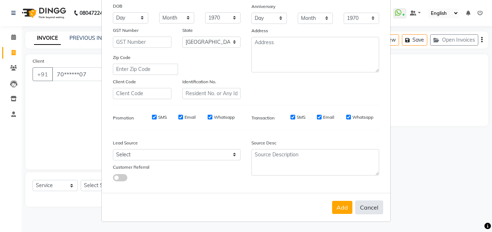
click at [364, 209] on button "Cancel" at bounding box center [370, 208] width 28 height 14
select select
select select "null"
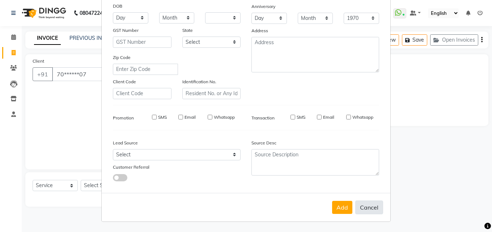
select select
checkbox input "false"
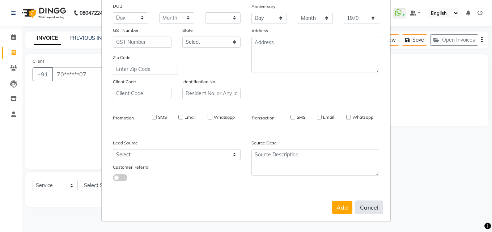
checkbox input "false"
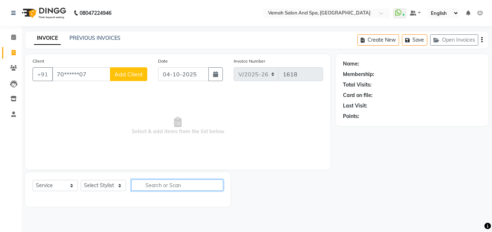
click at [161, 185] on input "text" at bounding box center [177, 185] width 92 height 11
type input "memb"
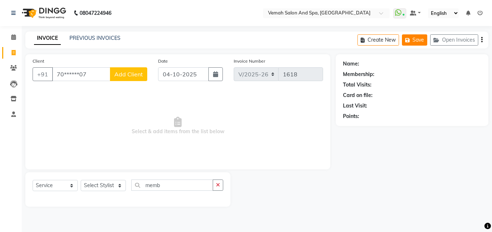
click at [417, 39] on button "Save" at bounding box center [414, 39] width 25 height 11
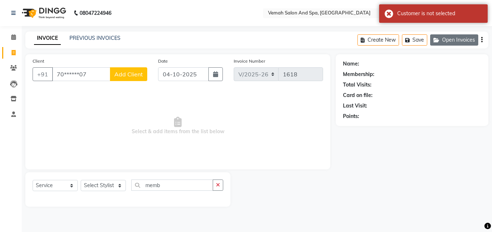
click at [466, 35] on button "Open Invoices" at bounding box center [455, 39] width 48 height 11
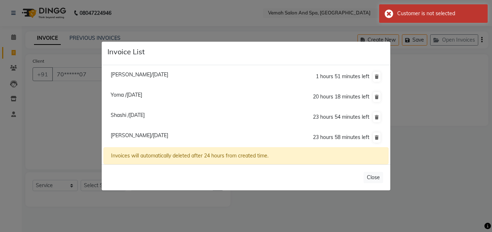
click at [108, 144] on li "[PERSON_NAME]/[DATE] 23 hours 58 minutes left" at bounding box center [246, 137] width 285 height 20
drag, startPoint x: 55, startPoint y: 107, endPoint x: 71, endPoint y: 113, distance: 17.0
click at [55, 107] on ngb-modal-window "Invoice List [PERSON_NAME]/[DATE] 1 hours 51 minutes left [GEOGRAPHIC_DATA] /[D…" at bounding box center [246, 116] width 492 height 232
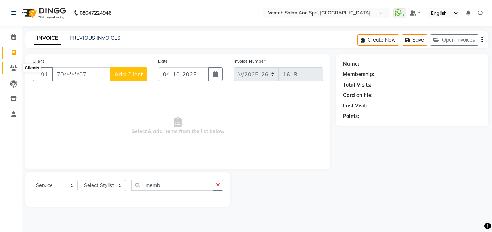
click at [16, 69] on icon at bounding box center [13, 67] width 7 height 5
drag, startPoint x: 138, startPoint y: 78, endPoint x: 127, endPoint y: 77, distance: 11.2
click at [127, 77] on span "Add Client" at bounding box center [128, 74] width 29 height 7
select select "22"
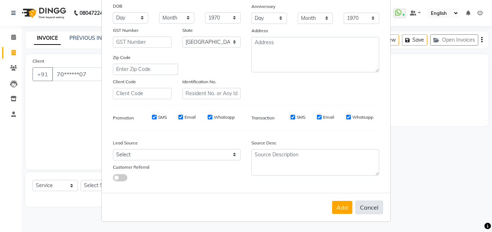
click at [372, 208] on button "Cancel" at bounding box center [370, 208] width 28 height 14
select select
select select "null"
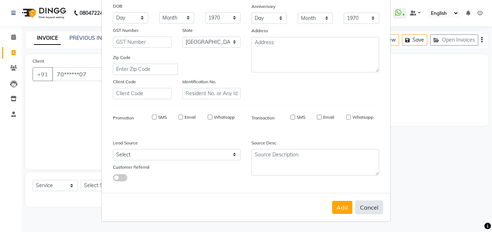
select select
checkbox input "false"
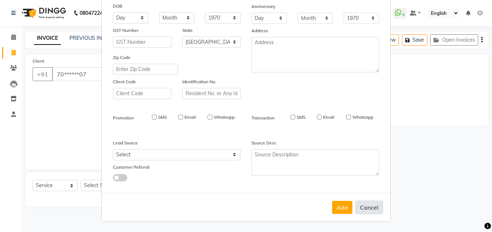
checkbox input "false"
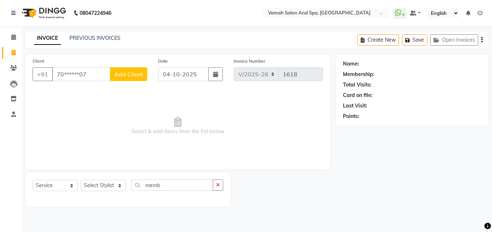
click at [483, 40] on div "Create New Save Open Invoices" at bounding box center [423, 40] width 131 height 17
click at [386, 38] on button "Create New" at bounding box center [379, 39] width 42 height 11
click at [483, 42] on div "Create New Save Open Invoices" at bounding box center [423, 40] width 131 height 17
click at [483, 38] on div "Create New Save Open Invoices" at bounding box center [423, 40] width 131 height 17
click at [481, 38] on div "Create New Save Open Invoices" at bounding box center [423, 40] width 131 height 17
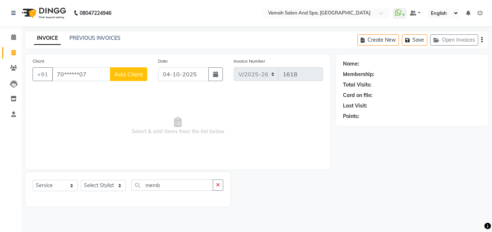
click at [482, 39] on button "button" at bounding box center [482, 40] width 1 height 17
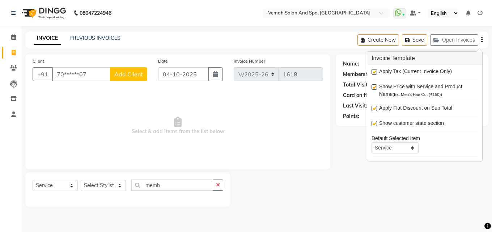
click at [314, 140] on span "Select & add items from the list below" at bounding box center [178, 126] width 291 height 72
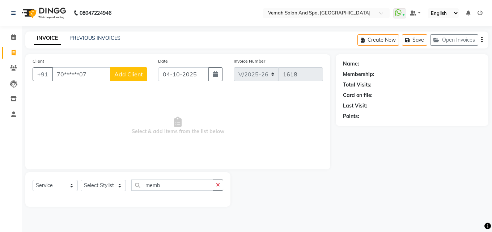
click at [354, 75] on div "Membership:" at bounding box center [359, 75] width 32 height 8
drag, startPoint x: 347, startPoint y: 73, endPoint x: 444, endPoint y: 75, distance: 97.4
click at [444, 75] on div "Membership:" at bounding box center [412, 75] width 138 height 8
click at [436, 74] on div "Membership:" at bounding box center [412, 75] width 138 height 8
click at [217, 75] on icon "button" at bounding box center [215, 74] width 5 height 6
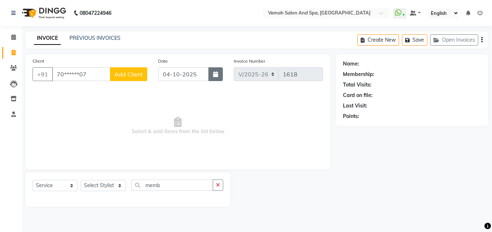
select select "10"
select select "2025"
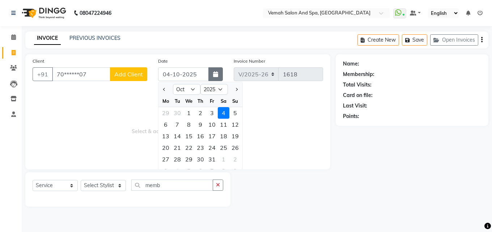
click at [217, 75] on icon "button" at bounding box center [215, 74] width 5 height 6
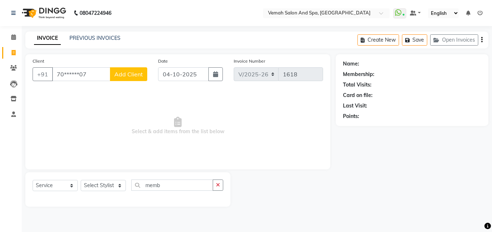
click at [357, 65] on div "Name:" at bounding box center [351, 64] width 16 height 8
click at [113, 89] on div "Client +91 70******07 Add Client Date [DATE] Invoice Number V/2025 V/[PHONE_NUM…" at bounding box center [177, 111] width 305 height 115
click at [44, 38] on link "INVOICE" at bounding box center [47, 38] width 27 height 13
click at [86, 105] on span "Select & add items from the list below" at bounding box center [178, 126] width 291 height 72
click at [98, 39] on link "PREVIOUS INVOICES" at bounding box center [95, 38] width 51 height 7
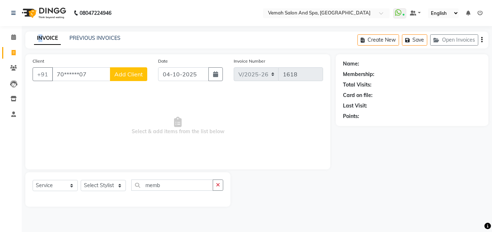
click at [41, 38] on link "INVOICE" at bounding box center [47, 38] width 27 height 13
click at [95, 37] on link "PREVIOUS INVOICES" at bounding box center [95, 38] width 51 height 7
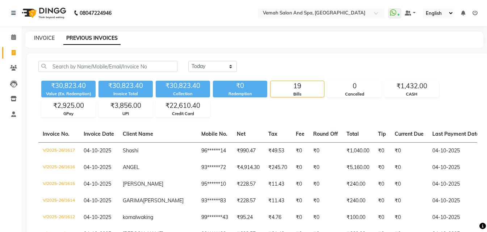
click at [41, 37] on link "INVOICE" at bounding box center [44, 38] width 21 height 7
select select "service"
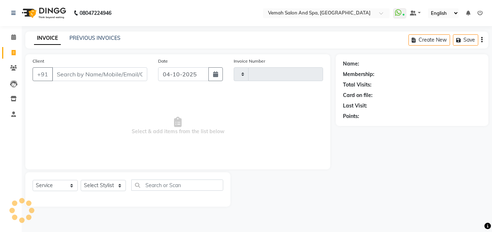
type input "1618"
select select "7315"
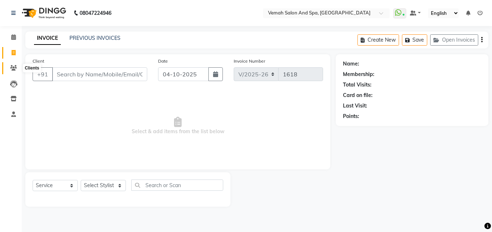
click at [14, 66] on icon at bounding box center [13, 67] width 7 height 5
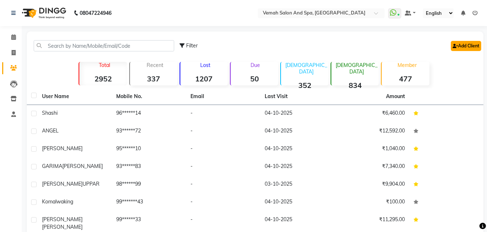
click at [459, 48] on link "Add Client" at bounding box center [466, 46] width 30 height 10
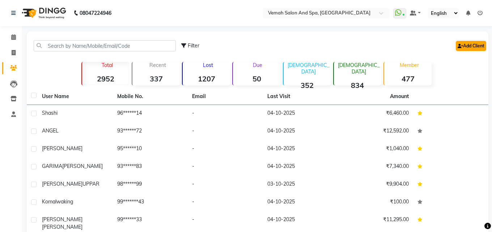
select select "22"
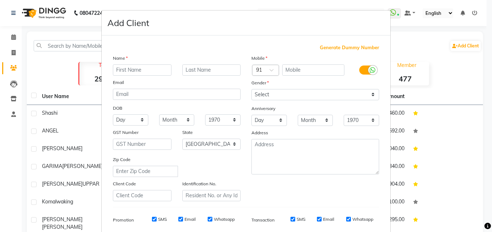
click at [134, 71] on input "text" at bounding box center [142, 69] width 59 height 11
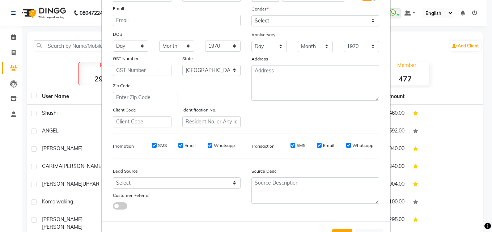
scroll to position [102, 0]
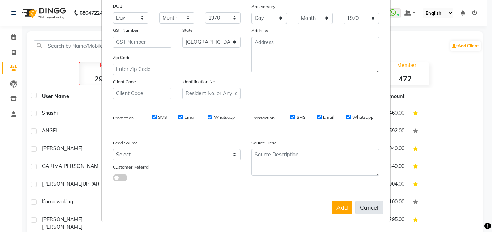
click at [365, 211] on button "Cancel" at bounding box center [370, 208] width 28 height 14
select select
select select "null"
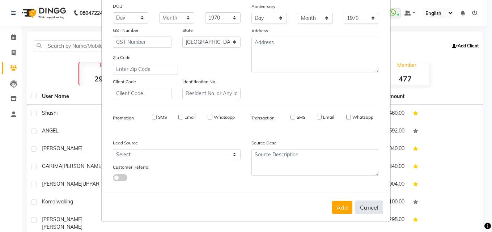
select select
checkbox input "false"
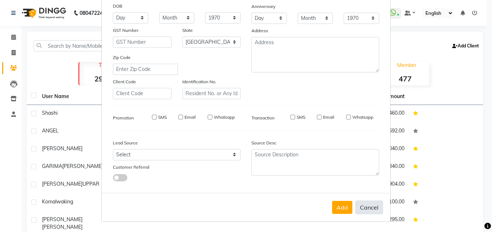
checkbox input "false"
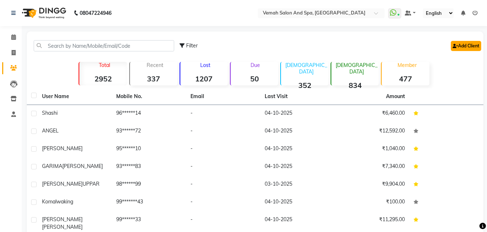
click at [462, 45] on link "Add Client" at bounding box center [466, 46] width 30 height 10
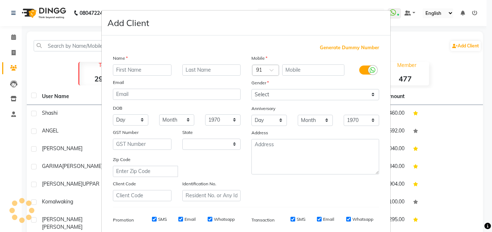
select select "22"
click at [54, 67] on ngb-modal-window "Add Client Generate Dummy Number Name Email DOB Day 01 02 03 04 05 06 07 08 09 …" at bounding box center [246, 116] width 492 height 232
click at [14, 59] on ngb-modal-window "Add Client Generate Dummy Number Name Email DOB Day 01 02 03 04 05 06 07 08 09 …" at bounding box center [246, 116] width 492 height 232
click at [14, 68] on ngb-modal-window "Add Client Generate Dummy Number Name Email DOB Day 01 02 03 04 05 06 07 08 09 …" at bounding box center [246, 116] width 492 height 232
click at [452, 71] on ngb-modal-window "Add Client Generate Dummy Number Name Email DOB Day 01 02 03 04 05 06 07 08 09 …" at bounding box center [246, 116] width 492 height 232
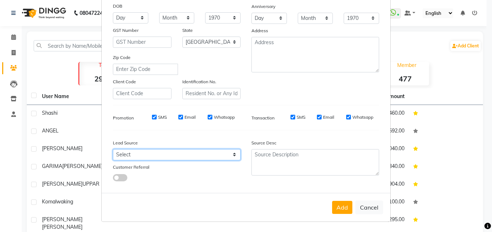
click at [137, 156] on select "Select Walk-in Referral Internet Friend Word of Mouth Advertisement Facebook Ju…" at bounding box center [177, 154] width 128 height 11
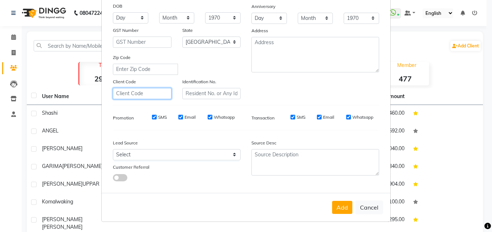
click at [125, 93] on input "text" at bounding box center [142, 93] width 59 height 11
click at [370, 208] on button "Cancel" at bounding box center [370, 208] width 28 height 14
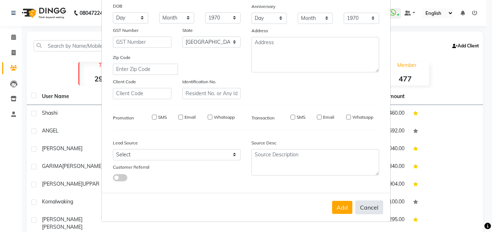
select select
select select "null"
select select
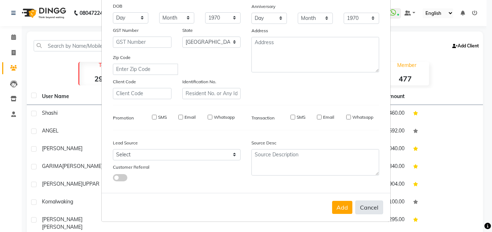
select select
checkbox input "false"
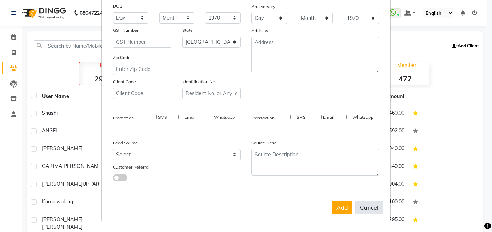
checkbox input "false"
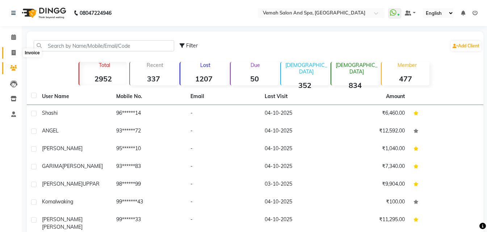
click at [15, 51] on icon at bounding box center [14, 52] width 4 height 5
select select "7315"
select select "service"
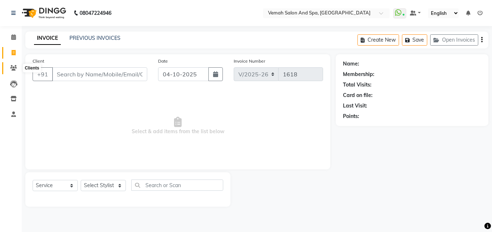
click at [16, 70] on icon at bounding box center [13, 67] width 7 height 5
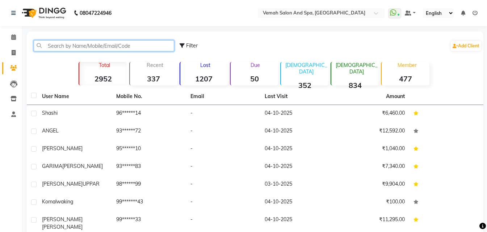
click at [62, 41] on input "text" at bounding box center [104, 45] width 140 height 11
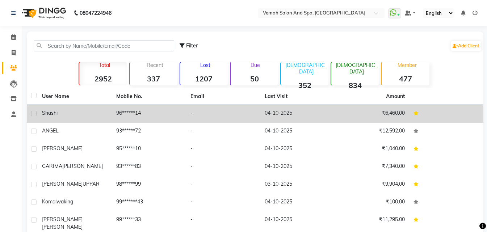
click at [54, 114] on span "Shashi" at bounding box center [50, 113] width 16 height 7
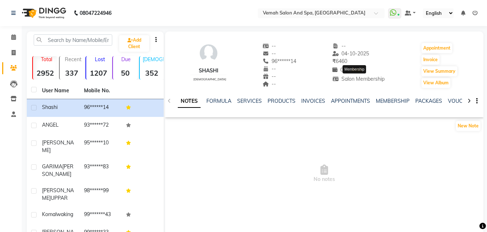
click at [343, 80] on span "Salon Membership" at bounding box center [358, 79] width 53 height 7
drag, startPoint x: 325, startPoint y: 77, endPoint x: 423, endPoint y: 87, distance: 97.9
click at [423, 87] on div "Shashi [DEMOGRAPHIC_DATA] -- -- 96******14 -- -- -- -- [DATE] ₹ 6460 0 | Add Sa…" at bounding box center [324, 62] width 318 height 54
click at [351, 70] on link "Add" at bounding box center [357, 70] width 13 height 10
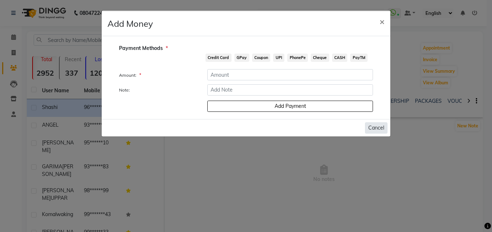
click at [378, 124] on button "Cancel" at bounding box center [376, 127] width 22 height 11
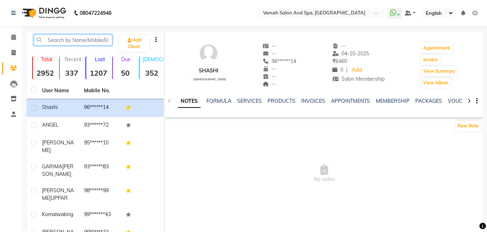
click at [76, 39] on input "text" at bounding box center [73, 39] width 79 height 11
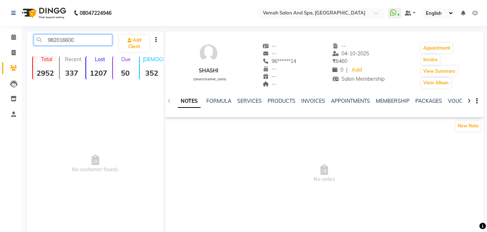
click at [89, 41] on input "982016600" at bounding box center [73, 39] width 79 height 11
click at [90, 41] on input "982016600" at bounding box center [73, 39] width 79 height 11
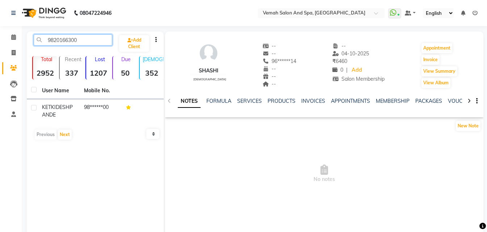
drag, startPoint x: 90, startPoint y: 41, endPoint x: 0, endPoint y: 35, distance: 90.4
click at [0, 35] on app-home "08047224946 Select Location × Vemah Salon And Spa, [GEOGRAPHIC_DATA] WhatsApp S…" at bounding box center [243, 130] width 487 height 260
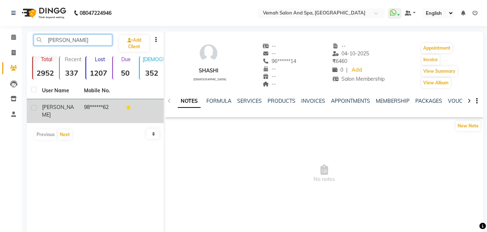
type input "[PERSON_NAME]"
click at [49, 110] on span "[PERSON_NAME]" at bounding box center [58, 111] width 32 height 14
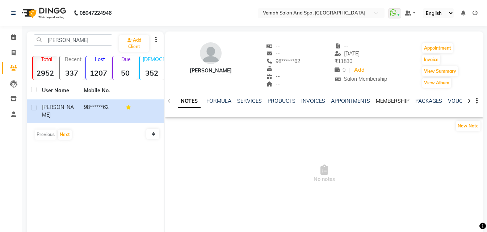
click at [386, 101] on link "MEMBERSHIP" at bounding box center [393, 101] width 34 height 7
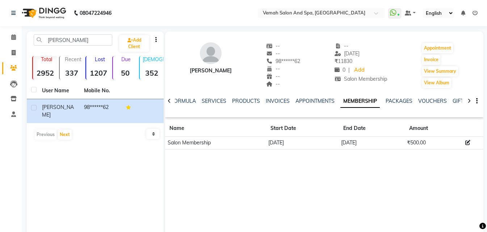
click at [356, 142] on td "[DATE]" at bounding box center [372, 143] width 66 height 13
drag, startPoint x: 272, startPoint y: 142, endPoint x: 342, endPoint y: 141, distance: 69.9
click at [342, 141] on tr "Salon Membership [DATE] [DATE] ₹500.00" at bounding box center [324, 143] width 318 height 13
click at [356, 141] on td "[DATE]" at bounding box center [372, 143] width 66 height 13
drag, startPoint x: 79, startPoint y: 39, endPoint x: 0, endPoint y: 7, distance: 84.8
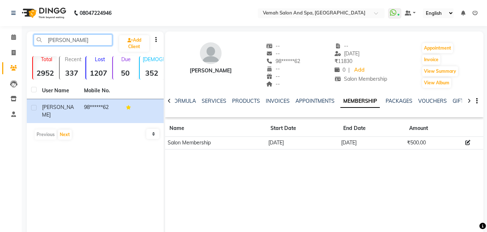
click at [0, 7] on app-home "08047224946 Select Location × Vemah Salon And Spa, [GEOGRAPHIC_DATA] WhatsApp S…" at bounding box center [243, 130] width 487 height 260
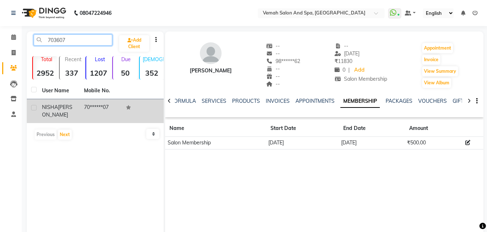
type input "703607"
click at [64, 109] on span "[PERSON_NAME]" at bounding box center [57, 111] width 30 height 14
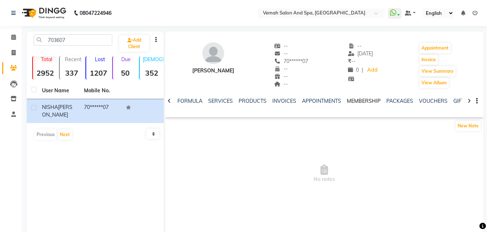
click at [368, 99] on link "MEMBERSHIP" at bounding box center [364, 101] width 34 height 7
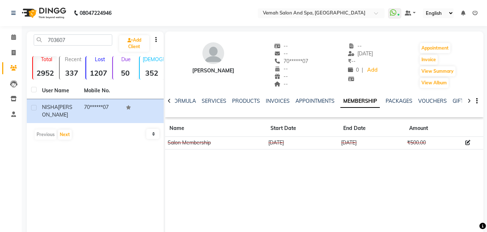
click at [189, 144] on td "Salon Membership" at bounding box center [215, 143] width 101 height 13
click at [467, 143] on icon at bounding box center [467, 142] width 5 height 5
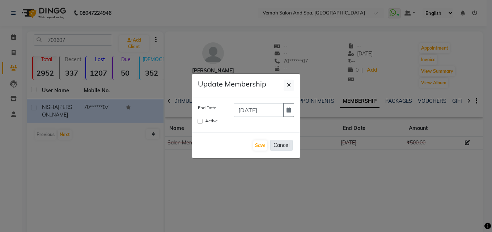
click at [281, 144] on button "Cancel" at bounding box center [281, 145] width 22 height 11
checkbox input "false"
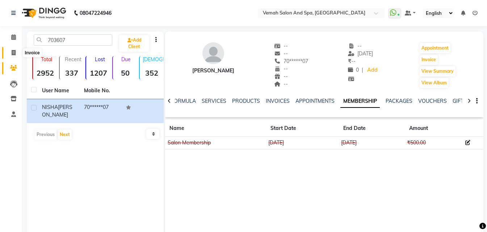
click at [12, 53] on icon at bounding box center [14, 52] width 4 height 5
select select "7315"
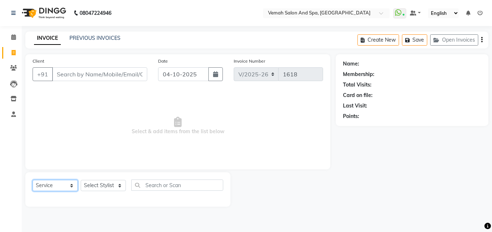
click at [63, 186] on select "Select Service Product Membership Package Voucher Prepaid Gift Card" at bounding box center [55, 185] width 45 height 11
click at [33, 180] on select "Select Service Product Membership Package Voucher Prepaid Gift Card" at bounding box center [55, 185] width 45 height 11
click at [54, 184] on select "Select Service Product Membership Package Voucher Prepaid Gift Card" at bounding box center [55, 185] width 45 height 11
select select "membership"
click at [33, 180] on select "Select Service Product Membership Package Voucher Prepaid Gift Card" at bounding box center [55, 185] width 45 height 11
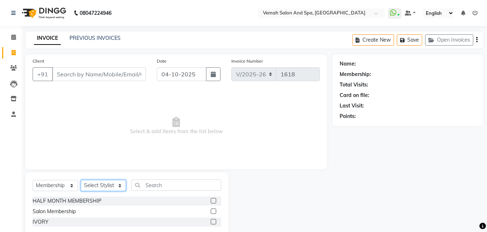
click at [91, 185] on select "Select Stylist Bhoomi Chahat [PERSON_NAME] [PERSON_NAME] beautician [PERSON_NAM…" at bounding box center [103, 185] width 45 height 11
click at [50, 131] on span "Select & add items from the list below" at bounding box center [176, 126] width 287 height 72
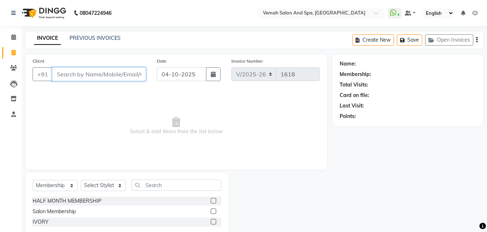
click at [60, 72] on input "Client" at bounding box center [99, 74] width 94 height 14
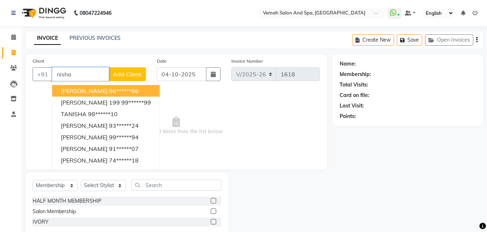
drag, startPoint x: 86, startPoint y: 74, endPoint x: 0, endPoint y: 68, distance: 86.0
click at [0, 68] on app-home "08047224946 Select Location × Vemah Salon And Spa, [GEOGRAPHIC_DATA] WhatsApp S…" at bounding box center [243, 124] width 487 height 249
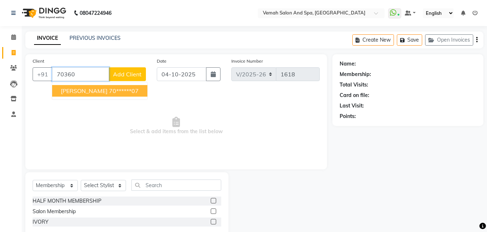
click at [95, 88] on span "[PERSON_NAME]" at bounding box center [84, 90] width 47 height 7
type input "70******07"
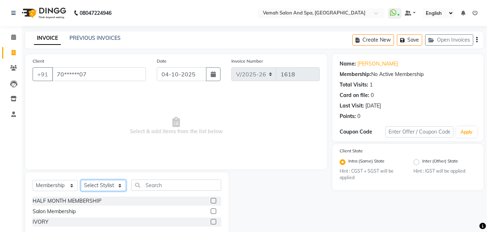
click at [89, 186] on select "Select Stylist Bhoomi Chahat [PERSON_NAME] [PERSON_NAME] beautician [PERSON_NAM…" at bounding box center [103, 185] width 45 height 11
click at [50, 182] on select "Select Service Product Membership Package Voucher Prepaid Gift Card" at bounding box center [55, 185] width 45 height 11
click at [33, 180] on select "Select Service Product Membership Package Voucher Prepaid Gift Card" at bounding box center [55, 185] width 45 height 11
click at [100, 188] on select "Select Stylist Bhoomi Chahat [PERSON_NAME] [PERSON_NAME] beautician [PERSON_NAM…" at bounding box center [103, 185] width 45 height 11
select select "85191"
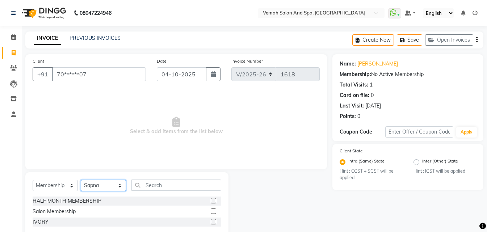
click at [81, 180] on select "Select Stylist Bhoomi Chahat [PERSON_NAME] [PERSON_NAME] beautician [PERSON_NAM…" at bounding box center [103, 185] width 45 height 11
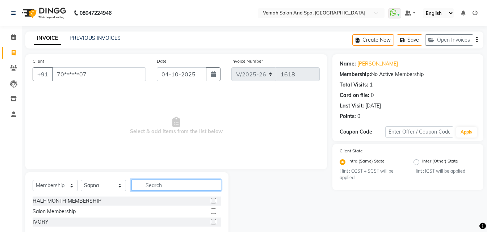
click at [156, 181] on input "text" at bounding box center [176, 185] width 90 height 11
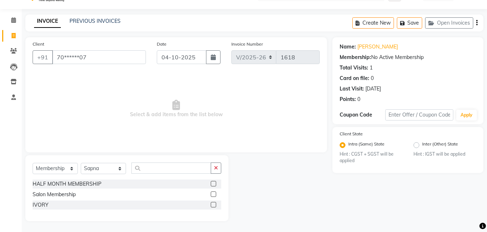
click at [214, 196] on label at bounding box center [213, 194] width 5 height 5
click at [214, 196] on input "checkbox" at bounding box center [213, 194] width 5 height 5
select select "select"
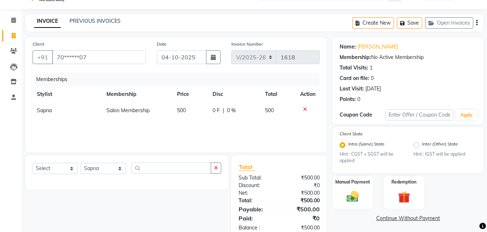
drag, startPoint x: 346, startPoint y: 91, endPoint x: 454, endPoint y: 90, distance: 107.9
click at [454, 90] on div "Last Visit: [DATE]" at bounding box center [408, 89] width 137 height 8
click at [430, 79] on div "Card on file: 0" at bounding box center [408, 79] width 137 height 8
click at [381, 88] on div "[DATE]" at bounding box center [373, 89] width 16 height 8
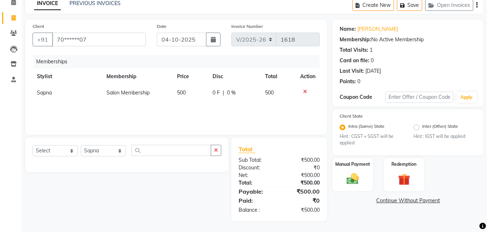
scroll to position [0, 0]
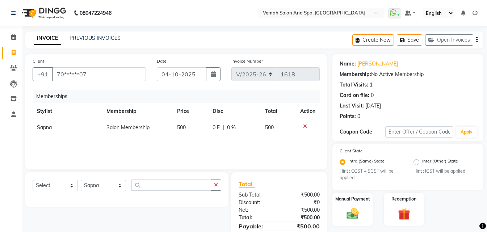
click at [375, 76] on div "Membership: No Active Membership" at bounding box center [408, 75] width 137 height 8
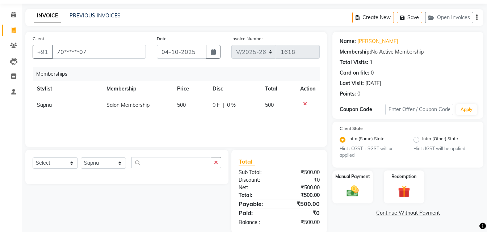
scroll to position [35, 0]
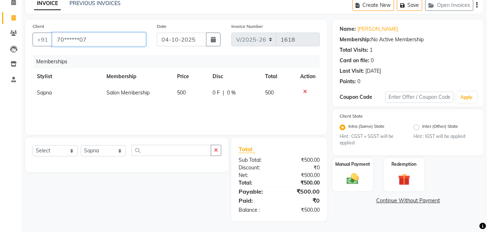
drag, startPoint x: 97, startPoint y: 41, endPoint x: 0, endPoint y: 17, distance: 99.7
click at [0, 17] on app-home "08047224946 Select Location × Vemah Salon And Spa, [GEOGRAPHIC_DATA] WhatsApp S…" at bounding box center [243, 98] width 487 height 267
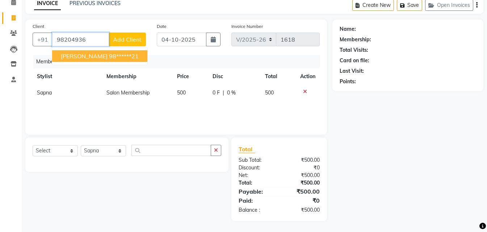
click at [75, 56] on span "[PERSON_NAME]" at bounding box center [84, 56] width 47 height 7
type input "98******21"
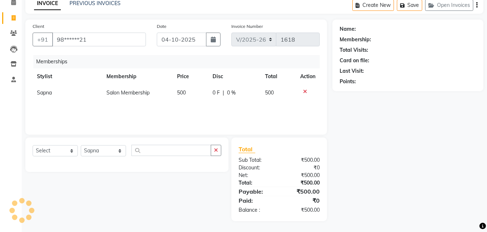
click at [75, 56] on div "Memberships" at bounding box center [179, 61] width 292 height 13
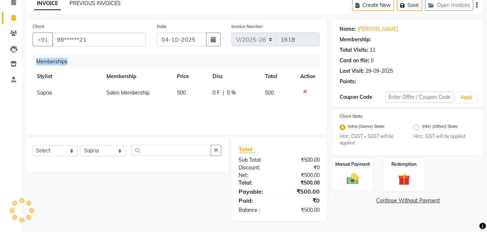
select select "1: Object"
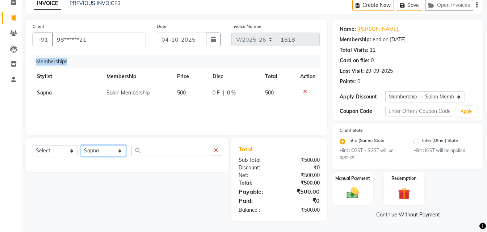
click at [107, 150] on select "Select Stylist Bhoomi Chahat [PERSON_NAME] [PERSON_NAME] beautician [PERSON_NAM…" at bounding box center [103, 150] width 45 height 11
click at [62, 153] on select "Select Service Product Package Voucher Prepaid Gift Card" at bounding box center [55, 150] width 45 height 11
select select "service"
click at [33, 145] on select "Select Service Product Package Voucher Prepaid Gift Card" at bounding box center [55, 150] width 45 height 11
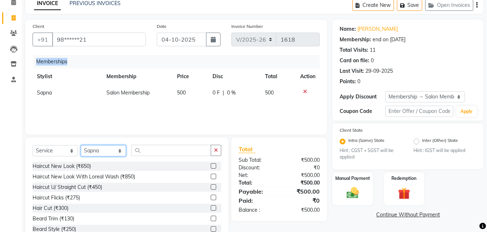
click at [88, 150] on select "Select Stylist Bhoomi Chahat [PERSON_NAME] [PERSON_NAME] beautician [PERSON_NAM…" at bounding box center [103, 150] width 45 height 11
select select "62759"
click at [81, 145] on select "Select Stylist Bhoomi Chahat [PERSON_NAME] [PERSON_NAME] beautician [PERSON_NAM…" at bounding box center [103, 150] width 45 height 11
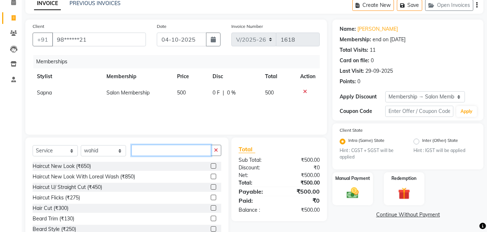
click at [147, 151] on input "text" at bounding box center [171, 150] width 80 height 11
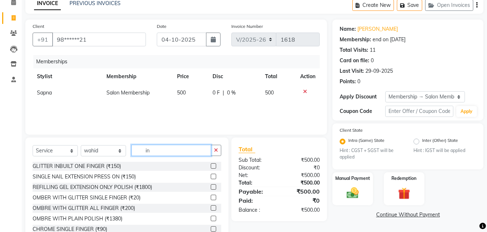
type input "i"
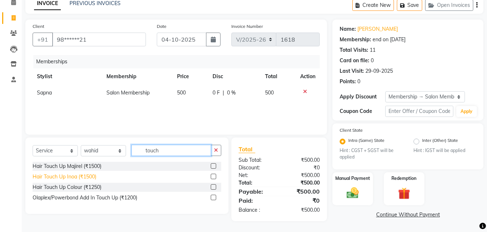
type input "touch"
click at [70, 176] on div "Hair Touch Up Inoa (₹1500)" at bounding box center [65, 177] width 64 height 8
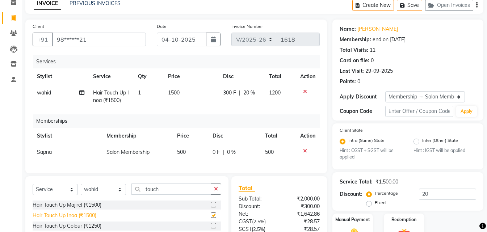
checkbox input "false"
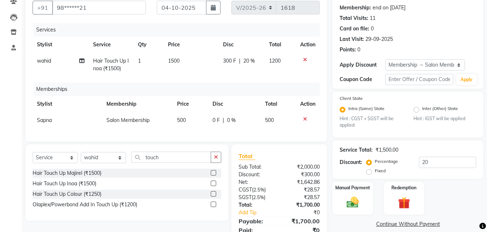
scroll to position [0, 0]
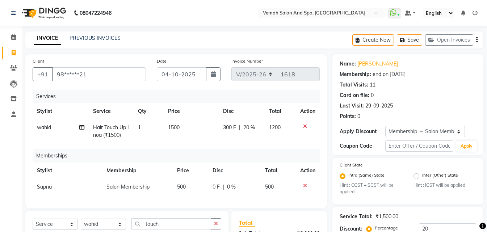
click at [308, 186] on div at bounding box center [307, 185] width 15 height 5
click at [302, 186] on div at bounding box center [307, 185] width 15 height 5
click at [305, 185] on icon at bounding box center [305, 185] width 4 height 5
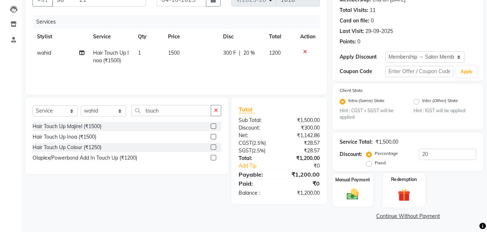
scroll to position [75, 0]
click at [350, 195] on img at bounding box center [353, 194] width 20 height 14
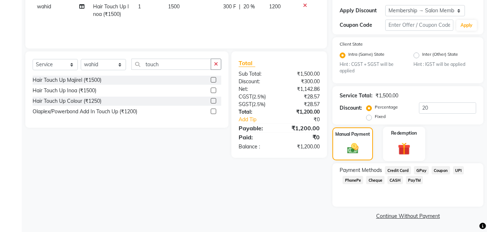
scroll to position [121, 0]
click at [396, 181] on span "CASH" at bounding box center [395, 180] width 16 height 8
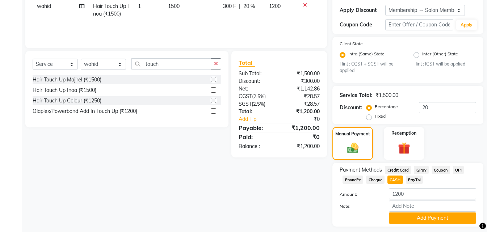
scroll to position [142, 0]
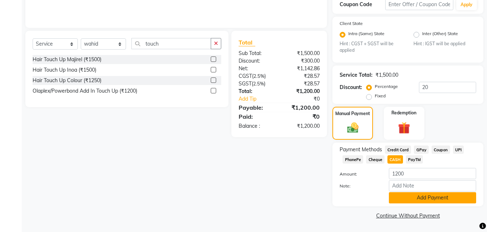
click at [405, 194] on button "Add Payment" at bounding box center [432, 197] width 87 height 11
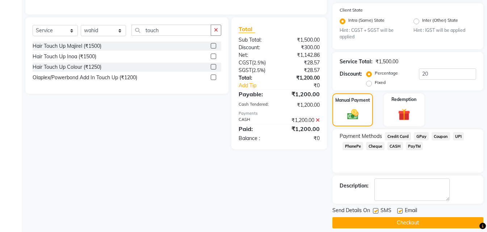
scroll to position [162, 0]
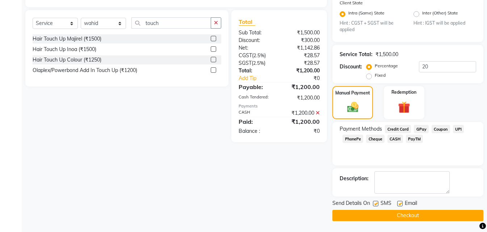
click at [368, 214] on button "Checkout" at bounding box center [407, 215] width 151 height 11
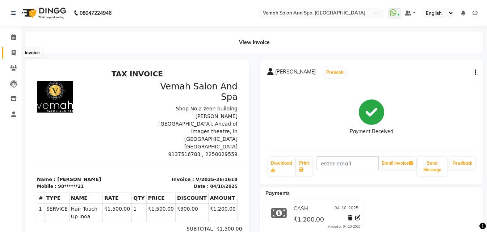
click at [14, 55] on icon at bounding box center [14, 52] width 4 height 5
select select "service"
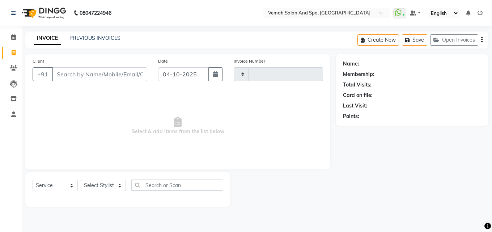
type input "1619"
select select "7315"
click at [76, 75] on input "Client" at bounding box center [99, 74] width 95 height 14
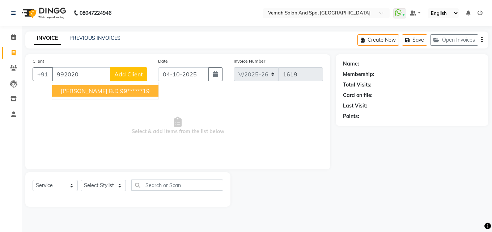
click at [93, 93] on span "[PERSON_NAME] B.D" at bounding box center [90, 90] width 58 height 7
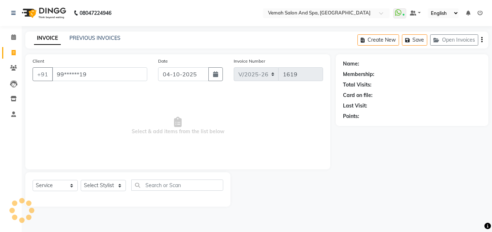
type input "99******19"
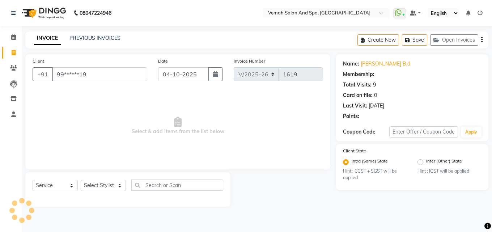
select select "1: Object"
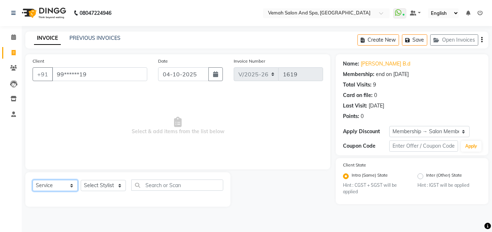
click at [42, 184] on select "Select Service Product Membership Package Voucher Prepaid Gift Card" at bounding box center [55, 185] width 45 height 11
click at [88, 187] on select "Select Stylist Bhoomi Chahat [PERSON_NAME] [PERSON_NAME] beautician [PERSON_NAM…" at bounding box center [103, 185] width 45 height 11
select select "62757"
click at [81, 180] on select "Select Stylist Bhoomi Chahat [PERSON_NAME] [PERSON_NAME] beautician [PERSON_NAM…" at bounding box center [103, 185] width 45 height 11
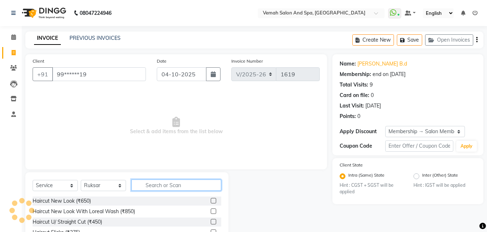
click at [144, 187] on input "text" at bounding box center [176, 185] width 90 height 11
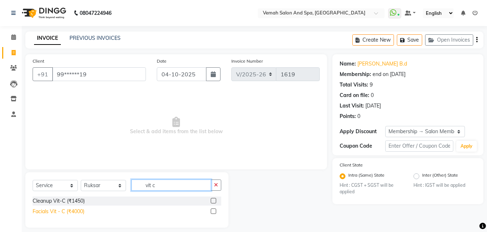
type input "vit c"
click at [66, 212] on div "Facials Vit - C (₹4000)" at bounding box center [59, 212] width 52 height 8
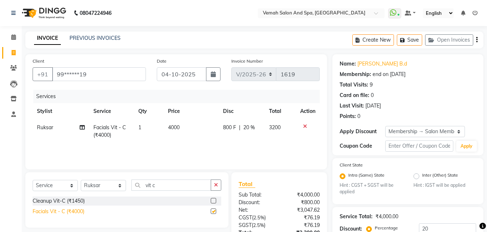
checkbox input "false"
drag, startPoint x: 179, startPoint y: 188, endPoint x: 50, endPoint y: 168, distance: 130.1
click at [50, 168] on div "Client +91 99******19 Date [DATE] Invoice Number V/2025 V/[PHONE_NUMBER] Servic…" at bounding box center [176, 175] width 312 height 242
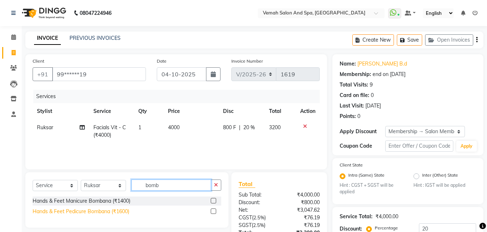
type input "bomb"
click at [104, 211] on div "Hands & Feet Pedicure Bombana (₹1600)" at bounding box center [81, 212] width 97 height 8
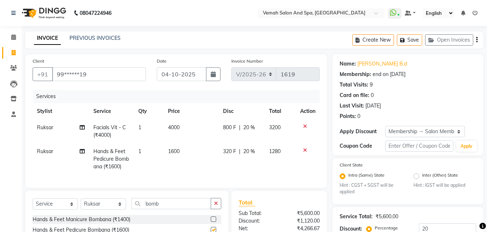
checkbox input "false"
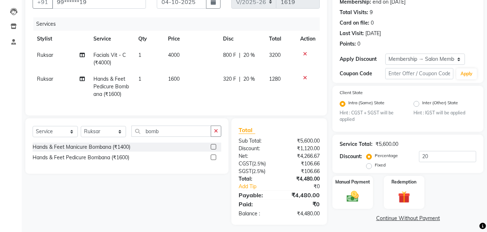
scroll to position [81, 0]
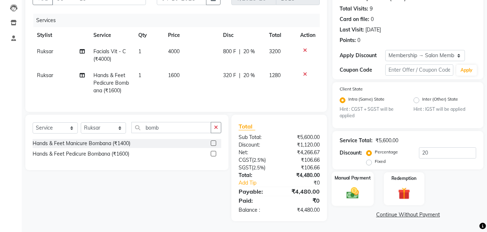
click at [351, 189] on img at bounding box center [353, 193] width 20 height 14
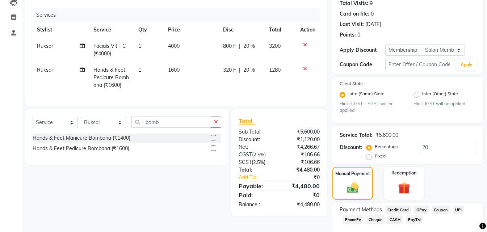
click at [393, 220] on span "CASH" at bounding box center [395, 219] width 16 height 8
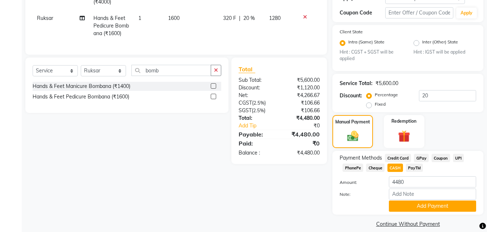
scroll to position [142, 0]
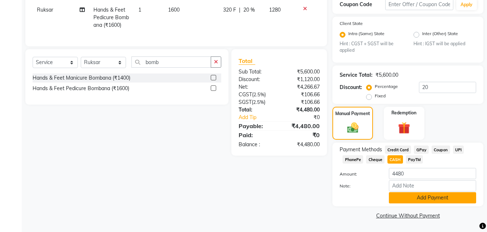
click at [398, 198] on button "Add Payment" at bounding box center [432, 197] width 87 height 11
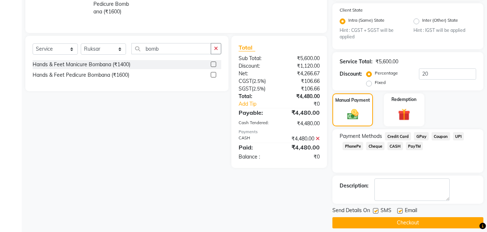
scroll to position [162, 0]
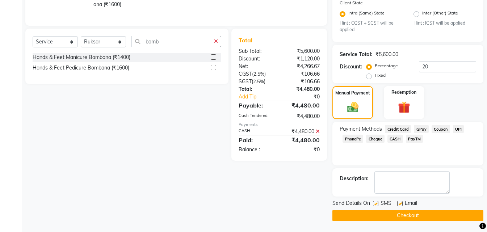
click at [365, 214] on button "Checkout" at bounding box center [407, 215] width 151 height 11
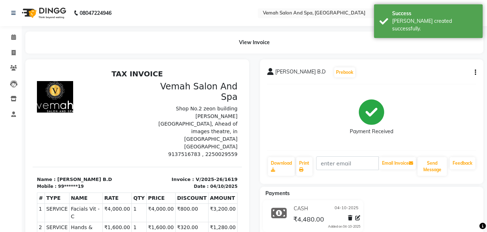
click at [280, 82] on div "[PERSON_NAME] B.D Prebook Payment Received Download Print Email Invoice Send Me…" at bounding box center [372, 121] width 224 height 125
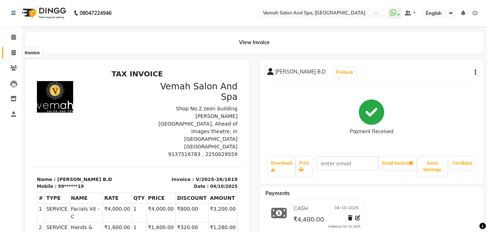
click at [16, 53] on icon at bounding box center [14, 52] width 4 height 5
select select "service"
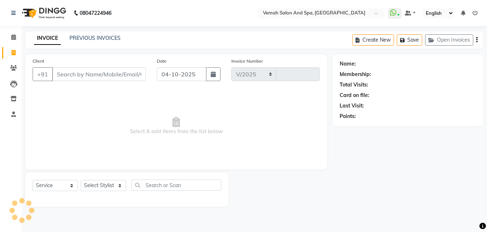
select select "7315"
type input "1620"
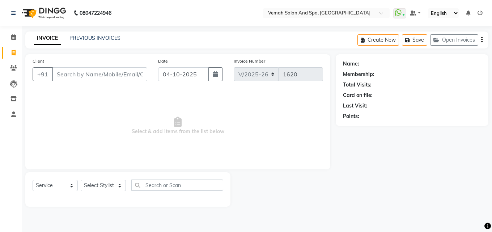
click at [241, 136] on span "Select & add items from the list below" at bounding box center [178, 126] width 291 height 72
click at [100, 74] on input "Client" at bounding box center [99, 74] width 95 height 14
click at [14, 53] on icon at bounding box center [14, 52] width 4 height 5
select select "service"
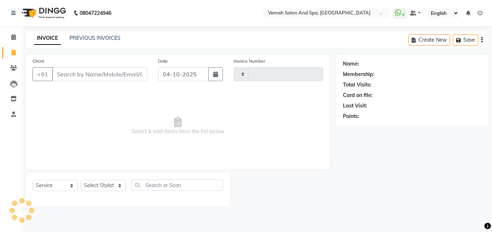
type input "1620"
select select "7315"
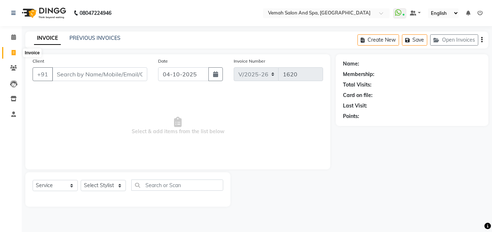
click at [13, 50] on icon at bounding box center [14, 52] width 4 height 5
select select "service"
type input "1620"
select select "7315"
click at [83, 39] on link "PREVIOUS INVOICES" at bounding box center [95, 38] width 51 height 7
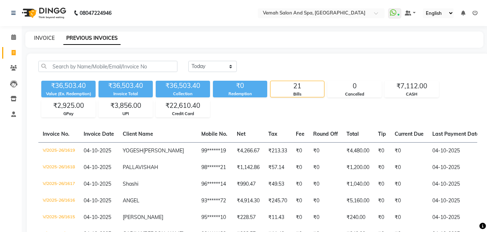
click at [49, 35] on link "INVOICE" at bounding box center [44, 38] width 21 height 7
select select "service"
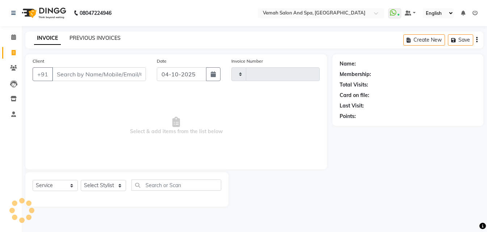
type input "1620"
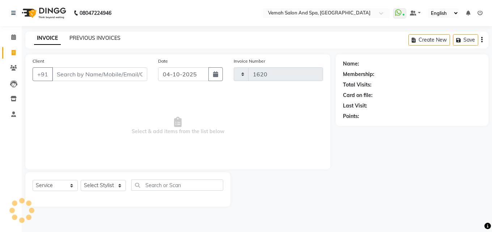
select select "7315"
click at [83, 37] on link "PREVIOUS INVOICES" at bounding box center [95, 38] width 51 height 7
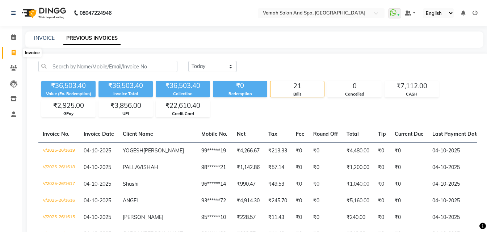
click at [15, 55] on icon at bounding box center [14, 52] width 4 height 5
select select "service"
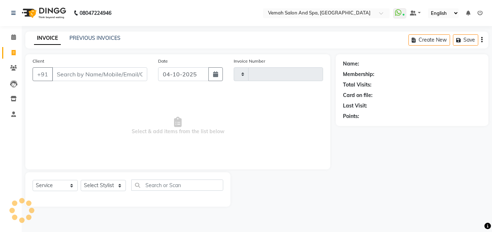
type input "1620"
select select "7315"
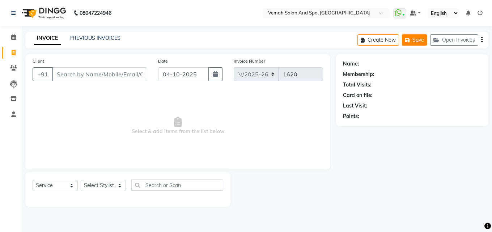
click at [420, 40] on button "Save" at bounding box center [414, 39] width 25 height 11
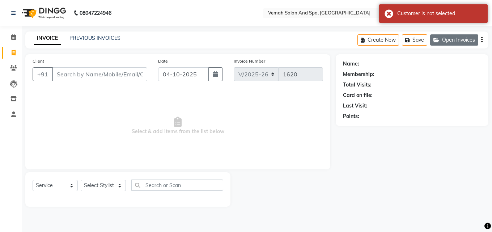
click at [452, 42] on button "Open Invoices" at bounding box center [455, 39] width 48 height 11
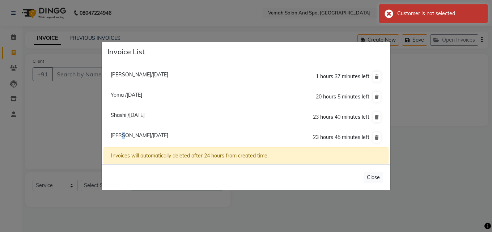
click at [121, 137] on span "[PERSON_NAME]/[DATE]" at bounding box center [140, 135] width 58 height 7
type input "70******07"
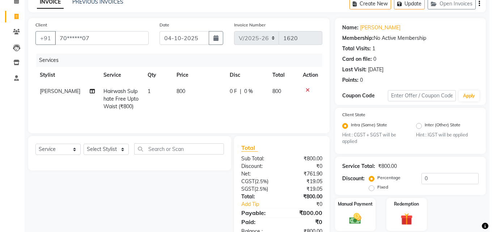
scroll to position [61, 0]
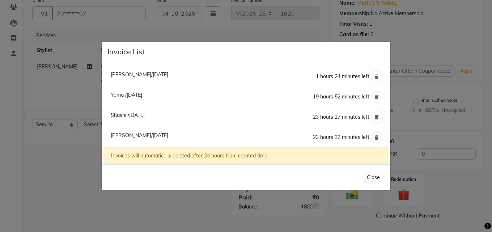
click at [309, 8] on ngb-modal-window "Invoice List [PERSON_NAME]/[DATE] 1 hours 24 minutes left [GEOGRAPHIC_DATA] /[D…" at bounding box center [246, 116] width 492 height 232
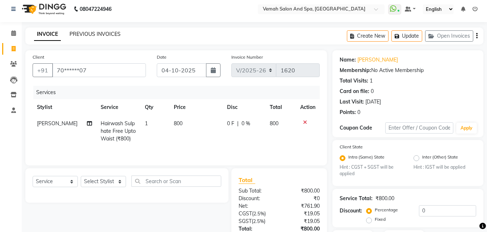
scroll to position [0, 0]
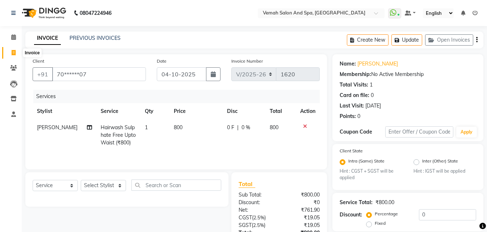
click at [14, 56] on span at bounding box center [13, 53] width 13 height 8
select select "service"
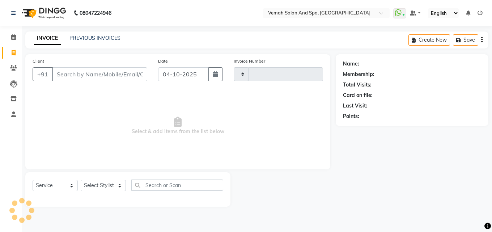
type input "1620"
select select "7315"
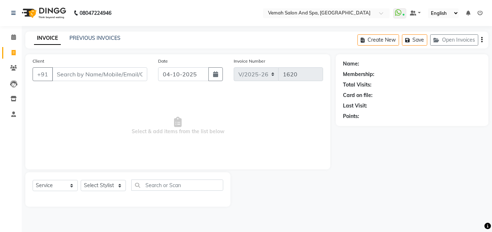
click at [64, 75] on input "Client" at bounding box center [99, 74] width 95 height 14
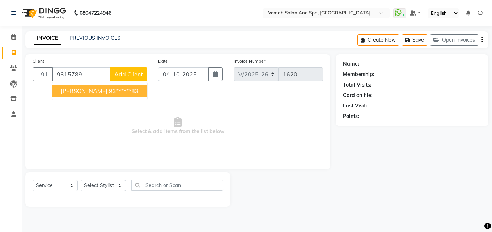
click at [65, 95] on button "[PERSON_NAME] 93******83" at bounding box center [99, 91] width 95 height 12
type input "93******83"
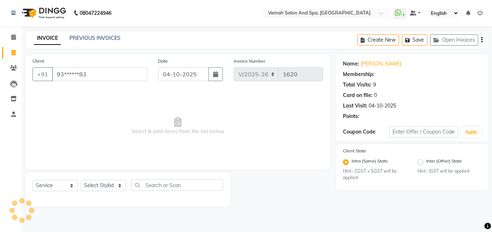
select select "1: Object"
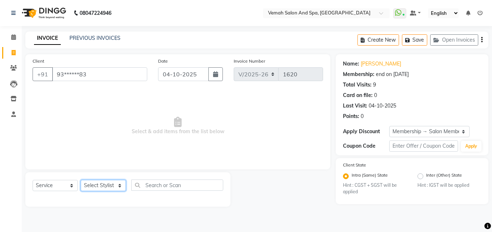
click at [102, 189] on select "Select Stylist Bhoomi Chahat [PERSON_NAME] [PERSON_NAME] beautician [PERSON_NAM…" at bounding box center [103, 185] width 45 height 11
select select "62762"
click at [81, 180] on select "Select Stylist Bhoomi Chahat [PERSON_NAME] [PERSON_NAME] beautician [PERSON_NAM…" at bounding box center [103, 185] width 45 height 11
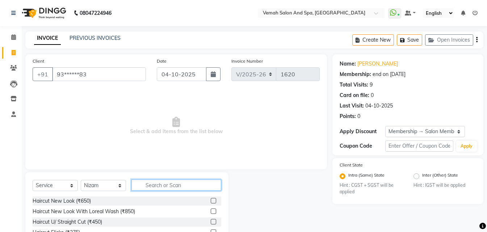
click at [154, 187] on input "text" at bounding box center [176, 185] width 90 height 11
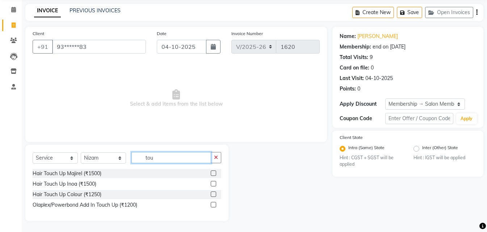
scroll to position [28, 0]
type input "tou"
click at [71, 186] on div "Hair Touch Up Inoa (₹1500)" at bounding box center [65, 184] width 64 height 8
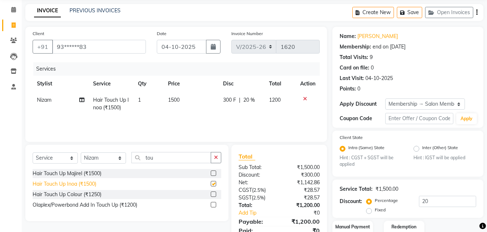
checkbox input "false"
click at [180, 98] on td "1500" at bounding box center [191, 104] width 55 height 24
select select "62762"
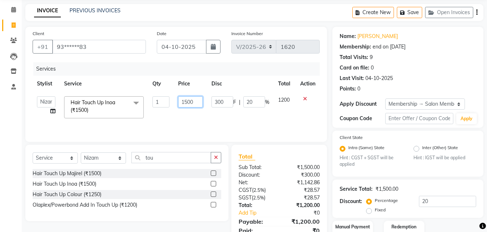
click at [195, 105] on input "1500" at bounding box center [190, 101] width 25 height 11
type input "1"
type input "1700"
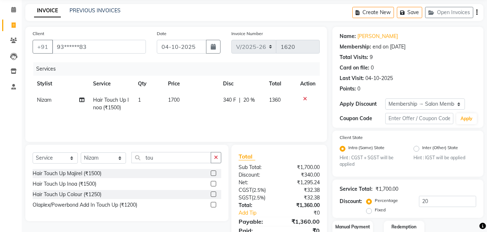
click at [193, 111] on td "1700" at bounding box center [191, 104] width 55 height 24
select select "62762"
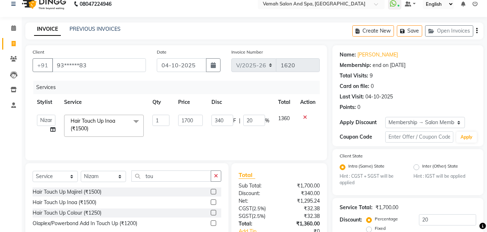
scroll to position [0, 0]
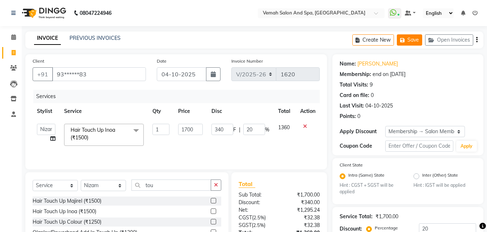
click at [413, 40] on button "Save" at bounding box center [409, 39] width 25 height 11
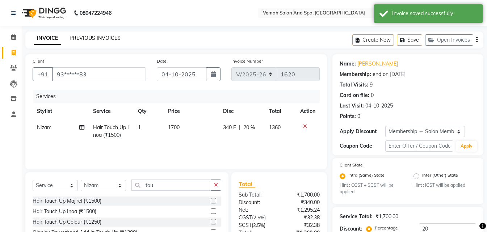
click at [77, 37] on link "PREVIOUS INVOICES" at bounding box center [95, 38] width 51 height 7
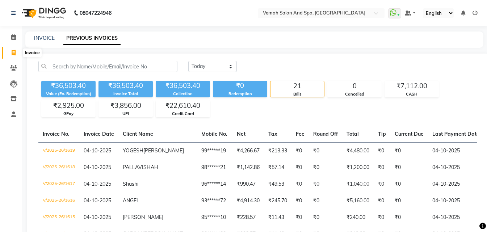
click at [16, 54] on span at bounding box center [13, 53] width 13 height 8
select select "service"
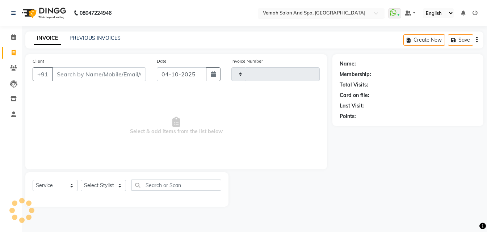
type input "1620"
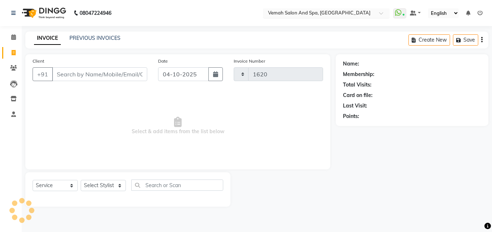
select select "7315"
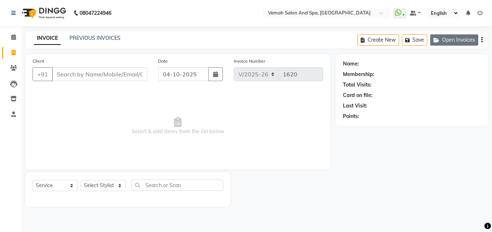
click at [438, 38] on icon "button" at bounding box center [438, 40] width 9 height 5
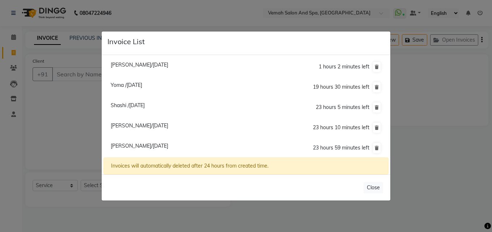
click at [32, 89] on ngb-modal-window "Invoice List [PERSON_NAME]/[DATE] 1 hours 2 minutes left [GEOGRAPHIC_DATA] /[DA…" at bounding box center [246, 116] width 492 height 232
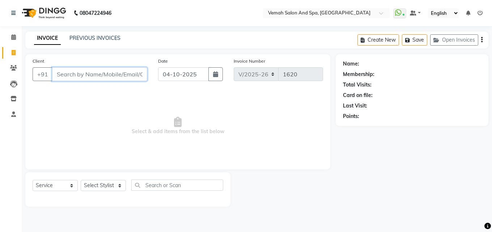
click at [95, 72] on input "Client" at bounding box center [99, 74] width 95 height 14
click at [443, 41] on button "Open Invoices" at bounding box center [455, 39] width 48 height 11
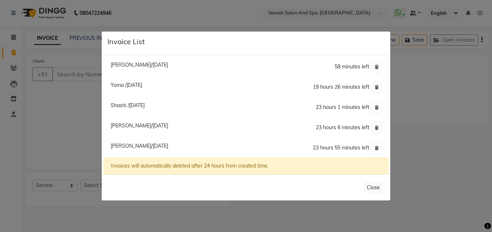
click at [80, 141] on ngb-modal-window "Invoice List [PERSON_NAME]/[DATE] 58 minutes left [GEOGRAPHIC_DATA] /[DATE] 19 …" at bounding box center [246, 116] width 492 height 232
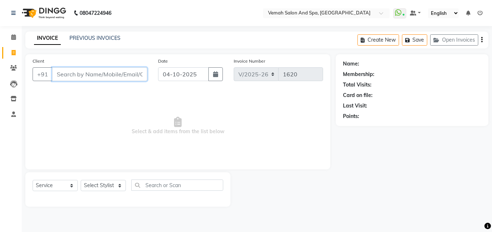
click at [89, 76] on input "Client" at bounding box center [99, 74] width 95 height 14
type input "9766729854"
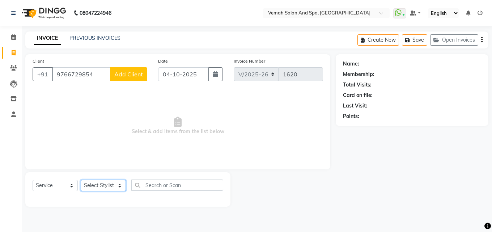
click at [106, 190] on select "Select Stylist Bhoomi Chahat [PERSON_NAME] [PERSON_NAME] beautician [PERSON_NAM…" at bounding box center [103, 185] width 45 height 11
select select "84645"
click at [81, 180] on select "Select Stylist Bhoomi Chahat [PERSON_NAME] [PERSON_NAME] beautician [PERSON_NAM…" at bounding box center [103, 185] width 45 height 11
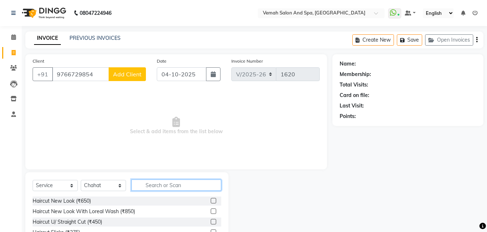
click at [171, 188] on input "text" at bounding box center [176, 185] width 90 height 11
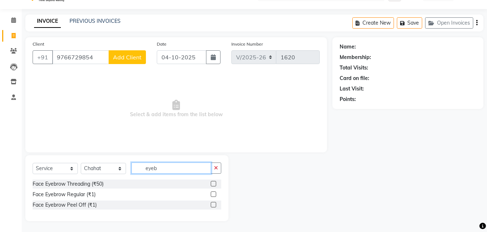
scroll to position [17, 0]
type input "eyebr"
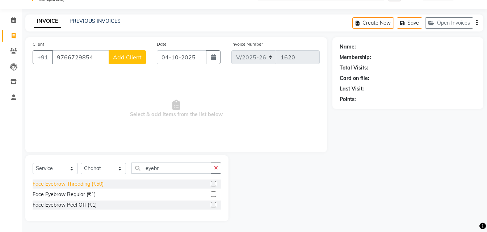
click at [46, 187] on div "Face Eyebrow Threading (₹50)" at bounding box center [68, 184] width 71 height 8
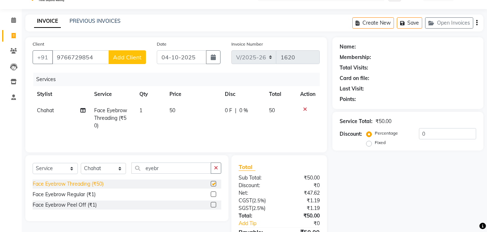
checkbox input "false"
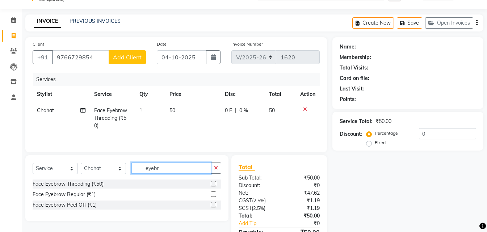
click at [163, 171] on input "eyebr" at bounding box center [171, 168] width 80 height 11
click at [219, 170] on button "button" at bounding box center [216, 168] width 11 height 11
type input "upp"
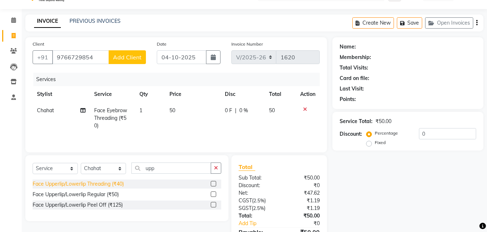
click at [66, 185] on div "Face Upperlip/Lowerlip Threading (₹40)" at bounding box center [78, 184] width 91 height 8
checkbox input "false"
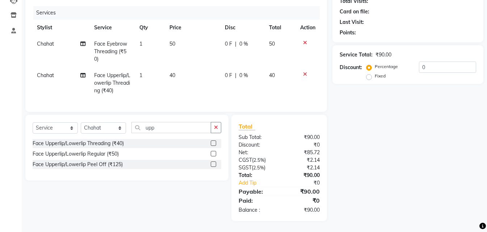
scroll to position [89, 0]
click at [162, 129] on input "upp" at bounding box center [171, 127] width 80 height 11
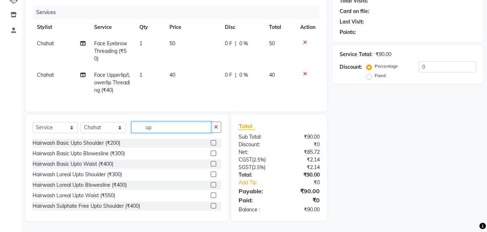
type input "u"
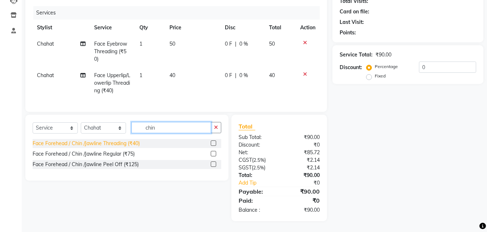
type input "chin"
click at [117, 146] on div "Face Forehead / Chin /Jawline Threading (₹40)" at bounding box center [86, 144] width 107 height 8
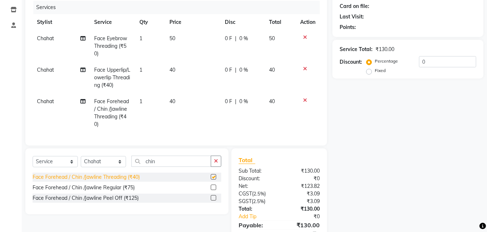
checkbox input "false"
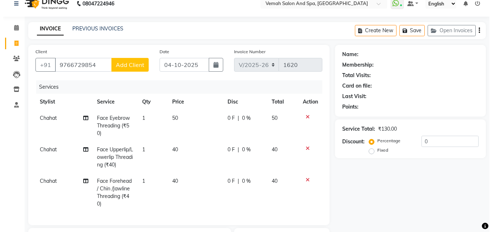
scroll to position [0, 0]
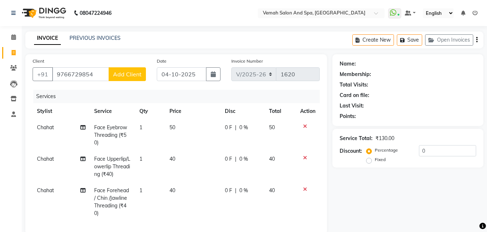
click at [129, 75] on span "Add Client" at bounding box center [127, 74] width 29 height 7
select select "22"
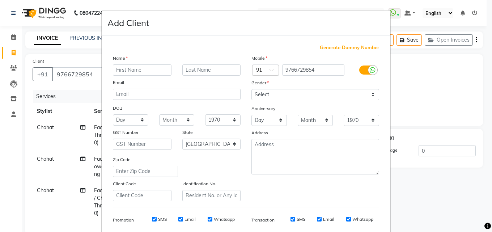
click at [142, 72] on input "text" at bounding box center [142, 69] width 59 height 11
click at [209, 70] on input "text" at bounding box center [211, 69] width 59 height 11
type input "waking"
click at [264, 93] on select "Select [DEMOGRAPHIC_DATA] [DEMOGRAPHIC_DATA] Other Prefer Not To Say" at bounding box center [316, 94] width 128 height 11
select select "[DEMOGRAPHIC_DATA]"
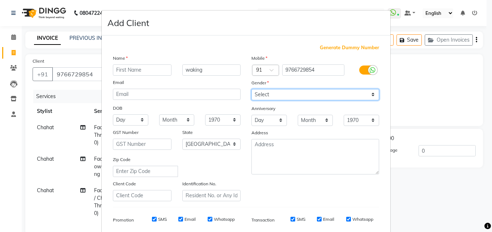
click at [252, 89] on select "Select [DEMOGRAPHIC_DATA] [DEMOGRAPHIC_DATA] Other Prefer Not To Say" at bounding box center [316, 94] width 128 height 11
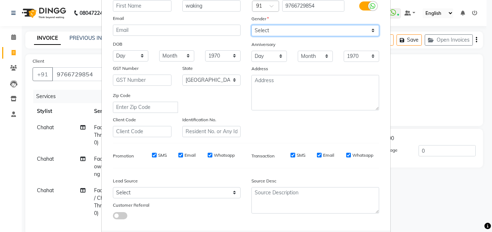
scroll to position [102, 0]
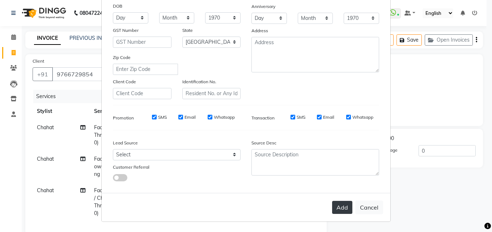
click at [339, 204] on button "Add" at bounding box center [342, 207] width 20 height 13
click at [341, 207] on button "Add" at bounding box center [342, 207] width 20 height 13
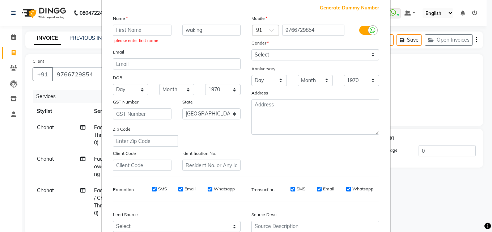
scroll to position [39, 0]
click at [135, 35] on input "text" at bounding box center [142, 30] width 59 height 11
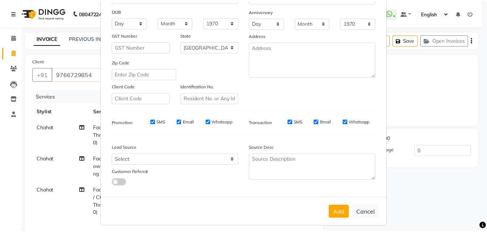
scroll to position [102, 0]
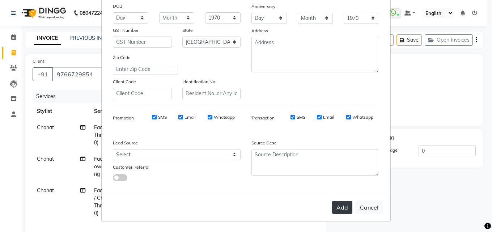
type input "waking"
click at [336, 207] on button "Add" at bounding box center [342, 207] width 20 height 13
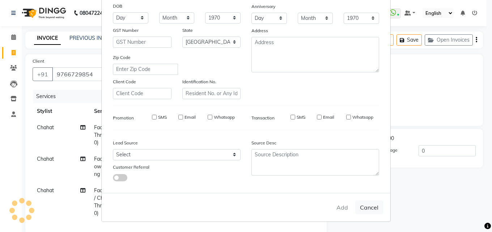
type input "97******54"
select select
select select "null"
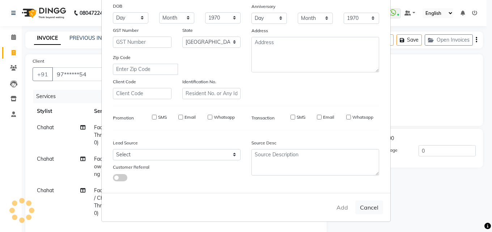
select select
checkbox input "false"
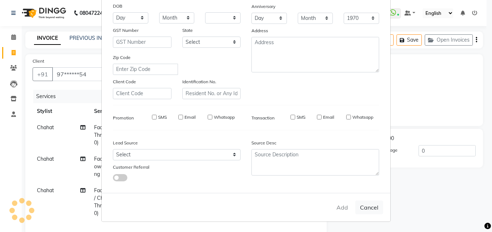
checkbox input "false"
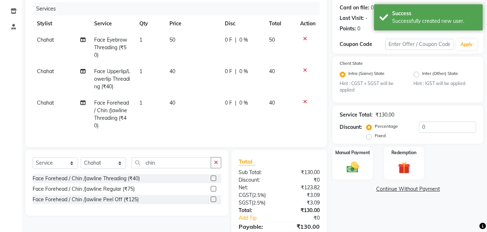
scroll to position [109, 0]
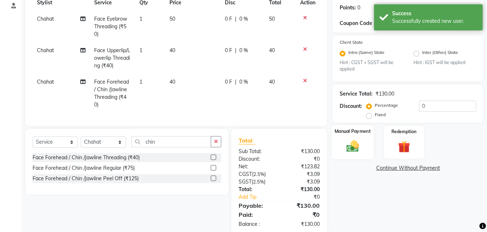
click at [354, 149] on img at bounding box center [353, 146] width 20 height 14
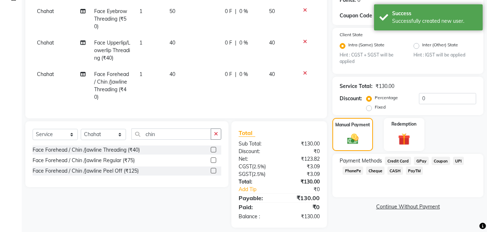
scroll to position [128, 0]
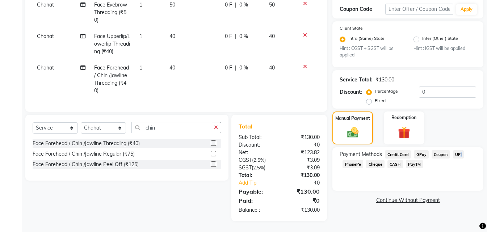
click at [459, 150] on span "UPI" at bounding box center [458, 154] width 11 height 8
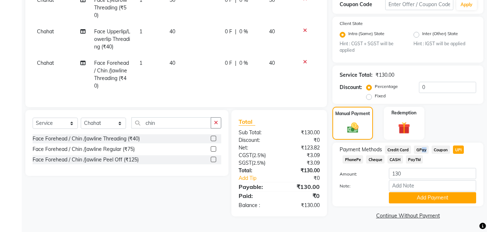
drag, startPoint x: 419, startPoint y: 149, endPoint x: 423, endPoint y: 151, distance: 4.5
click at [423, 151] on span "GPay" at bounding box center [421, 150] width 15 height 8
drag, startPoint x: 402, startPoint y: 198, endPoint x: 406, endPoint y: 198, distance: 4.0
click at [406, 198] on button "Add Payment" at bounding box center [432, 197] width 87 height 11
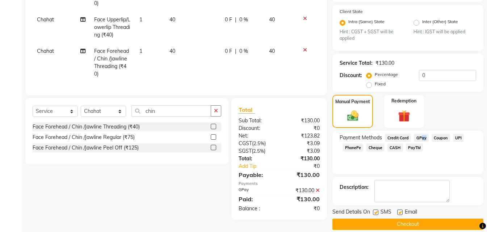
scroll to position [148, 0]
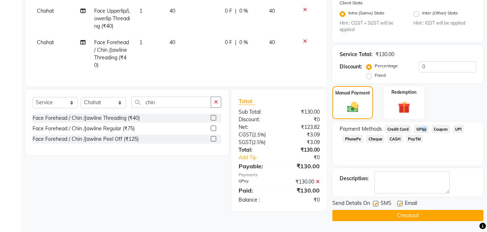
click at [368, 214] on button "Checkout" at bounding box center [407, 215] width 151 height 11
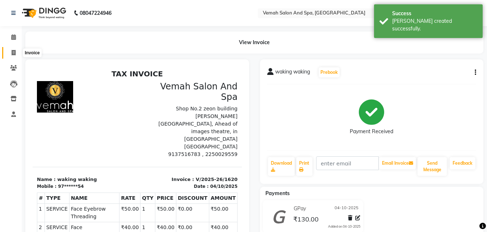
click at [17, 55] on span at bounding box center [13, 53] width 13 height 8
select select "7315"
select select "service"
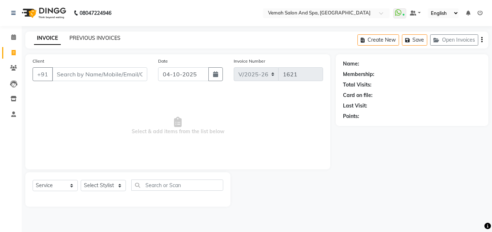
click at [81, 35] on link "PREVIOUS INVOICES" at bounding box center [95, 38] width 51 height 7
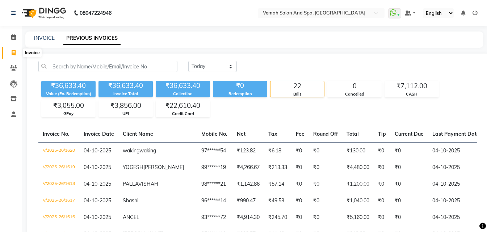
click at [9, 53] on span at bounding box center [13, 53] width 13 height 8
select select "7315"
select select "service"
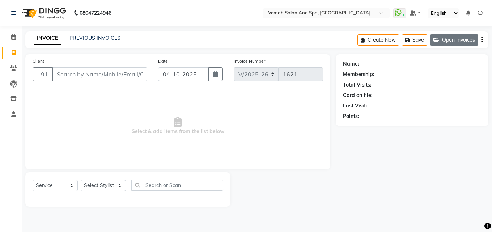
click at [454, 41] on button "Open Invoices" at bounding box center [455, 39] width 48 height 11
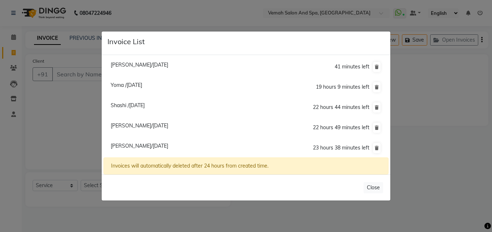
click at [146, 143] on span "[PERSON_NAME]/[DATE]" at bounding box center [140, 146] width 58 height 7
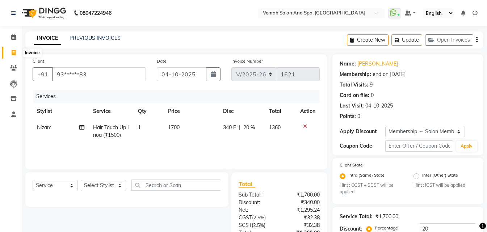
drag, startPoint x: 12, startPoint y: 53, endPoint x: 25, endPoint y: 59, distance: 14.5
click at [12, 53] on icon at bounding box center [14, 52] width 4 height 5
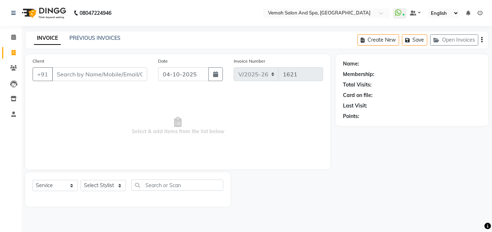
drag, startPoint x: 104, startPoint y: 66, endPoint x: 106, endPoint y: 71, distance: 5.3
click at [104, 66] on div "Client +91" at bounding box center [90, 72] width 126 height 30
click at [80, 75] on input "Client" at bounding box center [99, 74] width 95 height 14
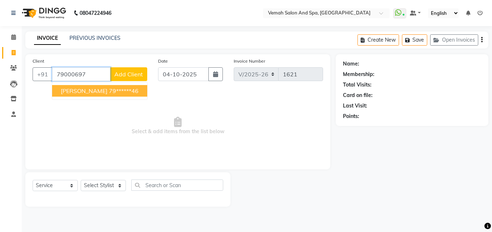
click at [69, 91] on span "[PERSON_NAME]" at bounding box center [84, 90] width 47 height 7
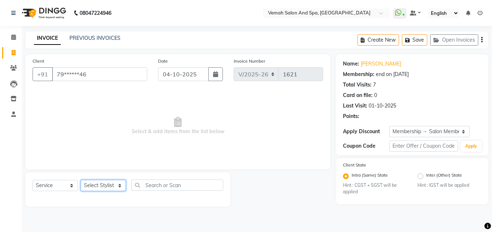
click at [103, 182] on select "Select Stylist Bhoomi Chahat [PERSON_NAME] [PERSON_NAME] beautician [PERSON_NAM…" at bounding box center [103, 185] width 45 height 11
click at [81, 180] on select "Select Stylist Bhoomi Chahat [PERSON_NAME] [PERSON_NAME] beautician [PERSON_NAM…" at bounding box center [103, 185] width 45 height 11
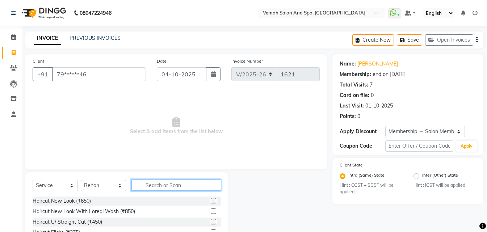
click at [157, 188] on input "text" at bounding box center [176, 185] width 90 height 11
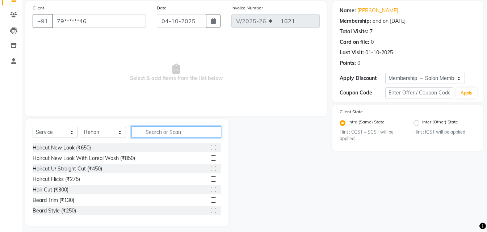
scroll to position [58, 0]
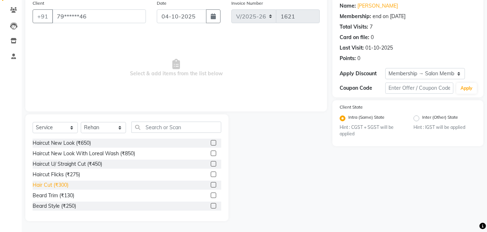
click at [52, 185] on div "Hair Cut (₹300)" at bounding box center [51, 185] width 36 height 8
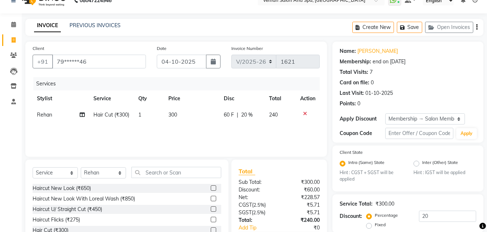
scroll to position [3, 0]
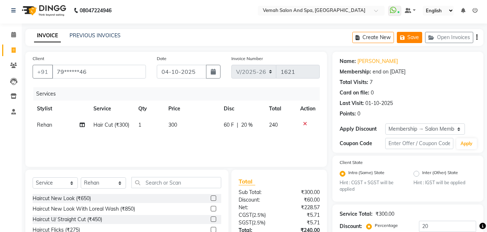
click at [412, 37] on button "Save" at bounding box center [409, 37] width 25 height 11
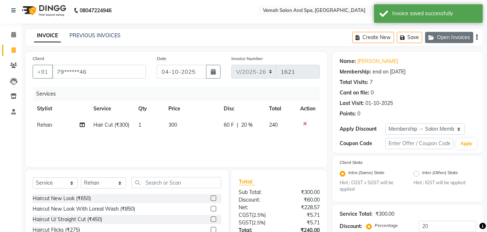
click at [439, 41] on button "Open Invoices" at bounding box center [449, 37] width 48 height 11
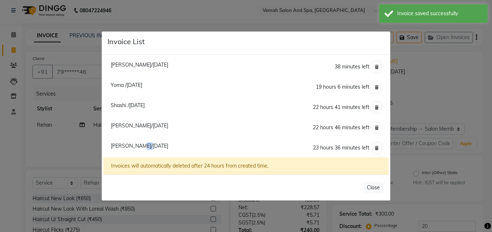
drag, startPoint x: 137, startPoint y: 143, endPoint x: 161, endPoint y: 139, distance: 24.7
click at [147, 142] on li "[PERSON_NAME]/[DATE] 23 hours 36 minutes left" at bounding box center [246, 148] width 285 height 21
drag, startPoint x: 123, startPoint y: 148, endPoint x: 135, endPoint y: 116, distance: 34.6
click at [126, 146] on span "[PERSON_NAME]/[DATE]" at bounding box center [140, 146] width 58 height 7
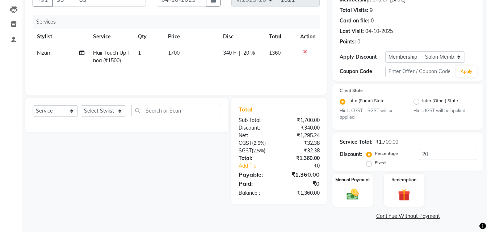
scroll to position [75, 0]
click at [356, 198] on img at bounding box center [353, 194] width 20 height 14
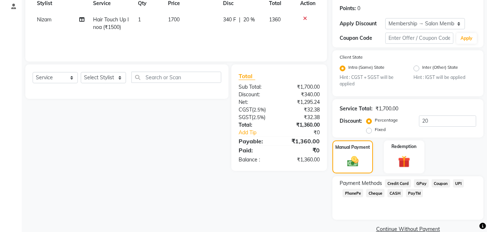
scroll to position [121, 0]
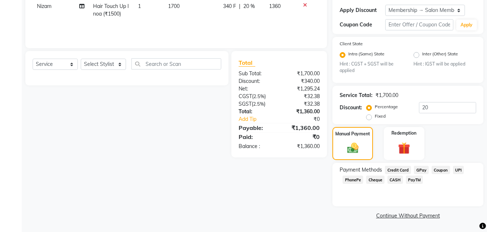
click at [420, 171] on span "GPay" at bounding box center [421, 170] width 15 height 8
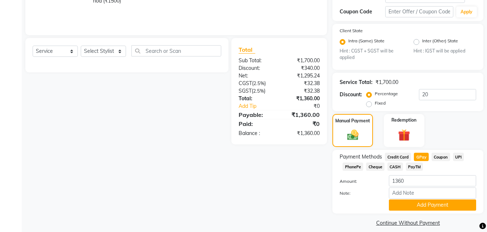
scroll to position [142, 0]
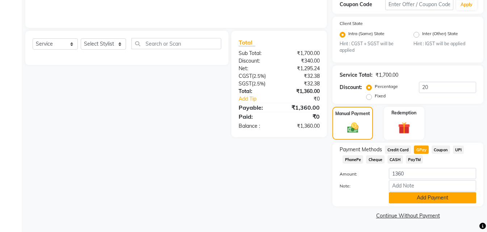
click at [402, 201] on button "Add Payment" at bounding box center [432, 197] width 87 height 11
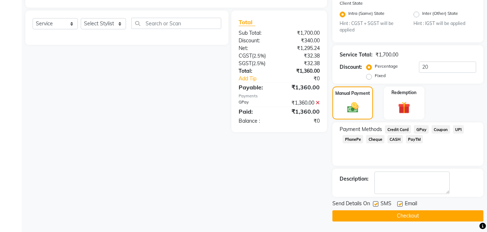
scroll to position [162, 0]
click at [361, 212] on button "Checkout" at bounding box center [407, 215] width 151 height 11
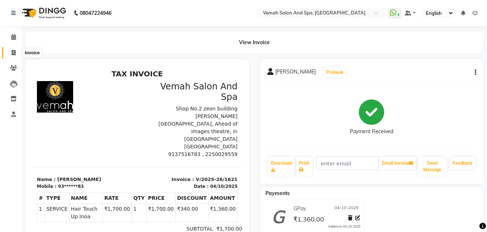
click at [13, 53] on icon at bounding box center [14, 52] width 4 height 5
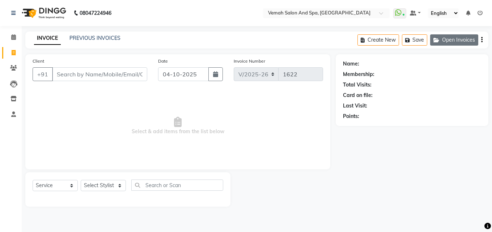
click at [443, 41] on button "Open Invoices" at bounding box center [455, 39] width 48 height 11
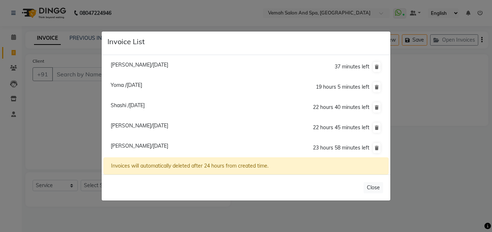
click at [134, 144] on span "[PERSON_NAME]/[DATE]" at bounding box center [140, 146] width 58 height 7
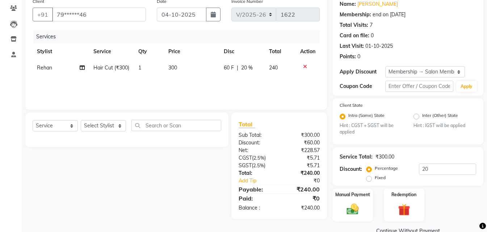
scroll to position [72, 0]
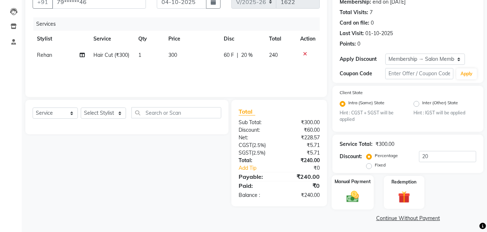
click at [356, 200] on img at bounding box center [353, 197] width 20 height 14
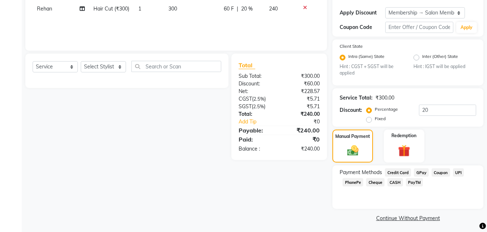
scroll to position [121, 0]
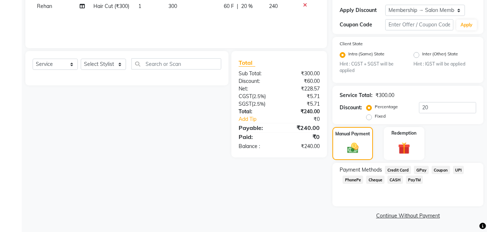
click at [395, 180] on span "CASH" at bounding box center [395, 180] width 16 height 8
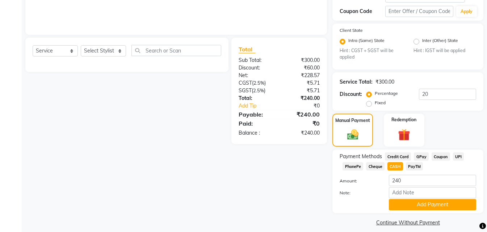
scroll to position [142, 0]
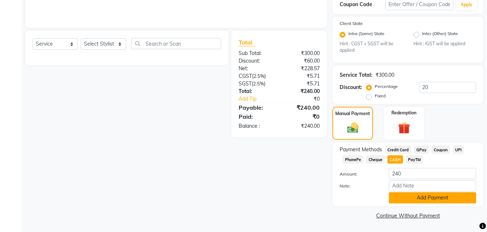
click at [409, 200] on button "Add Payment" at bounding box center [432, 197] width 87 height 11
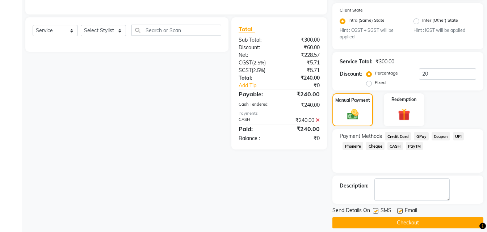
scroll to position [162, 0]
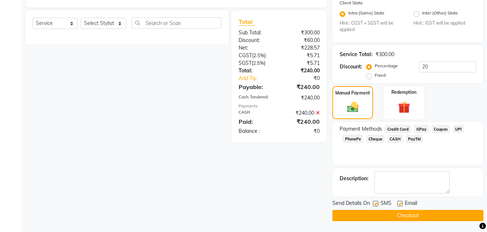
click at [353, 214] on button "Checkout" at bounding box center [407, 215] width 151 height 11
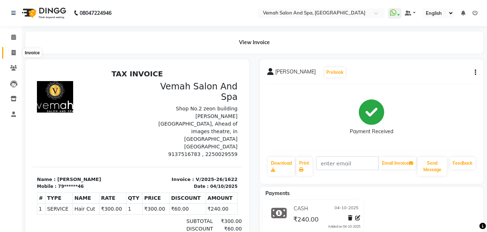
click at [16, 52] on span at bounding box center [13, 53] width 13 height 8
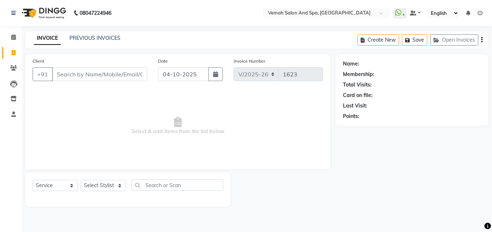
click at [84, 76] on input "Client" at bounding box center [99, 74] width 95 height 14
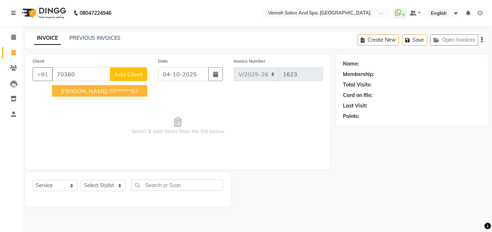
drag, startPoint x: 67, startPoint y: 90, endPoint x: 71, endPoint y: 91, distance: 3.9
click at [71, 91] on span "[PERSON_NAME]" at bounding box center [84, 90] width 47 height 7
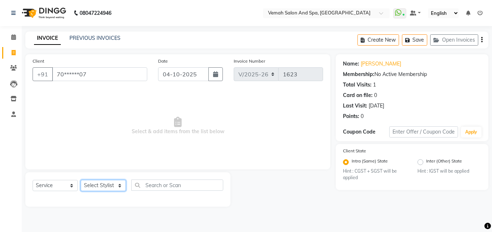
click at [106, 184] on select "Select Stylist Bhoomi Chahat [PERSON_NAME] [PERSON_NAME] beautician [PERSON_NAM…" at bounding box center [103, 185] width 45 height 11
click at [81, 180] on select "Select Stylist Bhoomi Chahat [PERSON_NAME] [PERSON_NAME] beautician [PERSON_NAM…" at bounding box center [103, 185] width 45 height 11
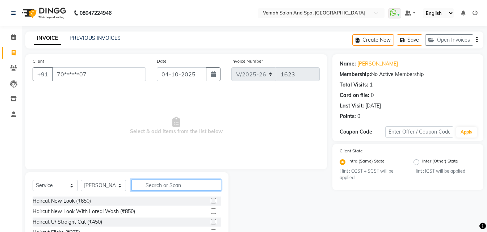
click at [154, 189] on input "text" at bounding box center [176, 185] width 90 height 11
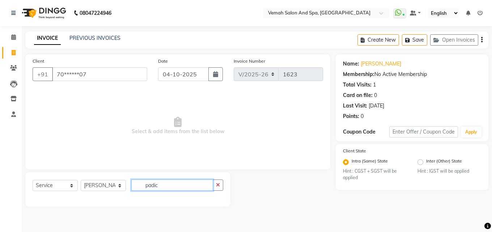
click at [161, 185] on input "padic" at bounding box center [172, 185] width 82 height 11
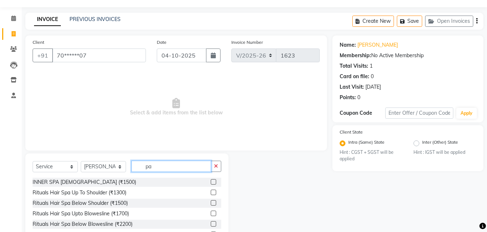
scroll to position [58, 0]
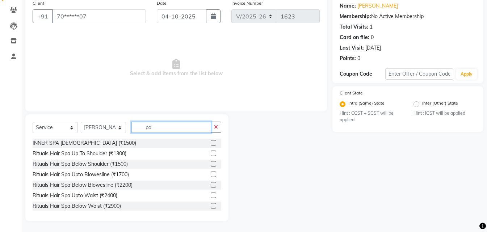
click at [151, 131] on input "pa" at bounding box center [171, 127] width 80 height 11
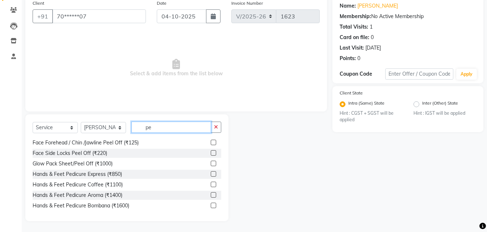
scroll to position [72, 0]
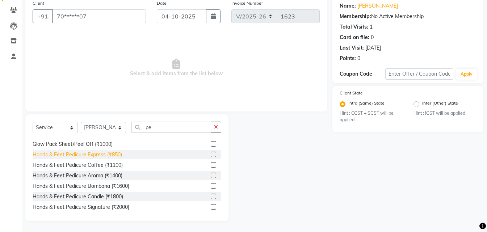
click at [92, 157] on div "Hands & Feet Pedicure Express (₹850)" at bounding box center [77, 155] width 89 height 8
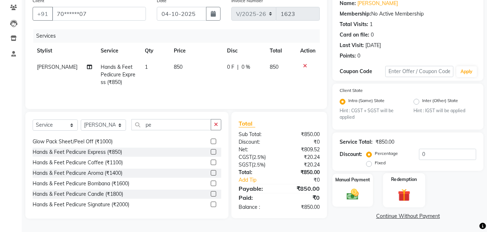
scroll to position [61, 0]
click at [432, 152] on input "0" at bounding box center [447, 153] width 57 height 11
click at [410, 121] on div "Client State Intra (Same) State Hint : CGST + SGST will be applied Inter (Other…" at bounding box center [407, 106] width 151 height 46
click at [437, 196] on div "Manual Payment Redemption" at bounding box center [408, 189] width 162 height 33
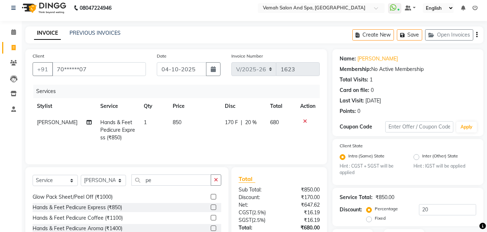
scroll to position [0, 0]
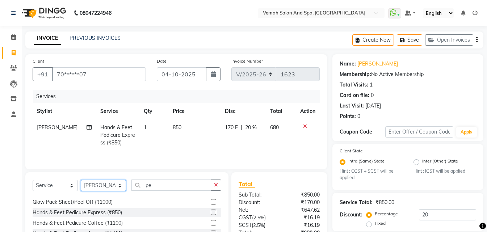
click at [108, 185] on select "Select Stylist Bhoomi Chahat [PERSON_NAME] [PERSON_NAME] beautician [PERSON_NAM…" at bounding box center [103, 185] width 45 height 11
click at [81, 180] on select "Select Stylist Bhoomi Chahat [PERSON_NAME] [PERSON_NAME] beautician [PERSON_NAM…" at bounding box center [103, 185] width 45 height 11
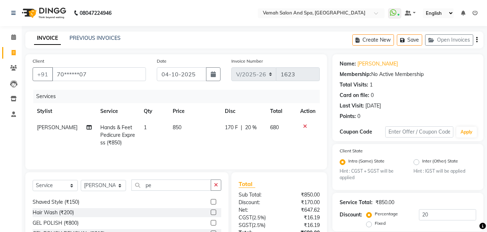
click at [53, 127] on span "[PERSON_NAME]" at bounding box center [57, 127] width 41 height 7
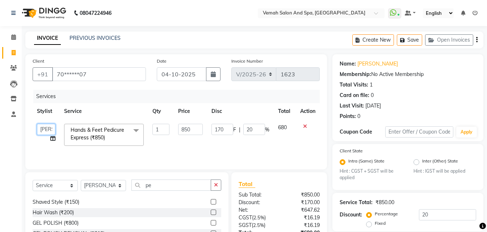
click at [43, 131] on select "Bhoomi Chahat [PERSON_NAME] Divya [PERSON_NAME] beautician [PERSON_NAME] [PERSO…" at bounding box center [46, 129] width 18 height 11
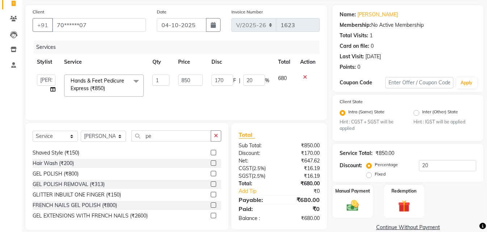
scroll to position [61, 0]
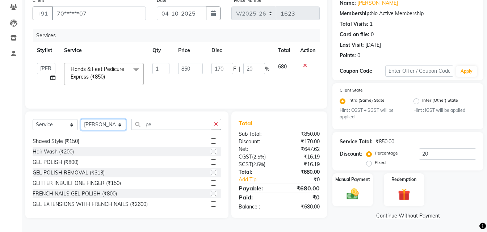
click at [106, 121] on select "Select Stylist Bhoomi Chahat [PERSON_NAME] [PERSON_NAME] beautician [PERSON_NAM…" at bounding box center [103, 124] width 45 height 11
click at [81, 119] on select "Select Stylist Bhoomi Chahat [PERSON_NAME] [PERSON_NAME] beautician [PERSON_NAM…" at bounding box center [103, 124] width 45 height 11
click at [152, 126] on input "pe" at bounding box center [171, 124] width 80 height 11
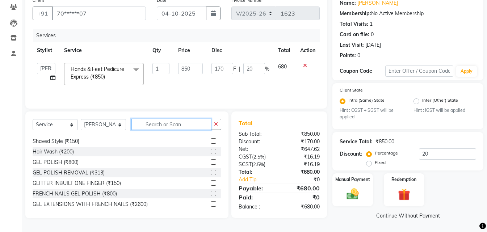
scroll to position [0, 0]
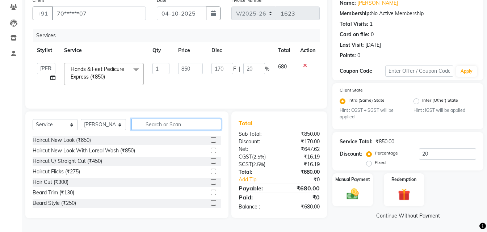
click at [159, 122] on input "text" at bounding box center [176, 124] width 90 height 11
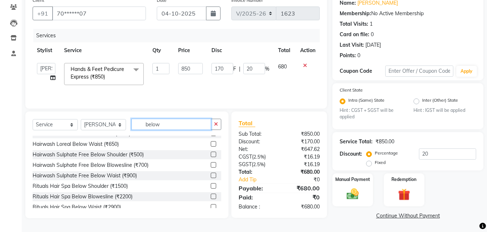
scroll to position [36, 0]
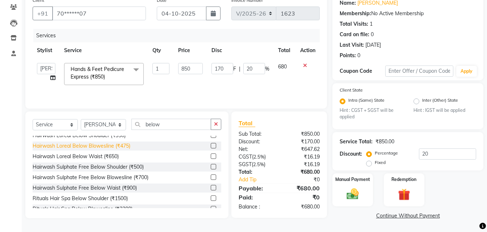
click at [114, 144] on div "Hairwash Loreal Below Blowesline (₹475)" at bounding box center [82, 146] width 98 height 8
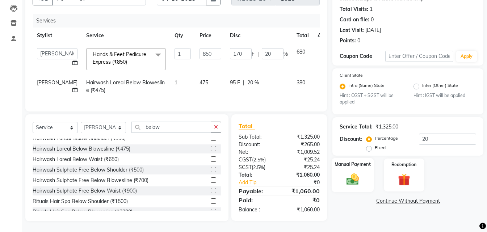
scroll to position [89, 0]
click at [167, 123] on input "below" at bounding box center [171, 127] width 80 height 11
click at [215, 129] on button "button" at bounding box center [216, 127] width 11 height 11
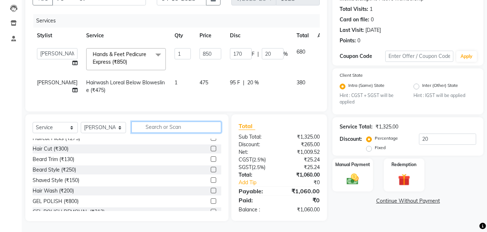
scroll to position [453, 0]
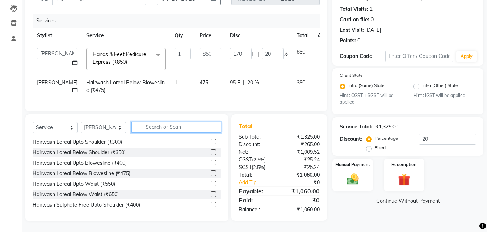
click at [176, 125] on input "text" at bounding box center [176, 127] width 90 height 11
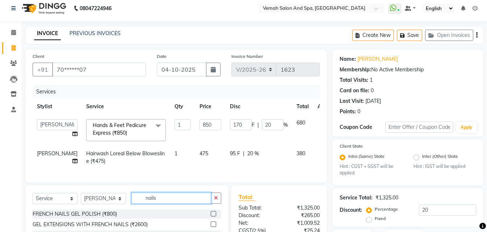
scroll to position [0, 0]
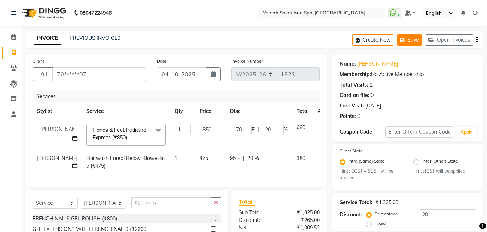
click at [408, 37] on button "Save" at bounding box center [409, 39] width 25 height 11
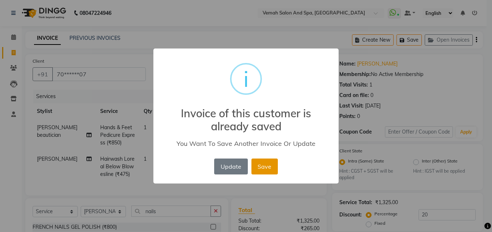
click at [264, 170] on button "Save" at bounding box center [265, 167] width 26 height 16
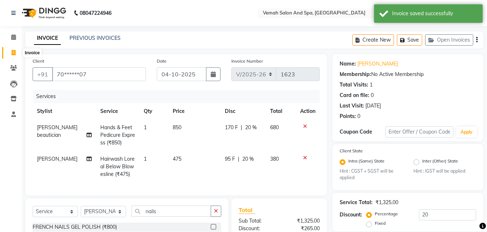
click at [16, 53] on icon at bounding box center [14, 52] width 4 height 5
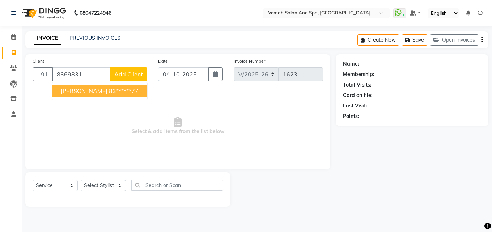
click at [125, 93] on ngb-highlight "83******77" at bounding box center [124, 90] width 30 height 7
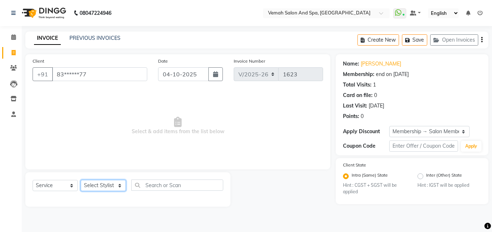
click at [99, 186] on select "Select Stylist Bhoomi Chahat [PERSON_NAME] [PERSON_NAME] beautician [PERSON_NAM…" at bounding box center [103, 185] width 45 height 11
click at [203, 135] on span "Select & add items from the list below" at bounding box center [178, 126] width 291 height 72
click at [438, 43] on button "Open Invoices" at bounding box center [455, 39] width 48 height 11
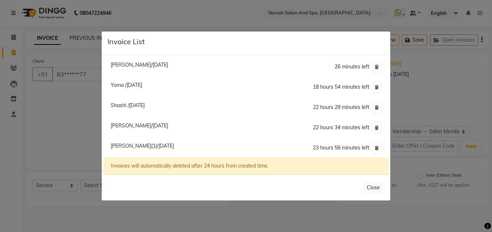
click at [133, 147] on span "[PERSON_NAME](1)/[DATE]" at bounding box center [142, 146] width 63 height 7
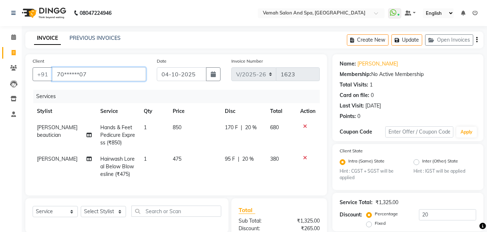
click at [96, 76] on input "70******07" at bounding box center [99, 74] width 94 height 14
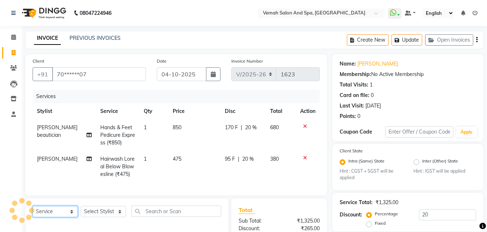
click at [62, 217] on select "Select Service Product Membership Package Voucher Prepaid Gift Card" at bounding box center [55, 211] width 45 height 11
click at [33, 211] on select "Select Service Product Membership Package Voucher Prepaid Gift Card" at bounding box center [55, 211] width 45 height 11
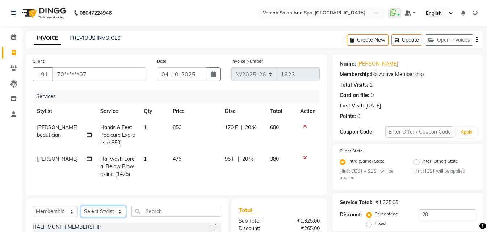
click at [110, 217] on select "Select Stylist Bhoomi Chahat [PERSON_NAME] [PERSON_NAME] beautician [PERSON_NAM…" at bounding box center [103, 211] width 45 height 11
click at [81, 211] on select "Select Stylist Bhoomi Chahat [PERSON_NAME] [PERSON_NAME] beautician [PERSON_NAM…" at bounding box center [103, 211] width 45 height 11
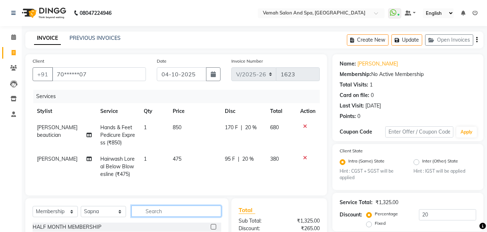
click at [144, 217] on input "text" at bounding box center [176, 211] width 90 height 11
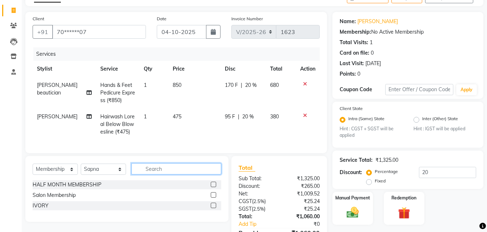
scroll to position [89, 0]
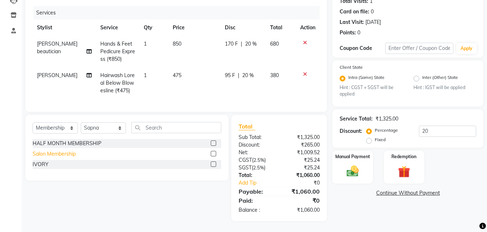
click at [47, 155] on div "Salon Membership" at bounding box center [54, 154] width 43 height 8
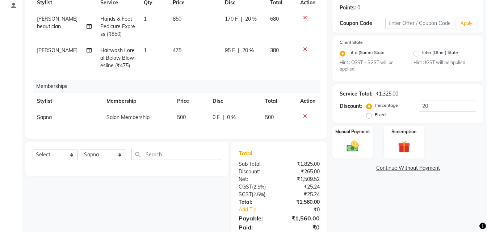
scroll to position [141, 0]
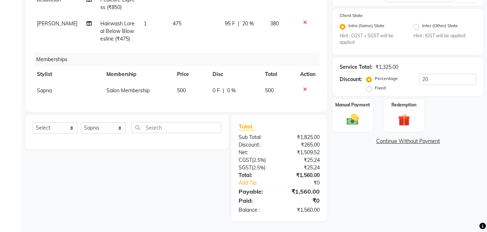
click at [301, 191] on div "₹1,560.00" at bounding box center [302, 191] width 46 height 9
click at [289, 141] on div "₹1,825.00" at bounding box center [302, 138] width 46 height 8
click at [304, 87] on icon at bounding box center [305, 89] width 4 height 5
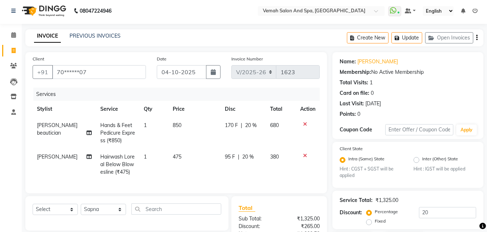
scroll to position [0, 0]
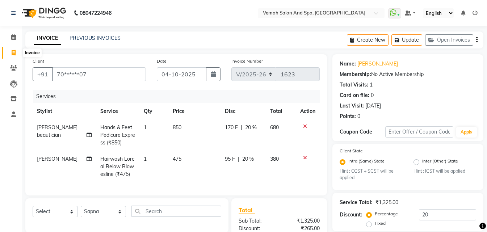
click at [10, 54] on span at bounding box center [13, 53] width 13 height 8
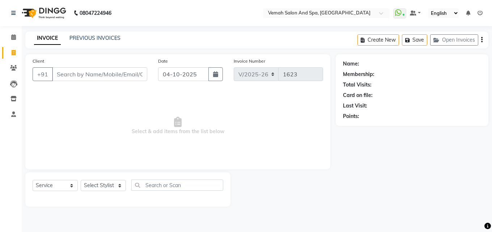
click at [80, 76] on input "Client" at bounding box center [99, 74] width 95 height 14
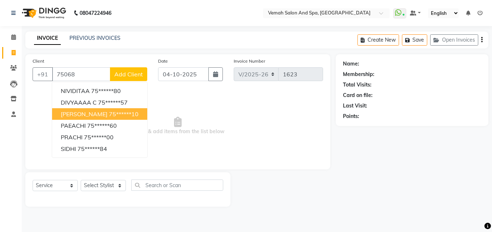
click at [109, 116] on ngb-highlight "75******10" at bounding box center [124, 113] width 30 height 7
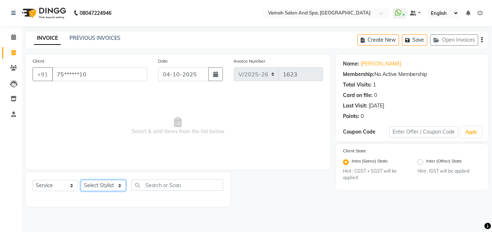
click at [91, 190] on select "Select Stylist Bhoomi Chahat [PERSON_NAME] [PERSON_NAME] beautician [PERSON_NAM…" at bounding box center [103, 185] width 45 height 11
click at [81, 180] on select "Select Stylist Bhoomi Chahat [PERSON_NAME] [PERSON_NAME] beautician [PERSON_NAM…" at bounding box center [103, 185] width 45 height 11
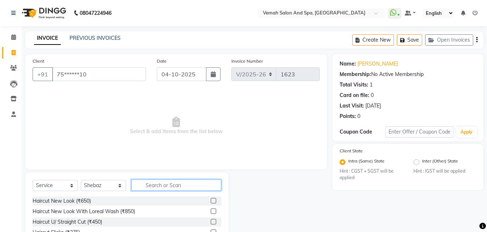
click at [164, 190] on input "text" at bounding box center [176, 185] width 90 height 11
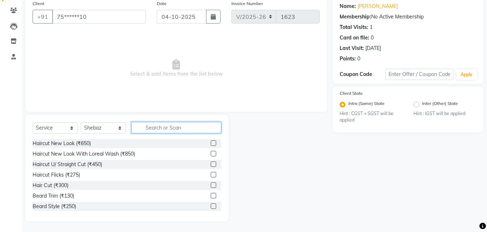
scroll to position [58, 0]
click at [51, 186] on div "Hair Cut (₹300)" at bounding box center [51, 185] width 36 height 8
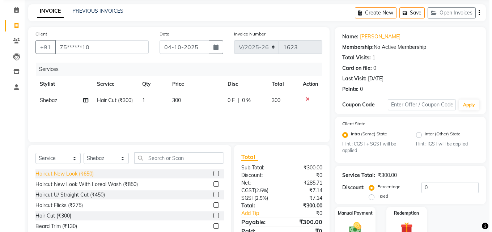
scroll to position [0, 0]
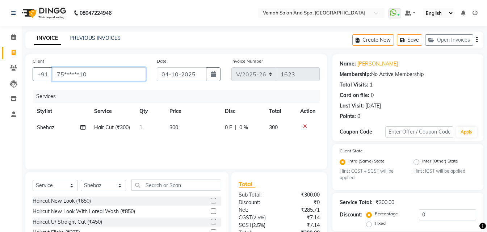
click at [98, 79] on input "75******10" at bounding box center [99, 74] width 94 height 14
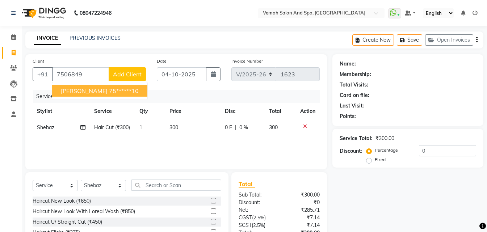
click at [133, 74] on span "Add Client" at bounding box center [127, 74] width 29 height 7
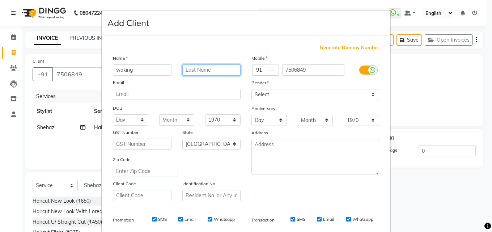
click at [200, 71] on input "text" at bounding box center [211, 69] width 59 height 11
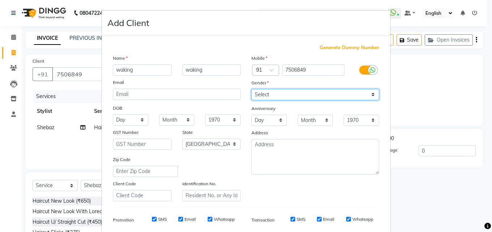
click at [256, 94] on select "Select [DEMOGRAPHIC_DATA] [DEMOGRAPHIC_DATA] Other Prefer Not To Say" at bounding box center [316, 94] width 128 height 11
click at [252, 89] on select "Select [DEMOGRAPHIC_DATA] [DEMOGRAPHIC_DATA] Other Prefer Not To Say" at bounding box center [316, 94] width 128 height 11
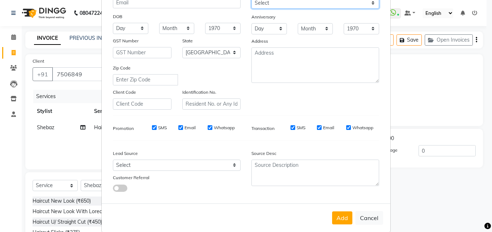
scroll to position [102, 0]
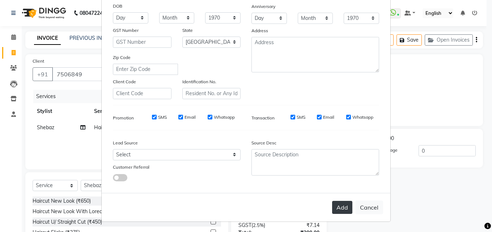
click at [340, 205] on button "Add" at bounding box center [342, 207] width 20 height 13
click at [344, 212] on button "Add" at bounding box center [342, 207] width 20 height 13
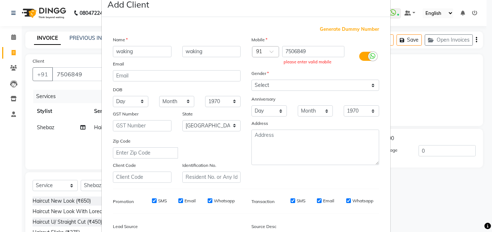
scroll to position [0, 0]
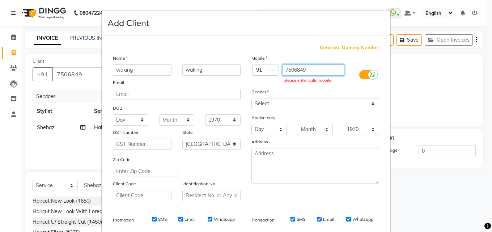
click at [309, 71] on input "7506849" at bounding box center [313, 69] width 63 height 11
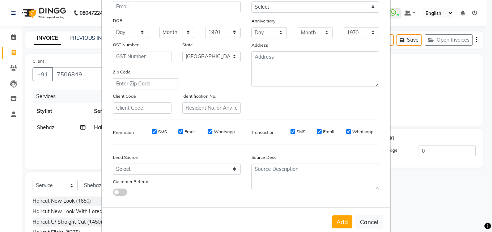
scroll to position [102, 0]
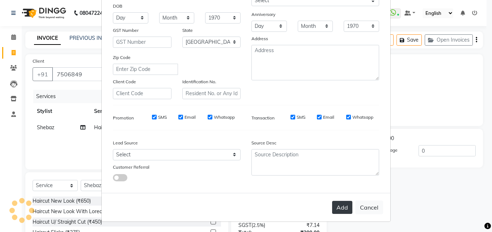
click at [341, 204] on button "Add" at bounding box center [342, 207] width 20 height 13
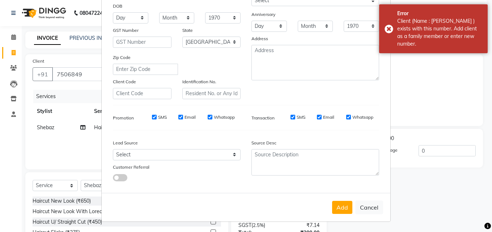
click at [344, 214] on div "Add Cancel" at bounding box center [246, 207] width 289 height 29
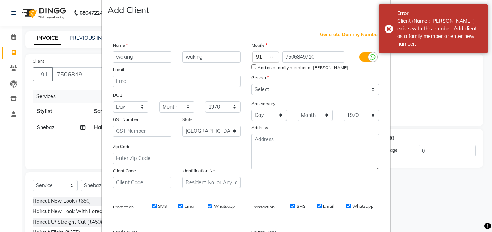
scroll to position [0, 0]
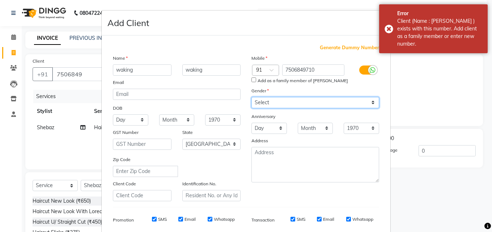
click at [268, 100] on select "Select [DEMOGRAPHIC_DATA] [DEMOGRAPHIC_DATA] Other Prefer Not To Say" at bounding box center [316, 102] width 128 height 11
click at [252, 97] on select "Select [DEMOGRAPHIC_DATA] [DEMOGRAPHIC_DATA] Other Prefer Not To Say" at bounding box center [316, 102] width 128 height 11
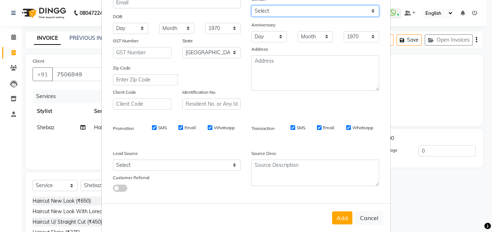
scroll to position [102, 0]
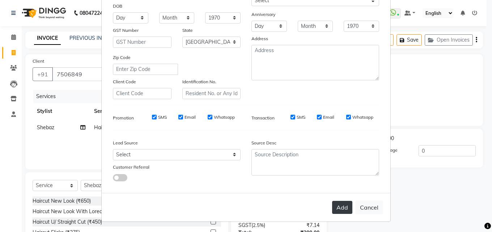
click at [347, 209] on button "Add" at bounding box center [342, 207] width 20 height 13
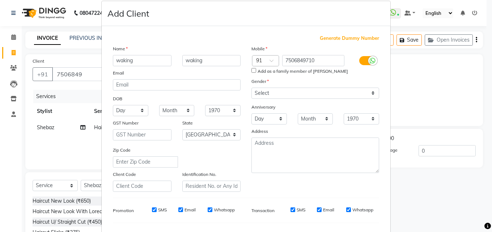
scroll to position [0, 0]
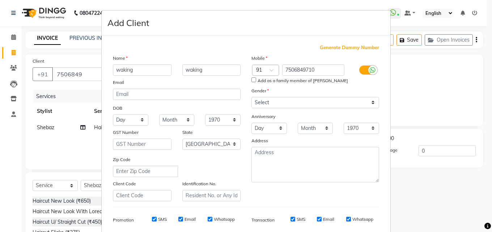
click at [47, 138] on ngb-modal-window "Add Client Generate Dummy Number Name waking waking Email DOB Day 01 02 03 04 0…" at bounding box center [246, 116] width 492 height 232
drag, startPoint x: 82, startPoint y: 95, endPoint x: 171, endPoint y: 85, distance: 89.6
click at [84, 95] on ngb-modal-window "Add Client Generate Dummy Number Name waking waking Email DOB Day 01 02 03 04 0…" at bounding box center [246, 116] width 492 height 232
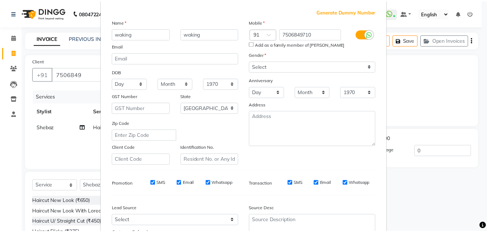
scroll to position [102, 0]
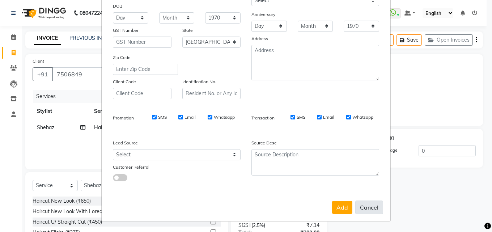
click at [375, 207] on button "Cancel" at bounding box center [370, 208] width 28 height 14
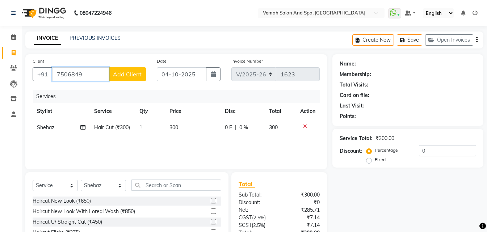
click at [96, 75] on input "7506849" at bounding box center [80, 74] width 57 height 14
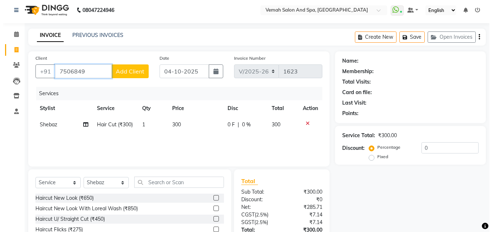
scroll to position [0, 0]
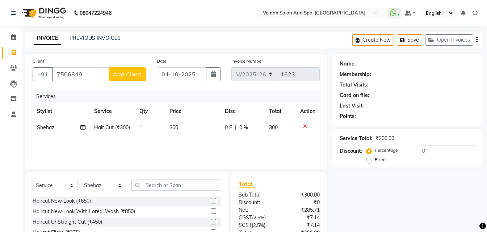
click at [121, 79] on button "Add Client" at bounding box center [127, 74] width 37 height 14
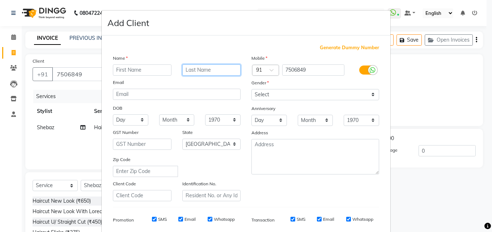
click at [201, 71] on input "text" at bounding box center [211, 69] width 59 height 11
click at [156, 71] on input "text" at bounding box center [142, 69] width 59 height 11
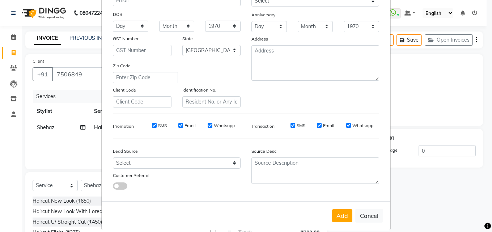
scroll to position [102, 0]
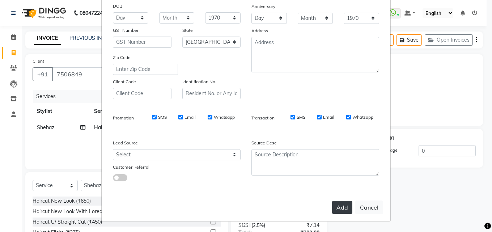
click at [348, 213] on button "Add" at bounding box center [342, 207] width 20 height 13
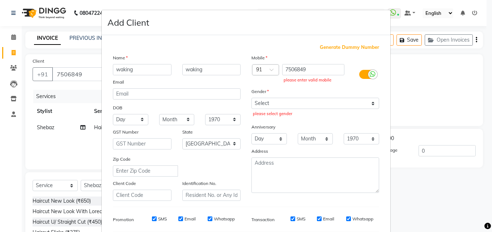
scroll to position [0, 0]
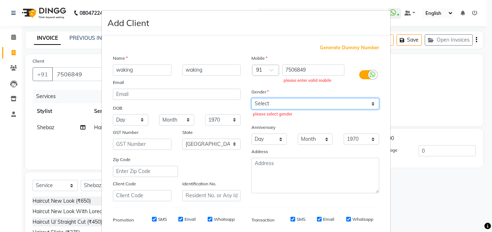
click at [252, 102] on select "Select [DEMOGRAPHIC_DATA] [DEMOGRAPHIC_DATA] Other Prefer Not To Say" at bounding box center [316, 103] width 128 height 11
click at [252, 98] on select "Select [DEMOGRAPHIC_DATA] [DEMOGRAPHIC_DATA] Other Prefer Not To Say" at bounding box center [316, 103] width 128 height 11
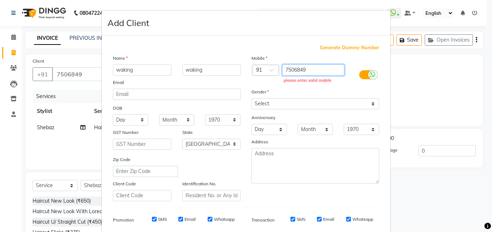
click at [305, 71] on input "7506849" at bounding box center [313, 69] width 63 height 11
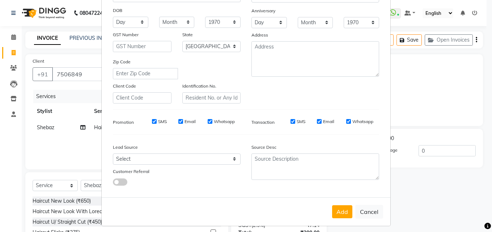
scroll to position [102, 0]
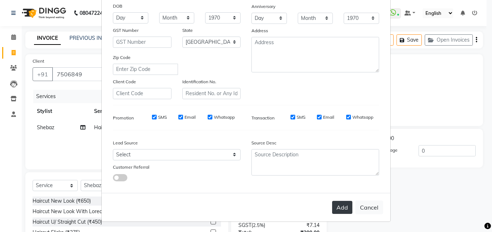
click at [348, 208] on button "Add" at bounding box center [342, 207] width 20 height 13
click at [347, 208] on button "Add" at bounding box center [342, 207] width 20 height 13
click at [338, 208] on button "Add" at bounding box center [342, 207] width 20 height 13
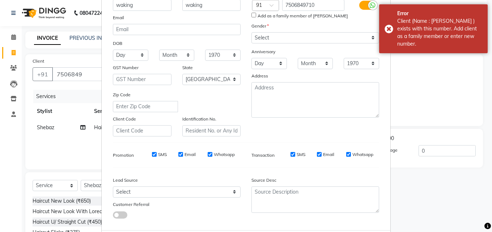
scroll to position [0, 0]
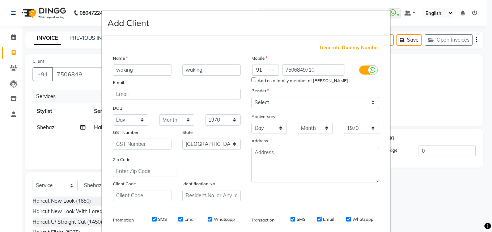
click at [448, 95] on ngb-modal-window "Add Client Generate Dummy Number Name waking waking Email DOB Day 01 02 03 04 0…" at bounding box center [246, 116] width 492 height 232
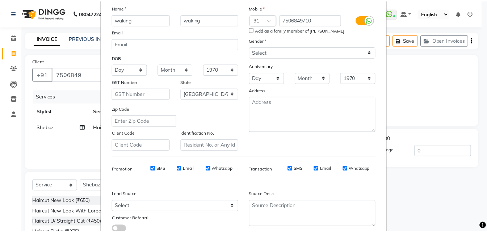
scroll to position [102, 0]
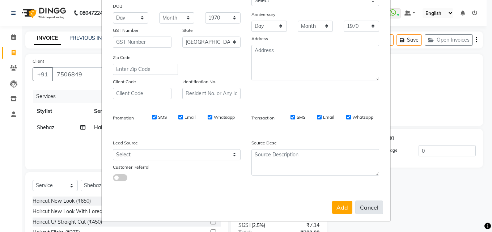
click at [368, 208] on button "Cancel" at bounding box center [370, 208] width 28 height 14
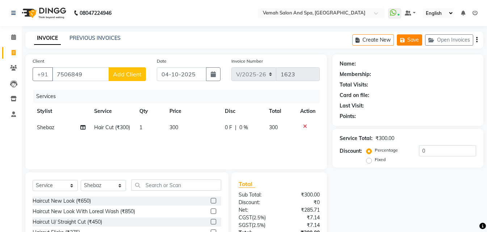
click at [410, 44] on button "Save" at bounding box center [409, 39] width 25 height 11
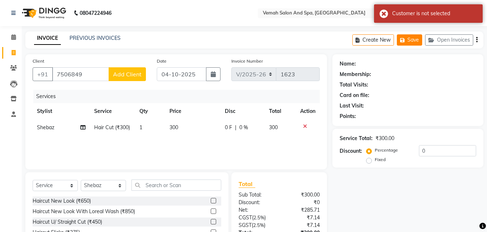
click at [420, 35] on button "Save" at bounding box center [409, 39] width 25 height 11
click at [418, 40] on button "Save" at bounding box center [409, 39] width 25 height 11
click at [418, 41] on button "Save" at bounding box center [409, 39] width 25 height 11
click at [414, 39] on button "Save" at bounding box center [409, 39] width 25 height 11
click at [411, 37] on button "Save" at bounding box center [409, 39] width 25 height 11
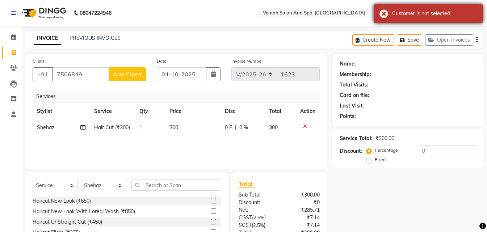
click at [379, 11] on div "Customer is not selected" at bounding box center [428, 13] width 109 height 18
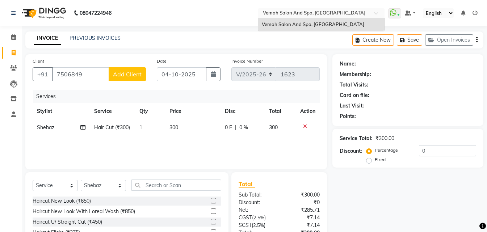
click at [379, 11] on div at bounding box center [321, 13] width 127 height 7
click at [412, 62] on div "Name:" at bounding box center [408, 64] width 137 height 8
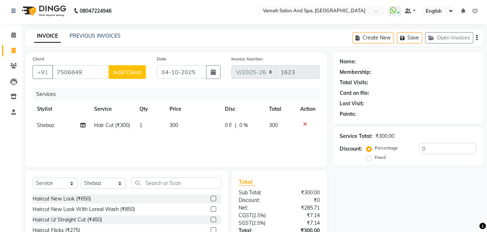
scroll to position [0, 0]
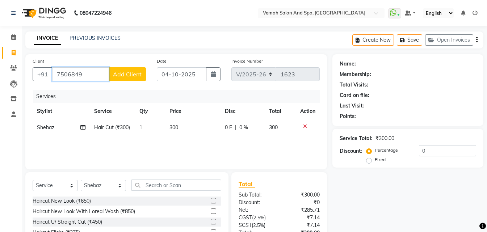
click at [93, 72] on input "7506849" at bounding box center [80, 74] width 57 height 14
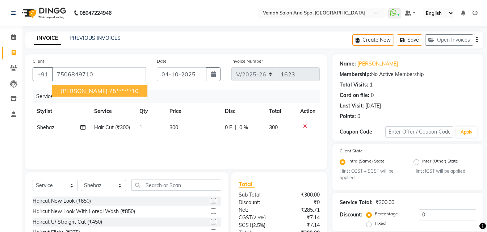
click at [77, 91] on span "[PERSON_NAME]" at bounding box center [84, 90] width 47 height 7
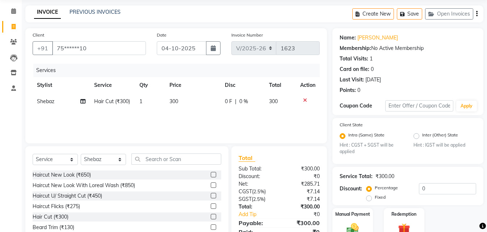
scroll to position [61, 0]
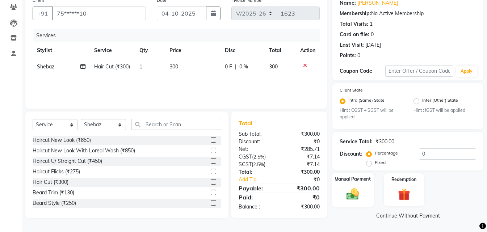
click at [351, 200] on img at bounding box center [353, 194] width 20 height 14
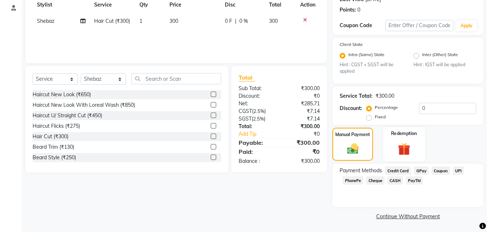
scroll to position [107, 0]
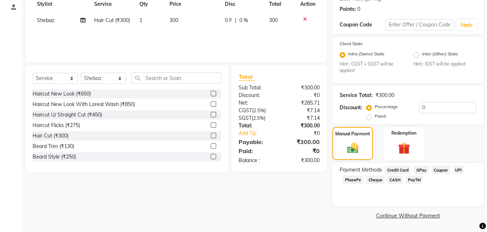
click at [414, 169] on span "GPay" at bounding box center [421, 170] width 15 height 8
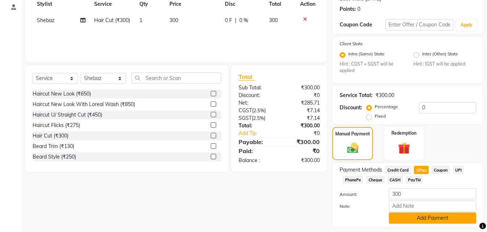
click at [418, 218] on button "Add Payment" at bounding box center [432, 218] width 87 height 11
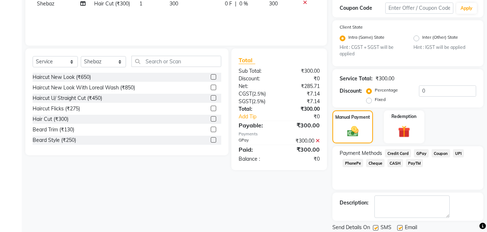
scroll to position [148, 0]
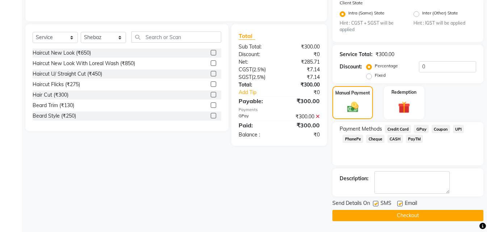
click at [418, 219] on button "Checkout" at bounding box center [407, 215] width 151 height 11
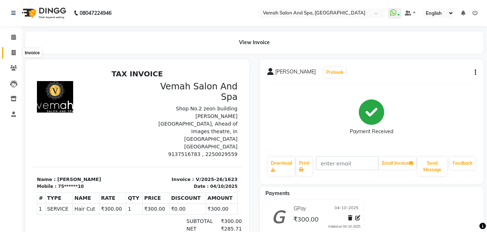
click at [12, 53] on icon at bounding box center [14, 52] width 4 height 5
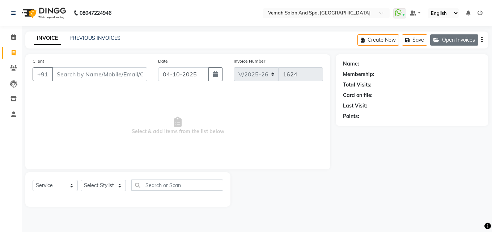
click at [441, 41] on icon "button" at bounding box center [438, 40] width 9 height 5
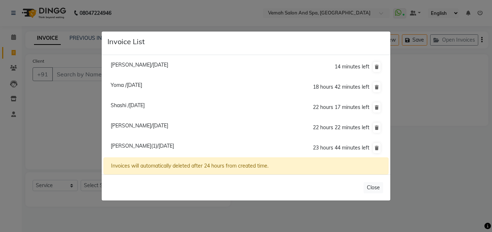
click at [131, 149] on span "[PERSON_NAME](1)/[DATE]" at bounding box center [142, 146] width 63 height 7
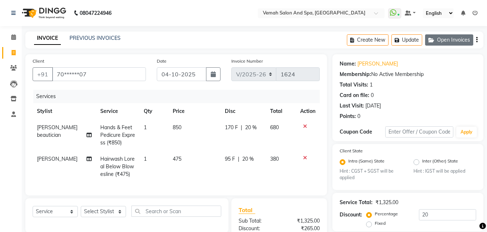
click at [458, 38] on button "Open Invoices" at bounding box center [449, 39] width 48 height 11
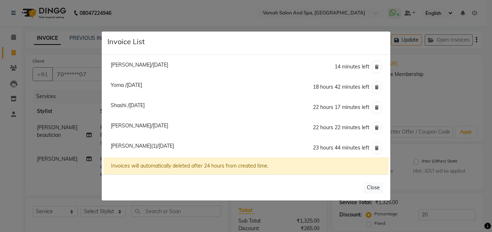
click at [458, 173] on ngb-modal-window "Invoice List [PERSON_NAME]/[DATE] 14 minutes left [GEOGRAPHIC_DATA] /[DATE] 18 …" at bounding box center [246, 116] width 492 height 232
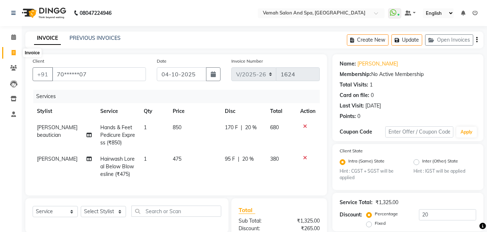
click at [13, 52] on icon at bounding box center [14, 52] width 4 height 5
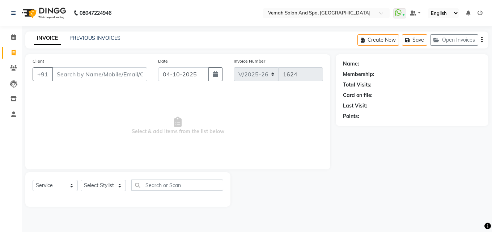
click at [73, 76] on input "Client" at bounding box center [99, 74] width 95 height 14
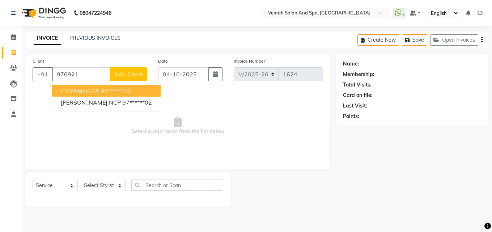
click at [75, 89] on span "PRIYAMVADA" at bounding box center [80, 90] width 38 height 7
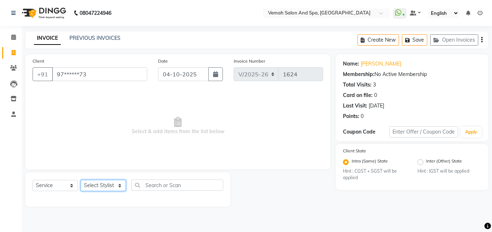
click at [102, 189] on select "Select Stylist Bhoomi Chahat [PERSON_NAME] [PERSON_NAME] beautician [PERSON_NAM…" at bounding box center [103, 185] width 45 height 11
click at [81, 180] on select "Select Stylist Bhoomi Chahat [PERSON_NAME] [PERSON_NAME] beautician [PERSON_NAM…" at bounding box center [103, 185] width 45 height 11
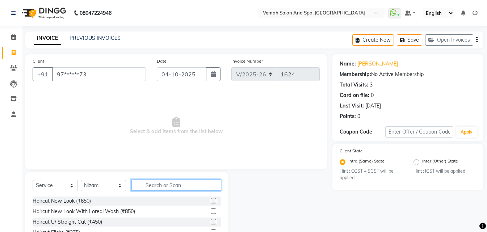
click at [167, 187] on input "text" at bounding box center [176, 185] width 90 height 11
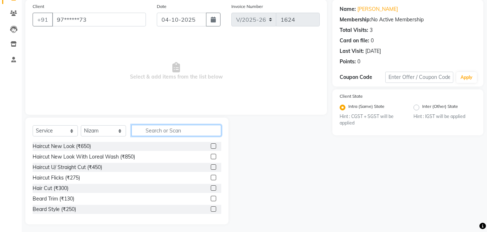
scroll to position [58, 0]
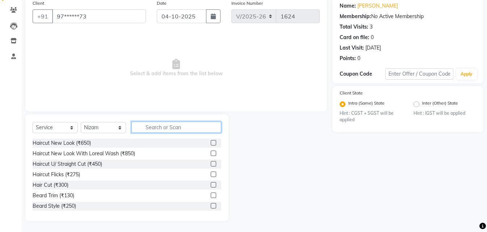
click at [169, 128] on input "text" at bounding box center [176, 127] width 90 height 11
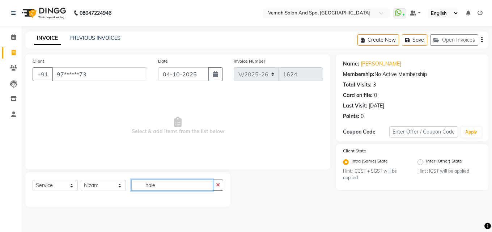
click at [161, 190] on input "haie" at bounding box center [172, 185] width 82 height 11
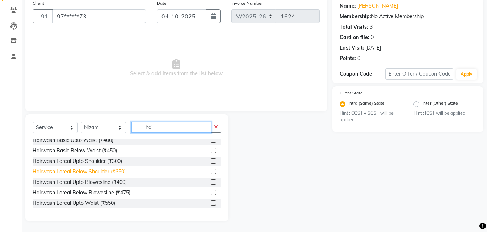
scroll to position [109, 0]
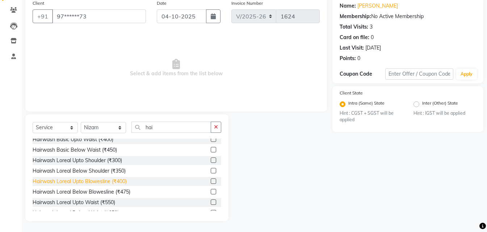
click at [72, 183] on div "Hairwash Loreal Upto Blowesline (₹400)" at bounding box center [80, 182] width 94 height 8
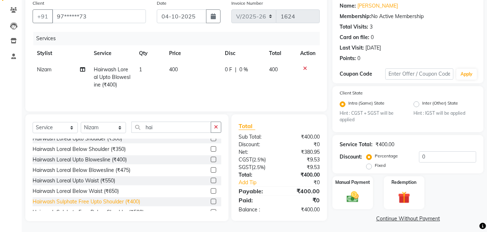
scroll to position [145, 0]
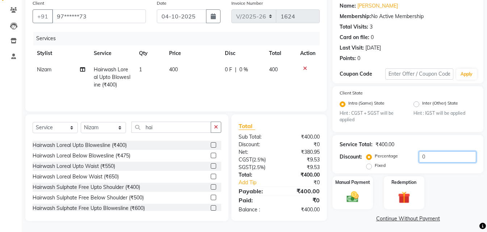
click at [427, 159] on input "0" at bounding box center [447, 156] width 57 height 11
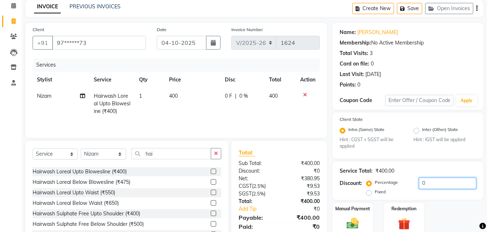
scroll to position [0, 0]
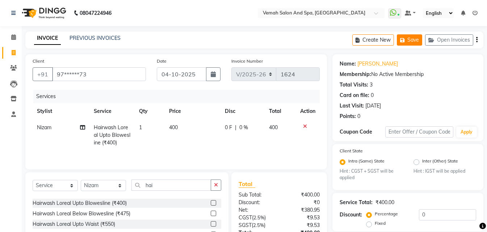
click at [416, 41] on button "Save" at bounding box center [409, 39] width 25 height 11
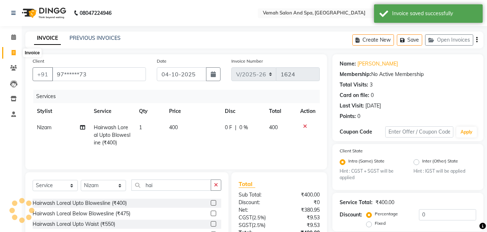
click at [13, 55] on icon at bounding box center [14, 52] width 4 height 5
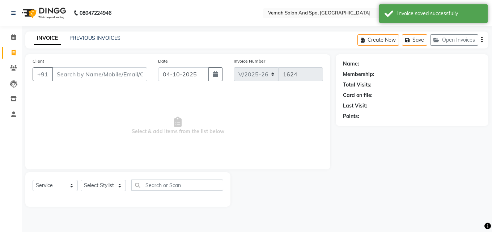
click at [82, 76] on input "Client" at bounding box center [99, 74] width 95 height 14
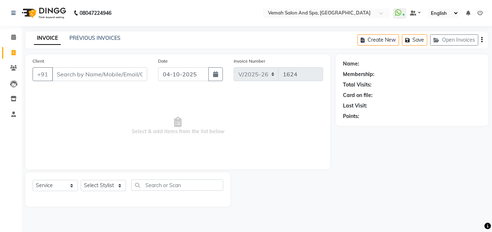
click at [70, 75] on input "Client" at bounding box center [99, 74] width 95 height 14
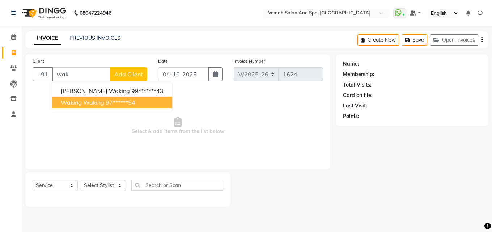
click at [64, 102] on span "waking waking" at bounding box center [82, 102] width 43 height 7
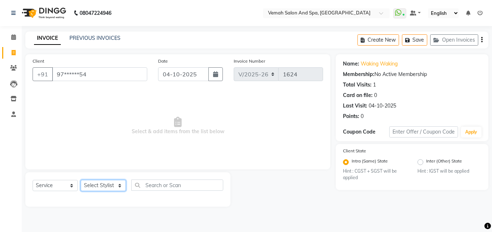
click at [94, 188] on select "Select Stylist Bhoomi Chahat [PERSON_NAME] [PERSON_NAME] beautician [PERSON_NAM…" at bounding box center [103, 185] width 45 height 11
click at [81, 180] on select "Select Stylist Bhoomi Chahat [PERSON_NAME] [PERSON_NAME] beautician [PERSON_NAM…" at bounding box center [103, 185] width 45 height 11
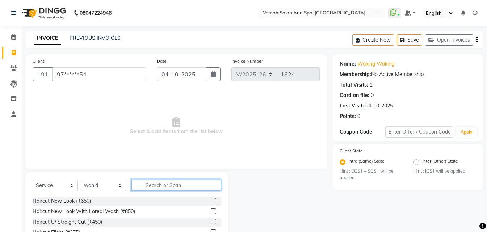
click at [154, 188] on input "text" at bounding box center [176, 185] width 90 height 11
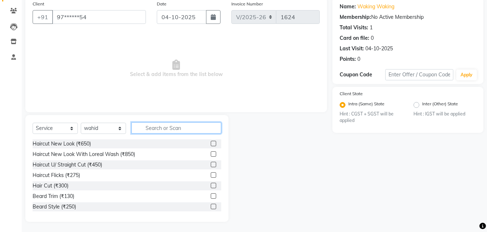
scroll to position [58, 0]
click at [163, 129] on input "text" at bounding box center [176, 127] width 90 height 11
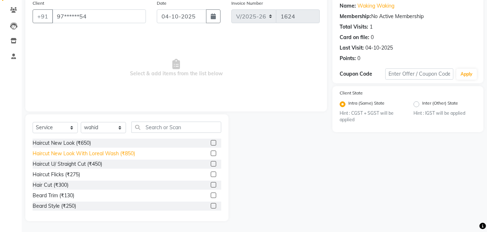
click at [38, 152] on div "Haircut New Look With Loreal Wash (₹850)" at bounding box center [84, 154] width 102 height 8
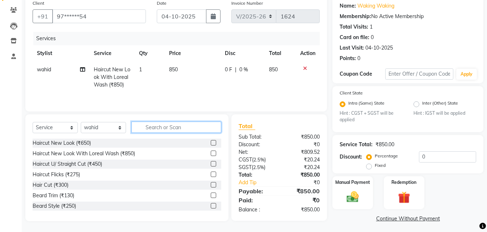
click at [173, 125] on input "text" at bounding box center [176, 127] width 90 height 11
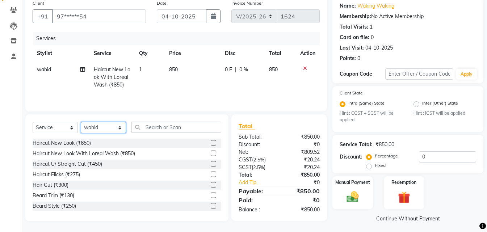
click at [95, 129] on select "Select Stylist Bhoomi Chahat [PERSON_NAME] [PERSON_NAME] beautician [PERSON_NAM…" at bounding box center [103, 127] width 45 height 11
click at [81, 122] on select "Select Stylist Bhoomi Chahat [PERSON_NAME] [PERSON_NAME] beautician [PERSON_NAM…" at bounding box center [103, 127] width 45 height 11
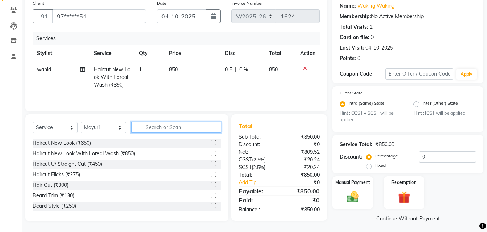
click at [158, 129] on input "text" at bounding box center [176, 127] width 90 height 11
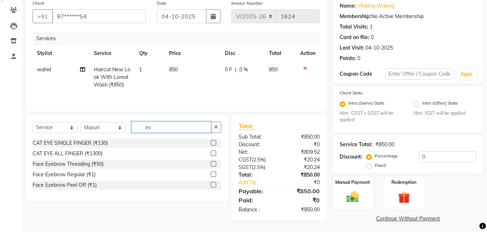
scroll to position [0, 0]
click at [54, 167] on div "Face Eyebrow Threading (₹50)" at bounding box center [68, 164] width 71 height 8
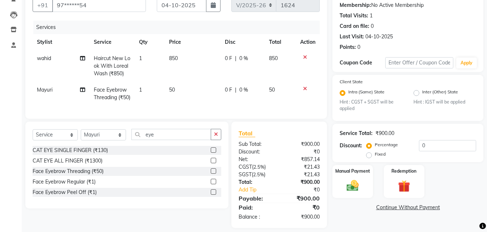
scroll to position [89, 0]
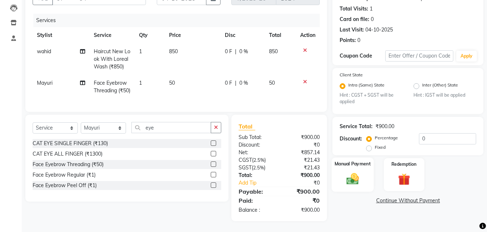
click at [356, 172] on img at bounding box center [353, 179] width 20 height 14
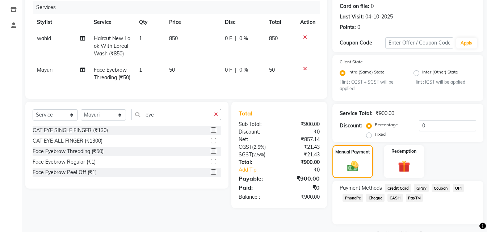
scroll to position [107, 0]
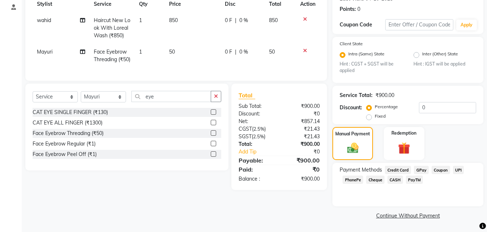
click at [420, 169] on span "GPay" at bounding box center [421, 170] width 15 height 8
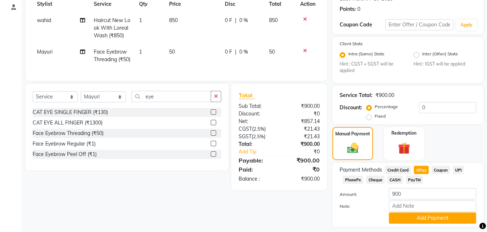
click at [408, 227] on div "Name: Waking Waking Membership: No Active Membership Total Visits: 1 Card on fi…" at bounding box center [410, 94] width 156 height 294
click at [415, 219] on button "Add Payment" at bounding box center [432, 218] width 87 height 11
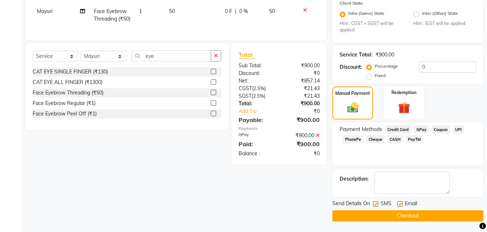
scroll to position [148, 0]
click at [417, 219] on button "Checkout" at bounding box center [407, 215] width 151 height 11
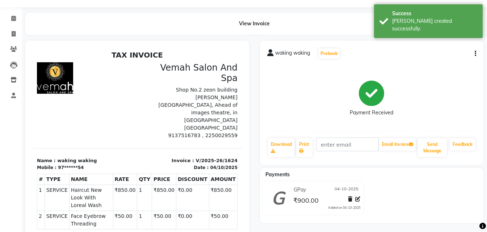
scroll to position [36, 0]
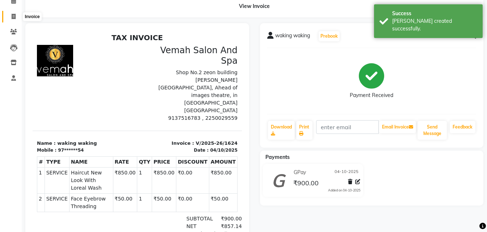
click at [13, 18] on icon at bounding box center [14, 16] width 4 height 5
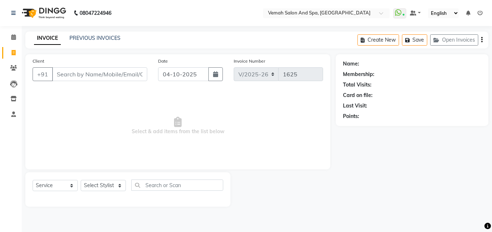
click at [64, 72] on input "Client" at bounding box center [99, 74] width 95 height 14
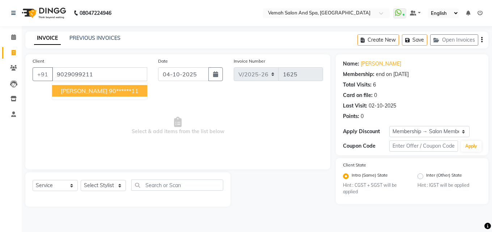
click at [75, 96] on button "[PERSON_NAME] 90******11" at bounding box center [99, 91] width 95 height 12
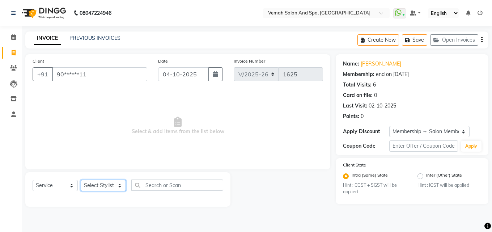
click at [106, 186] on select "Select Stylist Bhoomi Chahat [PERSON_NAME] [PERSON_NAME] beautician [PERSON_NAM…" at bounding box center [103, 185] width 45 height 11
click at [81, 180] on select "Select Stylist Bhoomi Chahat [PERSON_NAME] [PERSON_NAME] beautician [PERSON_NAM…" at bounding box center [103, 185] width 45 height 11
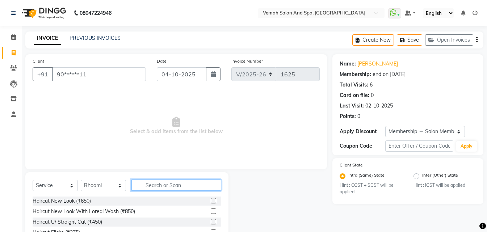
click at [182, 189] on input "text" at bounding box center [176, 185] width 90 height 11
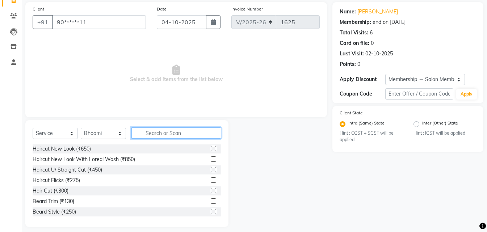
scroll to position [58, 0]
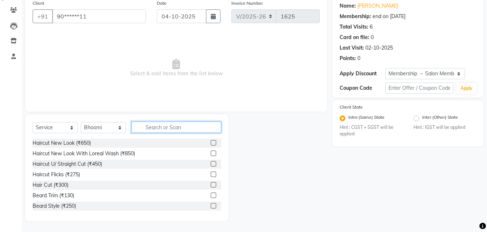
click at [155, 126] on input "text" at bounding box center [176, 127] width 90 height 11
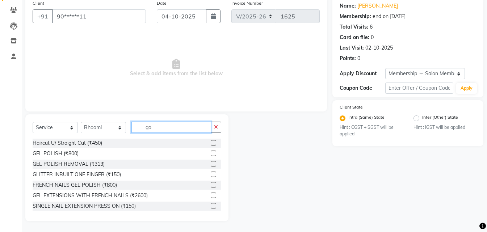
scroll to position [0, 0]
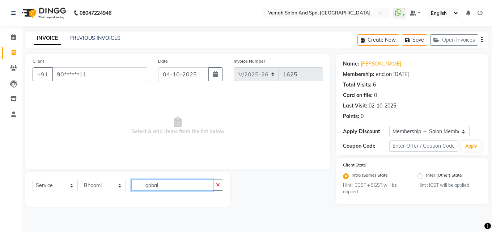
click at [165, 189] on input "gobal" at bounding box center [172, 185] width 82 height 11
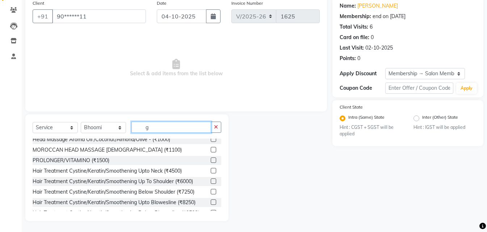
scroll to position [217, 0]
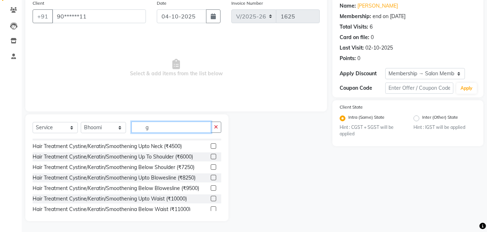
click at [148, 131] on input "g" at bounding box center [171, 127] width 80 height 11
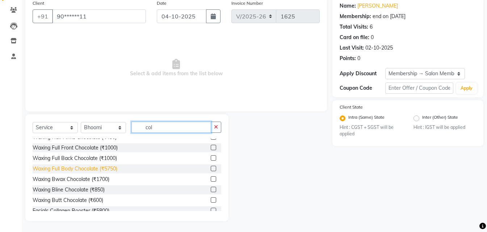
scroll to position [85, 0]
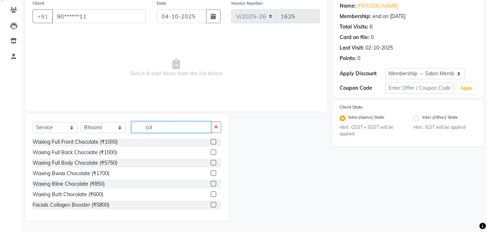
click at [156, 129] on input "col" at bounding box center [171, 127] width 80 height 11
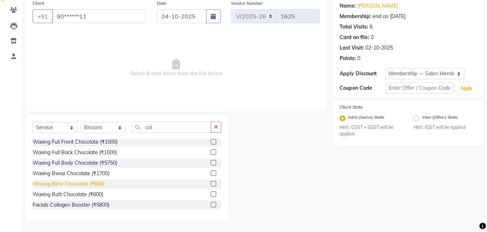
click at [101, 188] on div "Waxing Bline Chocolate (₹850)" at bounding box center [69, 184] width 72 height 8
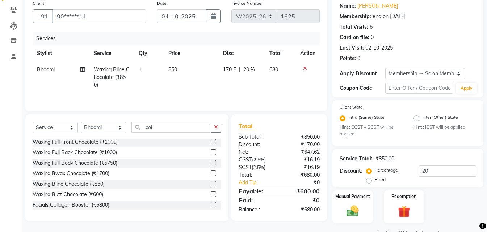
click at [306, 70] on icon at bounding box center [305, 68] width 4 height 5
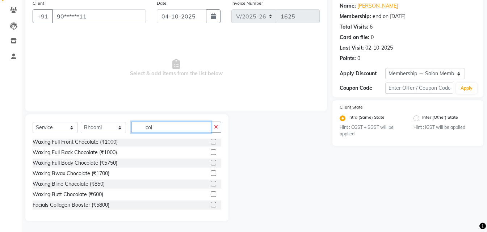
drag, startPoint x: 160, startPoint y: 124, endPoint x: 151, endPoint y: 73, distance: 52.0
click at [160, 124] on input "col" at bounding box center [171, 127] width 80 height 11
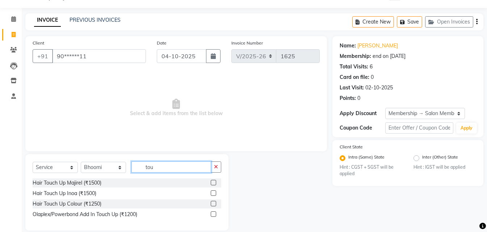
scroll to position [28, 0]
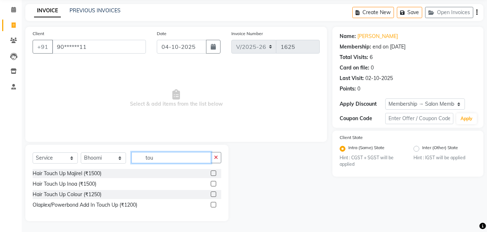
click at [153, 157] on input "tou" at bounding box center [171, 157] width 80 height 11
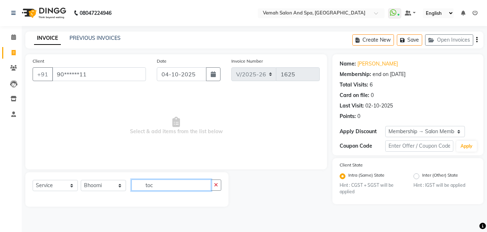
scroll to position [0, 0]
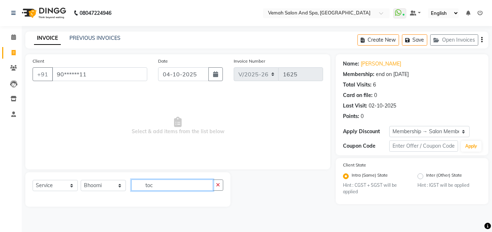
click at [155, 188] on input "toc" at bounding box center [172, 185] width 82 height 11
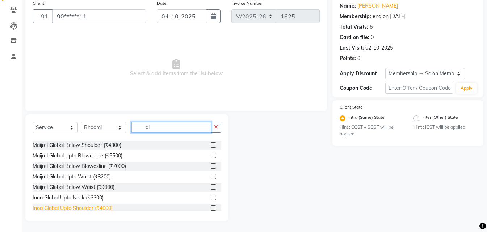
scroll to position [181, 0]
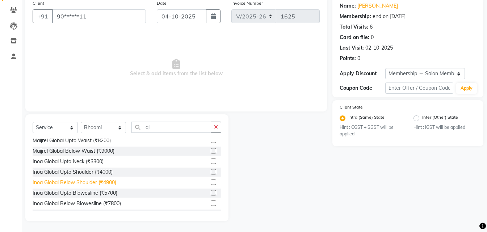
click at [72, 185] on div "Inoa Global Below Shoulder (₹4900)" at bounding box center [75, 183] width 84 height 8
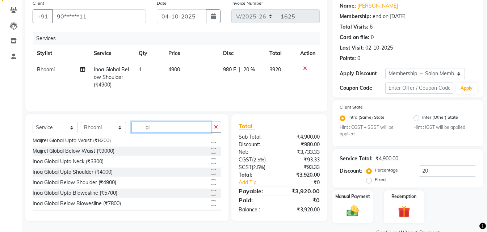
click at [163, 131] on input "gl" at bounding box center [171, 127] width 80 height 11
click at [217, 128] on icon "button" at bounding box center [216, 127] width 4 height 5
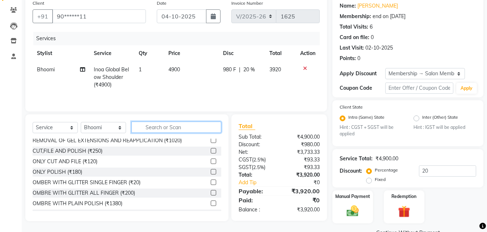
click at [157, 131] on input "text" at bounding box center [176, 127] width 90 height 11
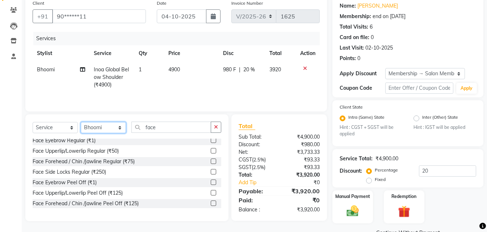
click at [102, 127] on select "Select Stylist Bhoomi Chahat [PERSON_NAME] [PERSON_NAME] beautician [PERSON_NAM…" at bounding box center [103, 127] width 45 height 11
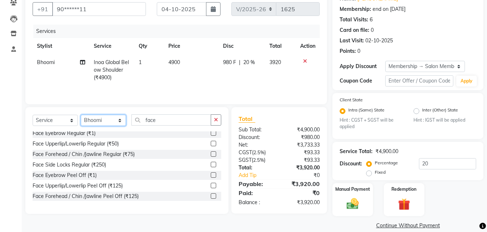
scroll to position [75, 0]
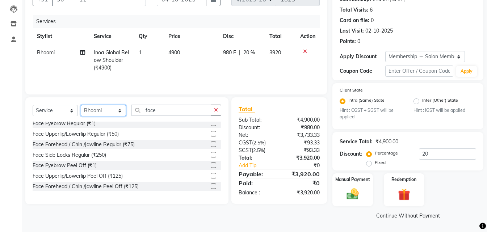
click at [105, 112] on select "Select Stylist Bhoomi Chahat [PERSON_NAME] [PERSON_NAME] beautician [PERSON_NAM…" at bounding box center [103, 110] width 45 height 11
click at [100, 110] on select "Select Stylist Bhoomi Chahat [PERSON_NAME] [PERSON_NAME] beautician [PERSON_NAM…" at bounding box center [103, 110] width 45 height 11
click at [154, 67] on td "1" at bounding box center [149, 61] width 30 height 32
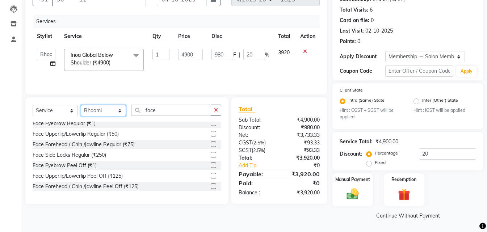
click at [112, 110] on select "Select Stylist Bhoomi Chahat [PERSON_NAME] [PERSON_NAME] beautician [PERSON_NAM…" at bounding box center [103, 110] width 45 height 11
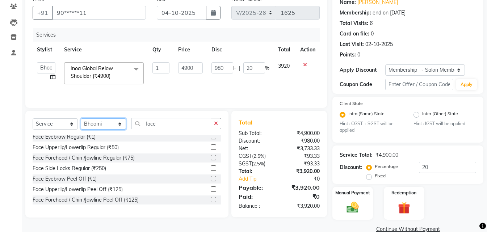
scroll to position [72, 0]
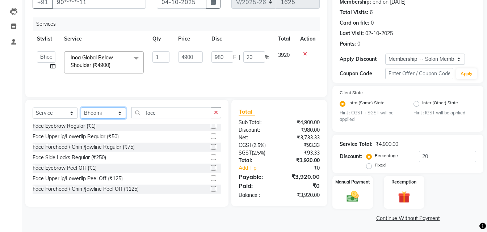
click at [114, 116] on select "Select Stylist Bhoomi Chahat [PERSON_NAME] [PERSON_NAME] beautician [PERSON_NAM…" at bounding box center [103, 113] width 45 height 11
click at [110, 115] on select "Select Stylist Bhoomi Chahat [PERSON_NAME] [PERSON_NAME] beautician [PERSON_NAM…" at bounding box center [103, 113] width 45 height 11
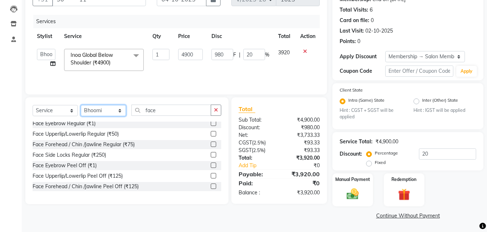
click at [89, 113] on select "Select Stylist Bhoomi Chahat [PERSON_NAME] [PERSON_NAME] beautician [PERSON_NAM…" at bounding box center [103, 110] width 45 height 11
click at [101, 111] on select "Select Stylist Bhoomi Chahat [PERSON_NAME] [PERSON_NAME] beautician [PERSON_NAM…" at bounding box center [103, 110] width 45 height 11
click at [108, 112] on select "Select Stylist Bhoomi Chahat [PERSON_NAME] [PERSON_NAME] beautician [PERSON_NAM…" at bounding box center [103, 110] width 45 height 11
click at [165, 159] on div "Face Side Locks Regular (₹250)" at bounding box center [127, 155] width 189 height 9
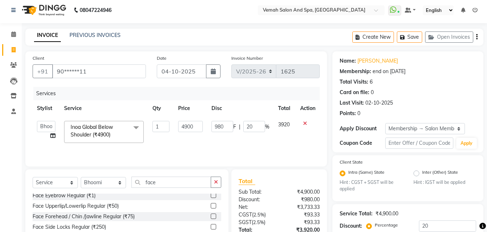
scroll to position [0, 0]
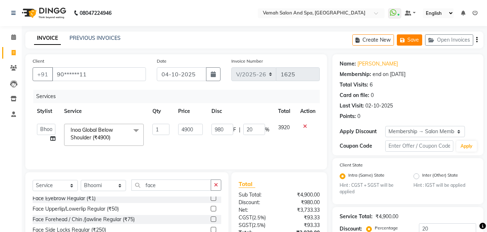
click at [410, 42] on button "Save" at bounding box center [409, 39] width 25 height 11
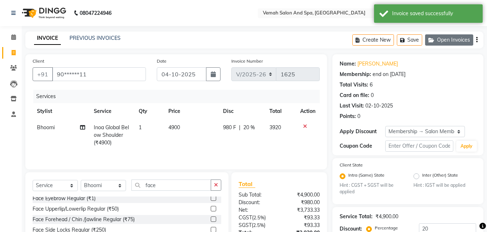
click at [435, 38] on icon "button" at bounding box center [432, 40] width 9 height 5
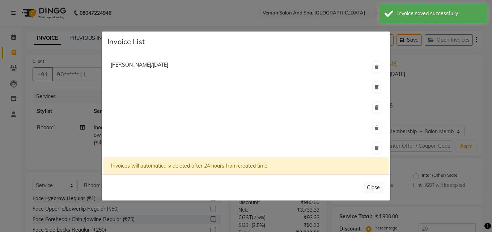
click at [168, 64] on span "[PERSON_NAME]/[DATE]" at bounding box center [140, 65] width 58 height 7
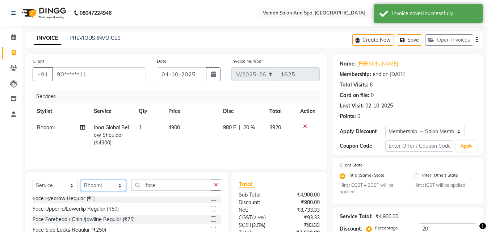
click at [112, 185] on select "Select Stylist Bhoomi Chahat [PERSON_NAME] [PERSON_NAME] beautician [PERSON_NAM…" at bounding box center [103, 185] width 45 height 11
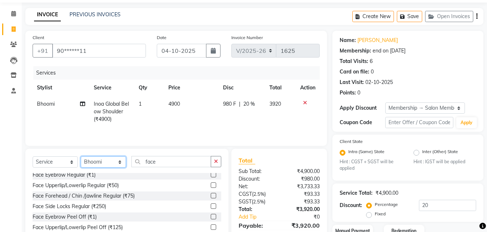
scroll to position [36, 0]
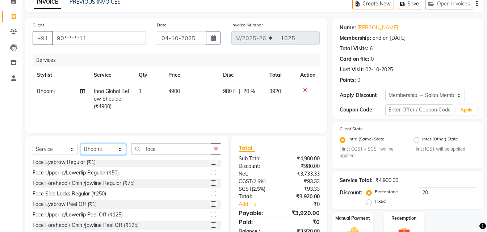
click at [103, 148] on select "Select Stylist Bhoomi Chahat [PERSON_NAME] [PERSON_NAME] beautician [PERSON_NAM…" at bounding box center [103, 149] width 45 height 11
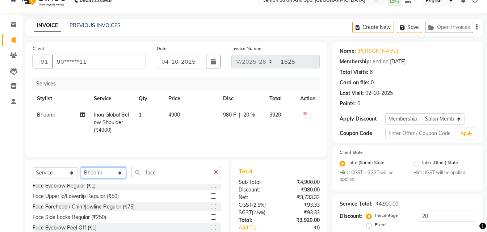
scroll to position [0, 0]
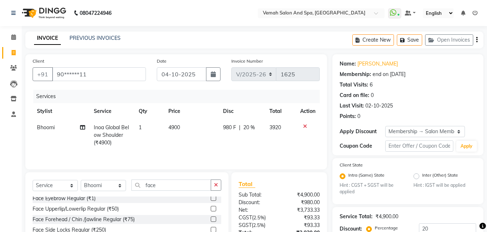
click at [102, 192] on div "Select Service Product Membership Package Voucher Prepaid Gift Card Select Styl…" at bounding box center [127, 188] width 189 height 17
click at [102, 187] on select "Select Stylist Bhoomi Chahat [PERSON_NAME] [PERSON_NAME] beautician [PERSON_NAM…" at bounding box center [103, 185] width 45 height 11
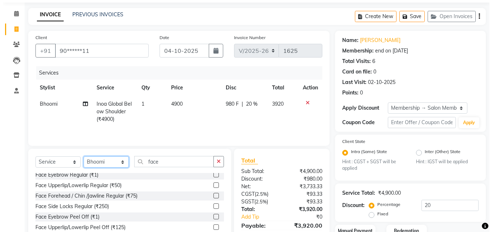
scroll to position [36, 0]
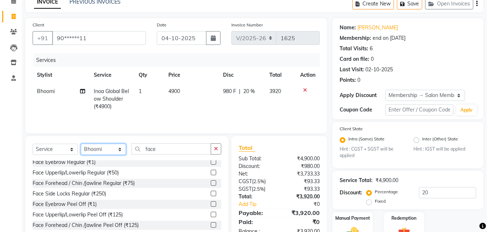
click at [95, 147] on select "Select Stylist Bhoomi Chahat [PERSON_NAME] [PERSON_NAME] beautician [PERSON_NAM…" at bounding box center [103, 149] width 45 height 11
click at [404, 3] on icon "button" at bounding box center [403, 3] width 7 height 5
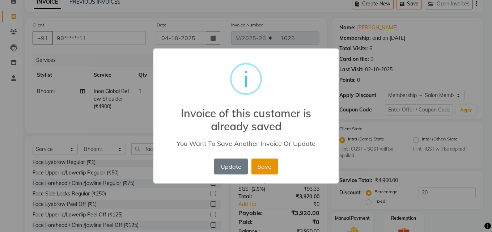
click at [259, 164] on button "Save" at bounding box center [265, 167] width 26 height 16
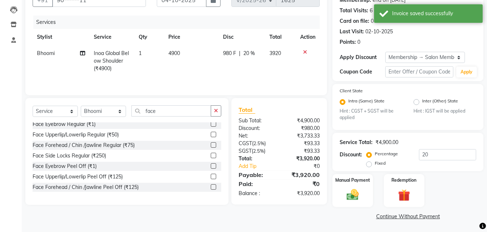
scroll to position [75, 0]
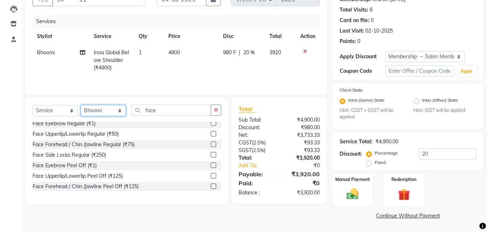
click at [104, 110] on select "Select Stylist Bhoomi Chahat [PERSON_NAME] [PERSON_NAME] beautician [PERSON_NAM…" at bounding box center [103, 110] width 45 height 11
click at [161, 72] on td "1" at bounding box center [149, 61] width 30 height 32
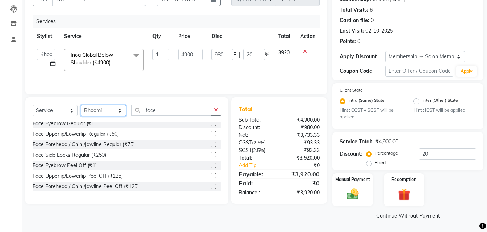
click at [108, 109] on select "Select Stylist Bhoomi Chahat [PERSON_NAME] [PERSON_NAME] beautician [PERSON_NAM…" at bounding box center [103, 110] width 45 height 11
click at [11, 78] on div "Calendar Invoice Clients Leads Inventory Staff Completed InProgress Upcoming Dr…" at bounding box center [49, 84] width 98 height 276
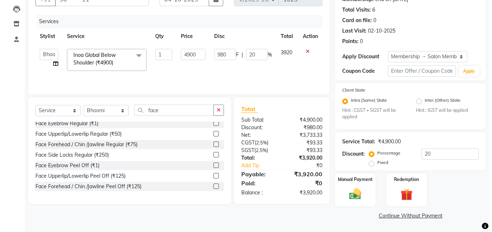
scroll to position [0, 0]
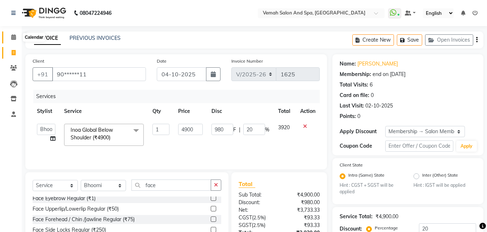
click at [14, 37] on icon at bounding box center [13, 36] width 5 height 5
click at [15, 53] on icon at bounding box center [14, 52] width 4 height 5
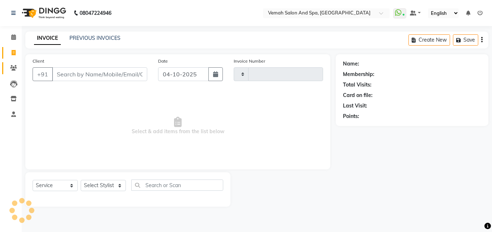
click at [12, 63] on link "Clients" at bounding box center [10, 68] width 17 height 12
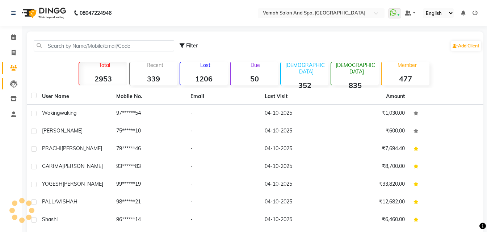
click at [14, 88] on link "Leads" at bounding box center [10, 84] width 17 height 12
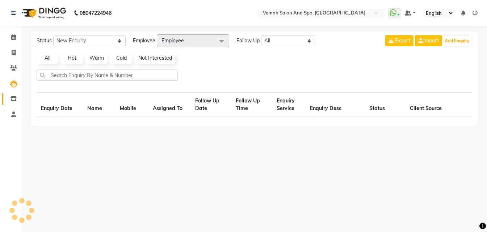
drag, startPoint x: 13, startPoint y: 93, endPoint x: 14, endPoint y: 45, distance: 48.2
click at [13, 93] on link "Inventory" at bounding box center [10, 99] width 17 height 12
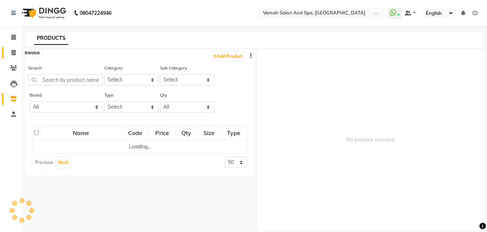
click at [11, 53] on span at bounding box center [13, 53] width 13 height 8
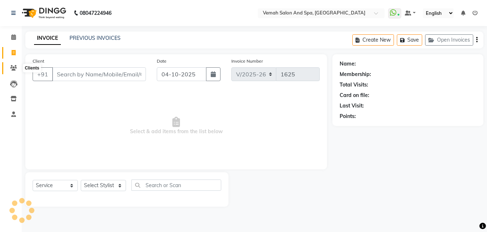
click at [15, 71] on span at bounding box center [13, 68] width 13 height 8
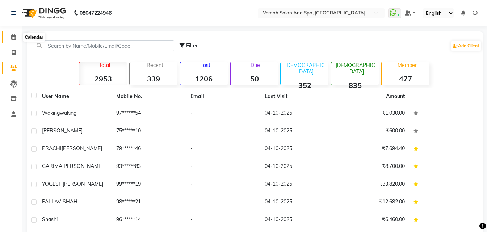
click at [15, 38] on icon at bounding box center [13, 36] width 5 height 5
click at [13, 56] on span at bounding box center [13, 53] width 13 height 8
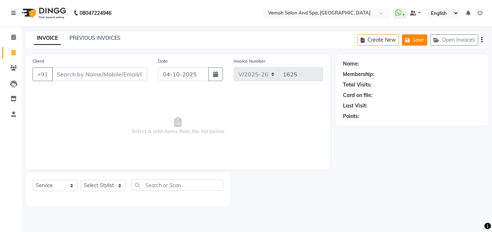
click at [419, 45] on button "Save" at bounding box center [414, 39] width 25 height 11
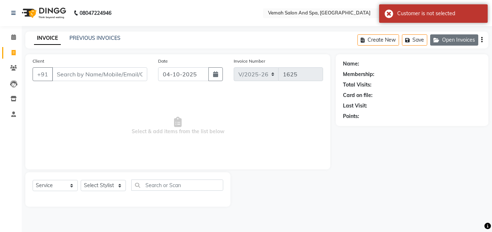
click at [452, 45] on button "Open Invoices" at bounding box center [455, 39] width 48 height 11
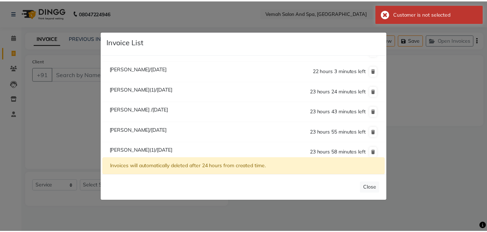
scroll to position [41, 0]
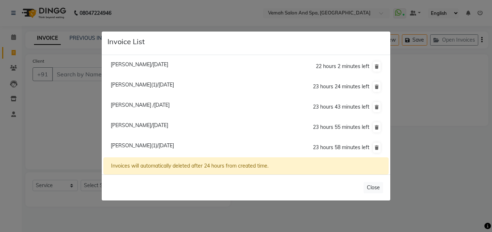
click at [150, 145] on span "[PERSON_NAME](1)/[DATE]" at bounding box center [142, 145] width 63 height 7
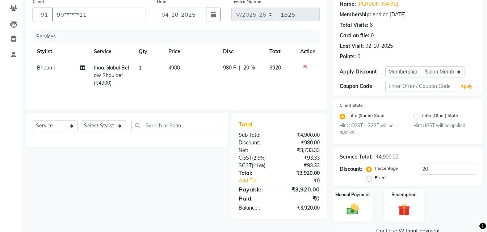
scroll to position [72, 0]
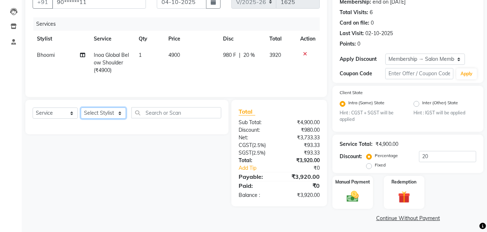
click at [96, 113] on select "Select Stylist Bhoomi Chahat [PERSON_NAME] [PERSON_NAME] beautician [PERSON_NAM…" at bounding box center [103, 113] width 45 height 11
click at [81, 108] on select "Select Stylist Bhoomi Chahat [PERSON_NAME] [PERSON_NAME] beautician [PERSON_NAM…" at bounding box center [103, 113] width 45 height 11
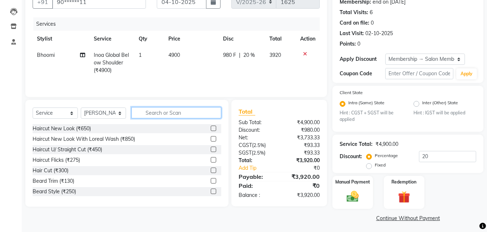
drag, startPoint x: 176, startPoint y: 112, endPoint x: 177, endPoint y: 118, distance: 6.3
click at [176, 114] on input "text" at bounding box center [176, 112] width 90 height 11
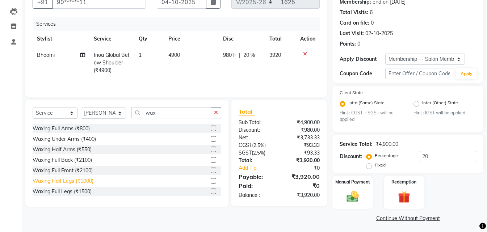
click at [46, 183] on div "Waxing Half Legs (₹1000)" at bounding box center [63, 181] width 61 height 8
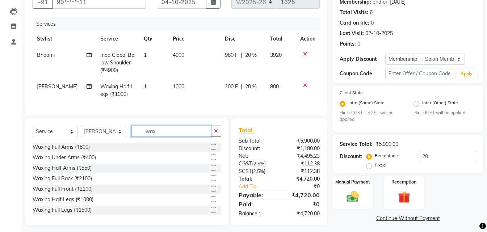
click at [157, 135] on input "wax" at bounding box center [171, 131] width 80 height 11
click at [157, 136] on input "wax" at bounding box center [171, 131] width 80 height 11
click at [214, 134] on icon "button" at bounding box center [216, 131] width 4 height 5
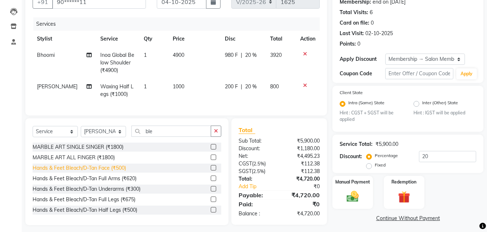
click at [62, 172] on div "Hands & Feet Bleach/D-Tan Face (₹500)" at bounding box center [79, 168] width 93 height 8
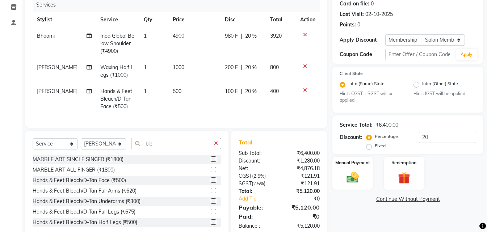
scroll to position [113, 0]
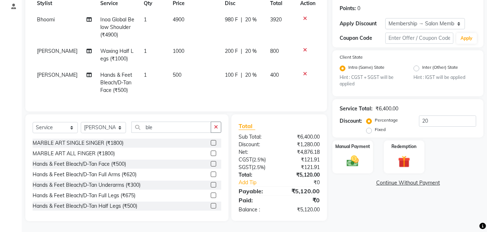
click at [182, 43] on td "1000" at bounding box center [194, 55] width 52 height 24
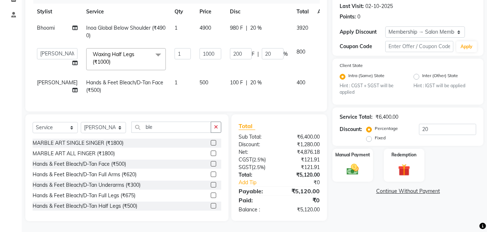
scroll to position [113, 0]
click at [203, 48] on input "1000" at bounding box center [211, 53] width 22 height 11
click at [95, 209] on div "Hands & Feet Bleach/D-Tan Half Legs (₹500)" at bounding box center [85, 206] width 105 height 8
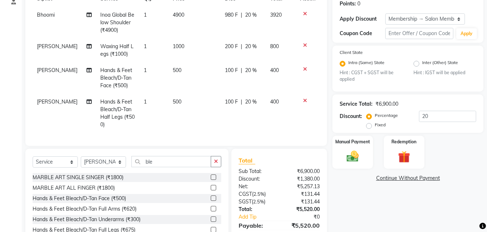
drag, startPoint x: 307, startPoint y: 98, endPoint x: 305, endPoint y: 102, distance: 4.4
click at [305, 102] on div at bounding box center [307, 100] width 15 height 5
click at [305, 102] on icon at bounding box center [305, 100] width 4 height 5
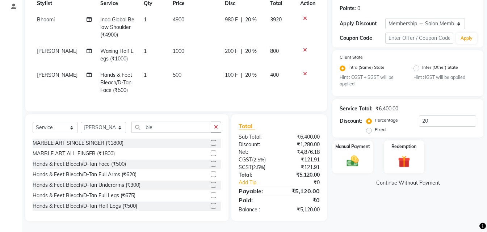
click at [184, 46] on td "1000" at bounding box center [194, 55] width 52 height 24
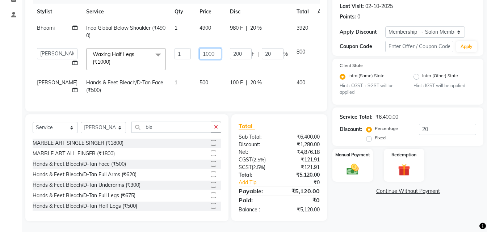
click at [201, 48] on input "1000" at bounding box center [211, 53] width 22 height 11
click at [195, 88] on td "500" at bounding box center [210, 87] width 30 height 24
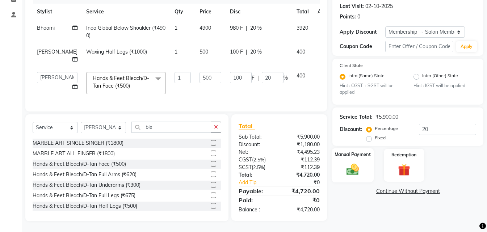
click at [348, 163] on img at bounding box center [353, 170] width 20 height 14
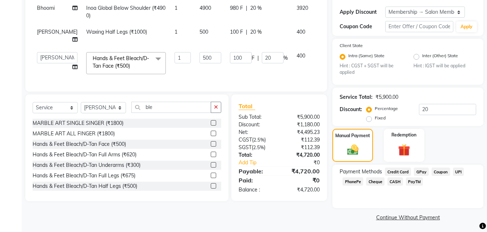
scroll to position [121, 0]
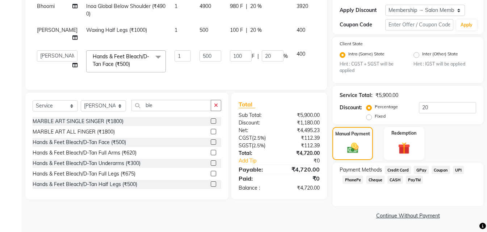
click at [393, 171] on span "Credit Card" at bounding box center [398, 170] width 26 height 8
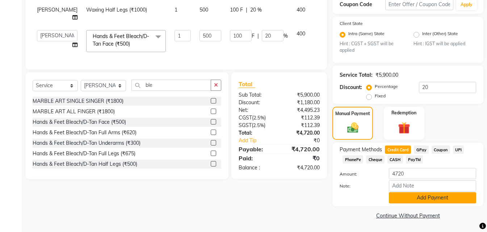
click at [398, 196] on button "Add Payment" at bounding box center [432, 197] width 87 height 11
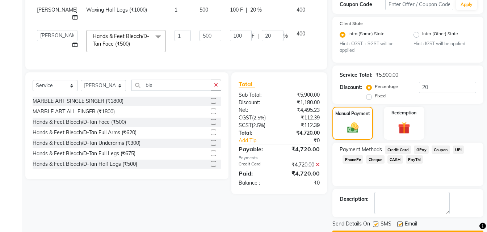
scroll to position [162, 0]
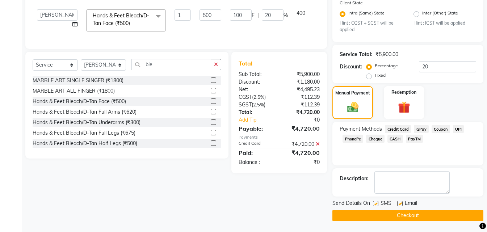
click at [396, 215] on button "Checkout" at bounding box center [407, 215] width 151 height 11
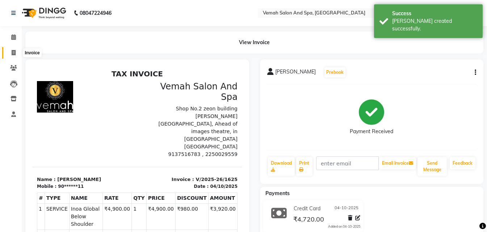
click at [10, 52] on span at bounding box center [13, 53] width 13 height 8
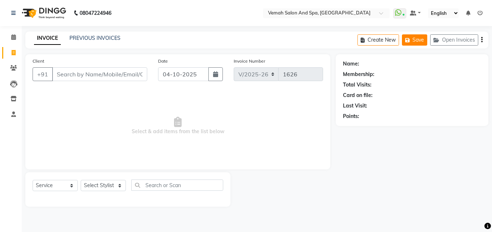
click at [413, 39] on button "Save" at bounding box center [414, 39] width 25 height 11
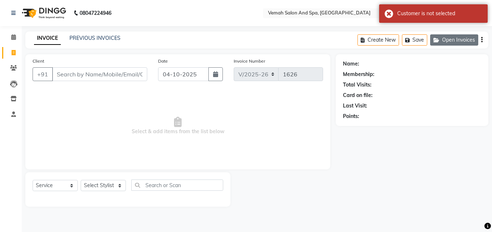
click at [452, 42] on button "Open Invoices" at bounding box center [455, 39] width 48 height 11
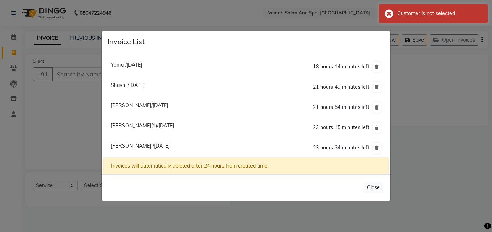
click at [170, 61] on li "Yoma /[DATE] 18 hours 14 minutes left" at bounding box center [246, 67] width 285 height 21
click at [176, 62] on li "Yoma /[DATE] 18 hours 14 minutes left" at bounding box center [246, 67] width 285 height 21
click at [175, 66] on li "Yoma /[DATE] 18 hours 14 minutes left" at bounding box center [246, 67] width 285 height 21
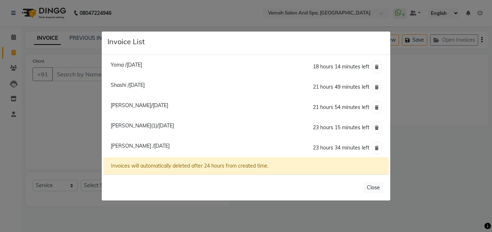
click at [148, 72] on li "Yoma /[DATE] 18 hours 14 minutes left" at bounding box center [246, 67] width 285 height 21
click at [142, 66] on span "Yoma /[DATE]" at bounding box center [127, 65] width 32 height 7
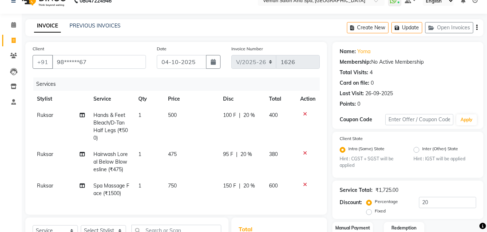
scroll to position [12, 0]
click at [452, 32] on button "Open Invoices" at bounding box center [449, 27] width 48 height 11
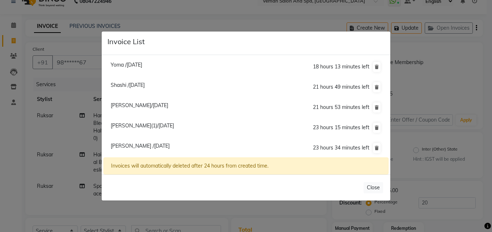
click at [421, 99] on ngb-modal-window "Invoice List Yoma /[DATE] 18 hours 13 minutes left Shashi /[DATE] 21 hours 49 m…" at bounding box center [246, 116] width 492 height 232
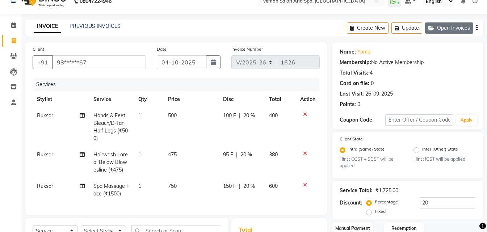
click at [437, 28] on button "Open Invoices" at bounding box center [449, 27] width 48 height 11
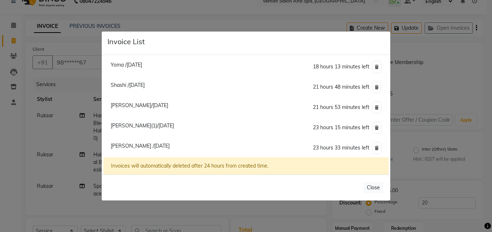
click at [170, 145] on span "[PERSON_NAME] /[DATE]" at bounding box center [140, 146] width 59 height 7
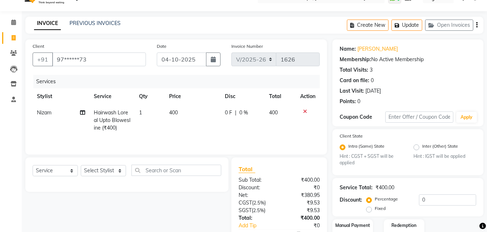
scroll to position [0, 0]
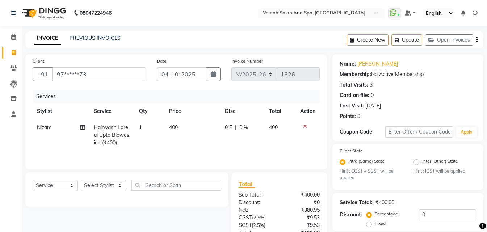
click at [180, 125] on td "400" at bounding box center [193, 135] width 56 height 32
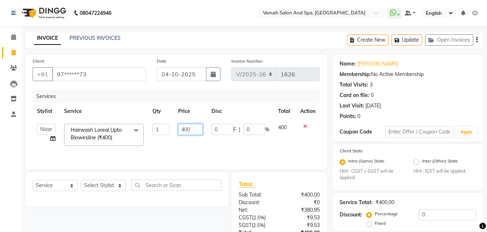
click at [194, 130] on input "400" at bounding box center [190, 129] width 25 height 11
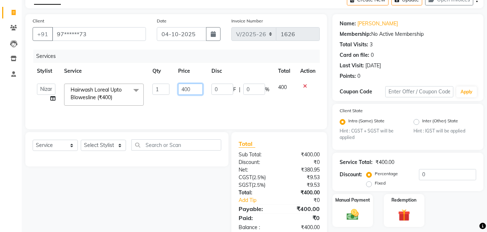
scroll to position [61, 0]
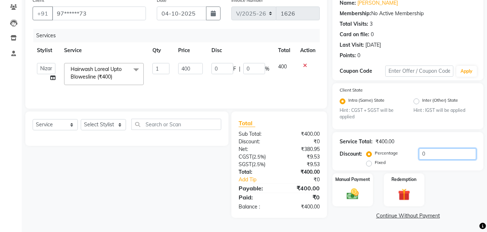
click at [429, 155] on input "0" at bounding box center [447, 153] width 57 height 11
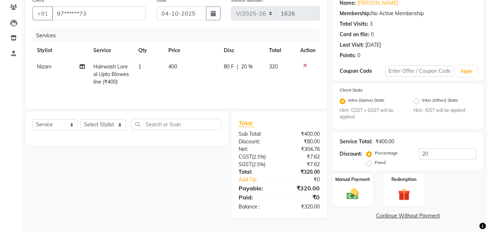
click at [395, 133] on div "Service Total: ₹400.00 Discount: Percentage Fixed 20" at bounding box center [407, 151] width 151 height 39
click at [358, 200] on img at bounding box center [353, 194] width 20 height 14
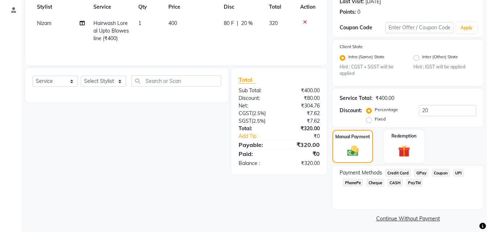
scroll to position [107, 0]
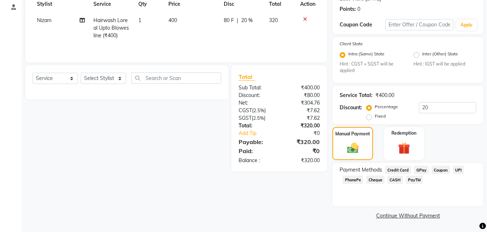
click at [418, 167] on span "GPay" at bounding box center [421, 170] width 15 height 8
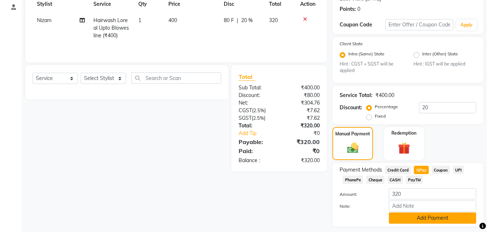
click at [408, 215] on button "Add Payment" at bounding box center [432, 218] width 87 height 11
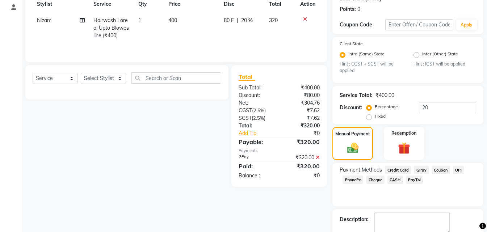
scroll to position [143, 0]
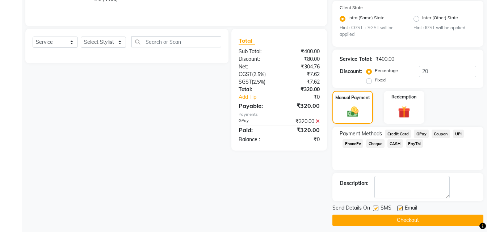
click at [391, 222] on button "Checkout" at bounding box center [407, 220] width 151 height 11
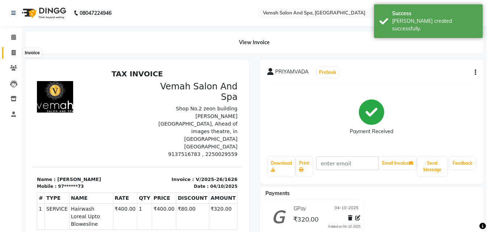
click at [12, 53] on icon at bounding box center [14, 52] width 4 height 5
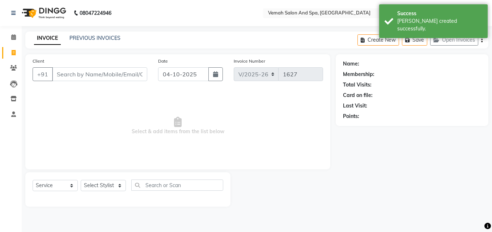
click at [64, 76] on input "Client" at bounding box center [99, 74] width 95 height 14
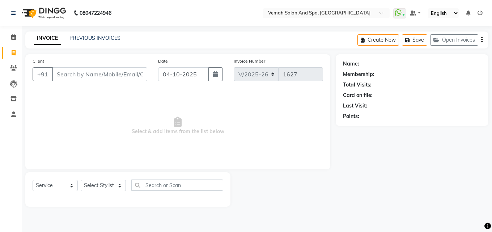
click at [82, 82] on div "Client +91" at bounding box center [90, 72] width 126 height 30
click at [79, 75] on input "Client" at bounding box center [99, 74] width 95 height 14
click at [332, 177] on div at bounding box center [283, 189] width 105 height 34
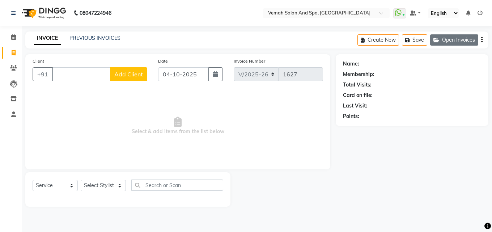
click at [470, 40] on button "Open Invoices" at bounding box center [455, 39] width 48 height 11
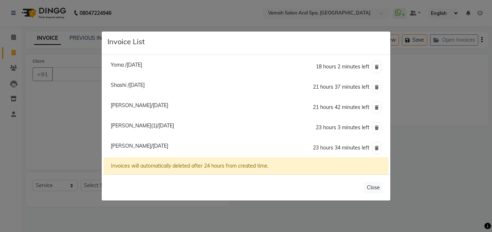
click at [460, 171] on ngb-modal-window "Invoice List Yoma /[DATE] 18 hours 2 minutes left Shashi /[DATE] 21 hours 37 mi…" at bounding box center [246, 116] width 492 height 232
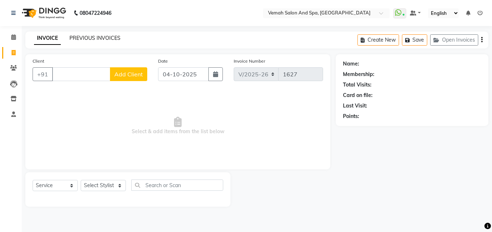
click at [87, 39] on link "PREVIOUS INVOICES" at bounding box center [95, 38] width 51 height 7
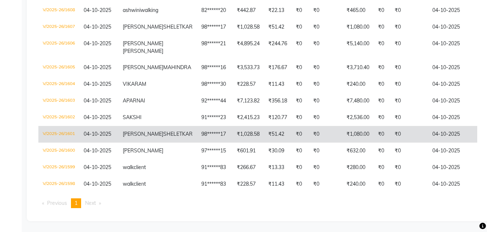
scroll to position [516, 0]
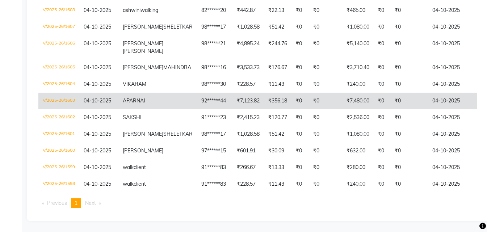
click at [197, 93] on td "92******44" at bounding box center [214, 101] width 35 height 17
